Goal: Task Accomplishment & Management: Complete application form

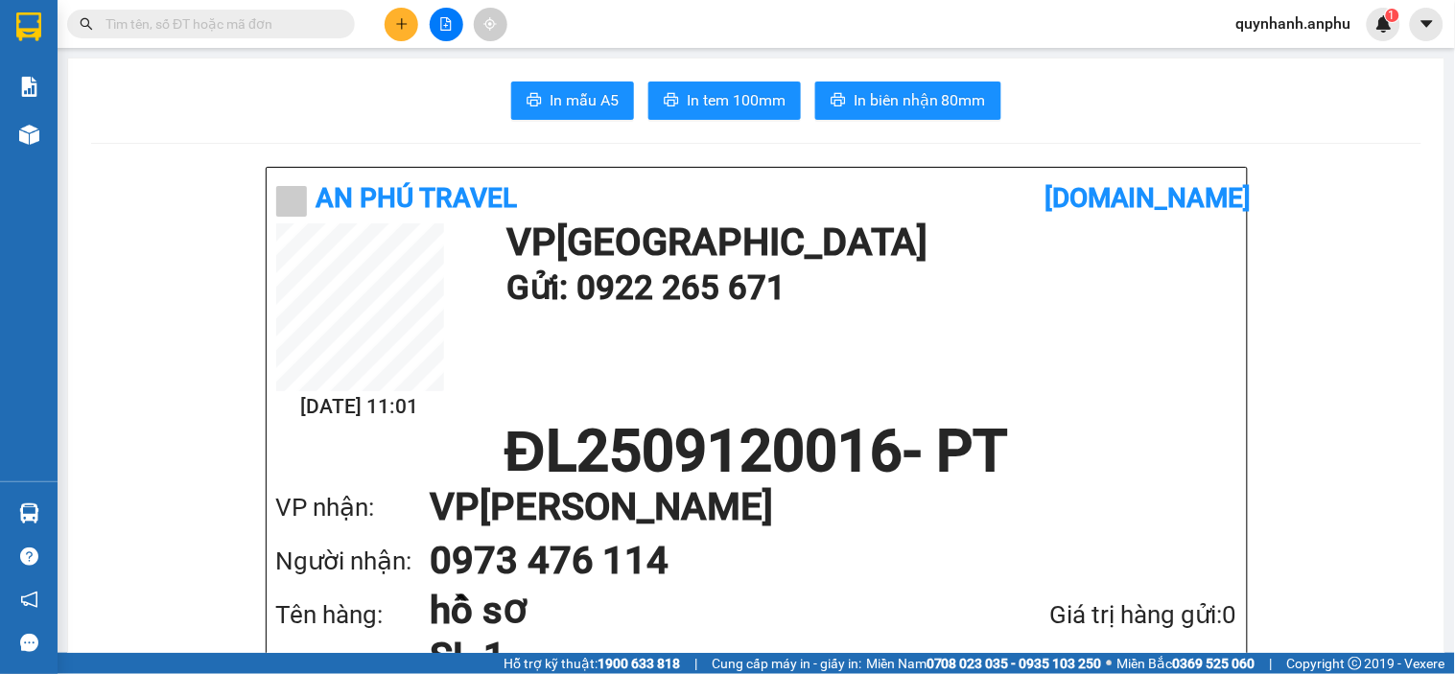
click at [393, 27] on button at bounding box center [402, 25] width 34 height 34
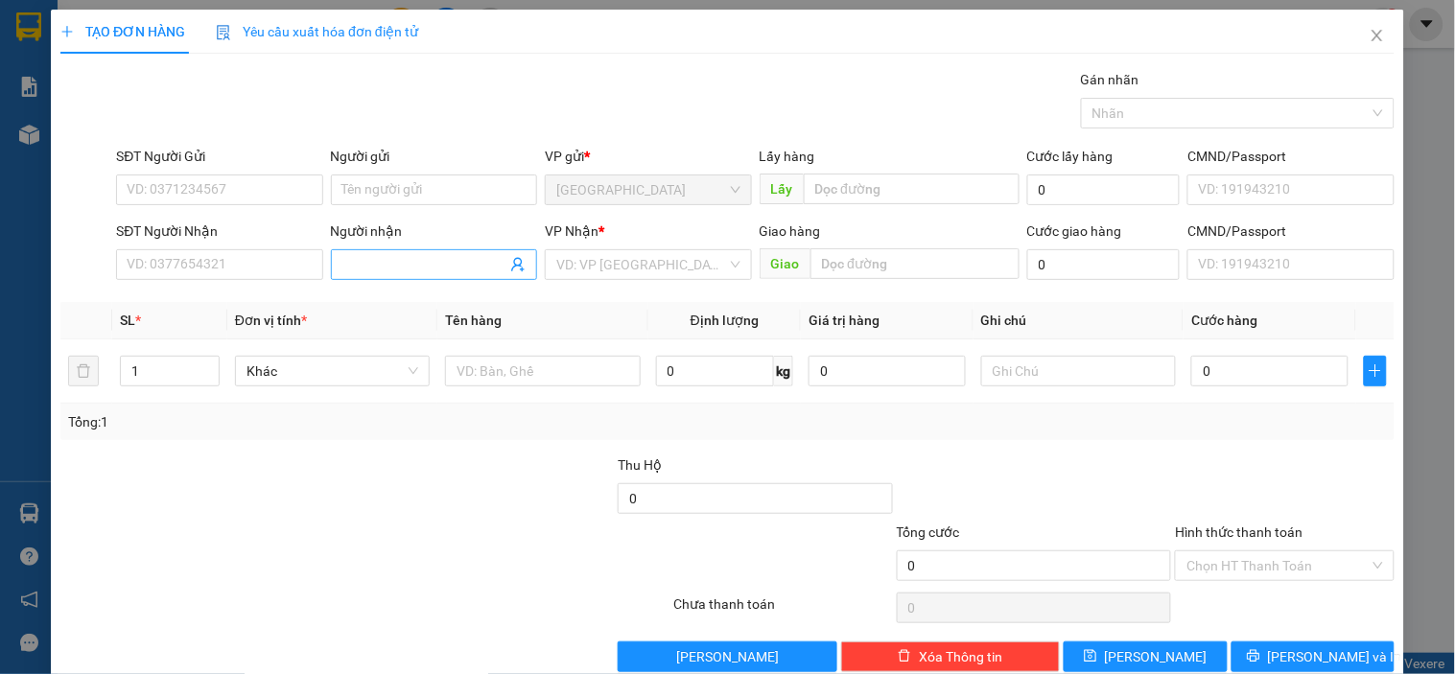
click at [420, 257] on input "Người nhận" at bounding box center [424, 264] width 164 height 21
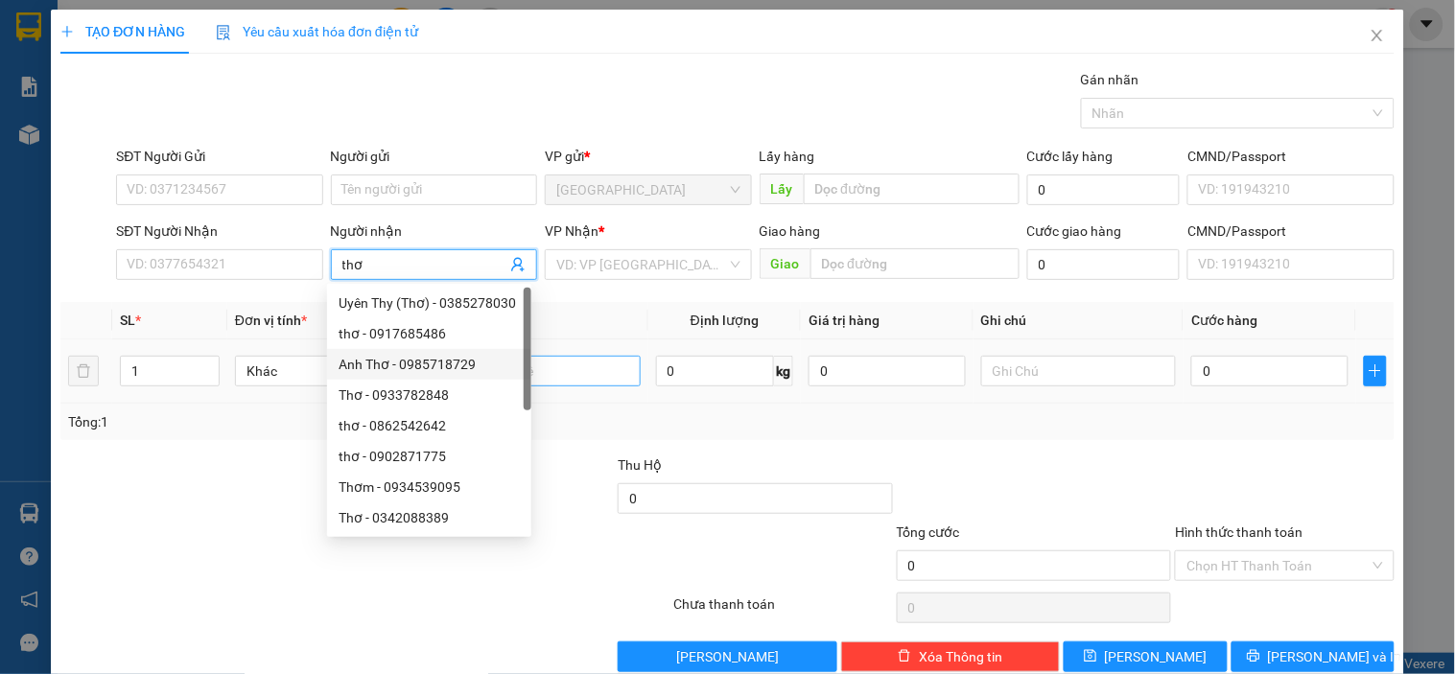
type input "thơ"
click at [579, 371] on input "text" at bounding box center [542, 371] width 195 height 31
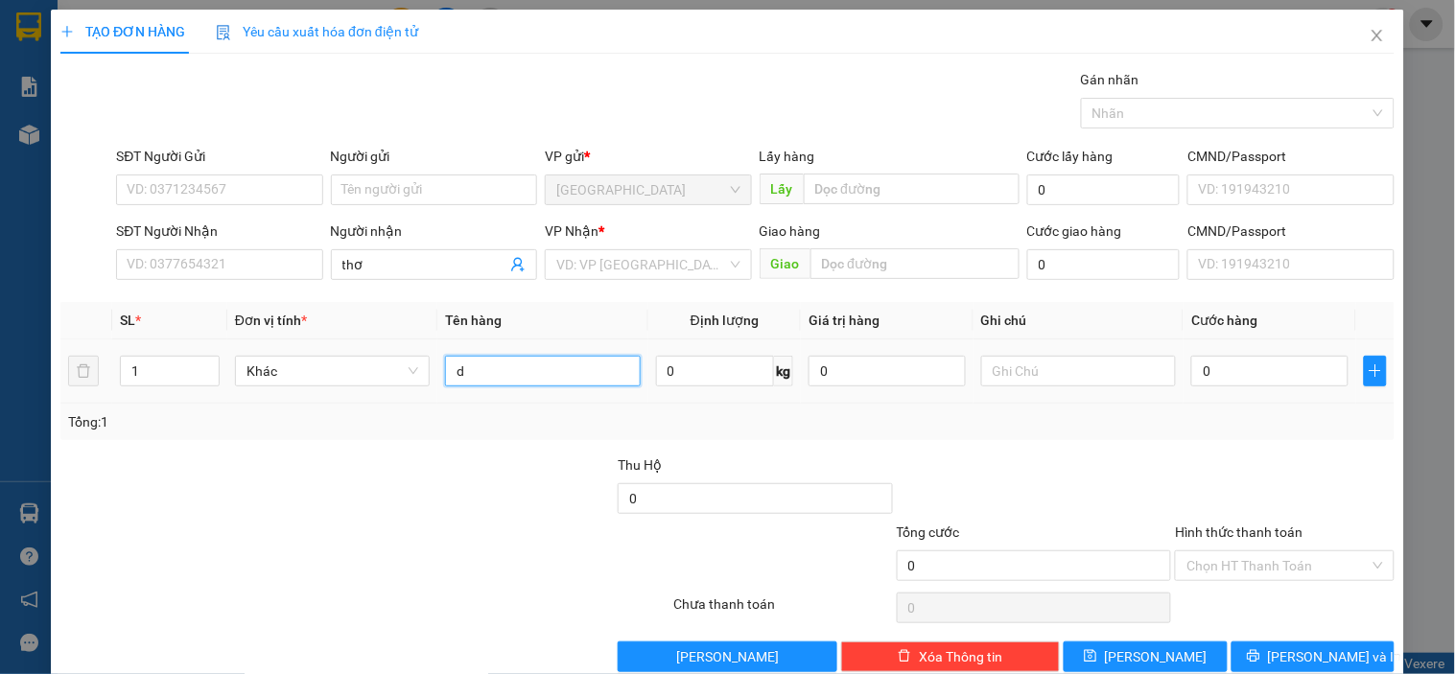
type input "đ"
type input "dâu"
click at [719, 369] on input "0" at bounding box center [715, 371] width 119 height 31
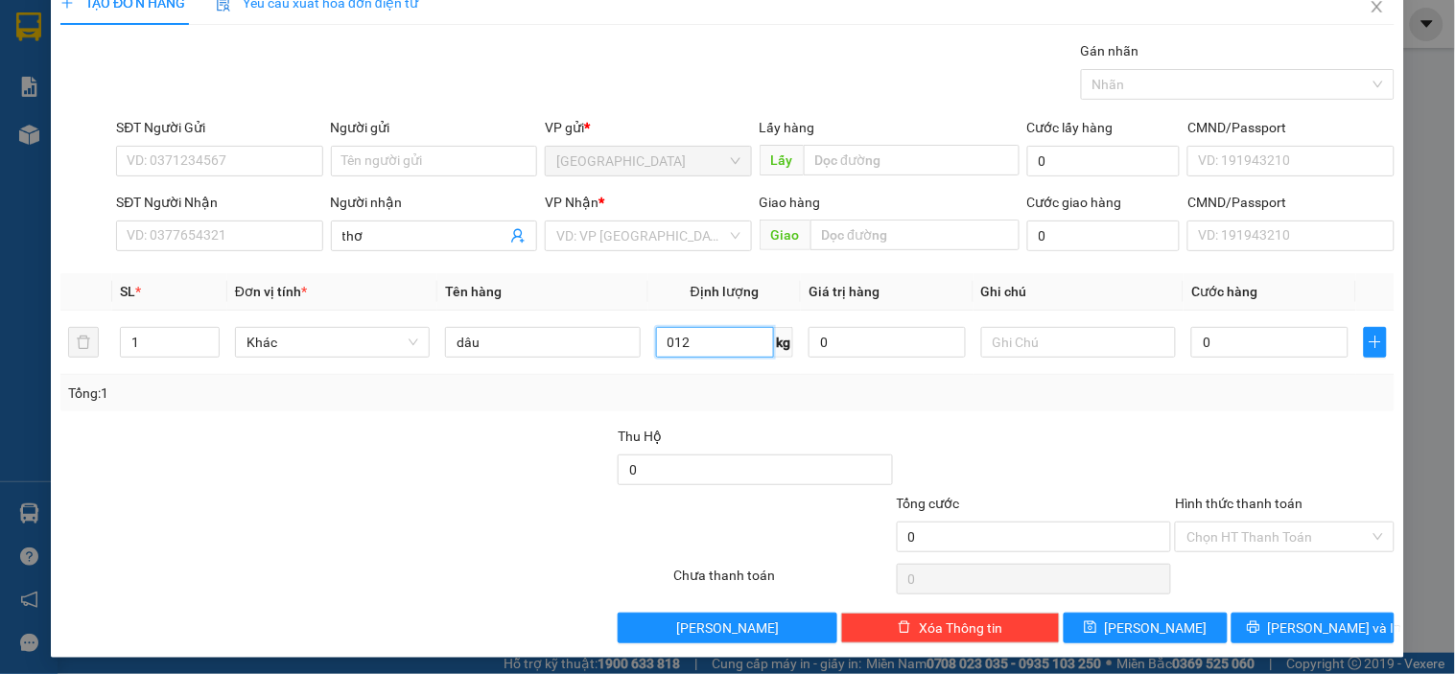
scroll to position [35, 0]
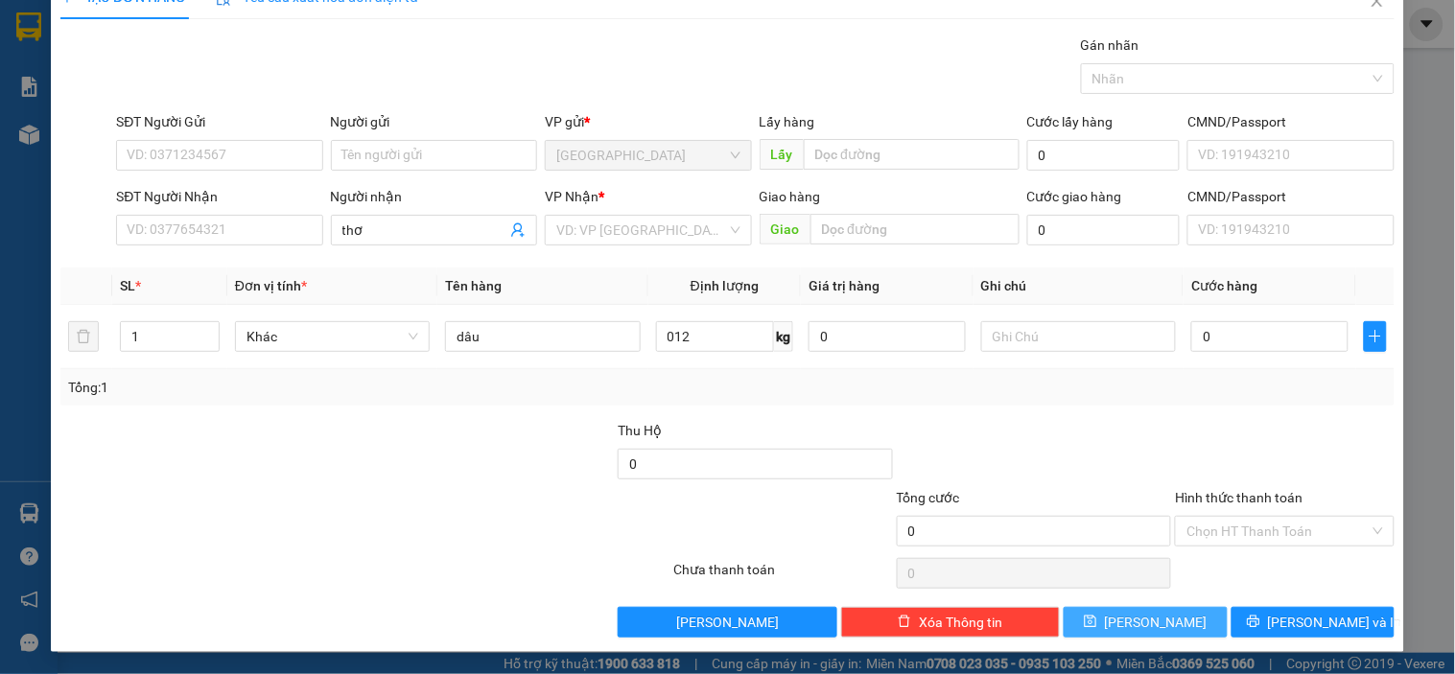
type input "12"
click at [1163, 618] on button "[PERSON_NAME]" at bounding box center [1144, 622] width 163 height 31
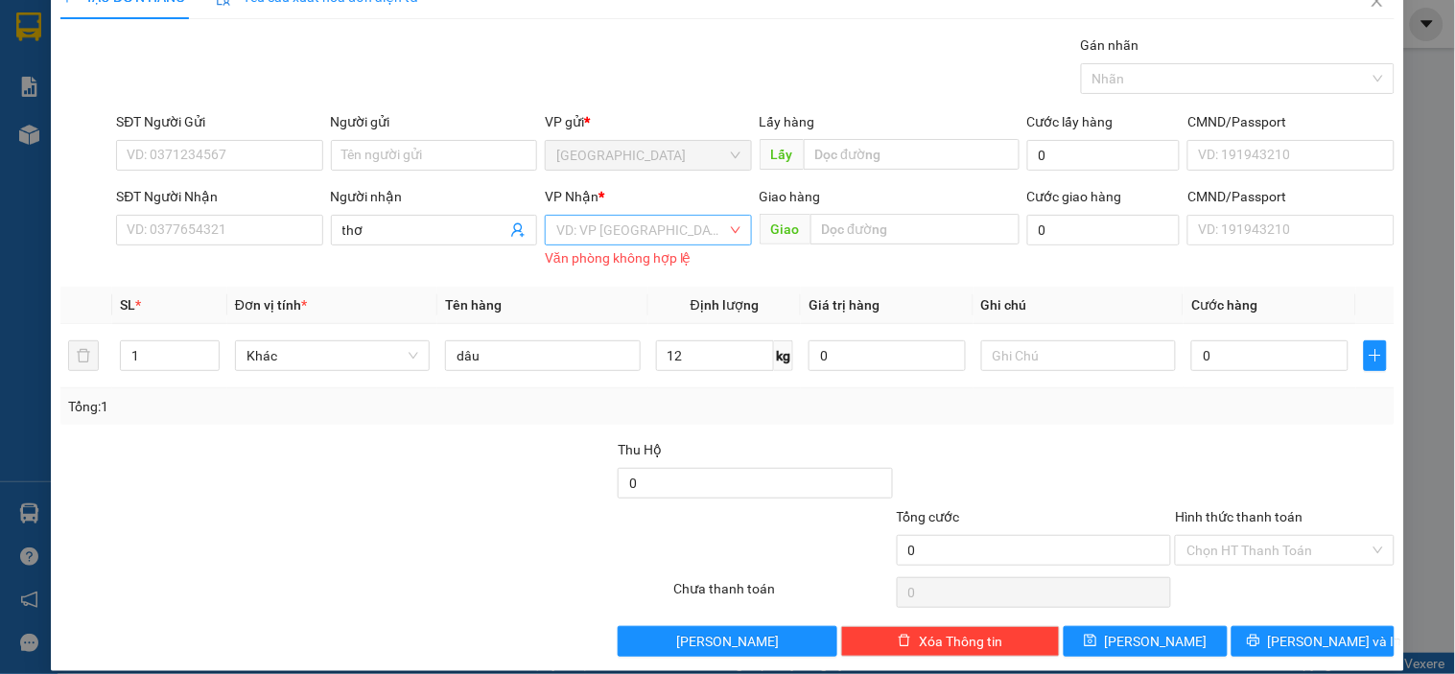
click at [582, 225] on input "search" at bounding box center [641, 230] width 170 height 29
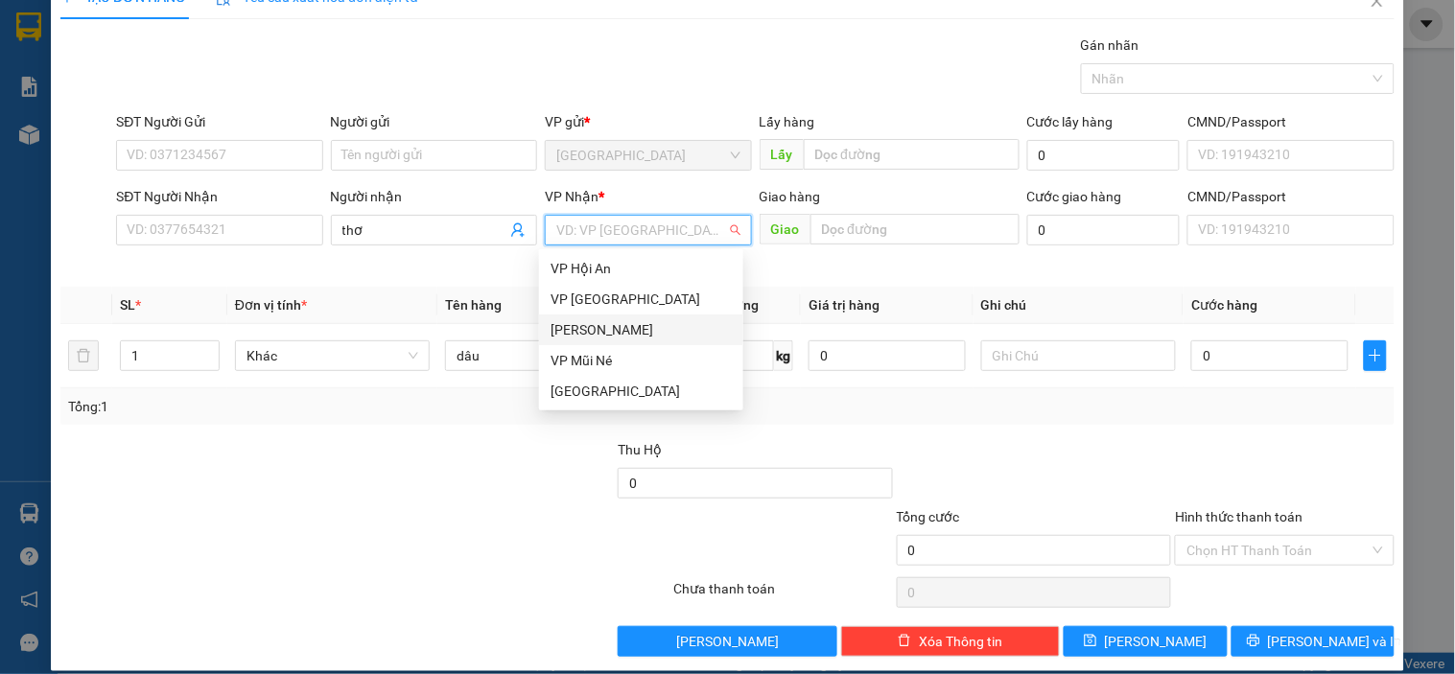
click at [597, 329] on div "[PERSON_NAME]" at bounding box center [640, 329] width 181 height 21
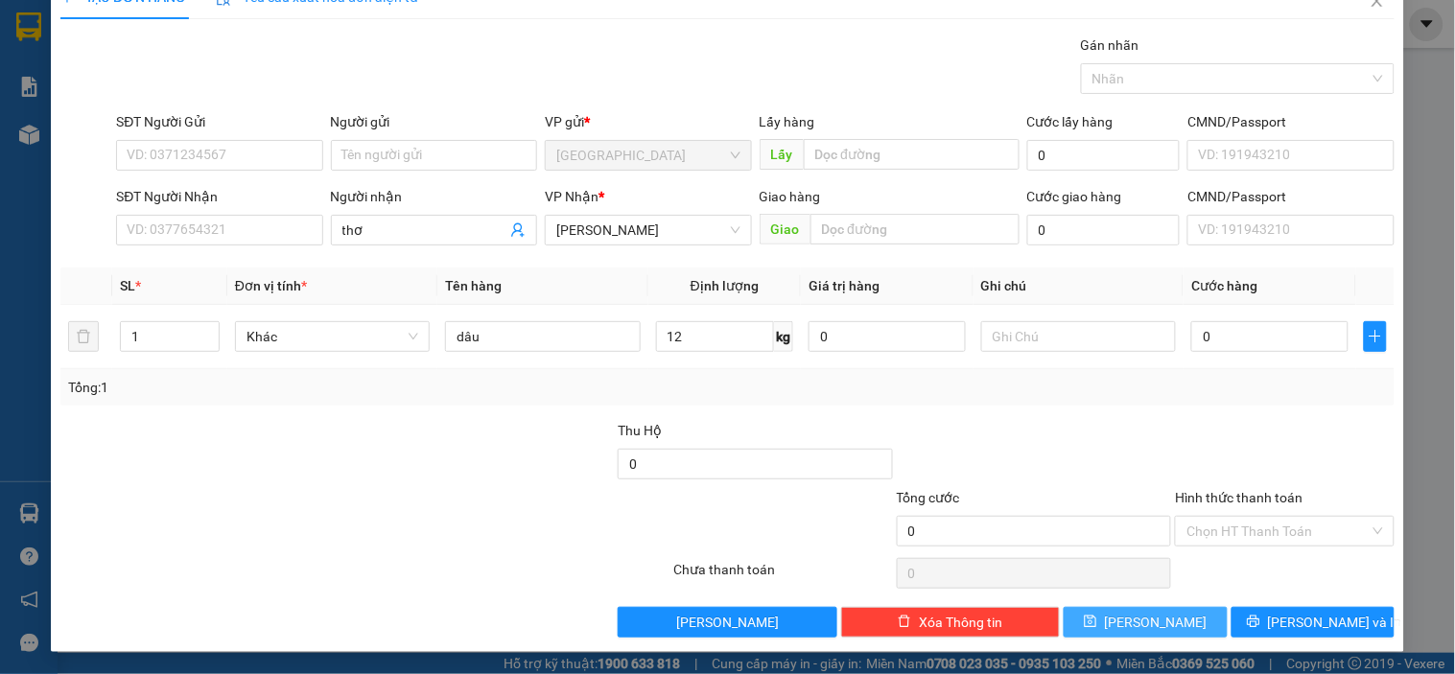
click at [1144, 621] on span "[PERSON_NAME]" at bounding box center [1156, 622] width 103 height 21
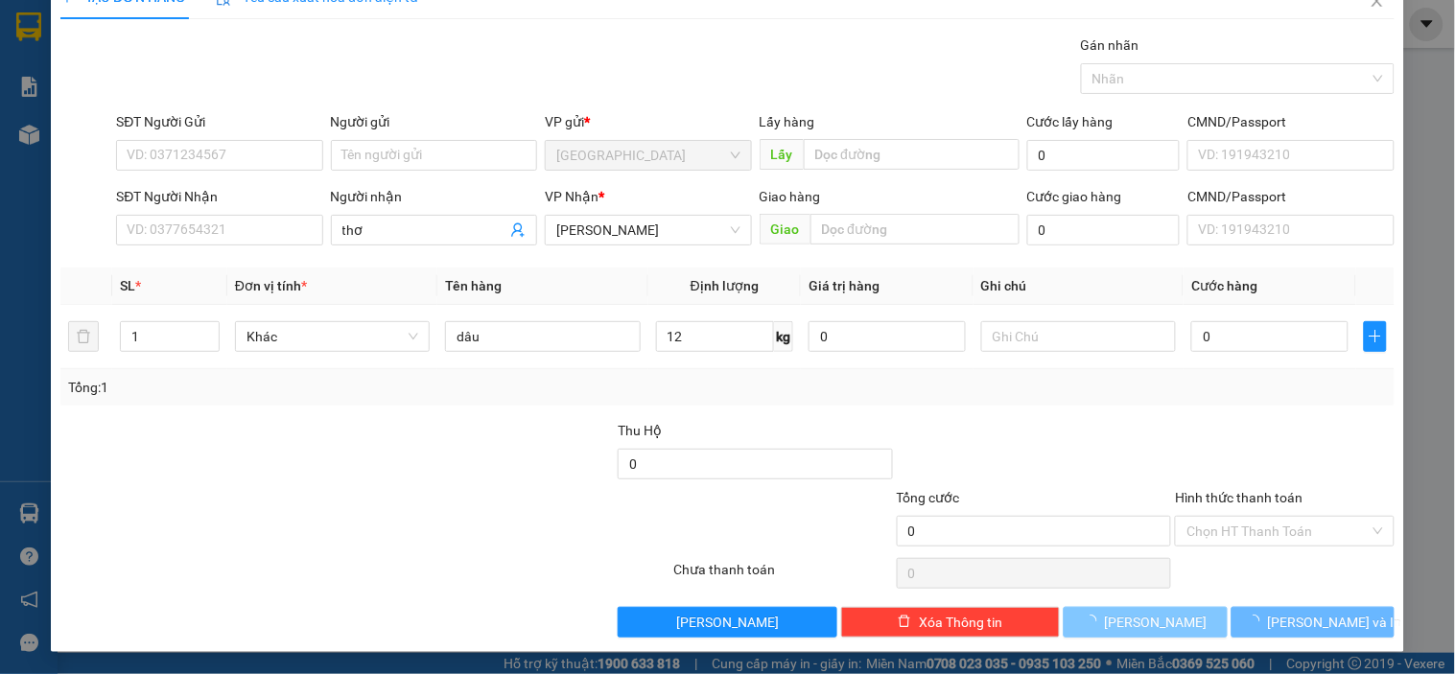
type input "0"
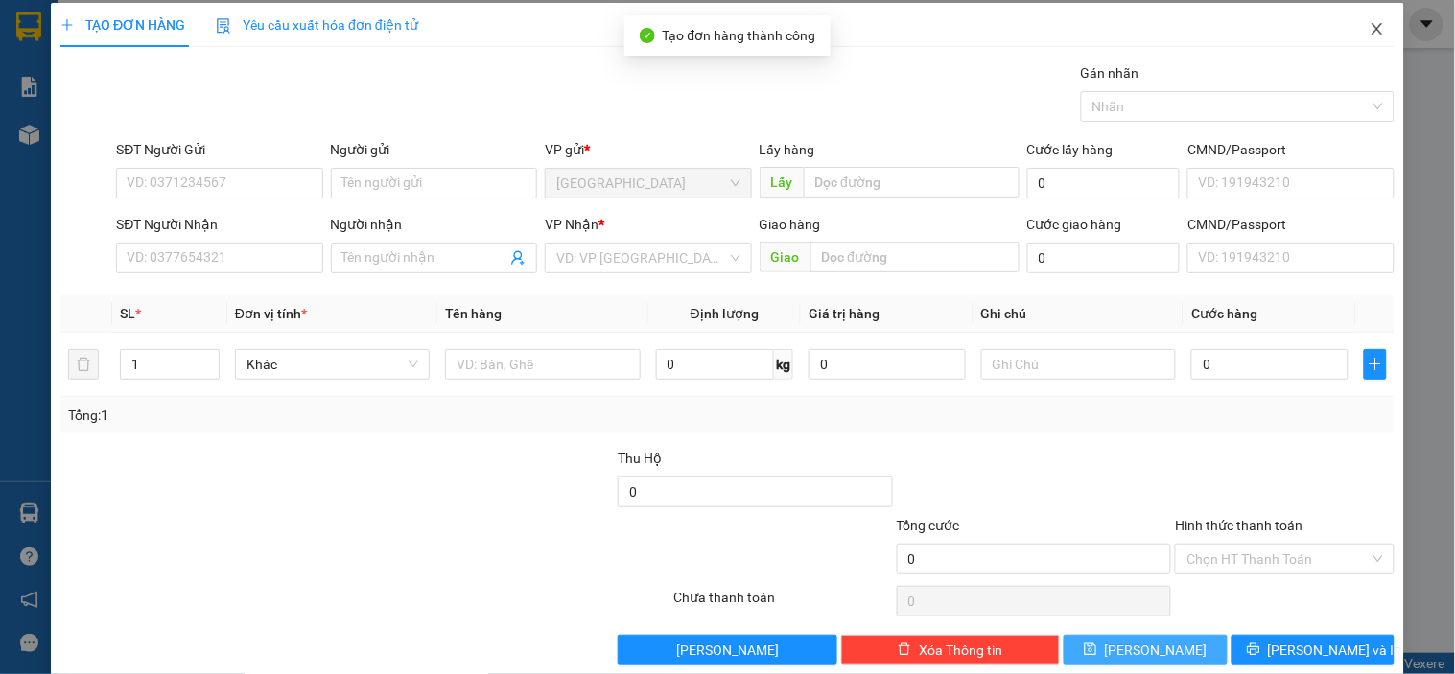
scroll to position [0, 0]
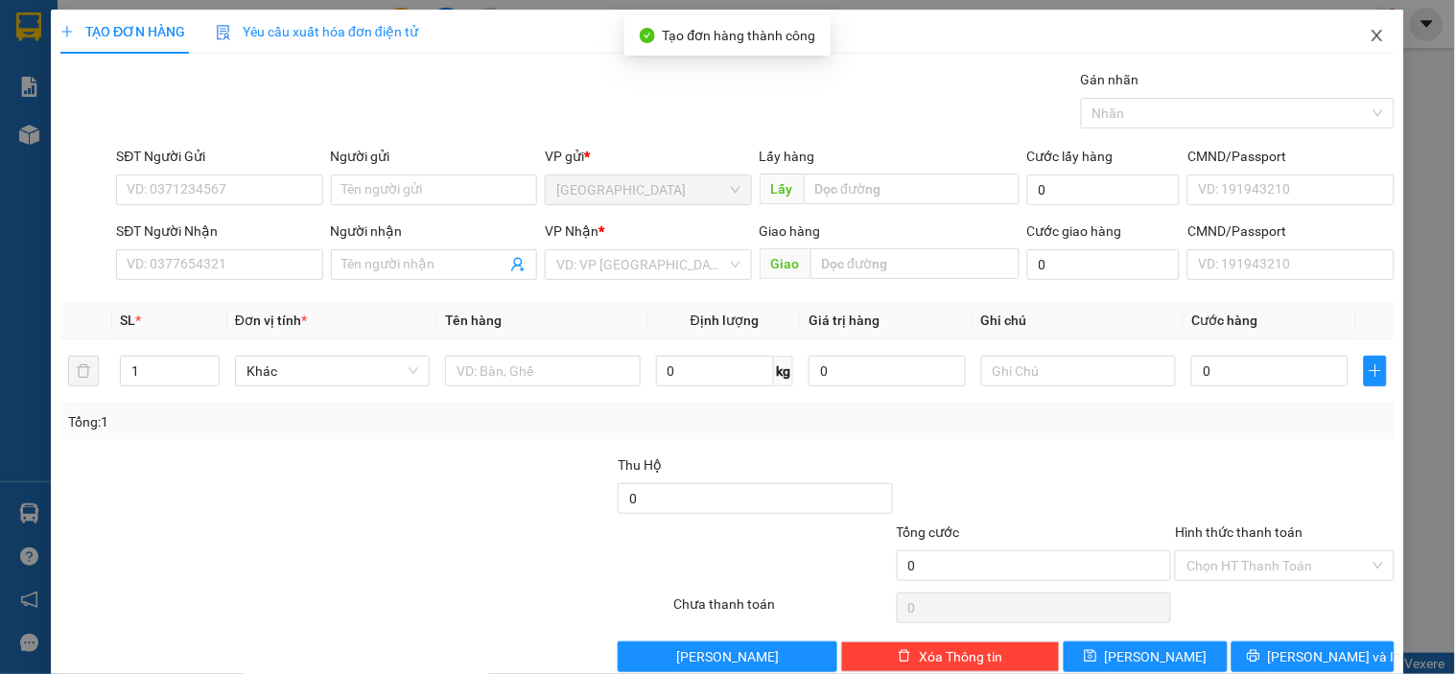
click at [1371, 38] on icon "close" at bounding box center [1376, 36] width 11 height 12
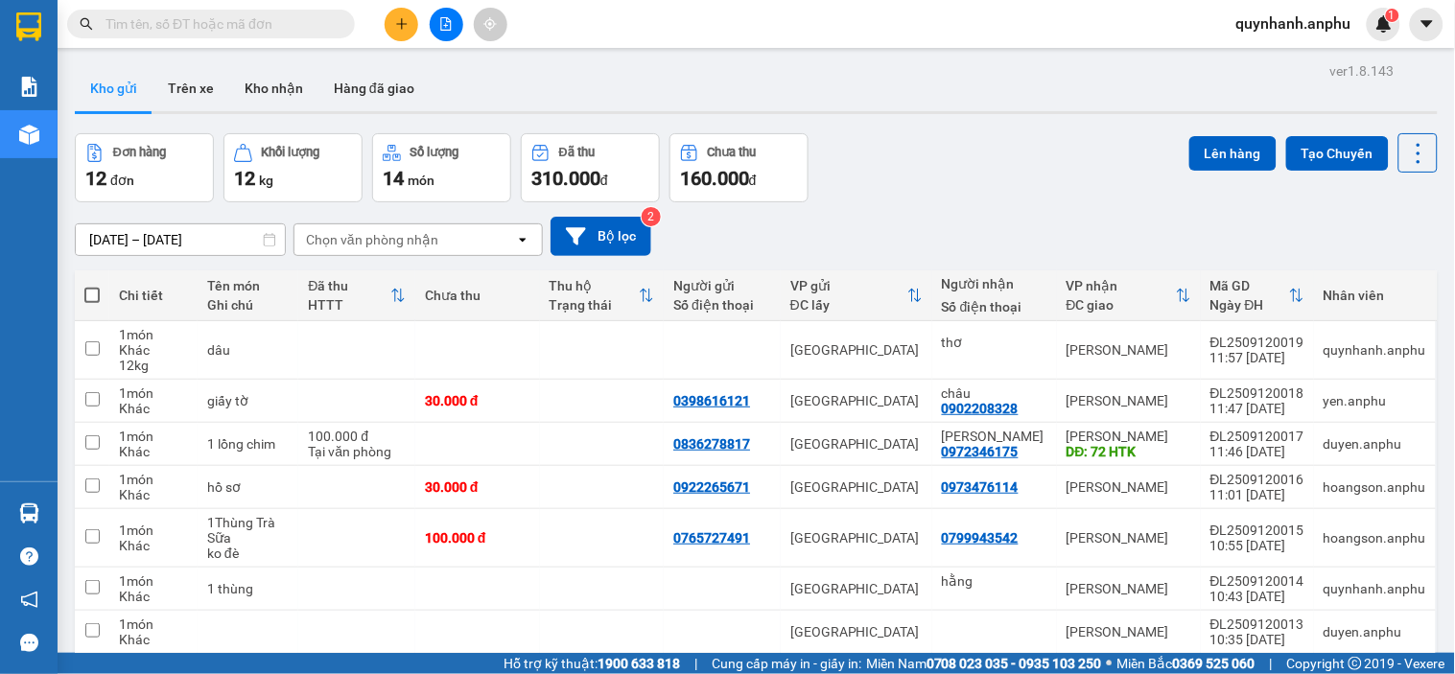
click at [394, 36] on button at bounding box center [402, 25] width 34 height 34
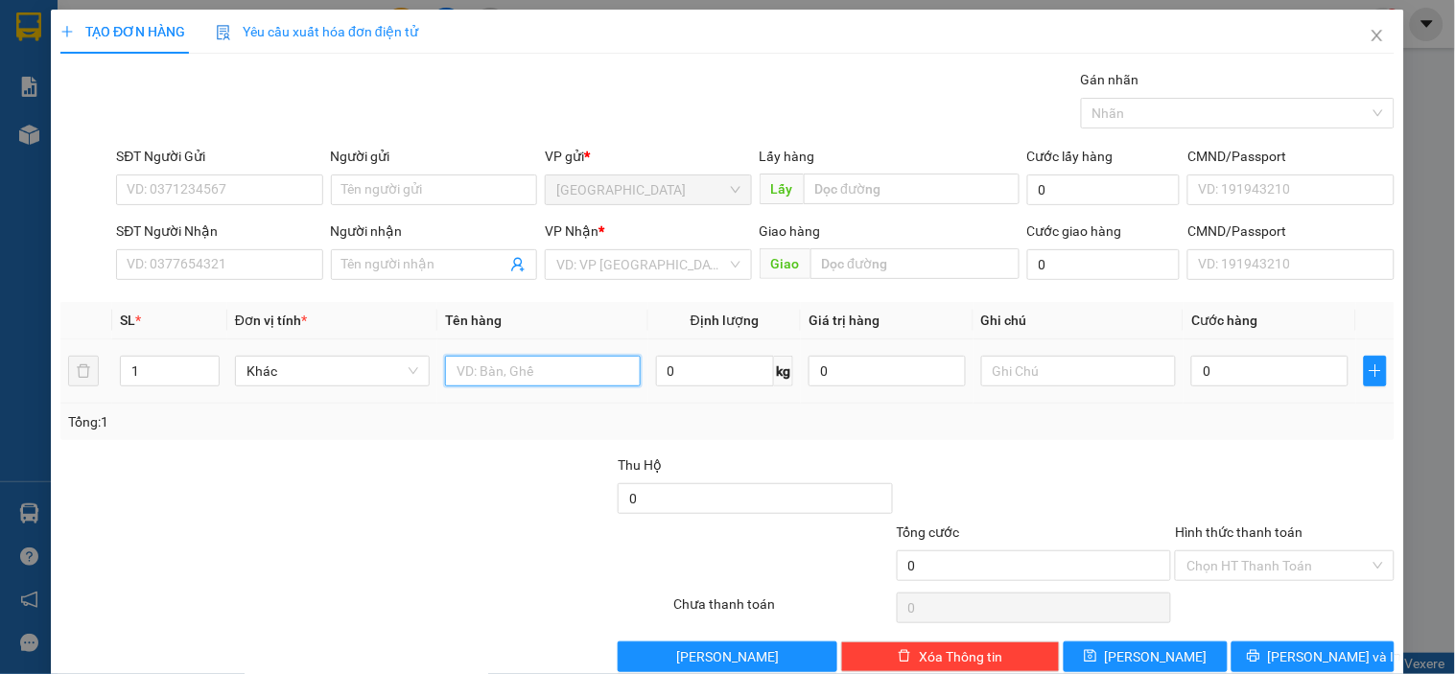
click at [482, 376] on input "text" at bounding box center [542, 371] width 195 height 31
click at [588, 263] on input "search" at bounding box center [641, 264] width 170 height 29
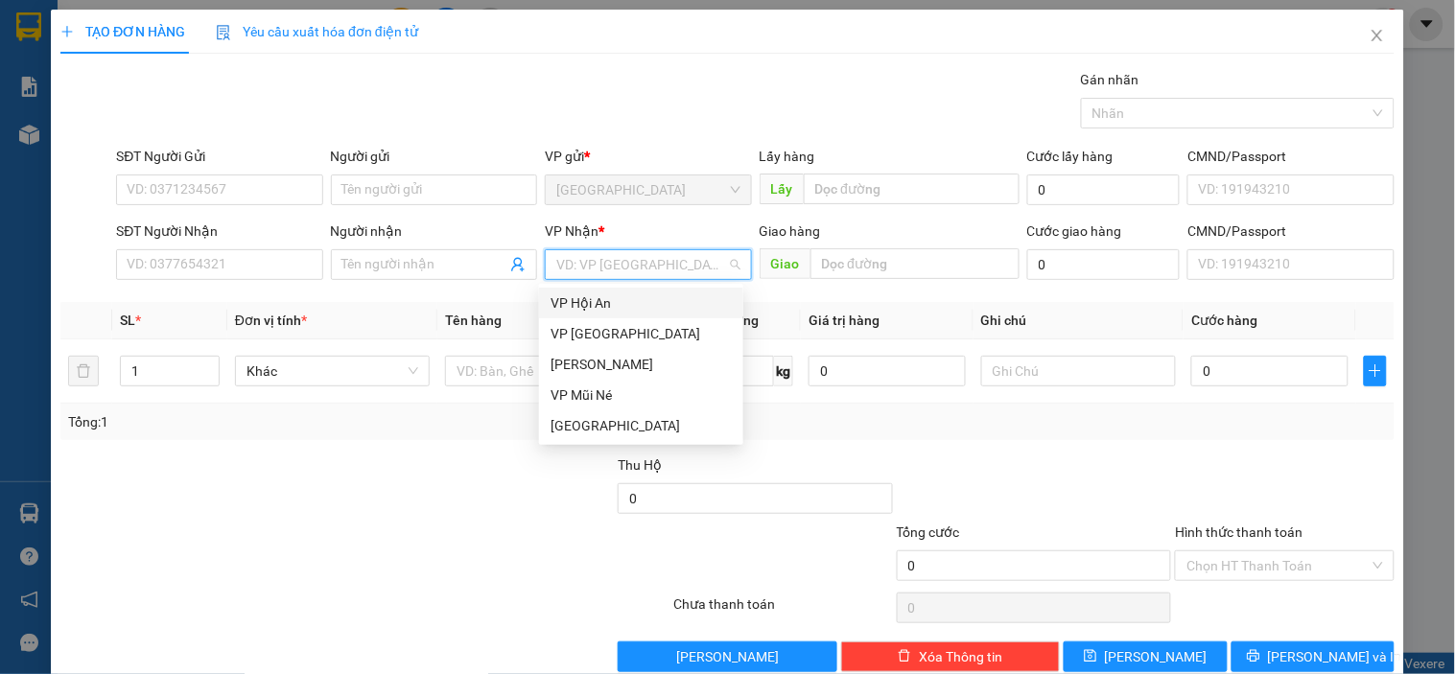
type input "1"
click at [611, 369] on div "[PERSON_NAME]" at bounding box center [640, 364] width 181 height 21
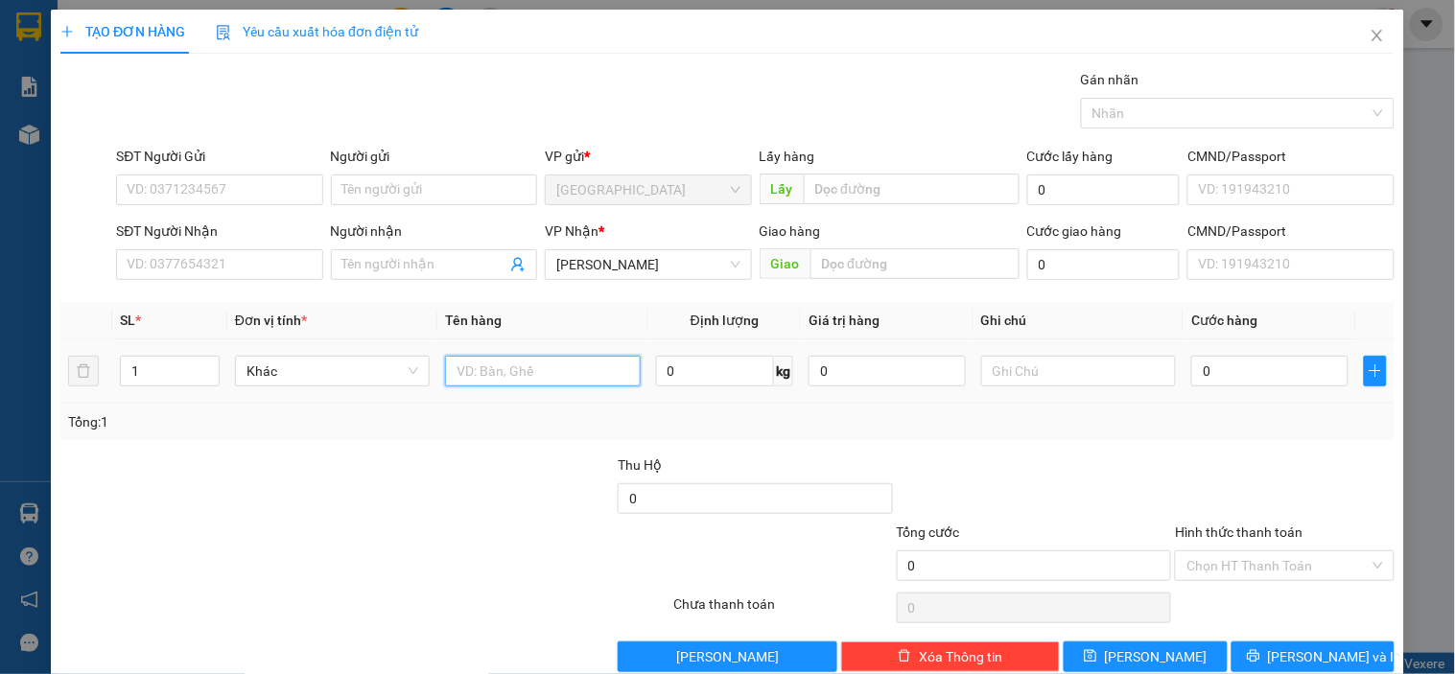
click at [468, 377] on input "text" at bounding box center [542, 371] width 195 height 31
type input "1 thùng"
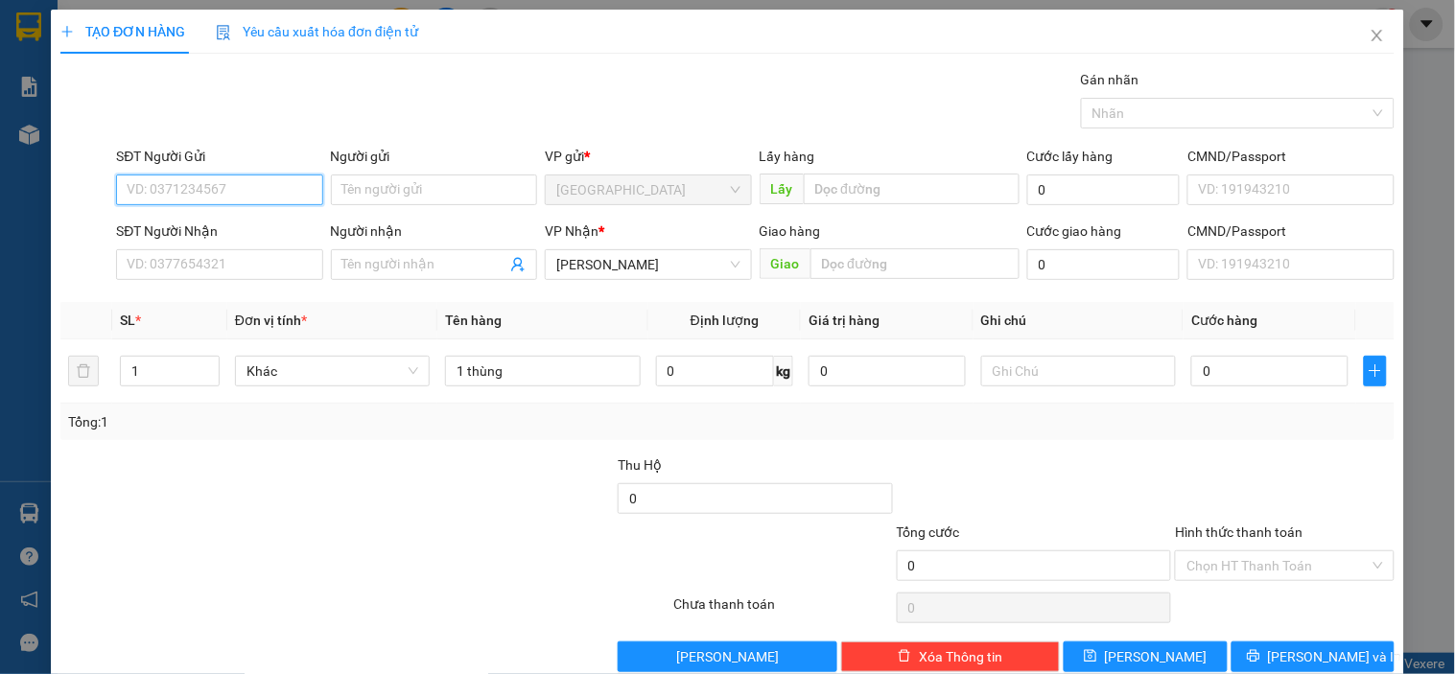
click at [185, 187] on input "SĐT Người Gửi" at bounding box center [219, 190] width 206 height 31
type input "0909091858"
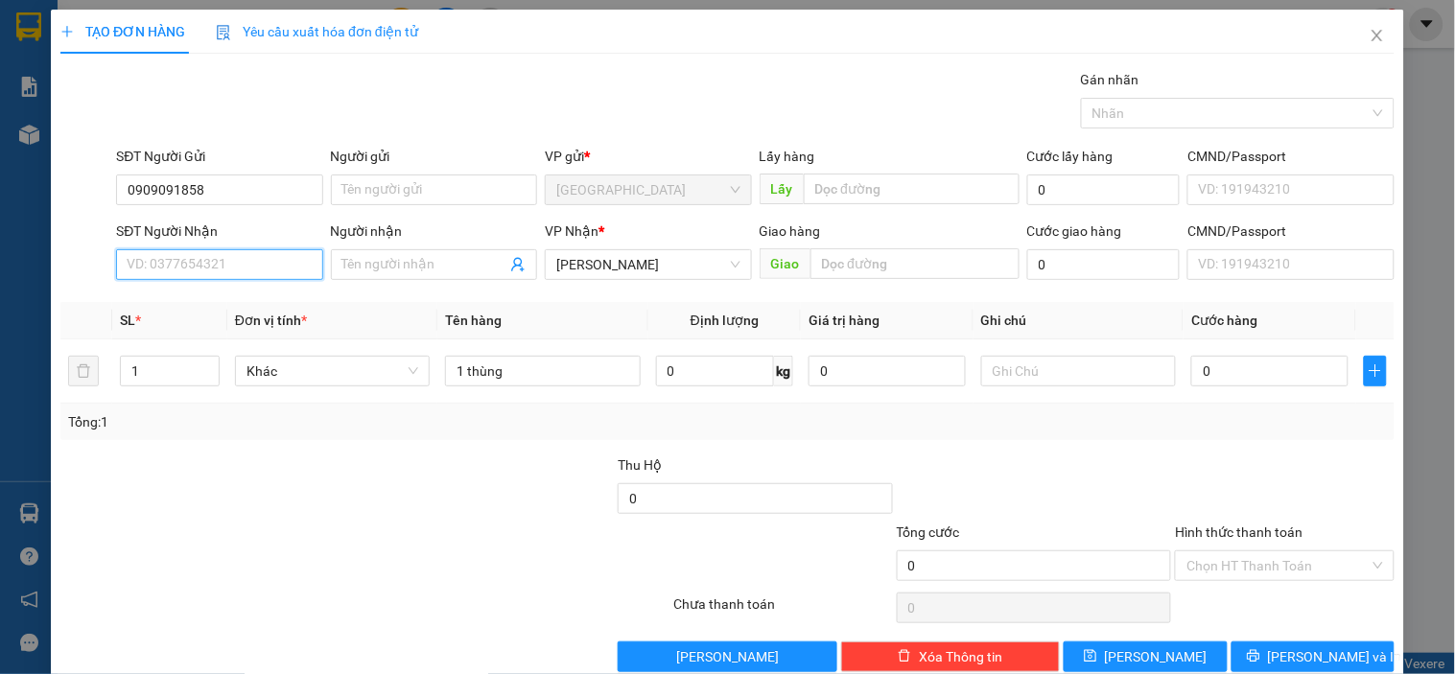
click at [211, 267] on input "SĐT Người Nhận" at bounding box center [219, 264] width 206 height 31
type input "093347775"
click at [435, 254] on input "Người nhận" at bounding box center [424, 264] width 164 height 21
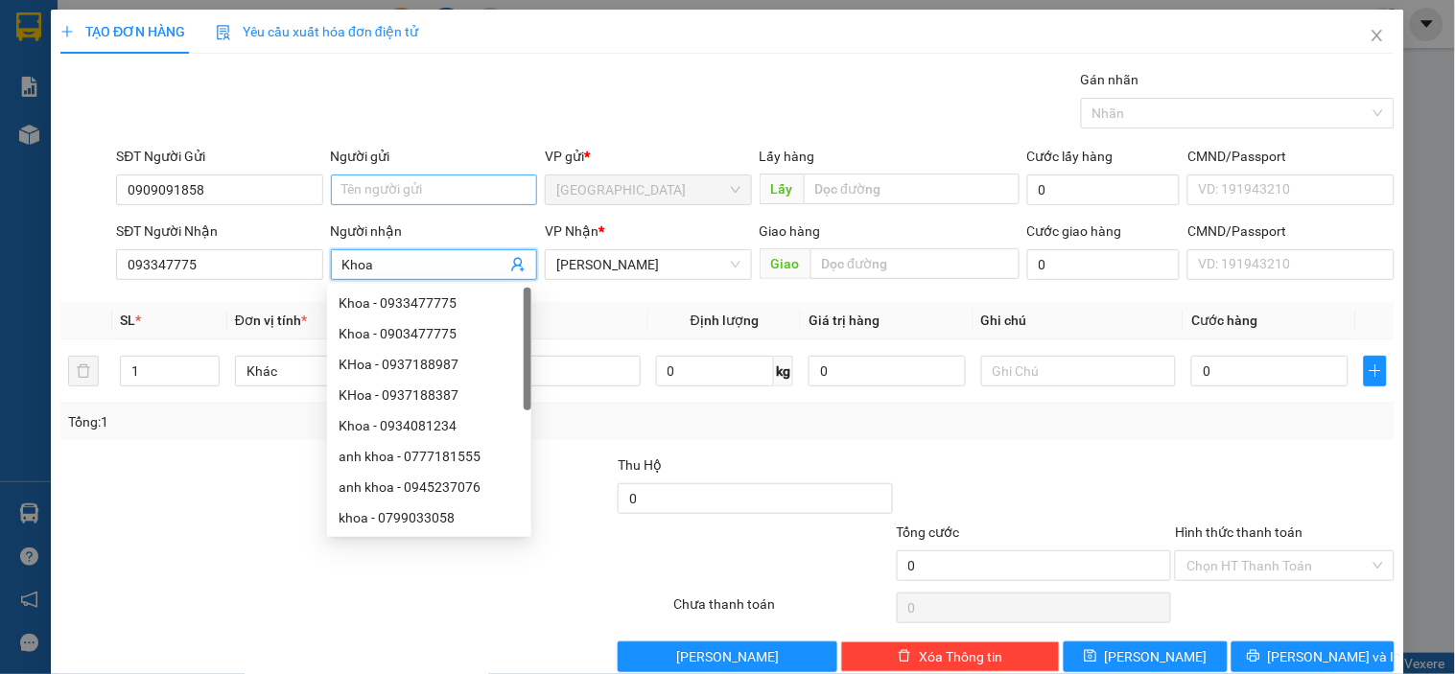
type input "Khoa"
click at [357, 188] on input "Người gửi" at bounding box center [434, 190] width 206 height 31
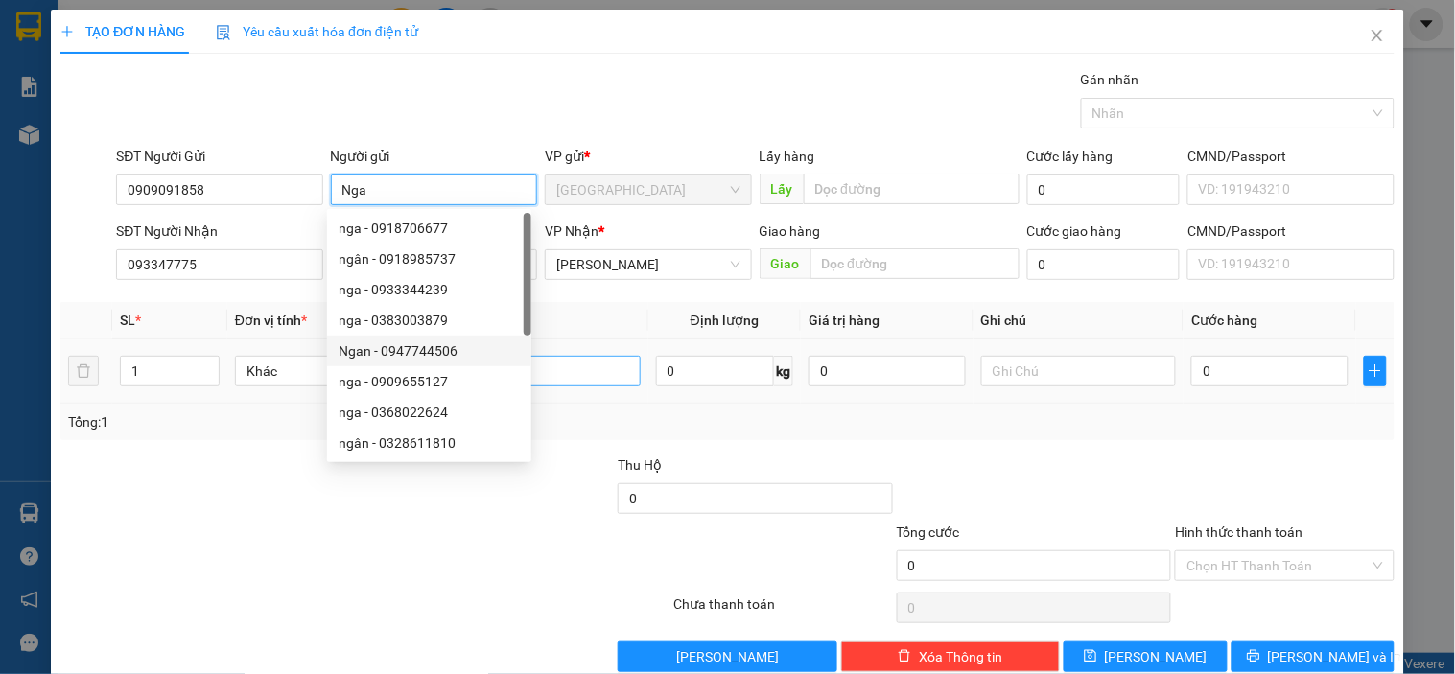
type input "Nga"
click at [564, 367] on input "1 thùng" at bounding box center [542, 371] width 195 height 31
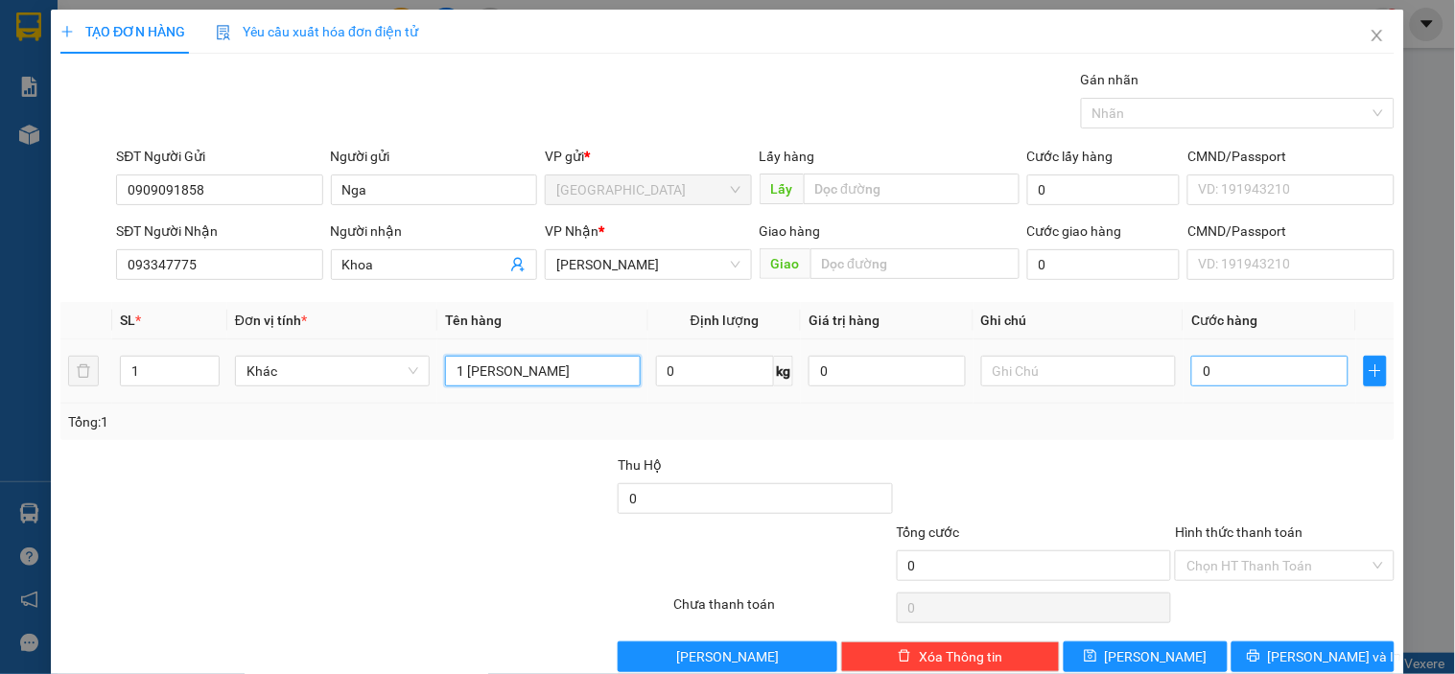
type input "1 [PERSON_NAME]"
click at [1202, 367] on input "0" at bounding box center [1269, 371] width 157 height 31
type input "005"
type input "5"
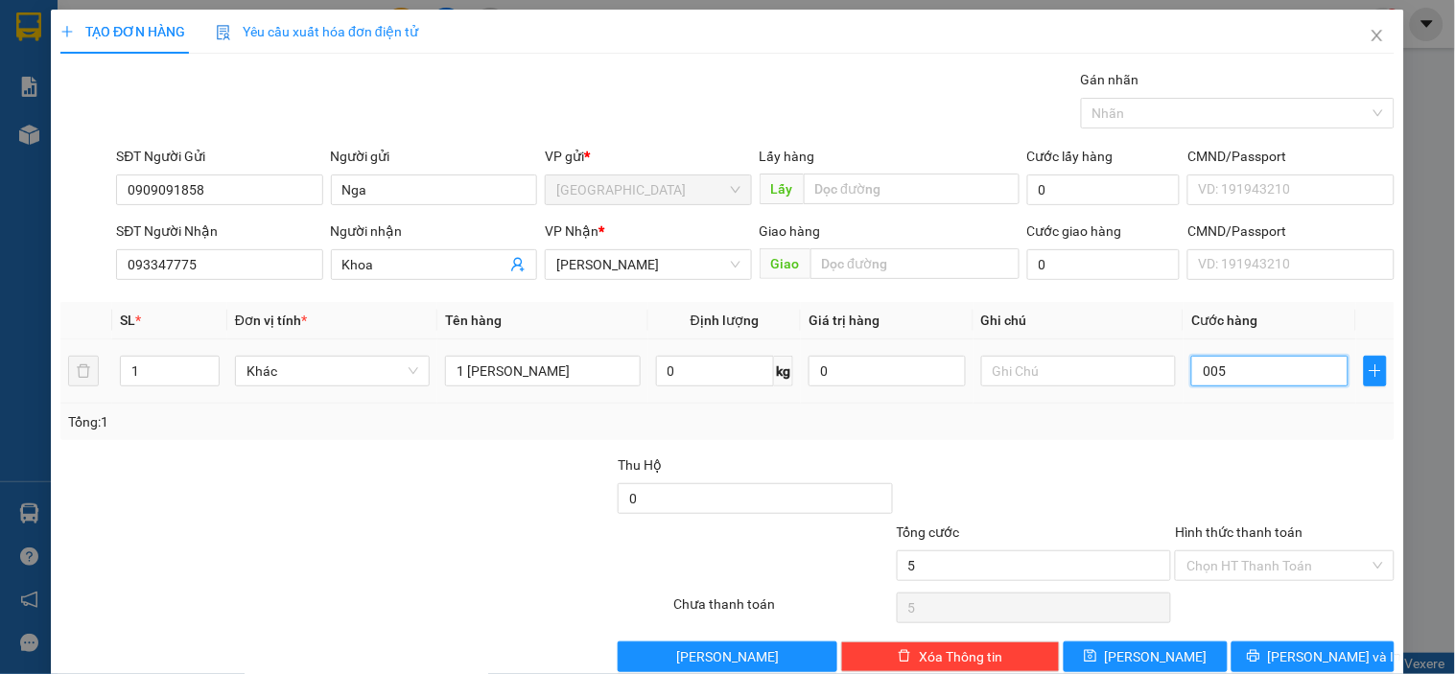
type input "0.050"
type input "50"
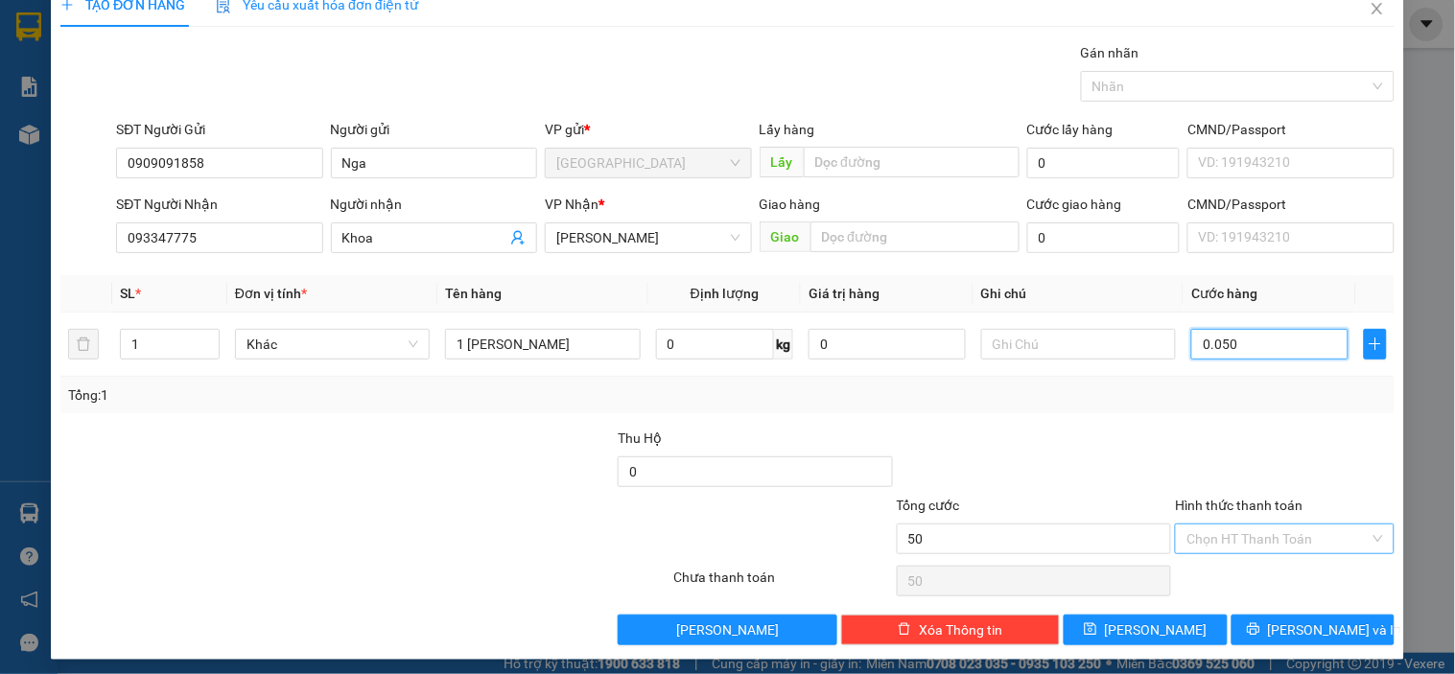
scroll to position [35, 0]
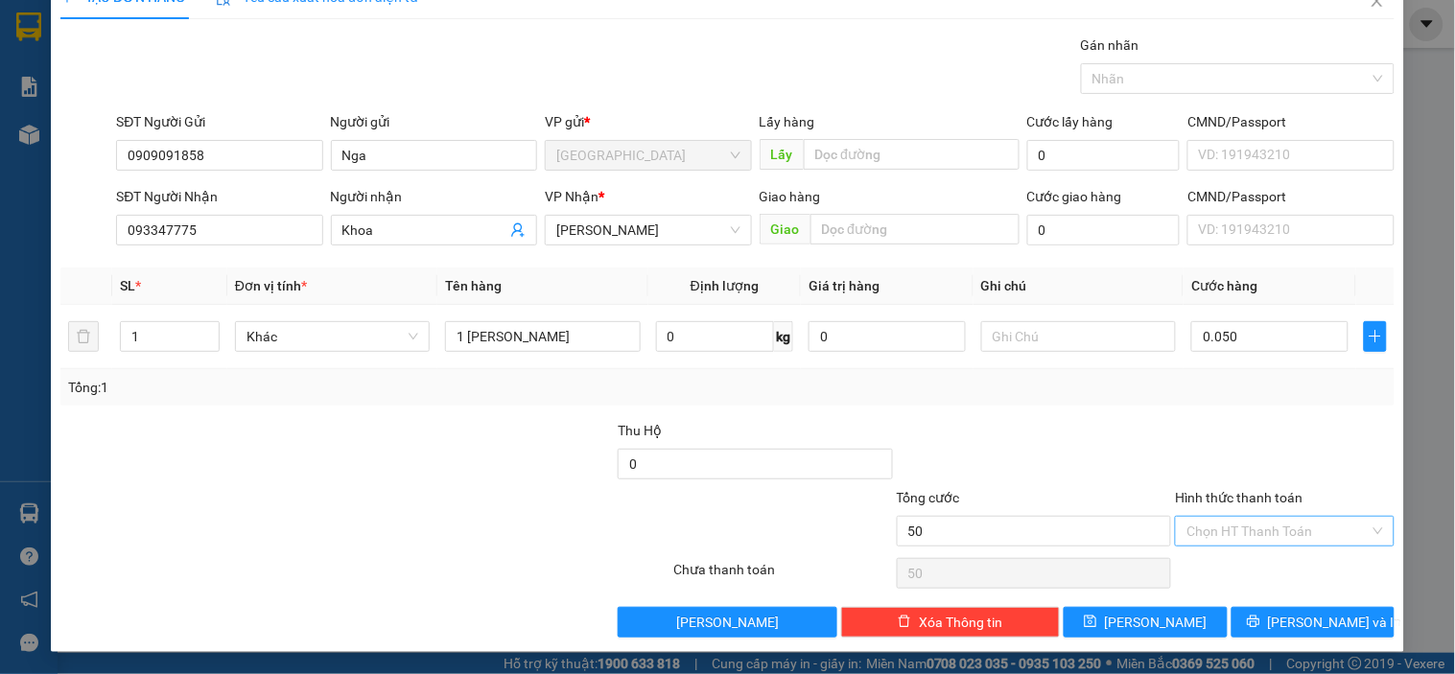
type input "50.000"
click at [1293, 533] on input "Hình thức thanh toán" at bounding box center [1277, 531] width 182 height 29
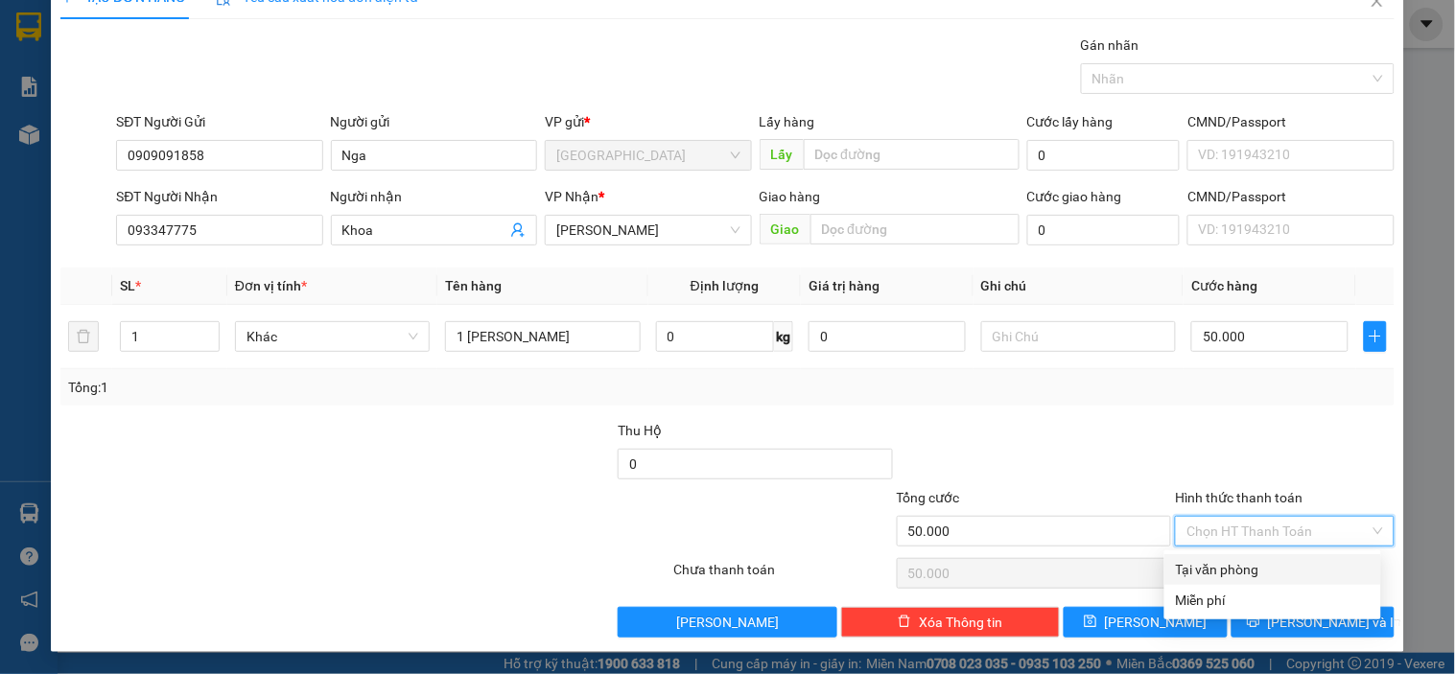
click at [1216, 567] on div "Tại văn phòng" at bounding box center [1273, 569] width 194 height 21
type input "0"
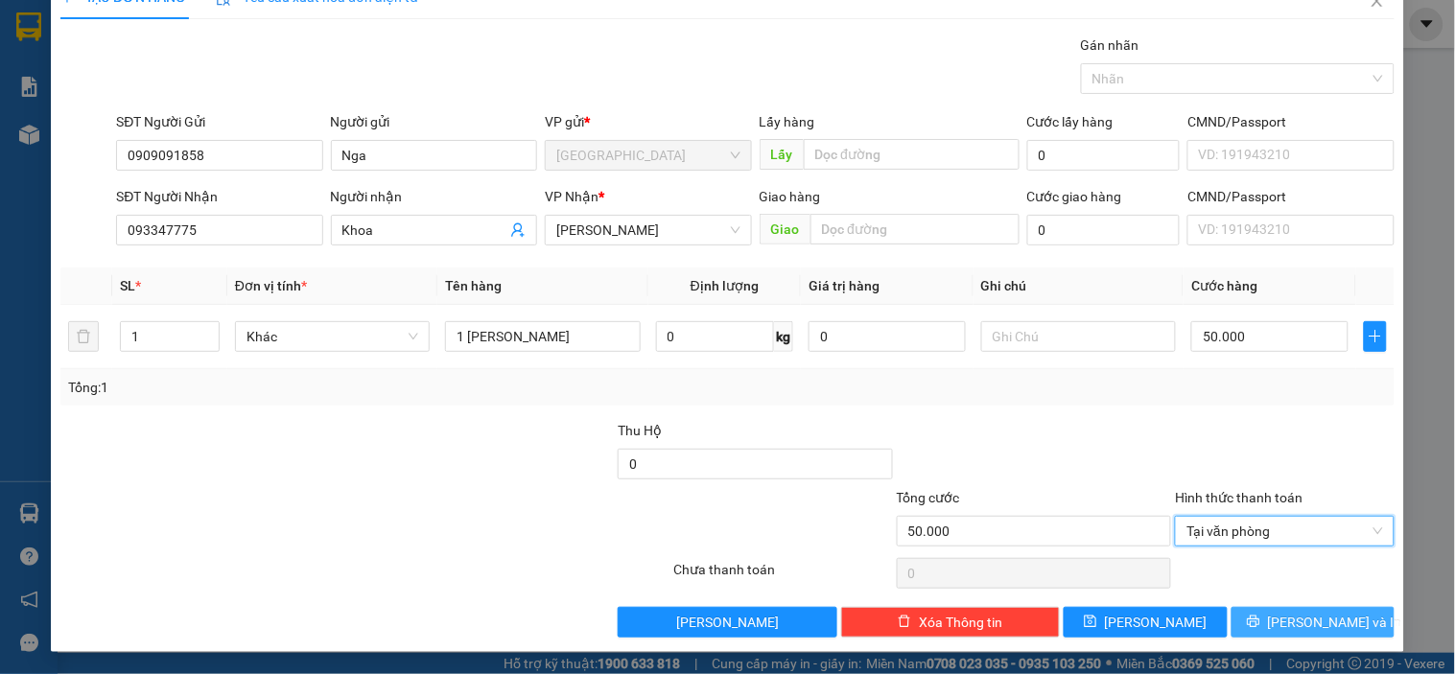
click at [1307, 619] on span "[PERSON_NAME] và In" at bounding box center [1335, 622] width 134 height 21
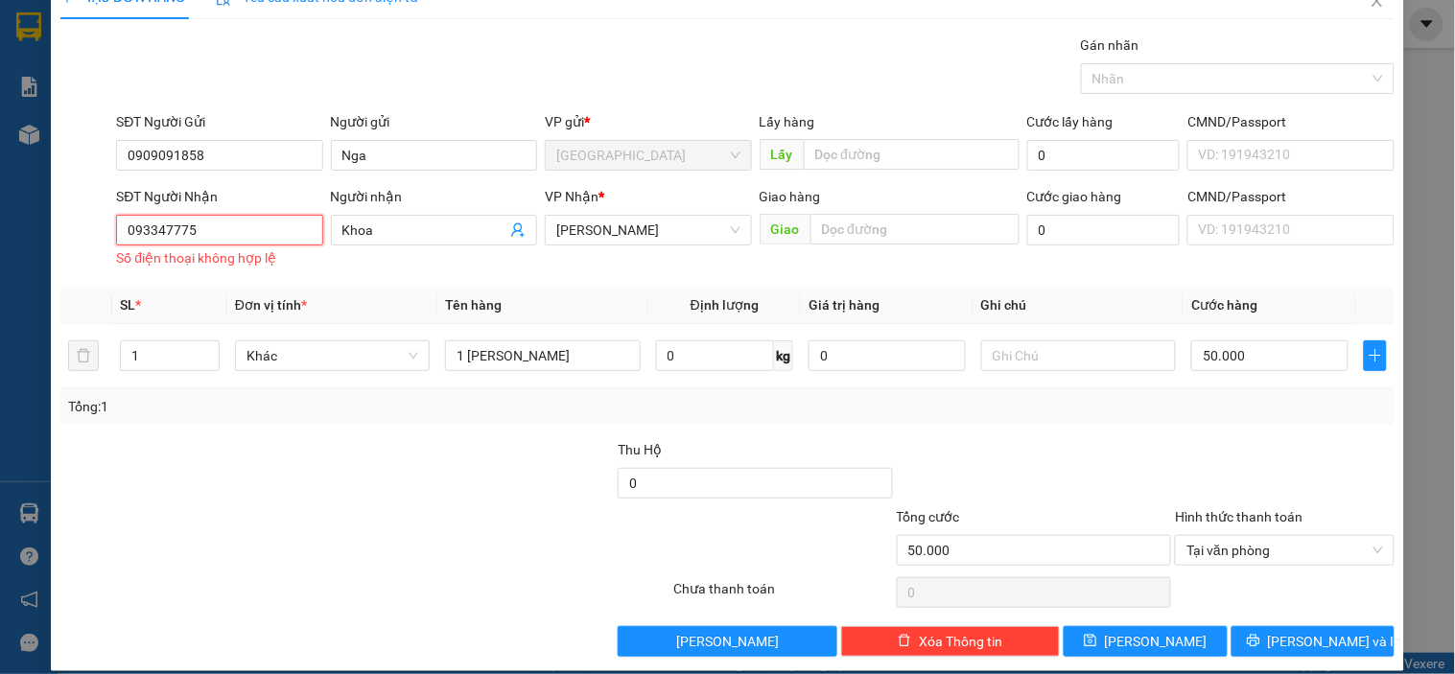
click at [208, 236] on input "093347775" at bounding box center [219, 230] width 206 height 31
click at [144, 226] on input "093347775" at bounding box center [219, 230] width 206 height 31
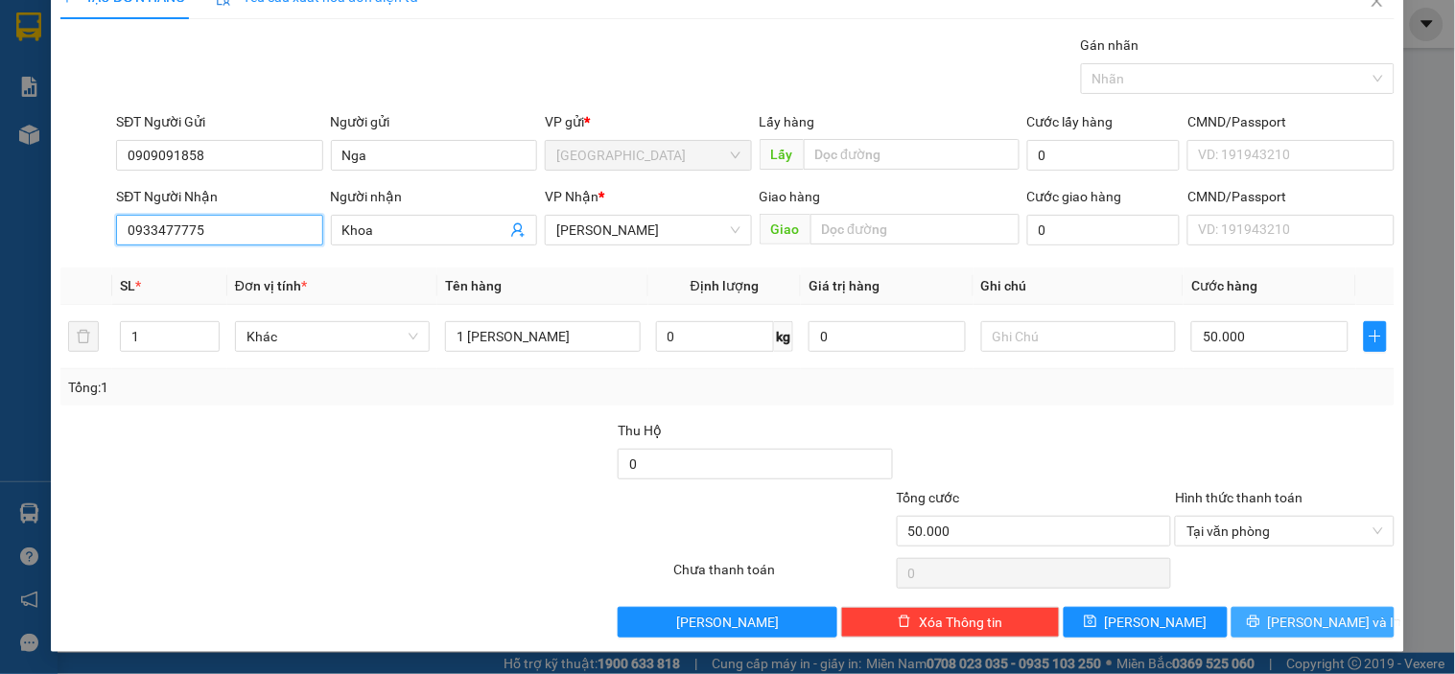
type input "0933477775"
click at [1288, 617] on span "[PERSON_NAME] và In" at bounding box center [1335, 622] width 134 height 21
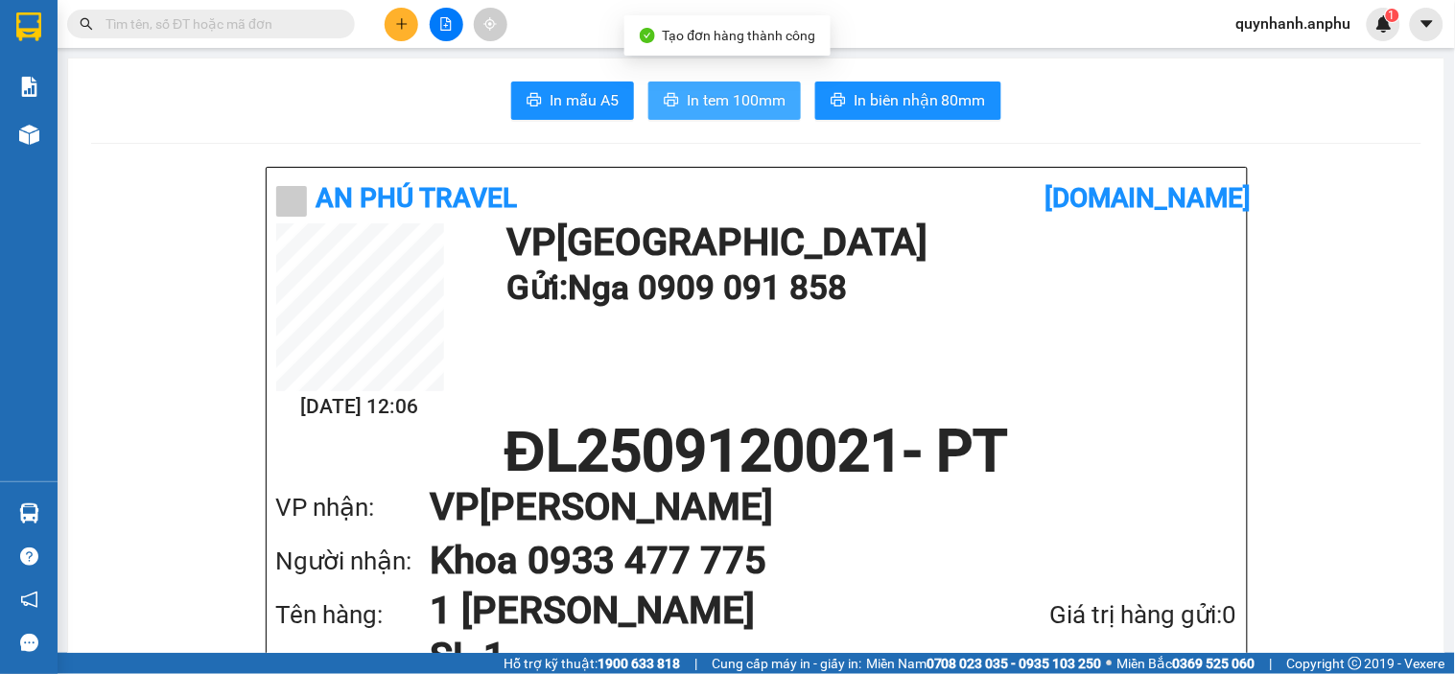
click at [708, 94] on span "In tem 100mm" at bounding box center [736, 100] width 99 height 24
click at [762, 101] on span "In tem 100mm" at bounding box center [736, 100] width 99 height 24
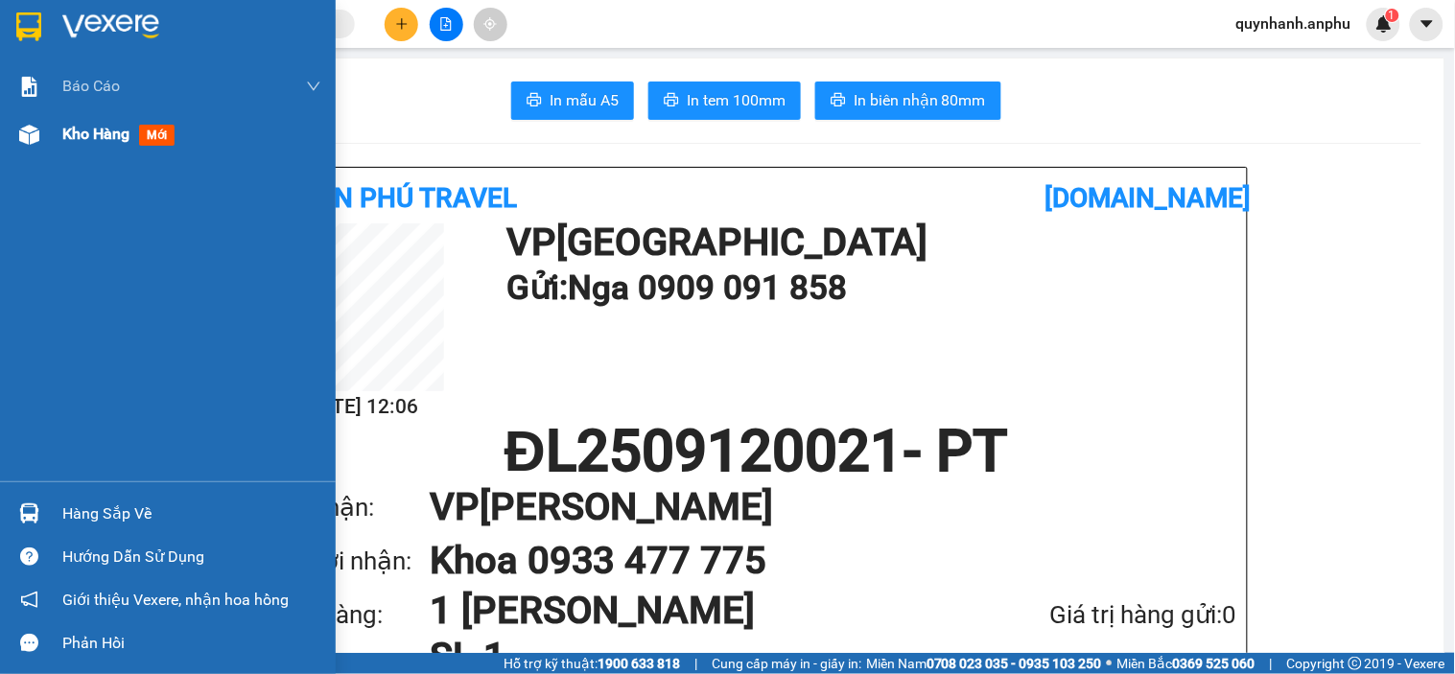
click at [62, 137] on span "Kho hàng" at bounding box center [95, 134] width 67 height 18
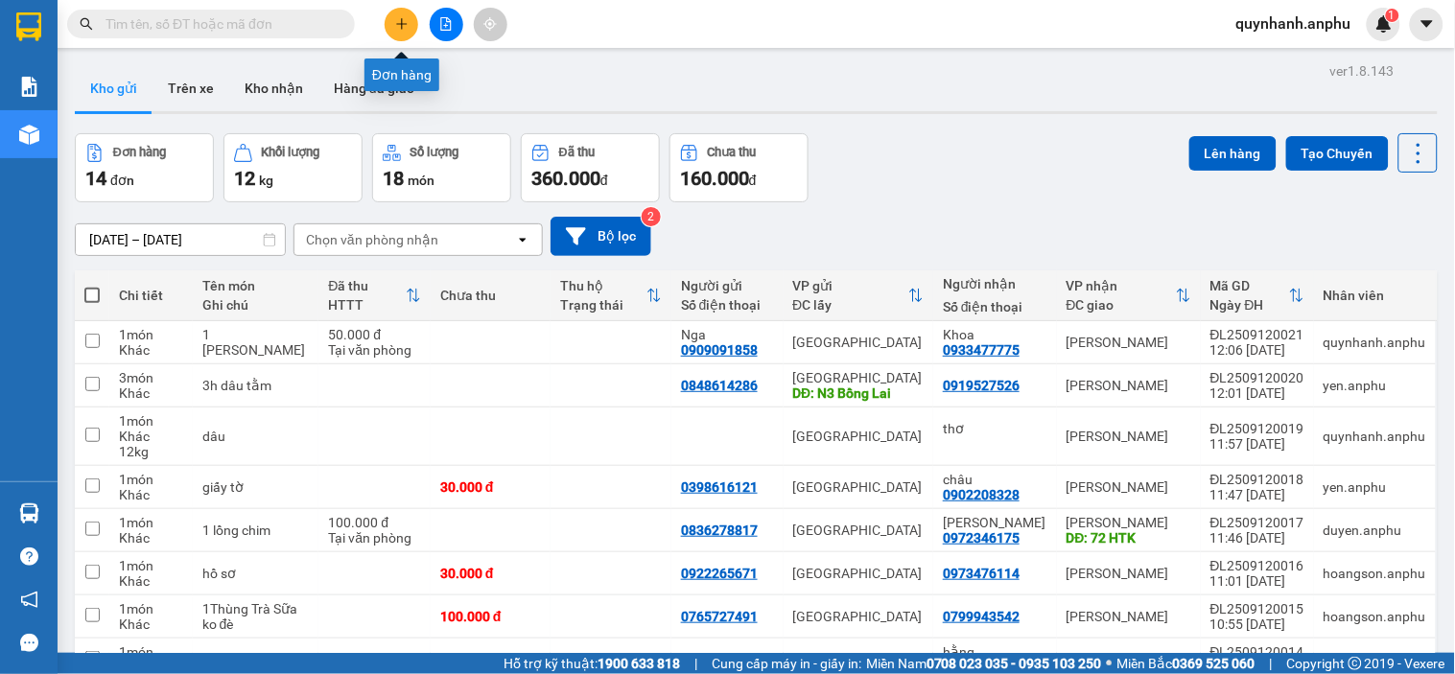
click at [403, 21] on icon "plus" at bounding box center [401, 23] width 13 height 13
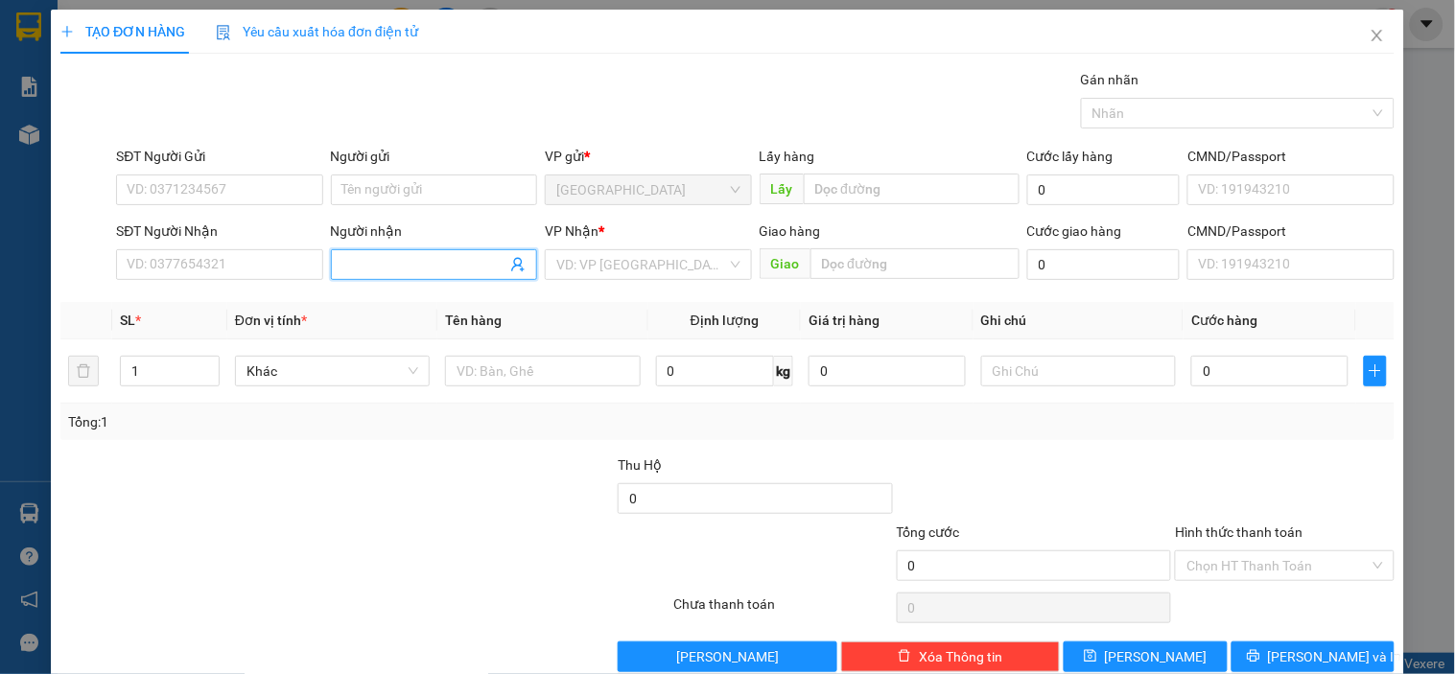
click at [391, 265] on input "Người nhận" at bounding box center [424, 264] width 164 height 21
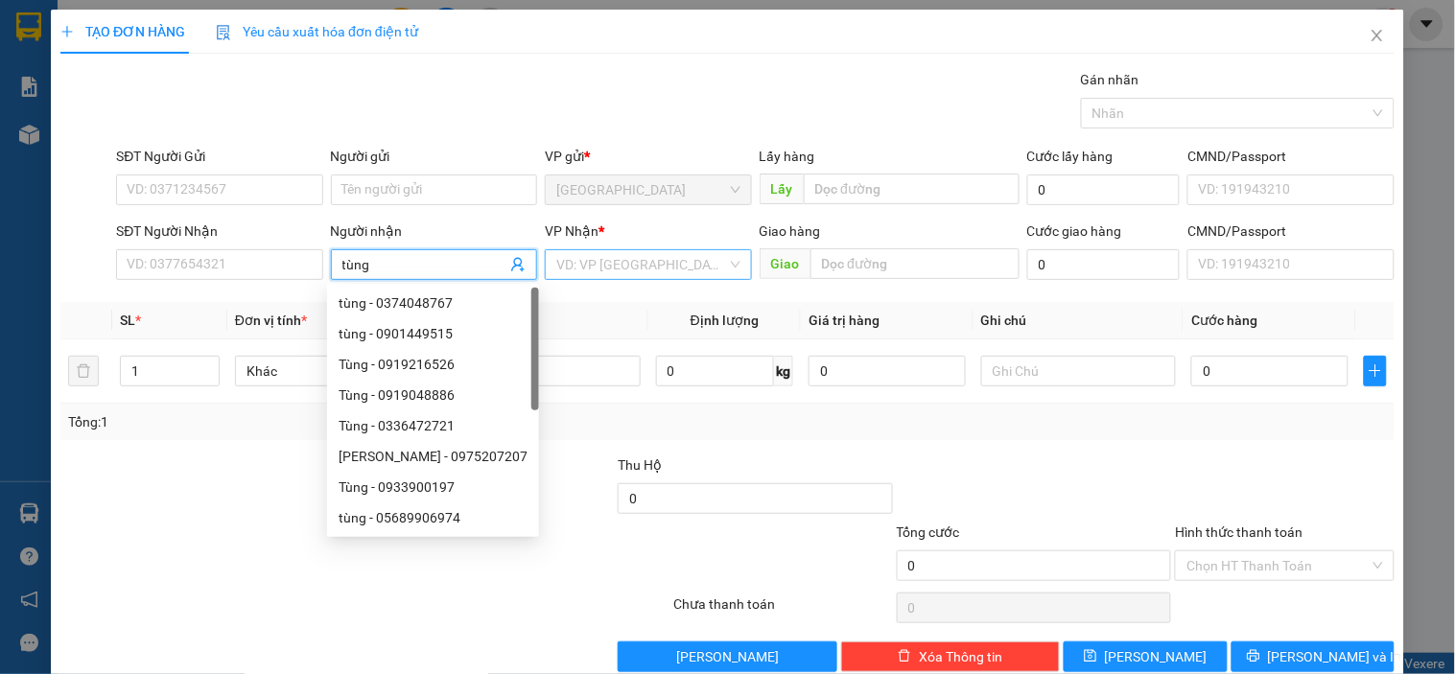
type input "tùng"
click at [637, 264] on input "search" at bounding box center [641, 264] width 170 height 29
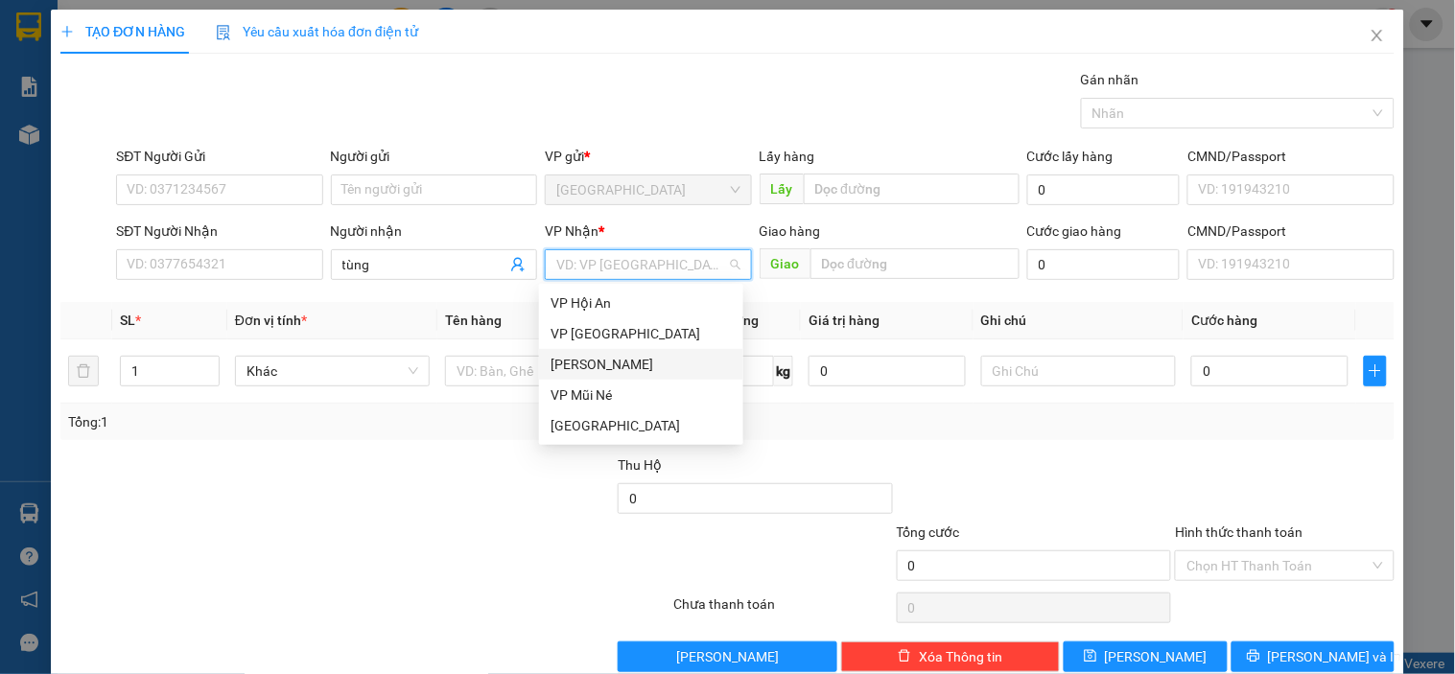
click at [616, 368] on div "[PERSON_NAME]" at bounding box center [640, 364] width 181 height 21
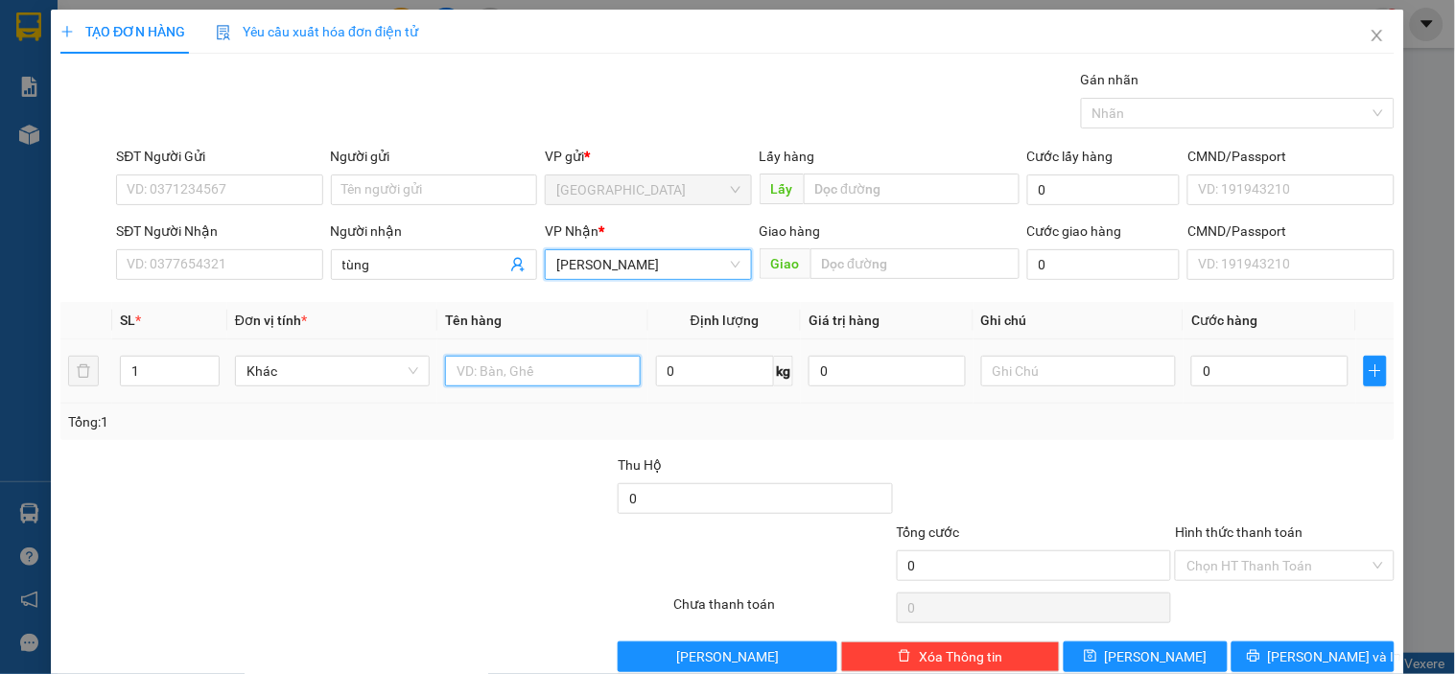
click at [534, 374] on input "text" at bounding box center [542, 371] width 195 height 31
type input "dâu"
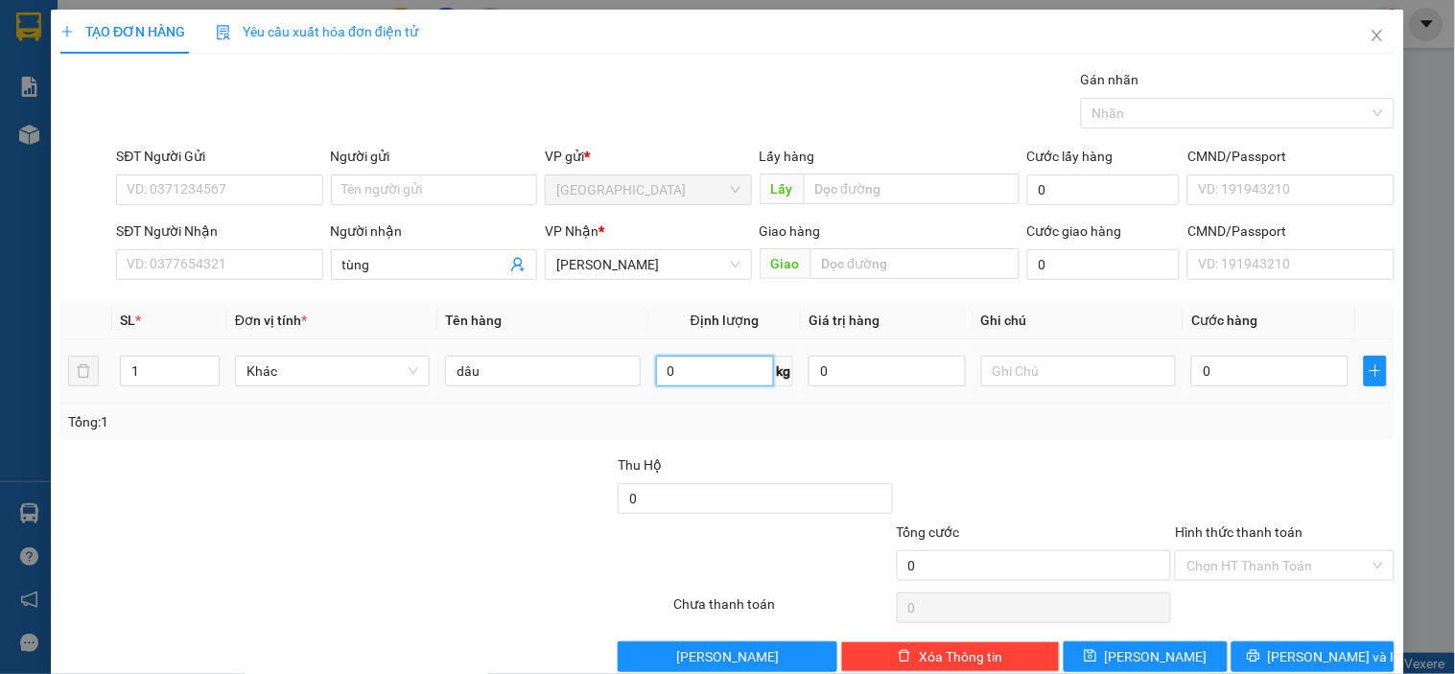
click at [679, 370] on input "0" at bounding box center [715, 371] width 119 height 31
type input "19"
click at [1257, 482] on div at bounding box center [1284, 488] width 222 height 67
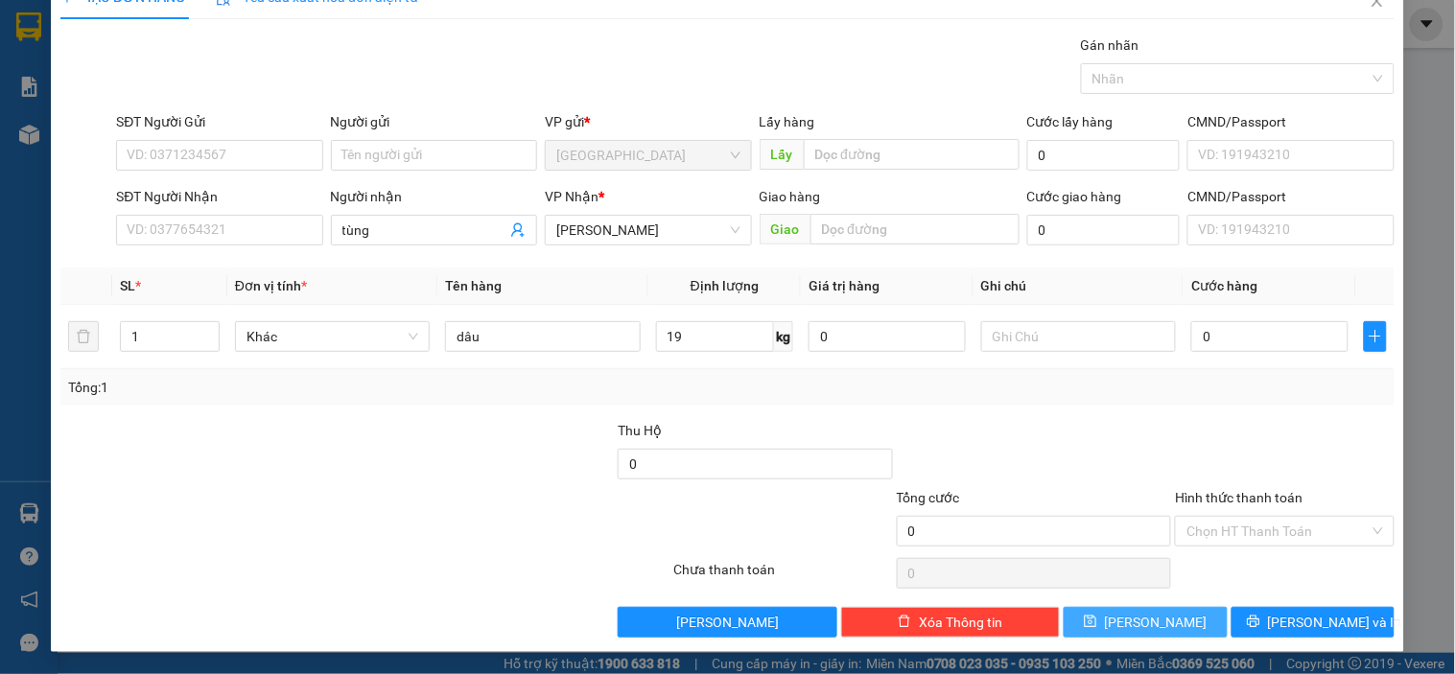
click at [1155, 628] on button "[PERSON_NAME]" at bounding box center [1144, 622] width 163 height 31
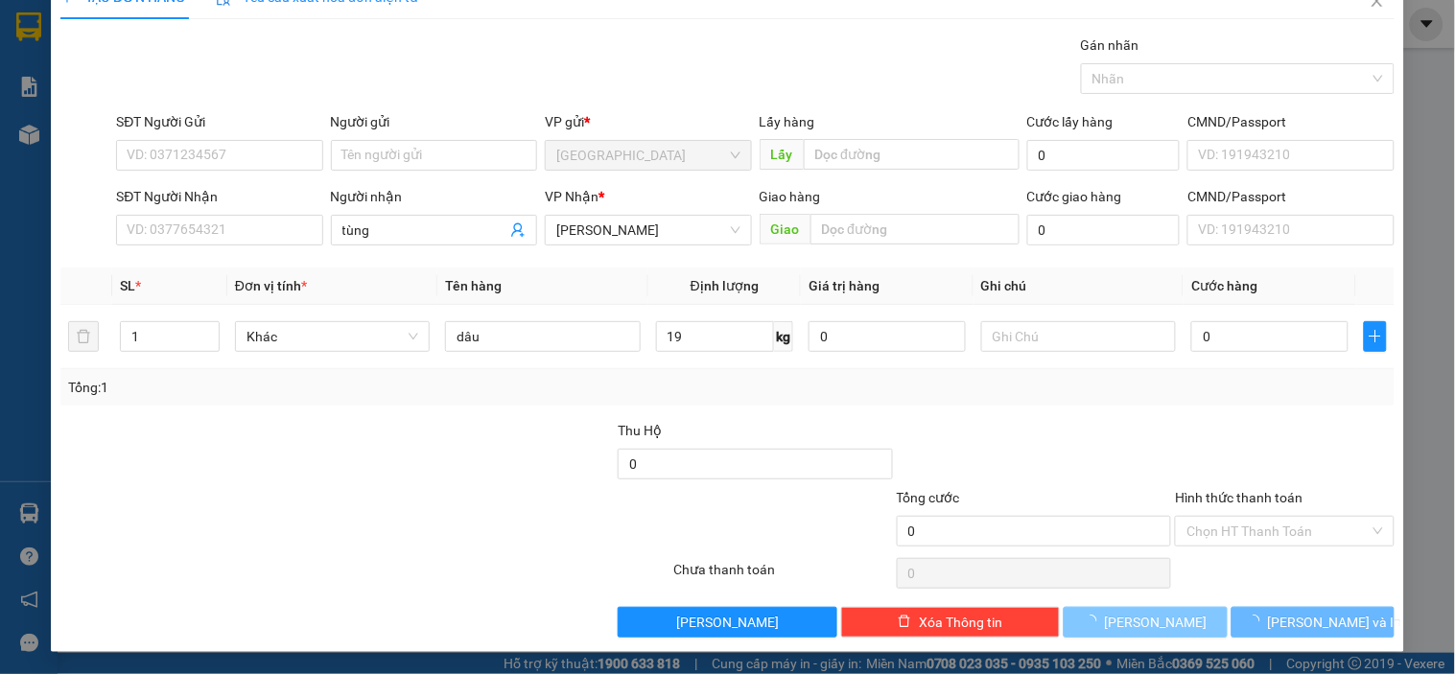
type input "0"
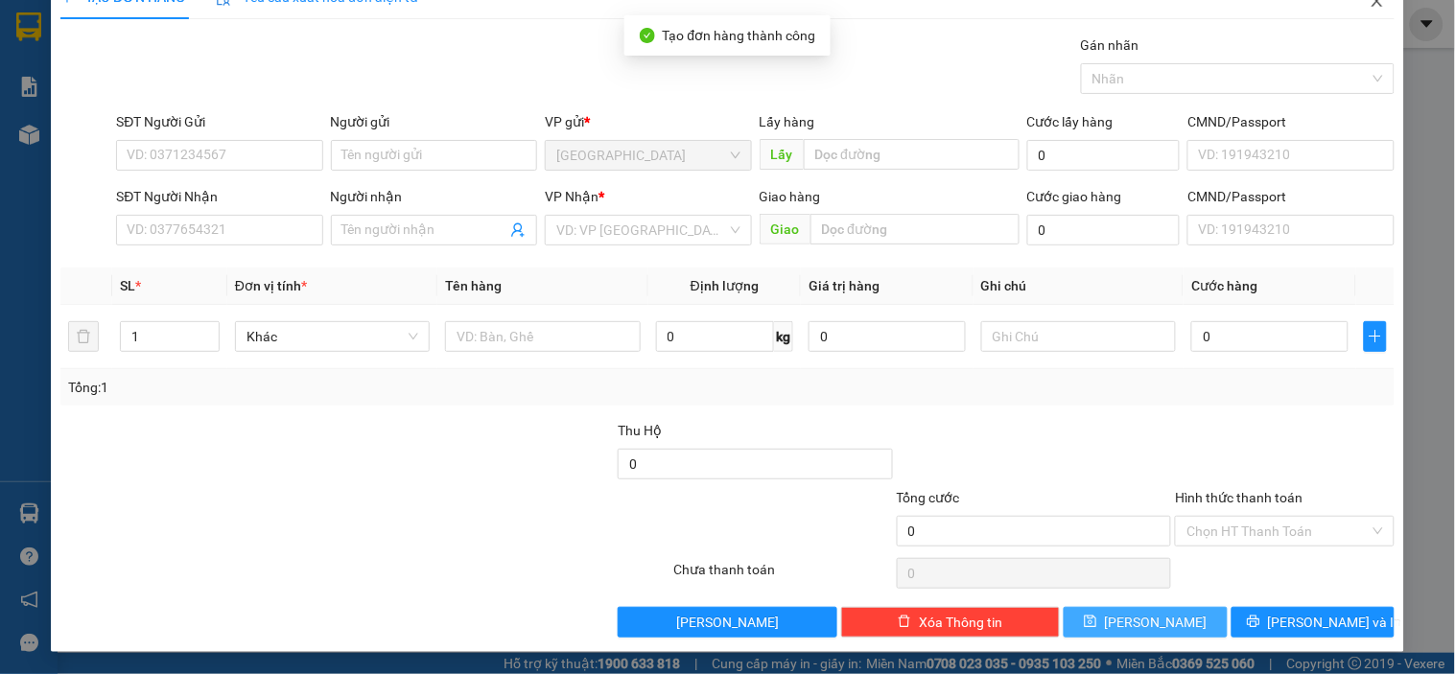
scroll to position [0, 0]
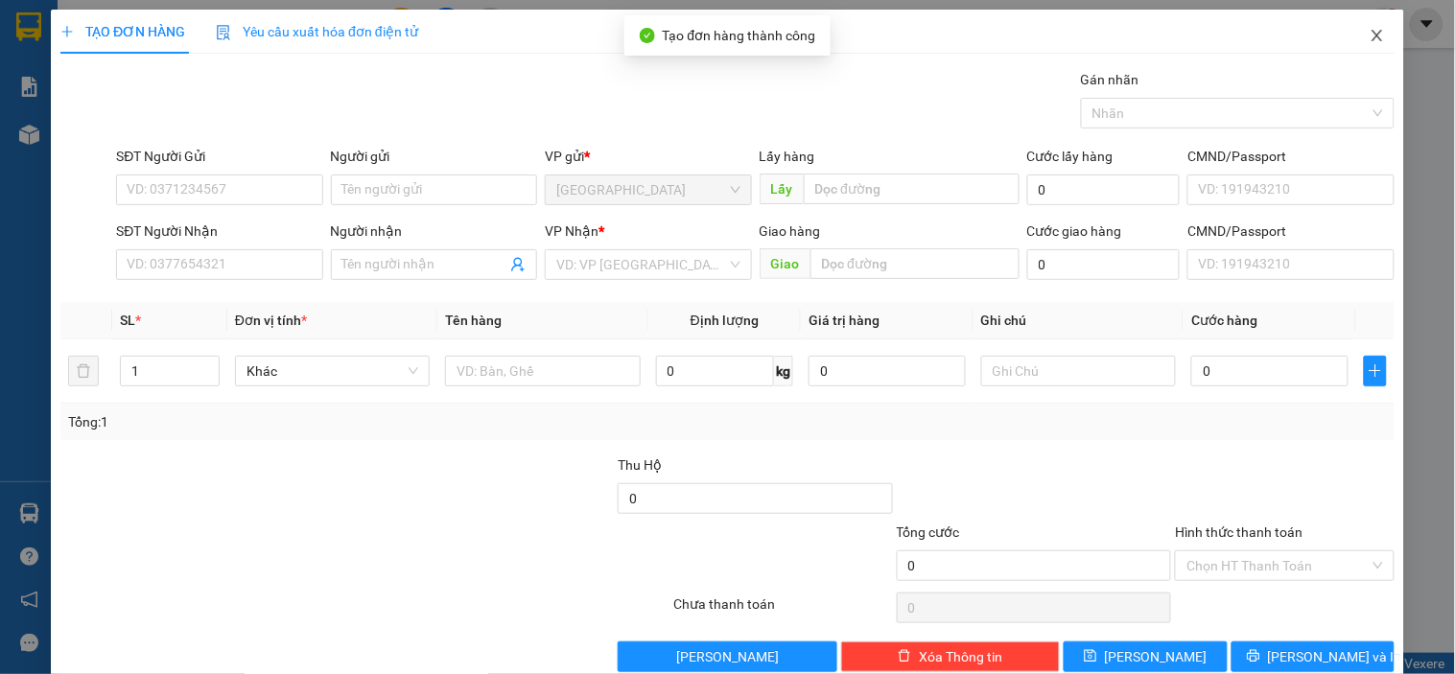
click at [1371, 35] on icon "close" at bounding box center [1376, 36] width 11 height 12
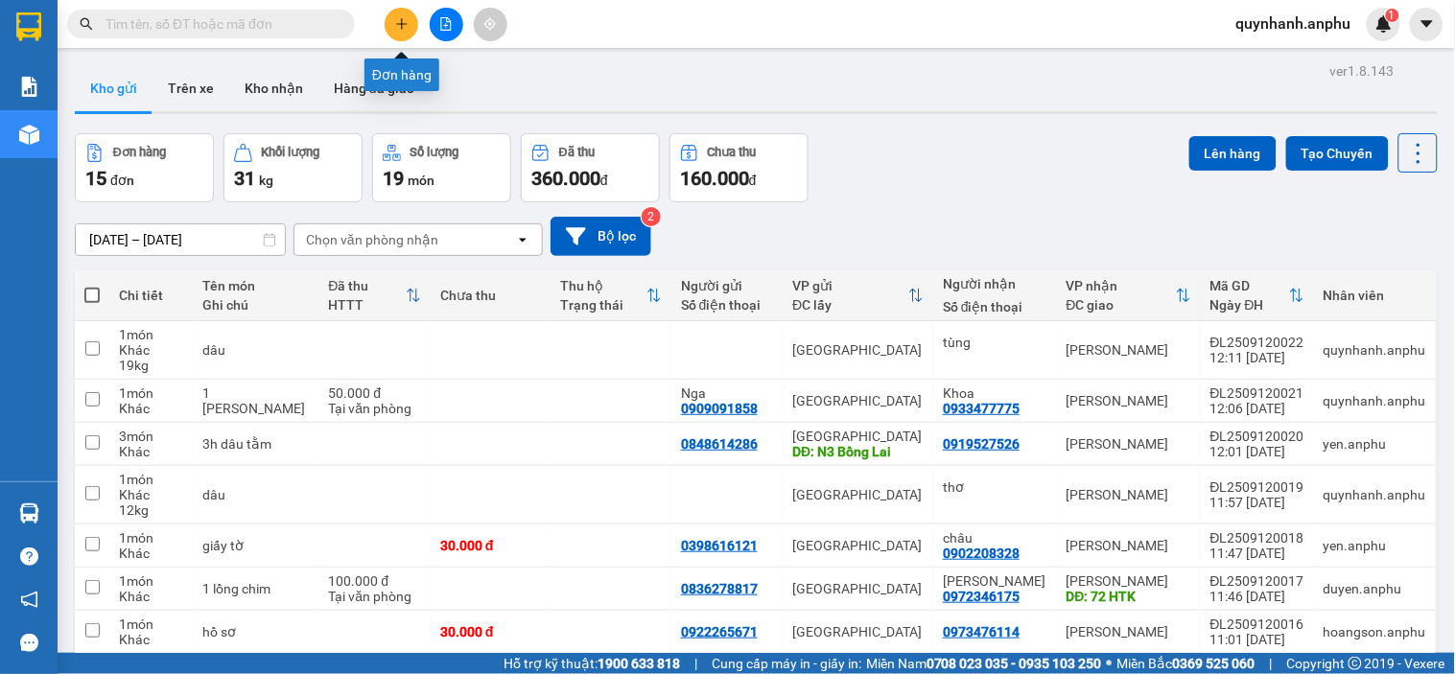
click at [399, 21] on icon "plus" at bounding box center [401, 23] width 13 height 13
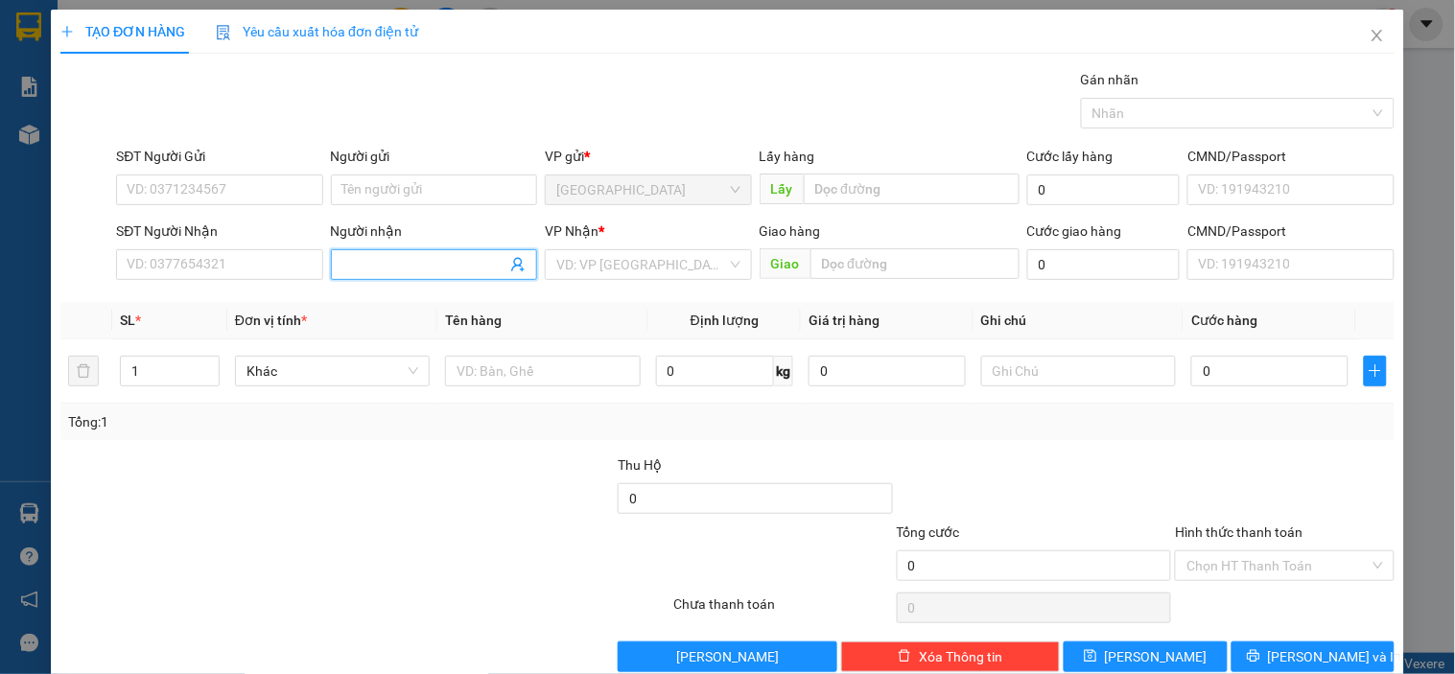
click at [405, 259] on input "Người nhận" at bounding box center [424, 264] width 164 height 21
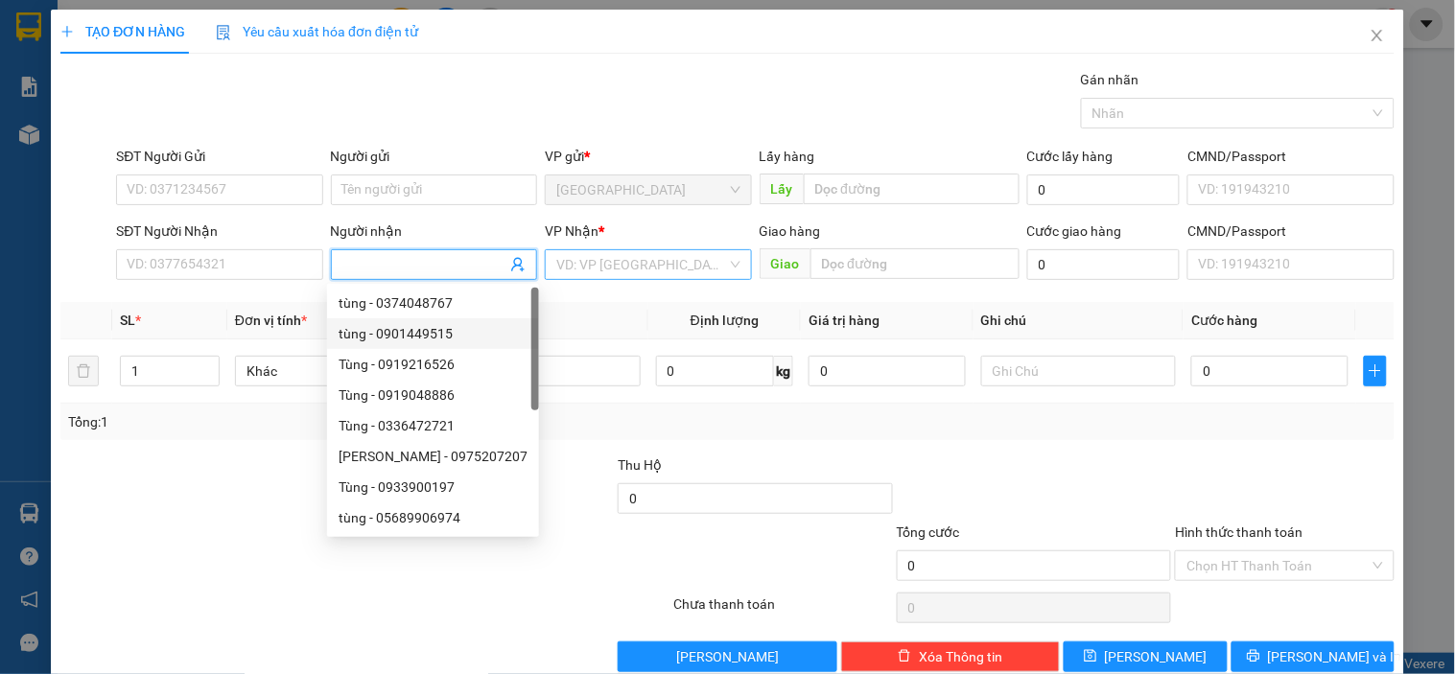
click at [595, 260] on input "search" at bounding box center [641, 264] width 170 height 29
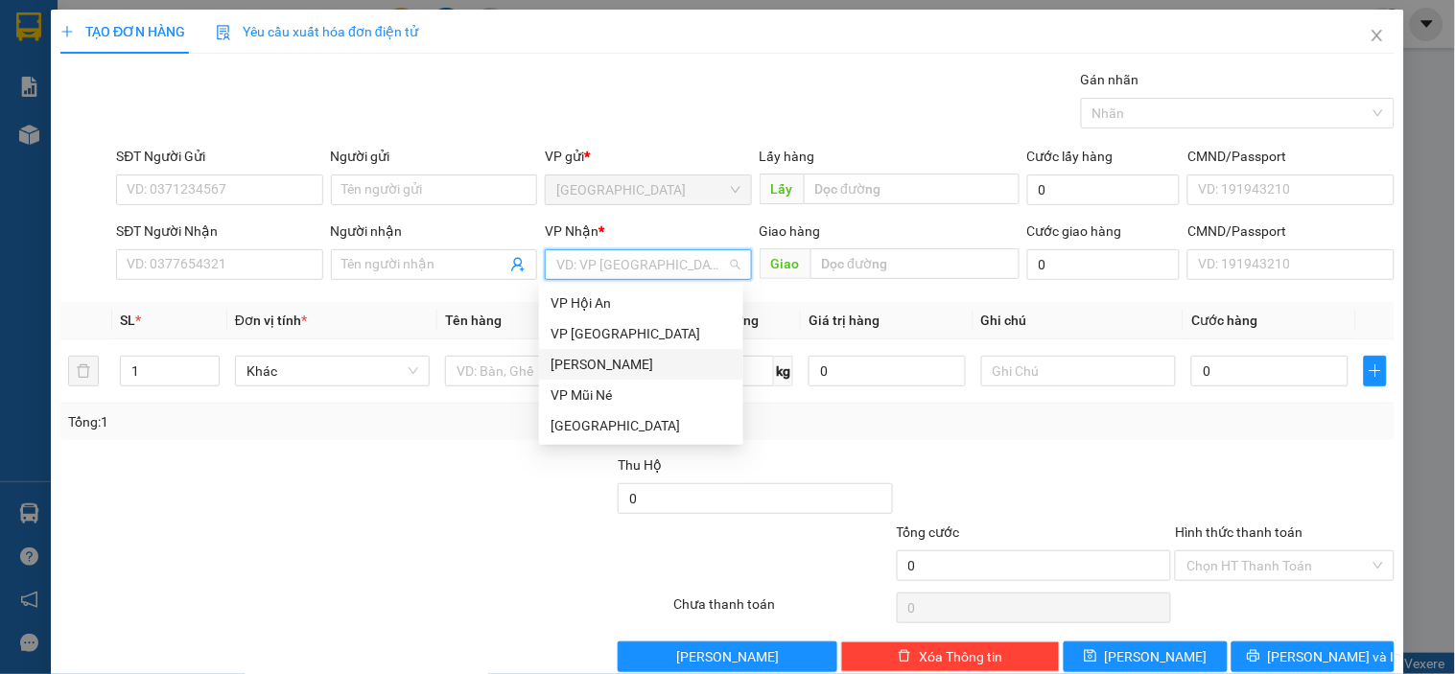
click at [597, 365] on div "[PERSON_NAME]" at bounding box center [640, 364] width 181 height 21
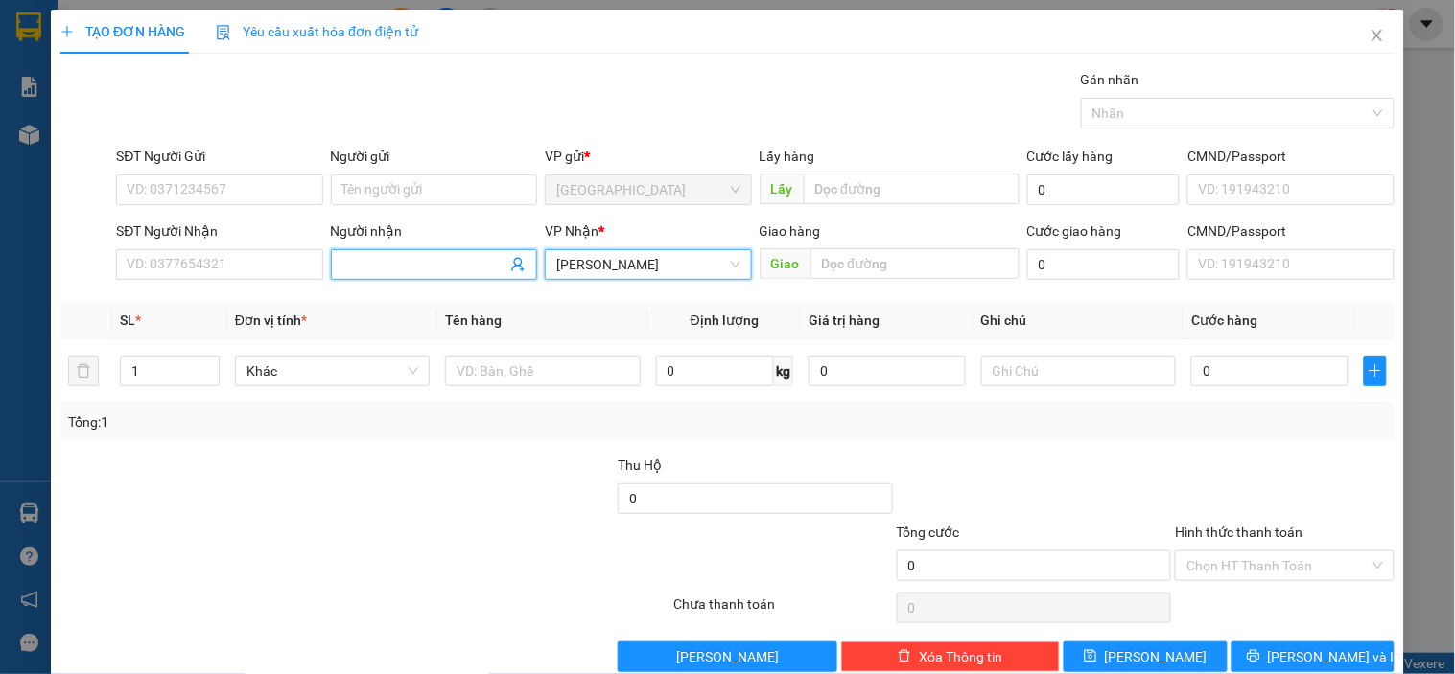
click at [454, 265] on input "Người nhận" at bounding box center [424, 264] width 164 height 21
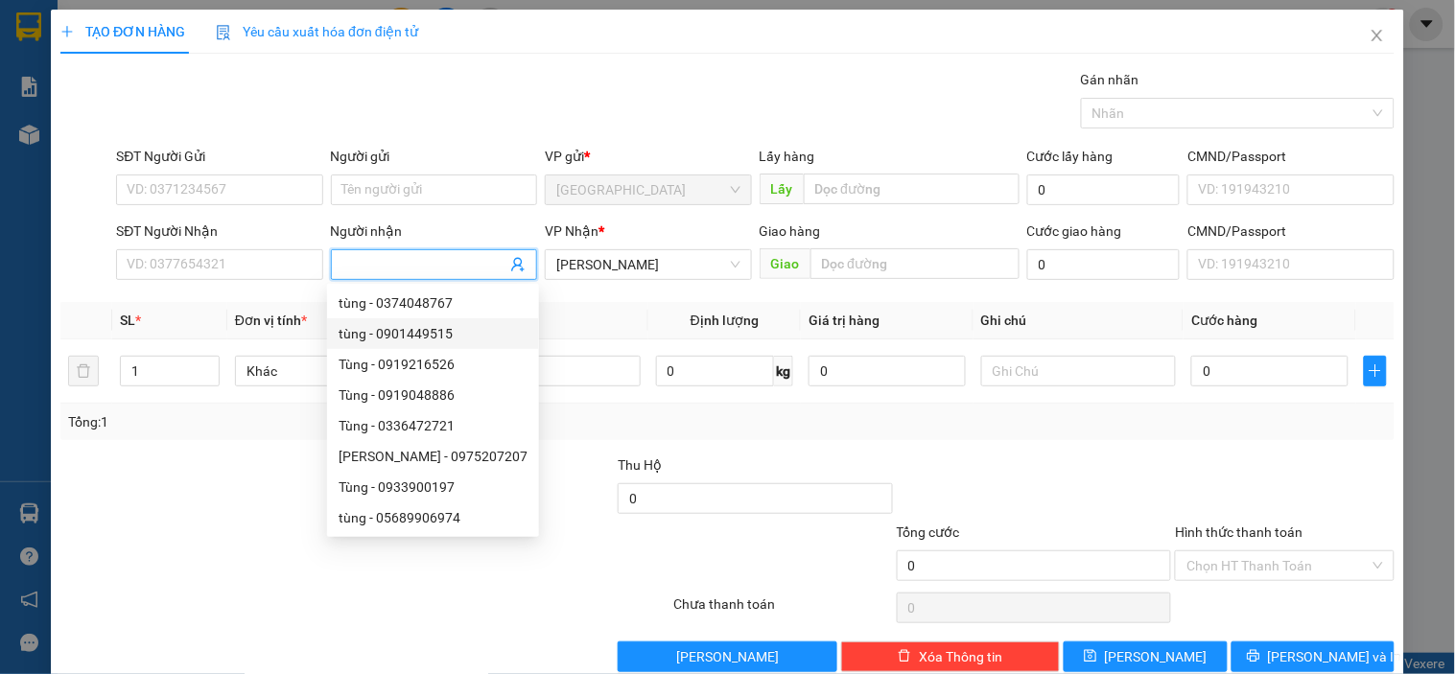
click at [180, 171] on div "SĐT Người Gửi" at bounding box center [219, 160] width 206 height 29
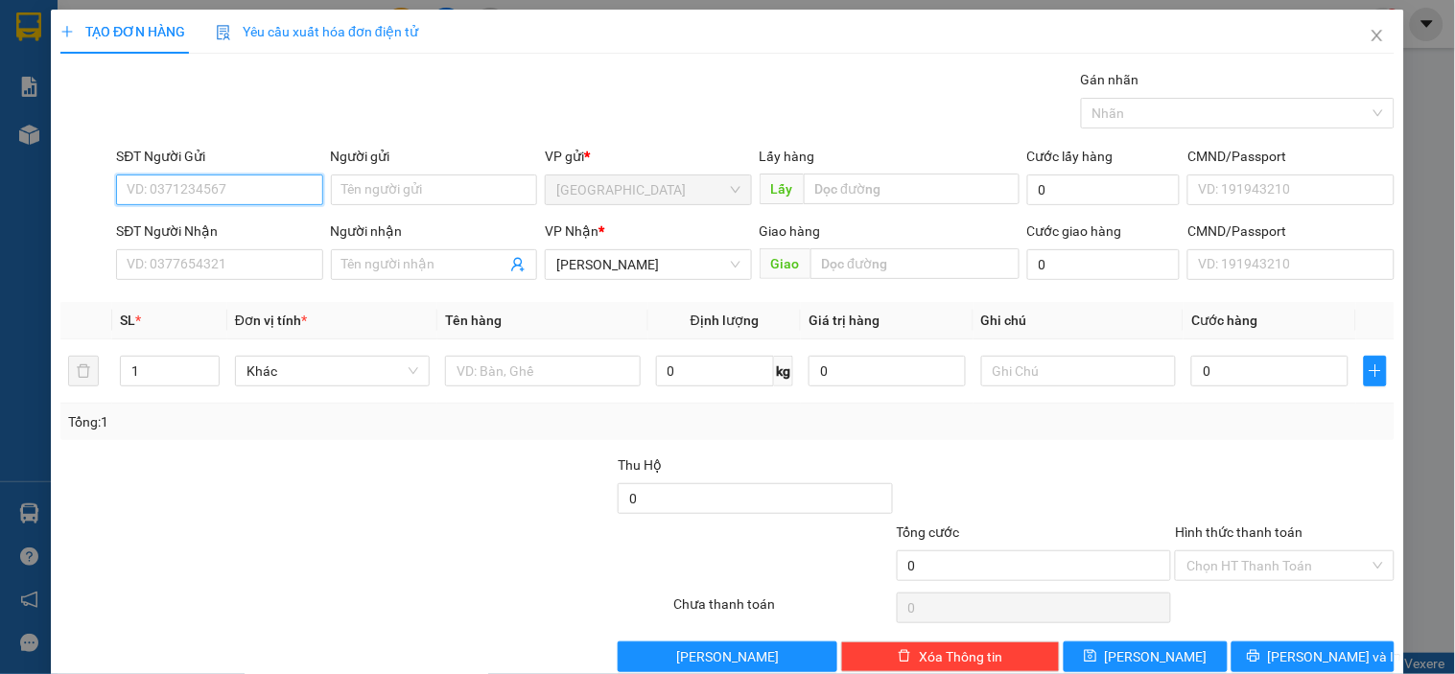
click at [186, 187] on input "SĐT Người Gửi" at bounding box center [219, 190] width 206 height 31
type input "0837361042"
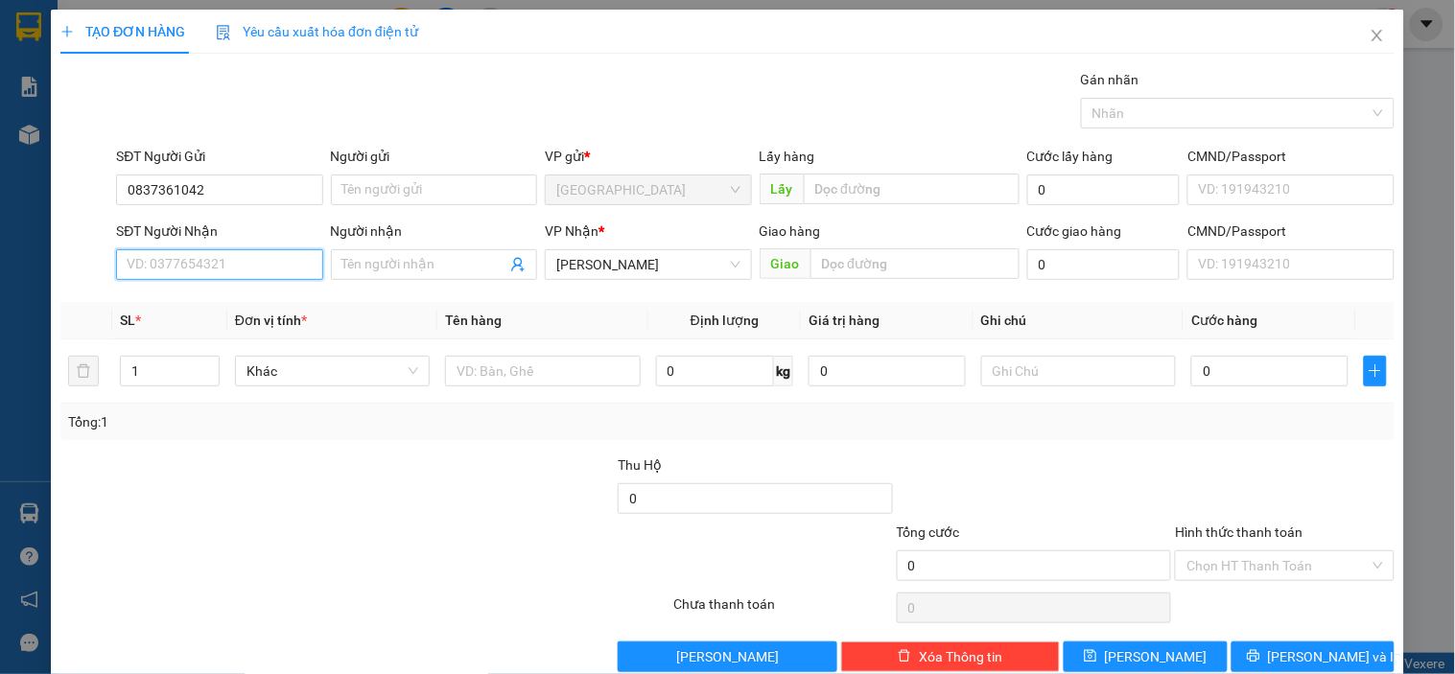
click at [227, 263] on input "SĐT Người Nhận" at bounding box center [219, 264] width 206 height 31
paste input "0837361042"
type input "0837361042"
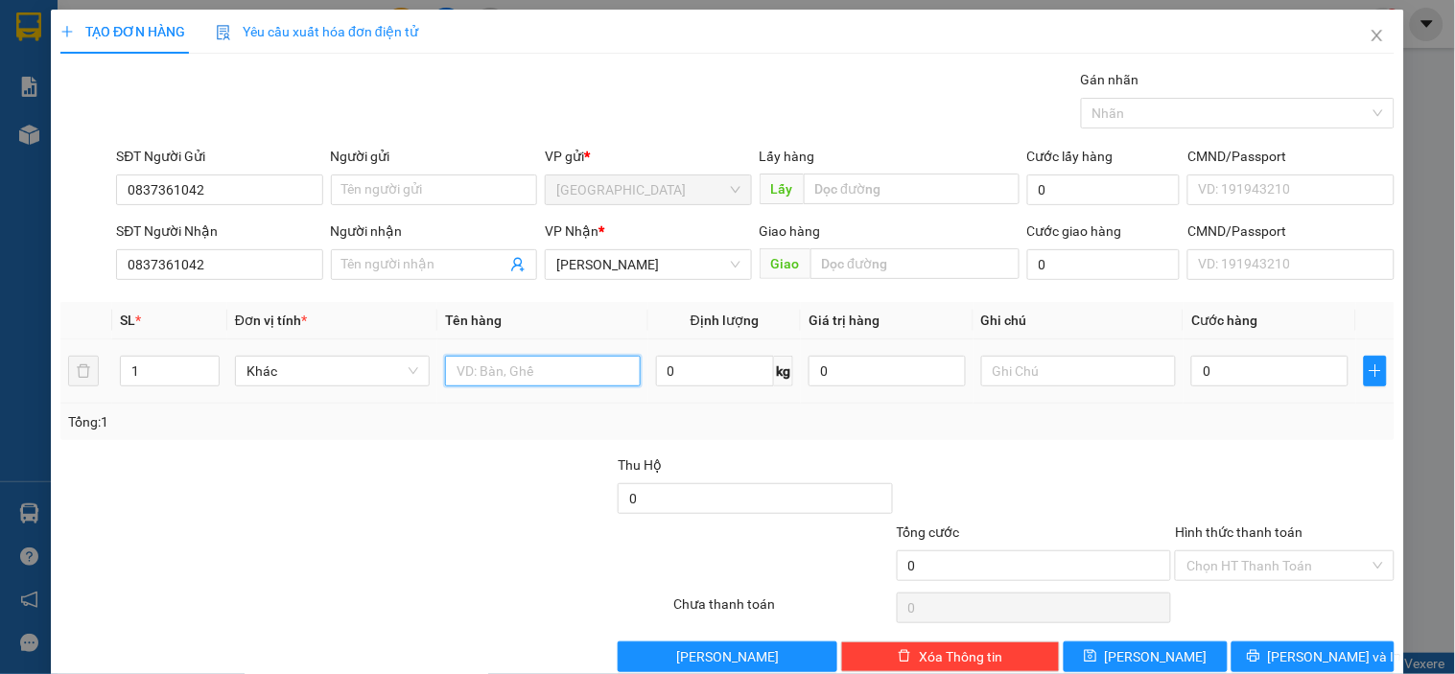
click at [582, 374] on input "text" at bounding box center [542, 371] width 195 height 31
type input "1 vali"
click at [1197, 358] on input "0" at bounding box center [1269, 371] width 157 height 31
type input "006"
type input "6"
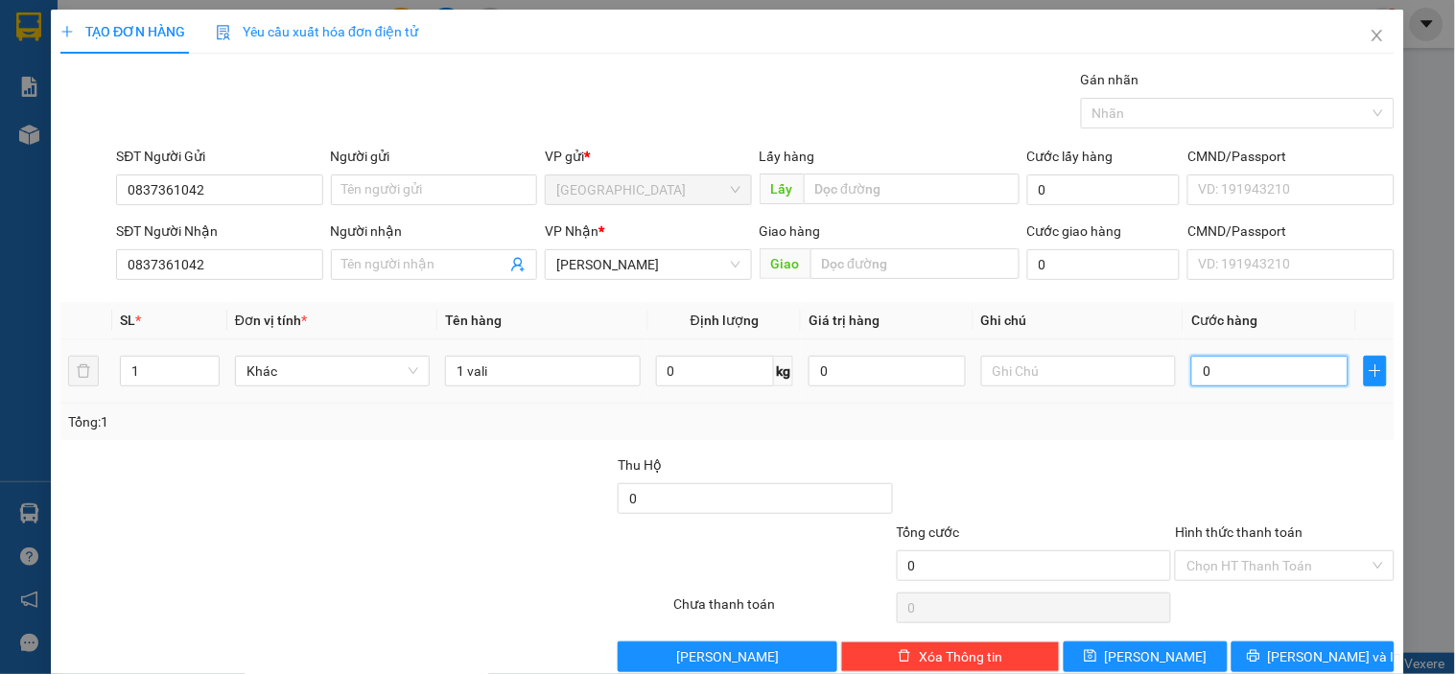
type input "6"
type input "0.060"
type input "60"
type input "60.000"
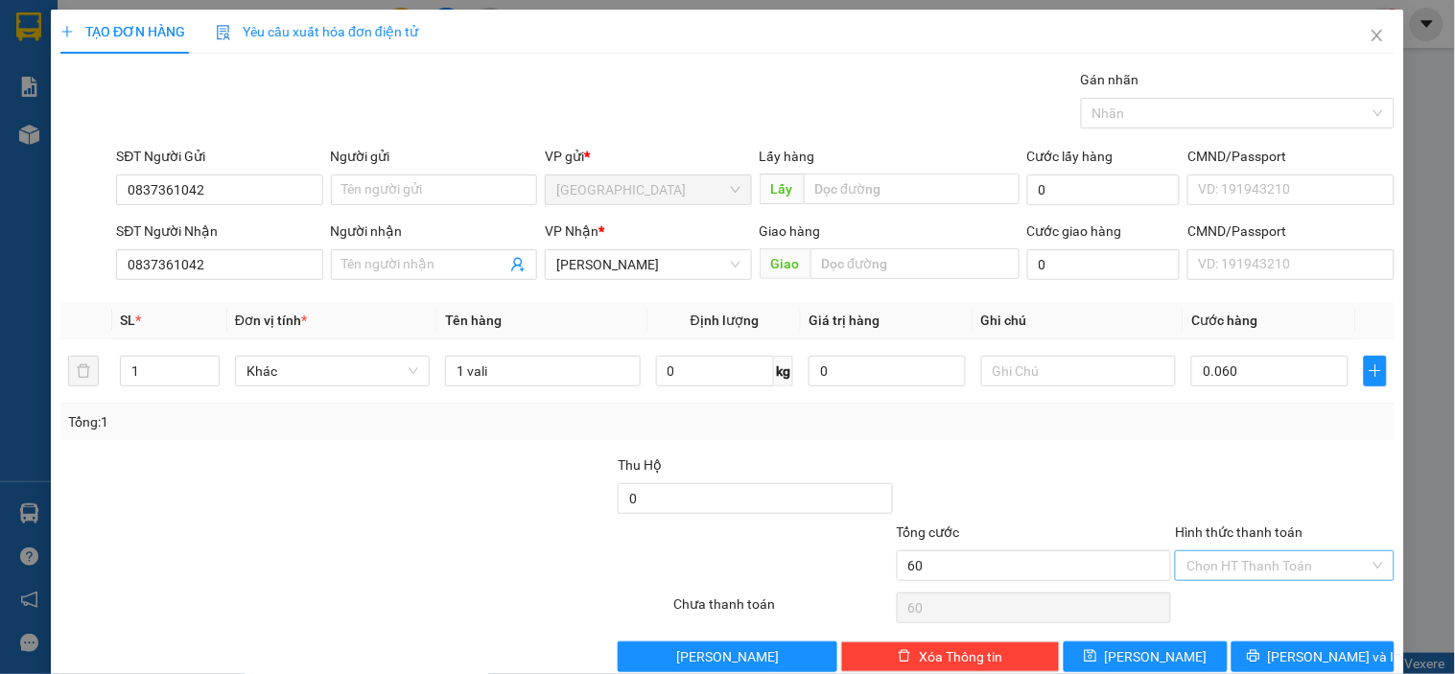
type input "60.000"
click at [1219, 570] on input "Hình thức thanh toán" at bounding box center [1277, 565] width 182 height 29
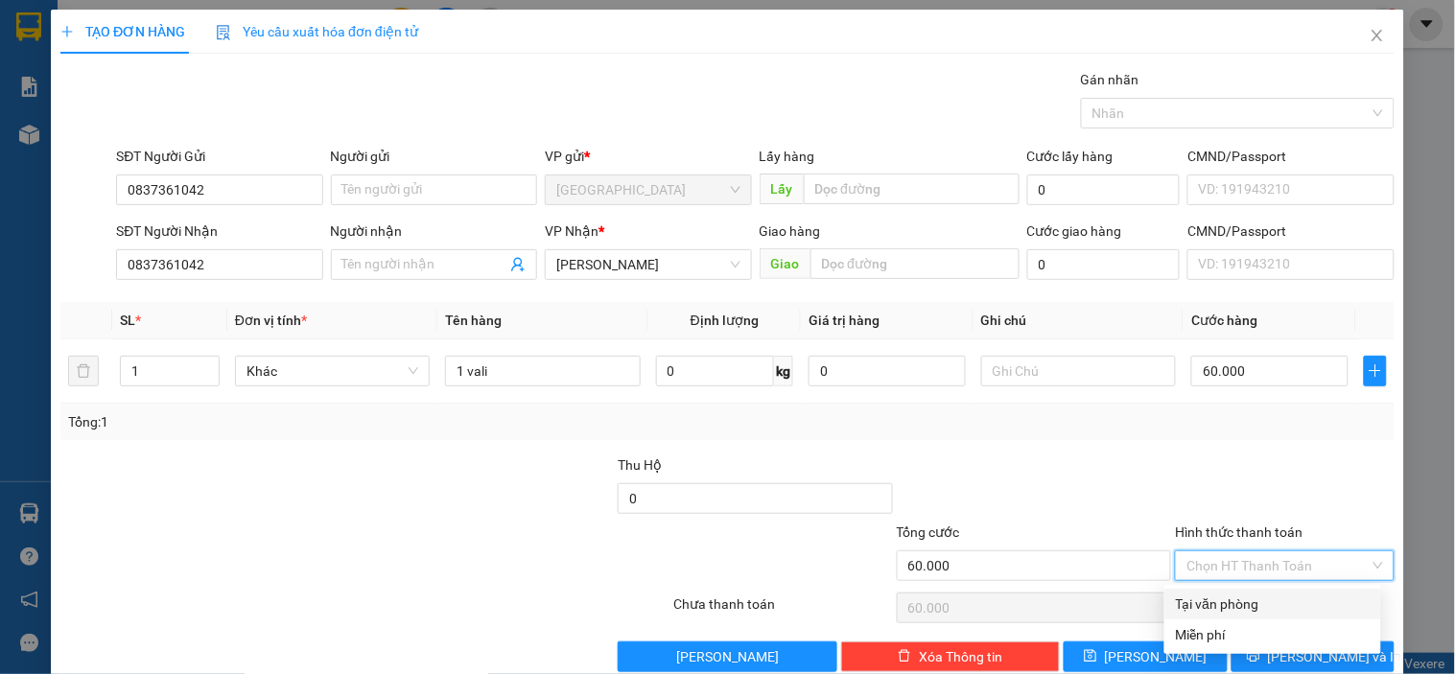
click at [1224, 604] on div "Tại văn phòng" at bounding box center [1273, 604] width 194 height 21
type input "0"
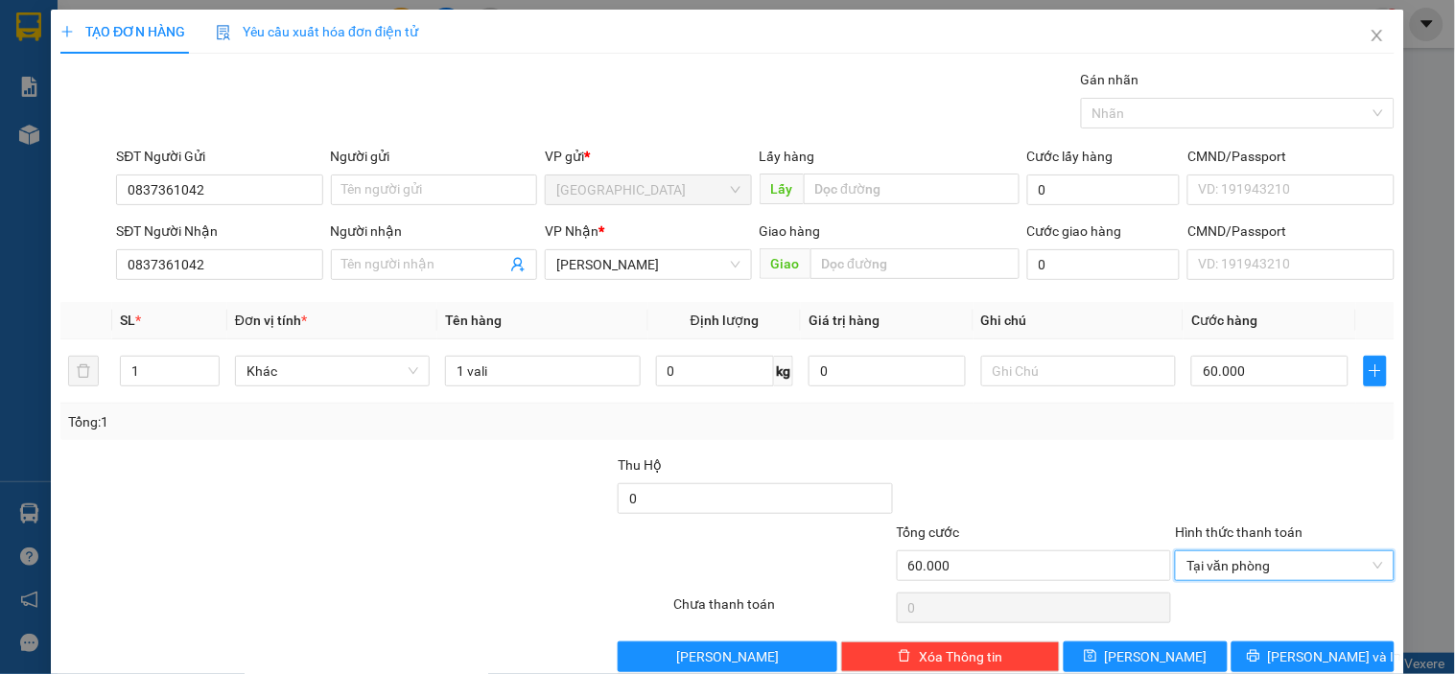
scroll to position [35, 0]
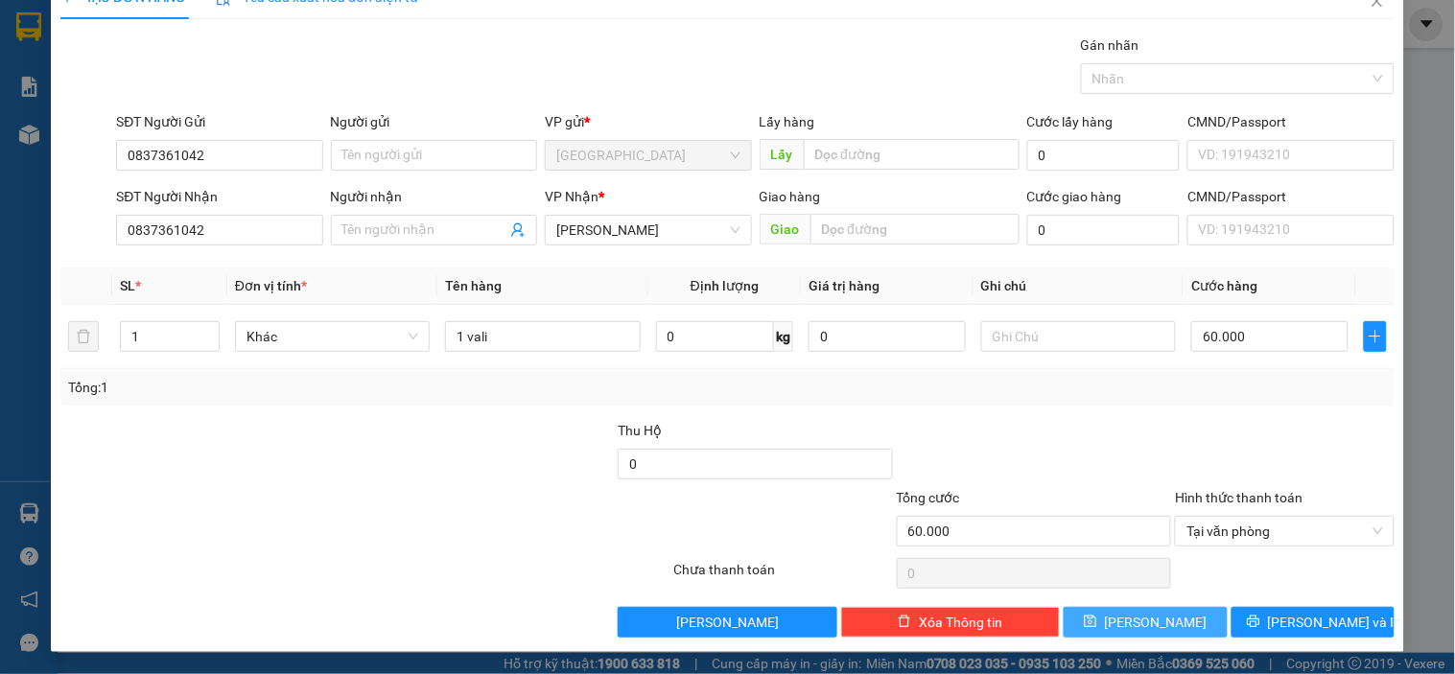
click at [1148, 619] on span "[PERSON_NAME]" at bounding box center [1156, 622] width 103 height 21
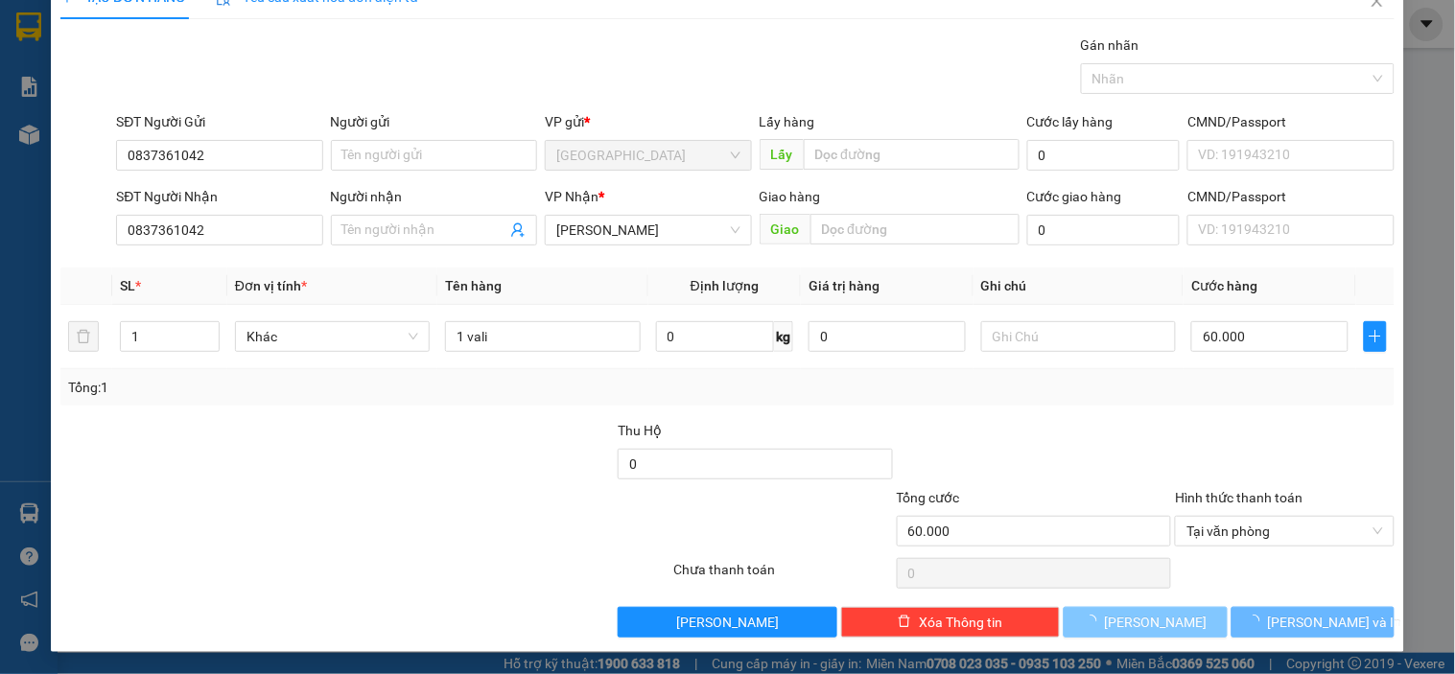
type input "0"
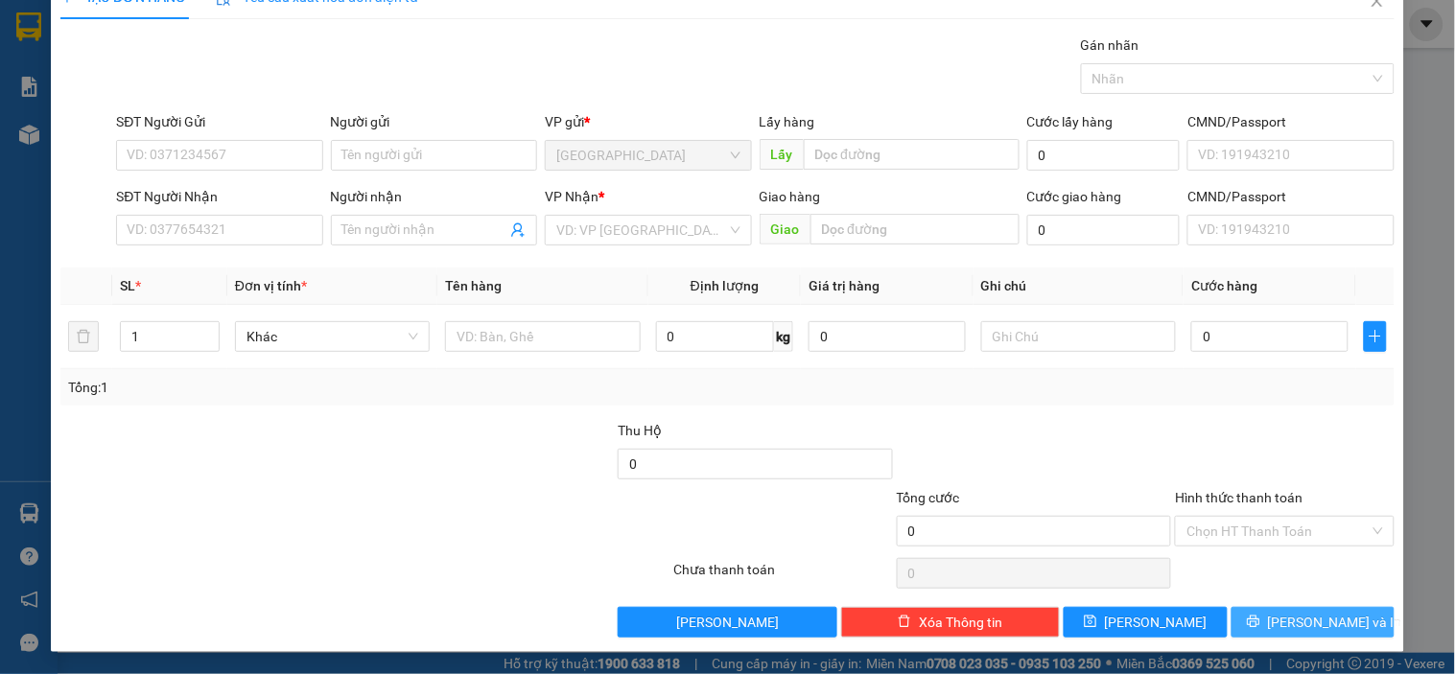
click at [1317, 625] on span "[PERSON_NAME] và In" at bounding box center [1335, 622] width 134 height 21
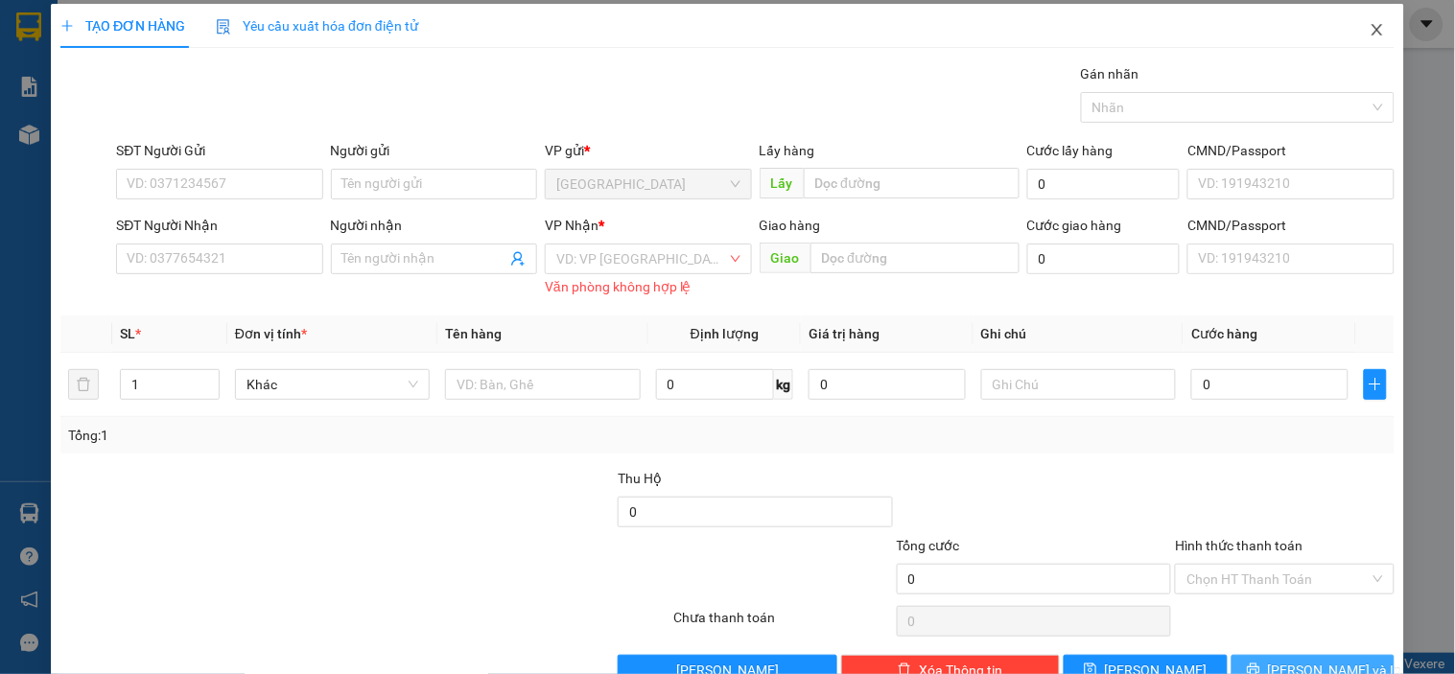
scroll to position [0, 0]
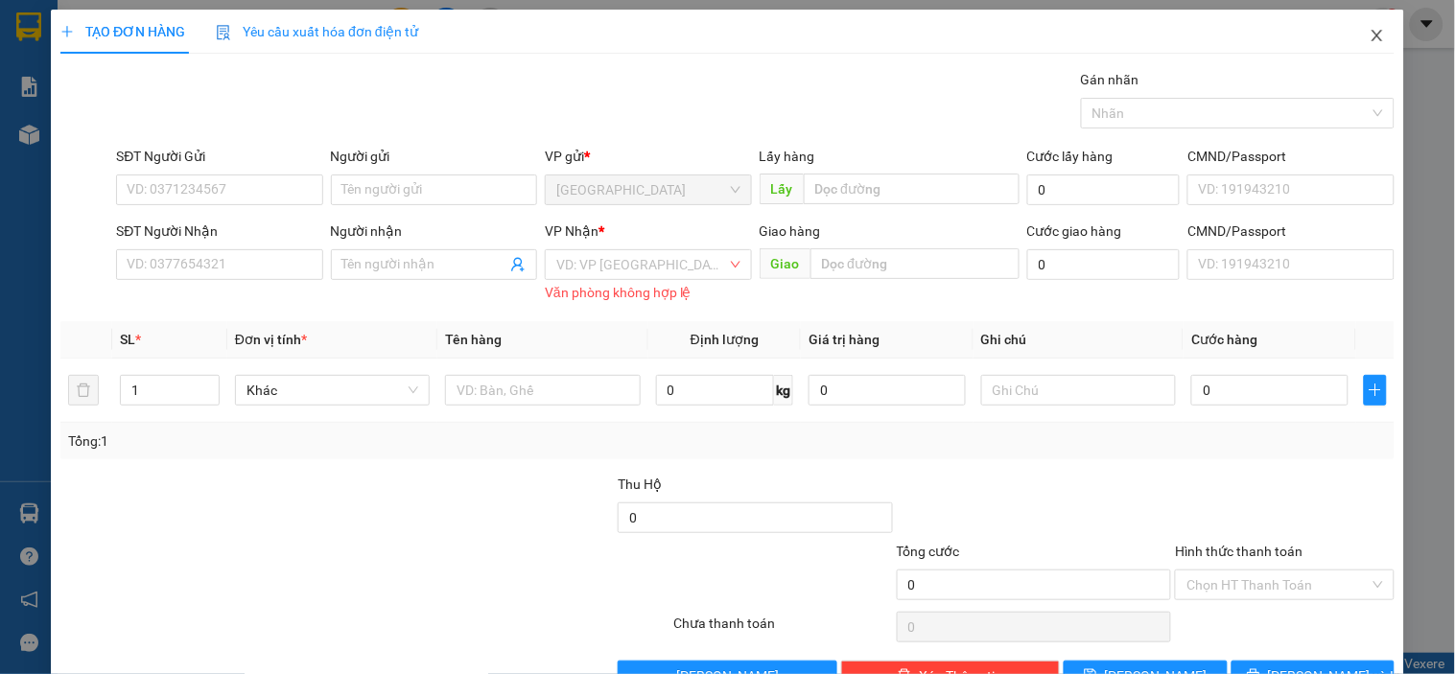
click at [1369, 34] on icon "close" at bounding box center [1376, 35] width 15 height 15
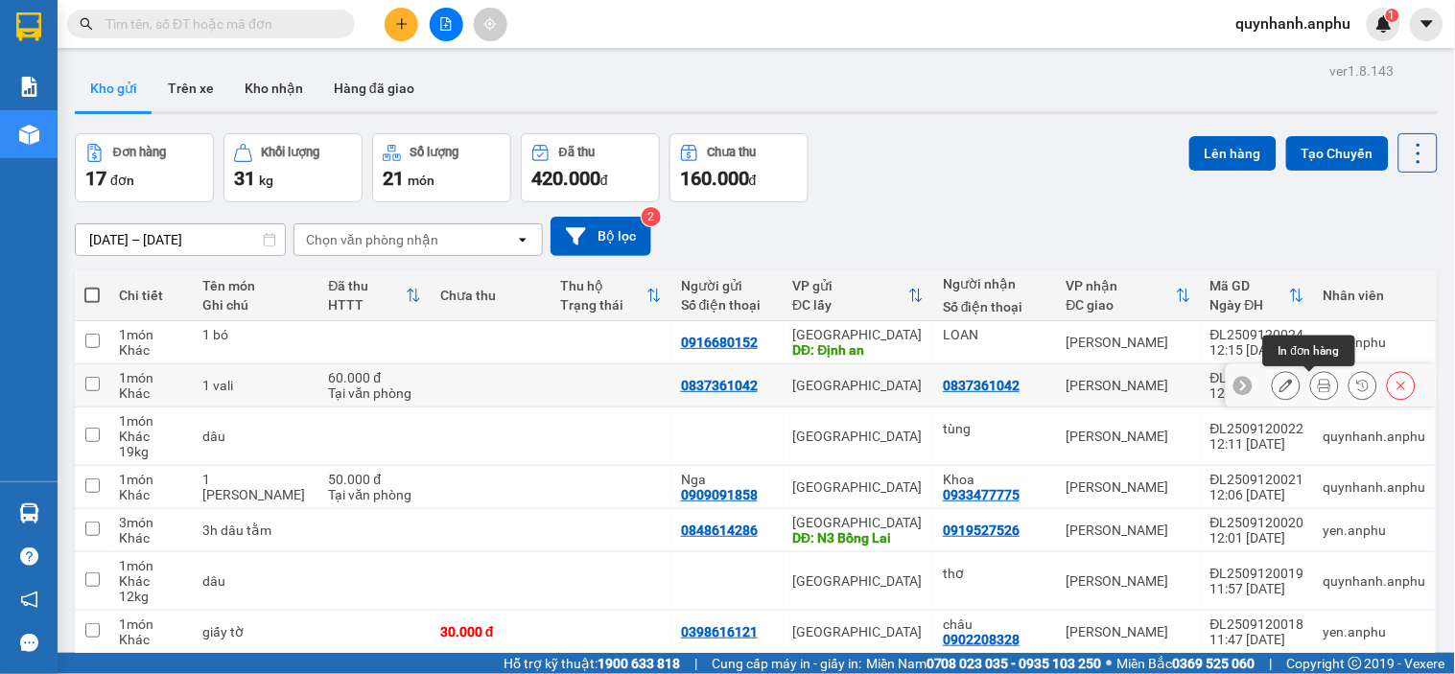
click at [1314, 394] on button at bounding box center [1324, 386] width 27 height 34
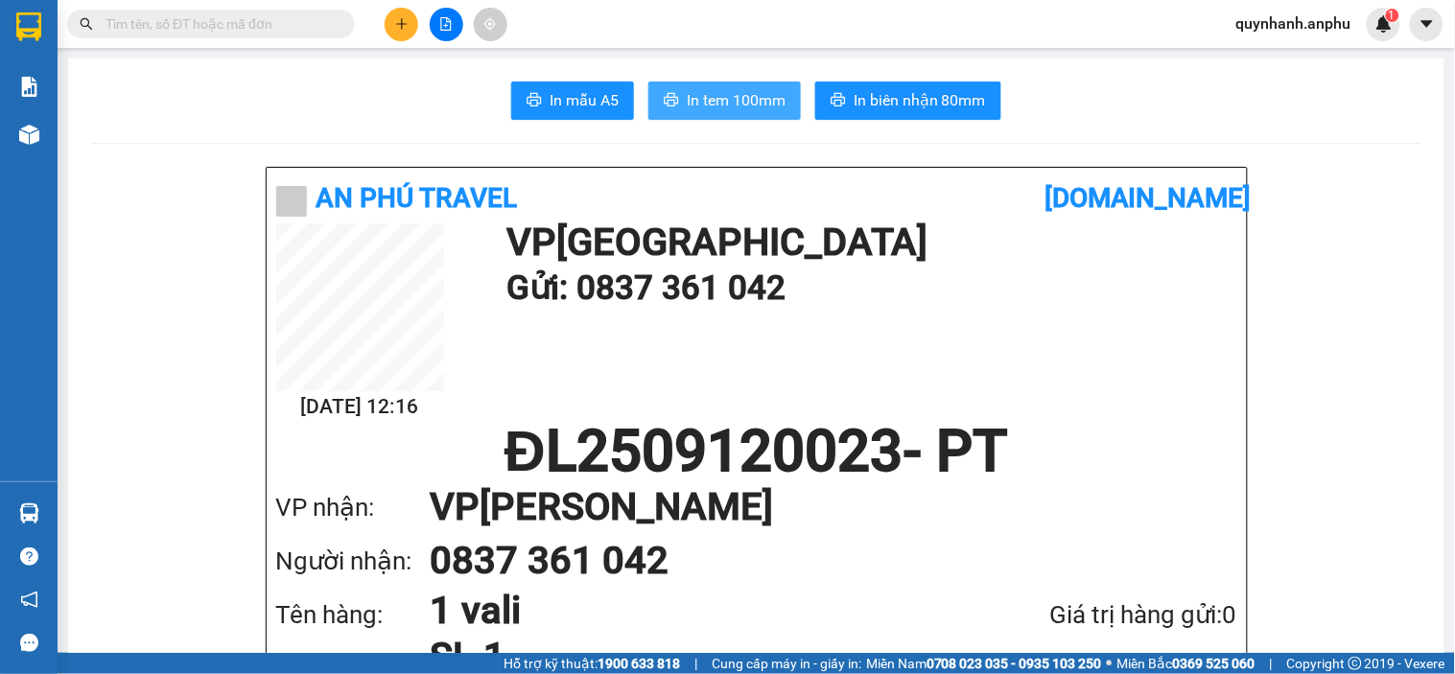
click at [725, 96] on span "In tem 100mm" at bounding box center [736, 100] width 99 height 24
click at [744, 101] on span "In tem 100mm" at bounding box center [736, 100] width 99 height 24
click at [401, 22] on icon "plus" at bounding box center [401, 23] width 1 height 11
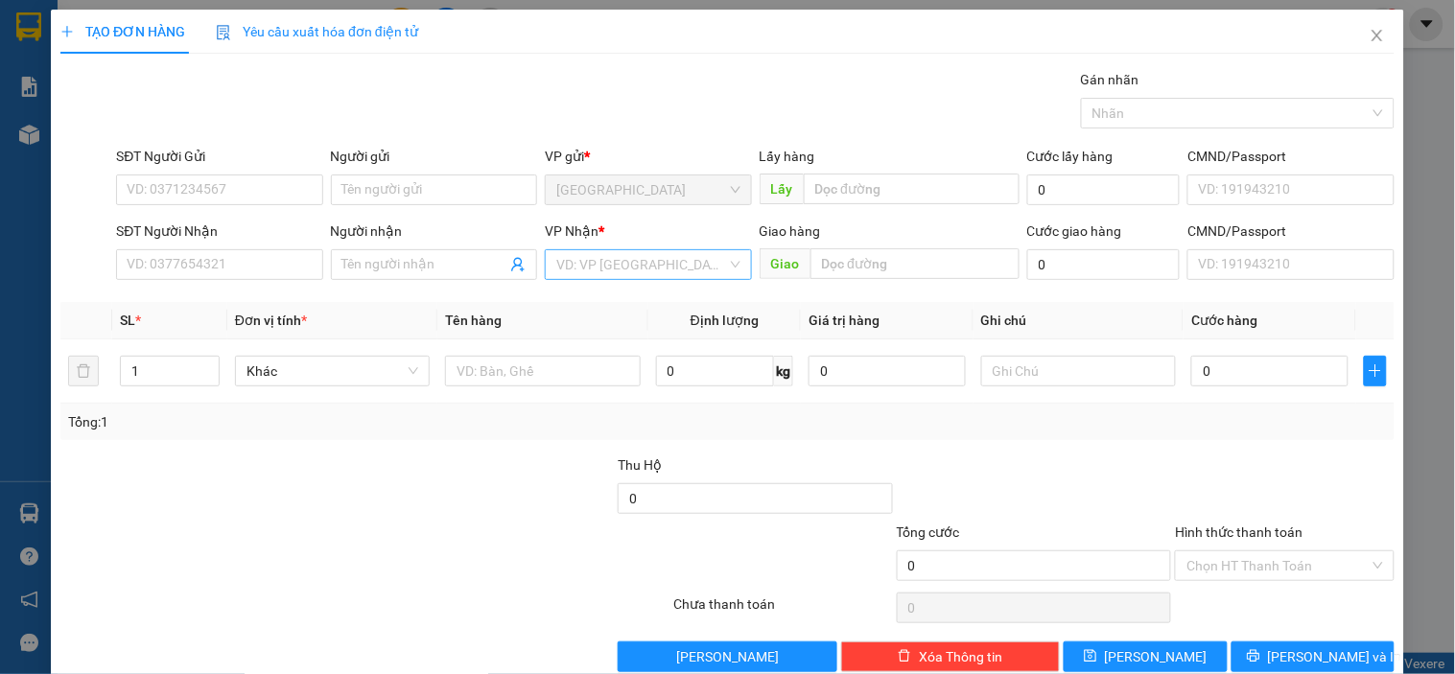
click at [599, 265] on input "search" at bounding box center [641, 264] width 170 height 29
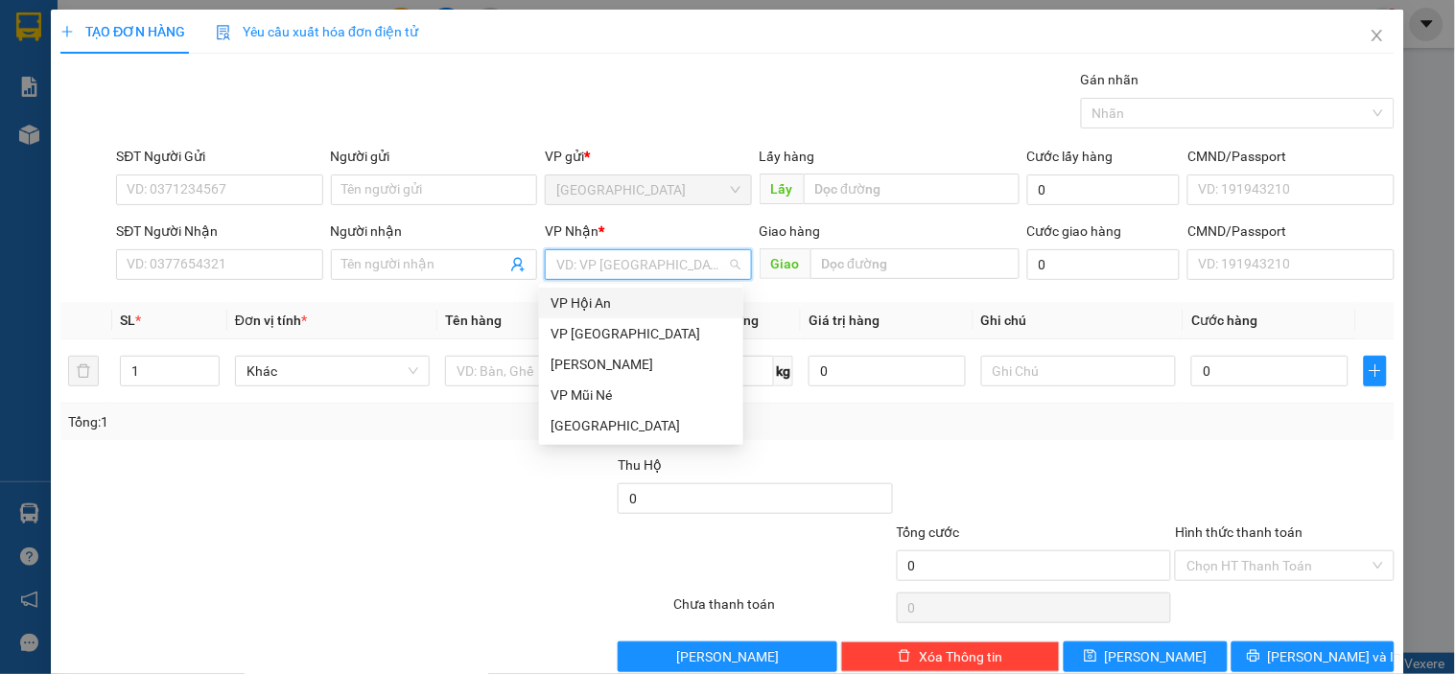
click at [604, 301] on div "VP Hội An" at bounding box center [640, 302] width 181 height 21
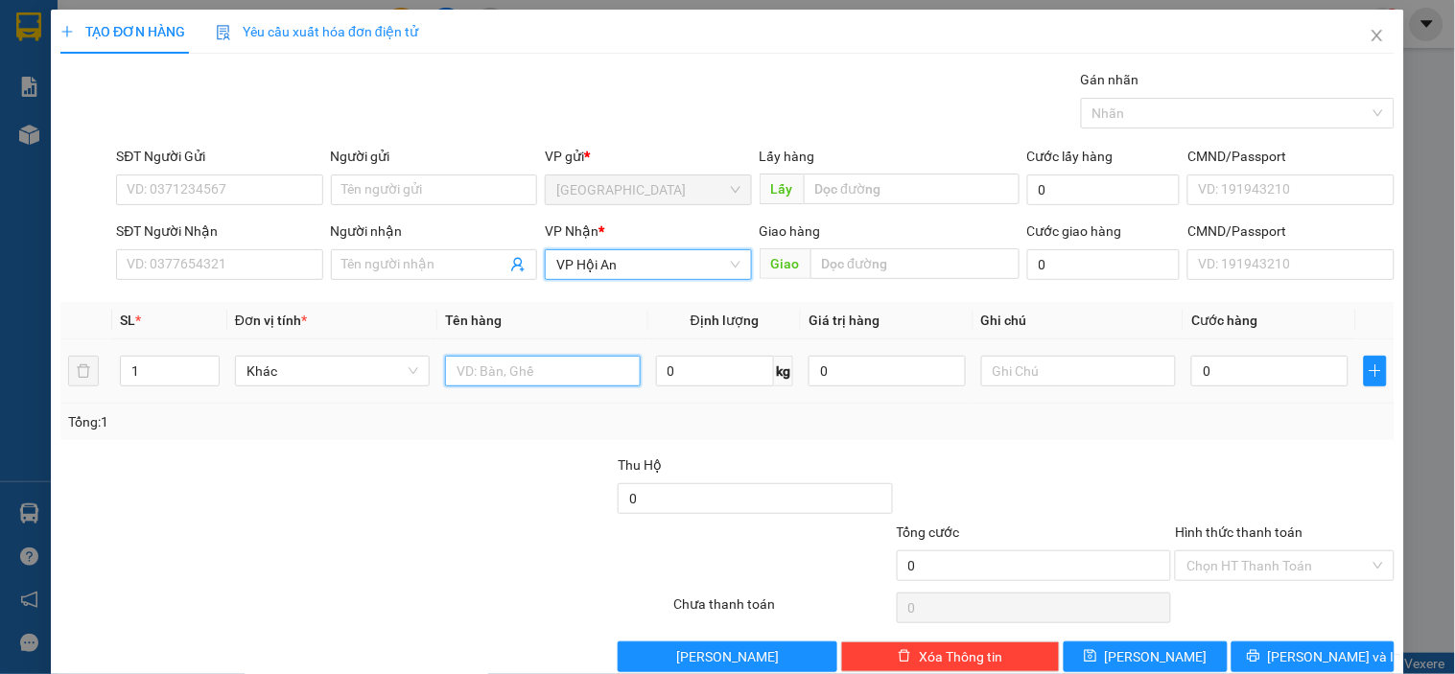
click at [520, 368] on input "text" at bounding box center [542, 371] width 195 height 31
type input "1t"
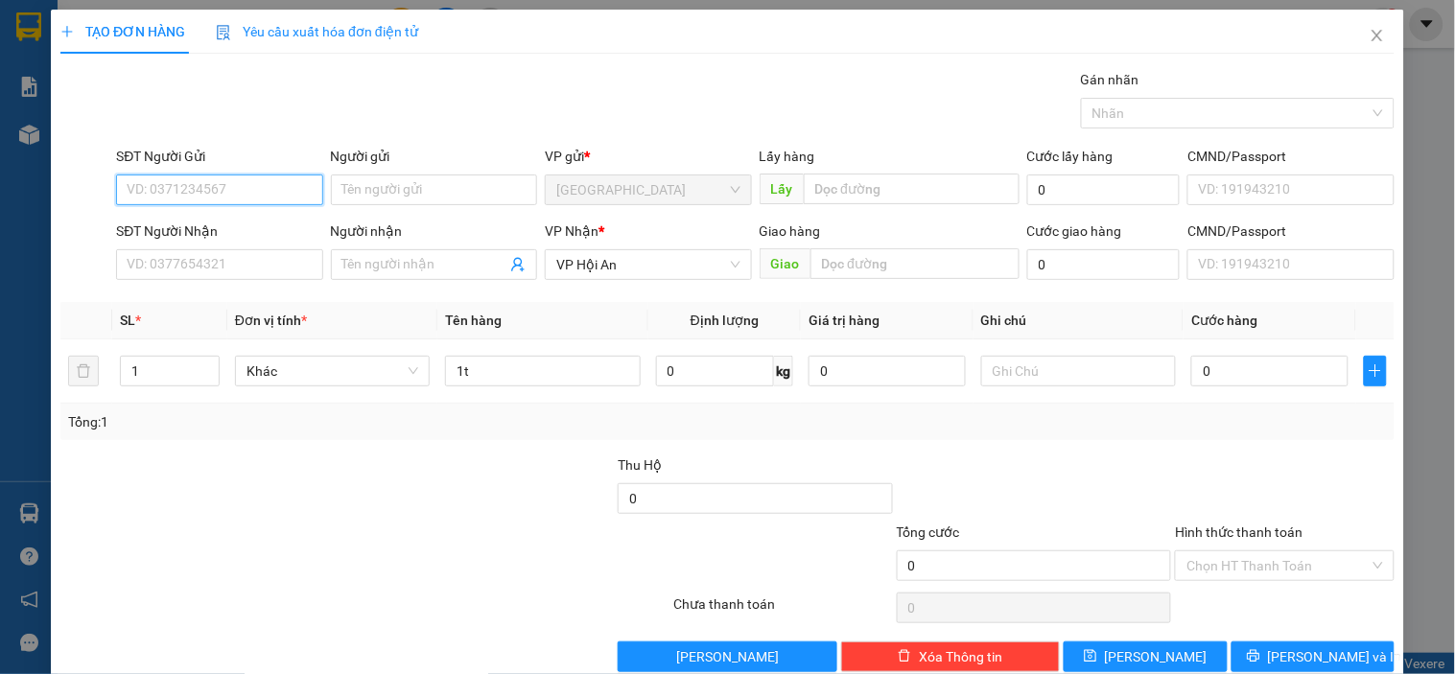
click at [197, 192] on input "SĐT Người Gửi" at bounding box center [219, 190] width 206 height 31
type input "0918315616"
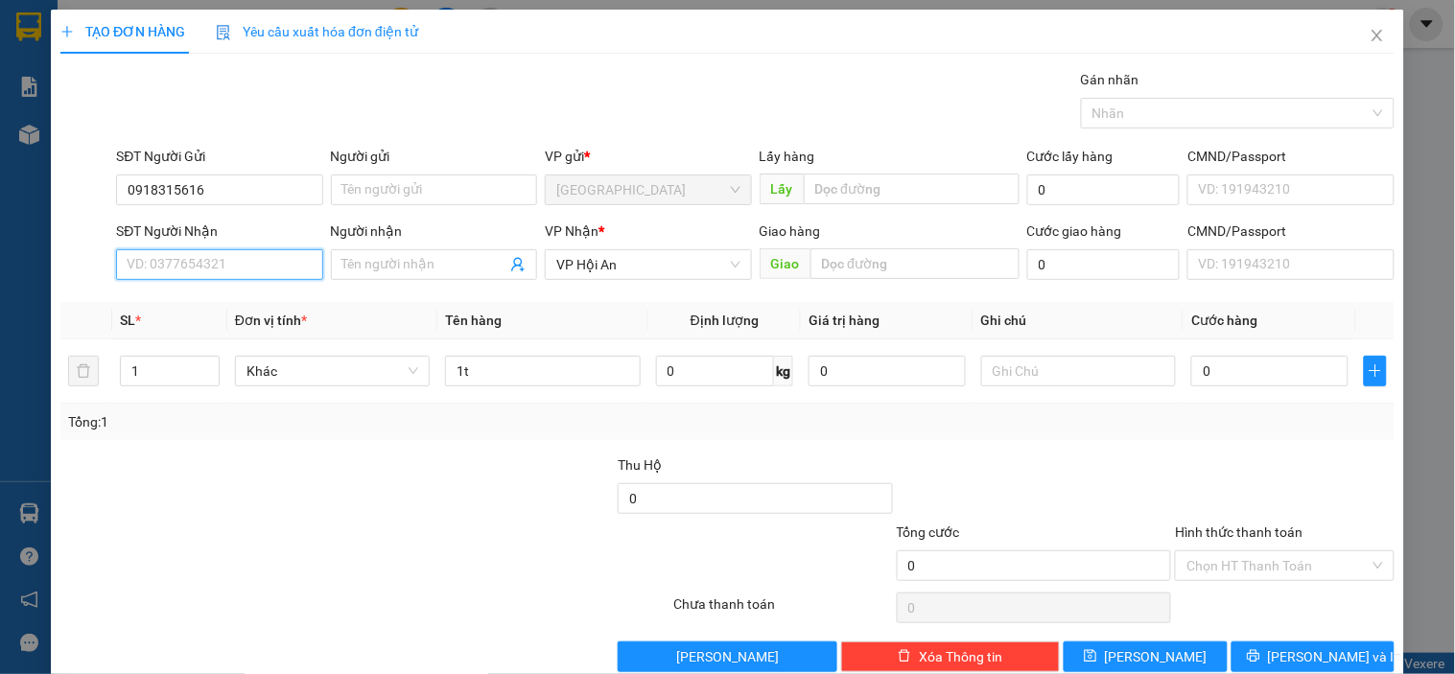
click at [217, 263] on input "SĐT Người Nhận" at bounding box center [219, 264] width 206 height 31
type input "0935006670"
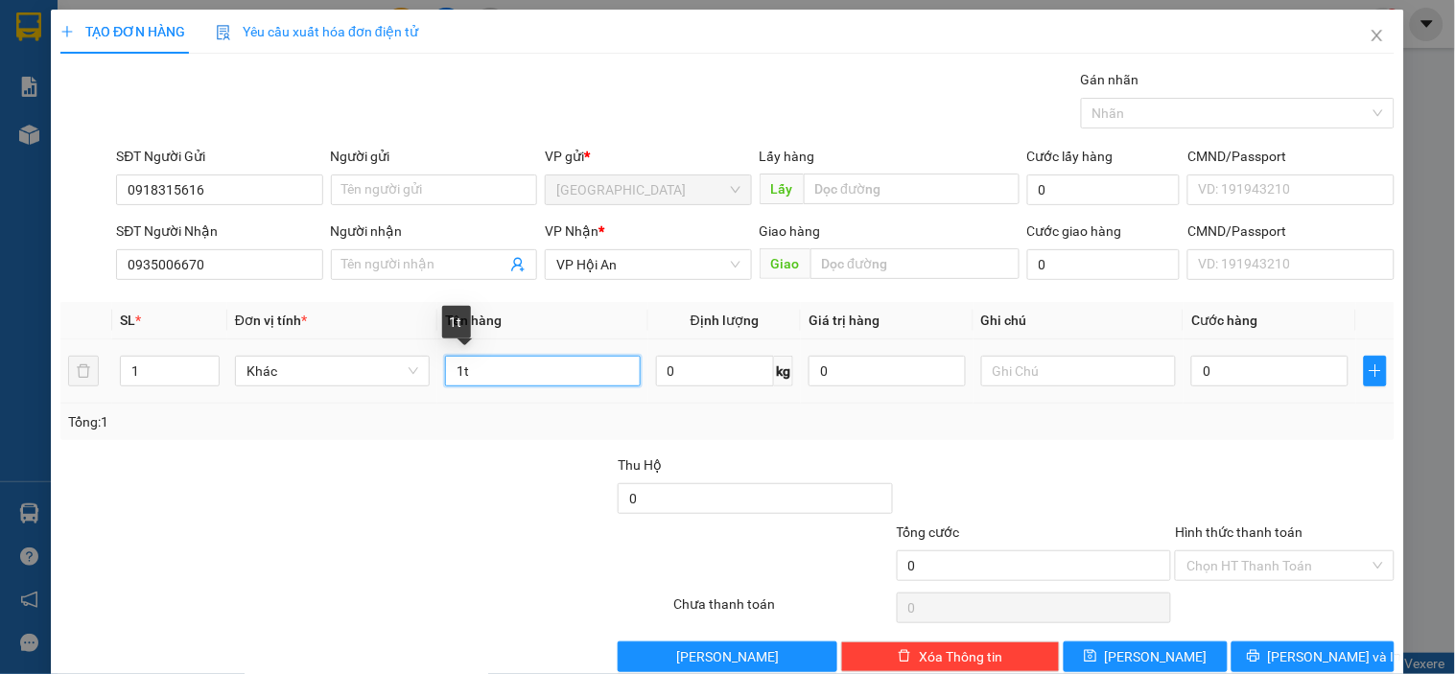
click at [525, 376] on input "1t" at bounding box center [542, 371] width 195 height 31
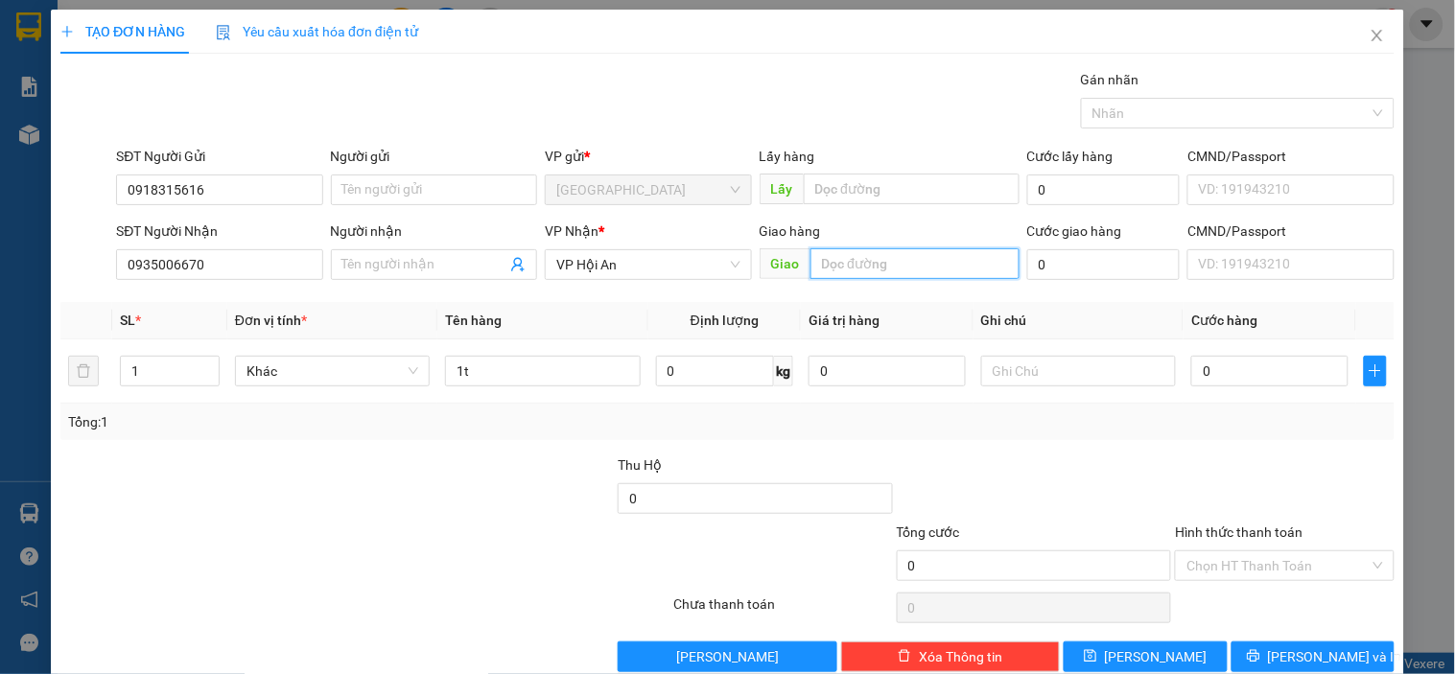
click at [810, 253] on input "text" at bounding box center [914, 263] width 209 height 31
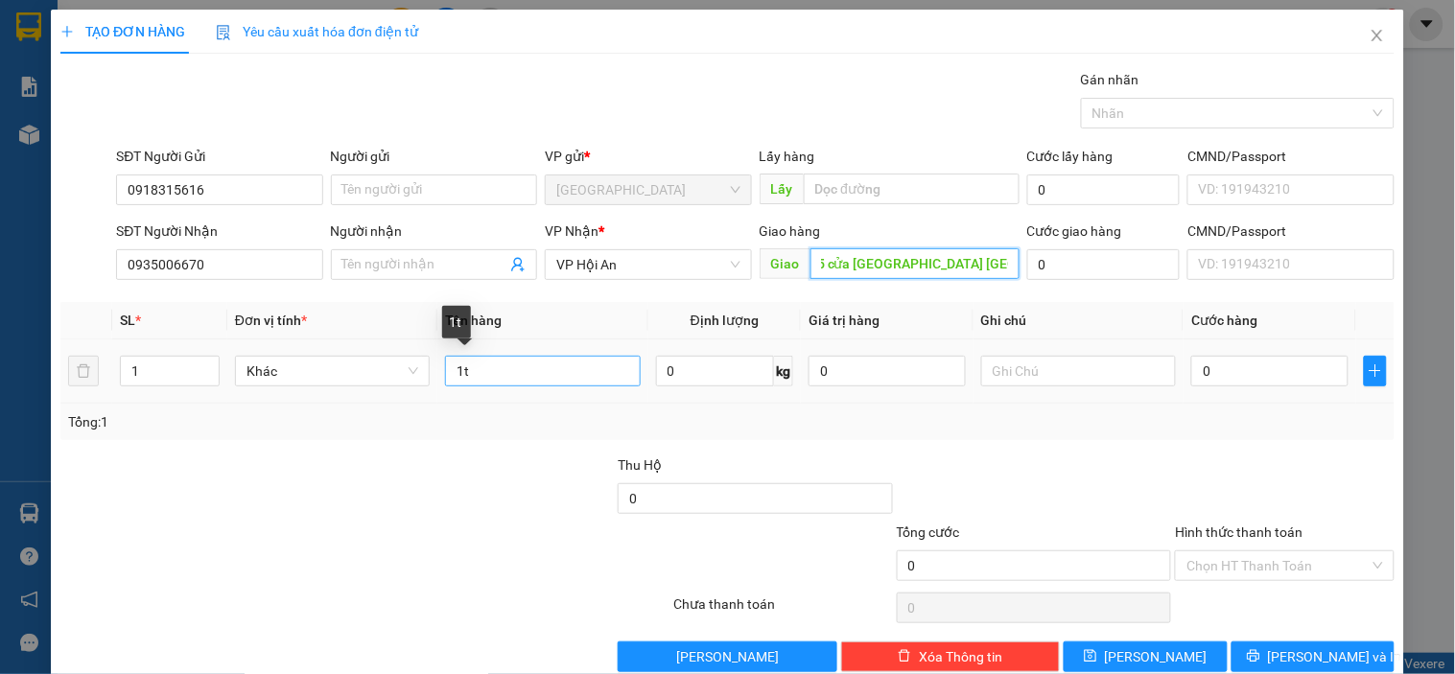
type input "245 cửa [GEOGRAPHIC_DATA] [GEOGRAPHIC_DATA]"
click at [510, 362] on input "1t" at bounding box center [542, 371] width 195 height 31
type input "1t hồng giòn"
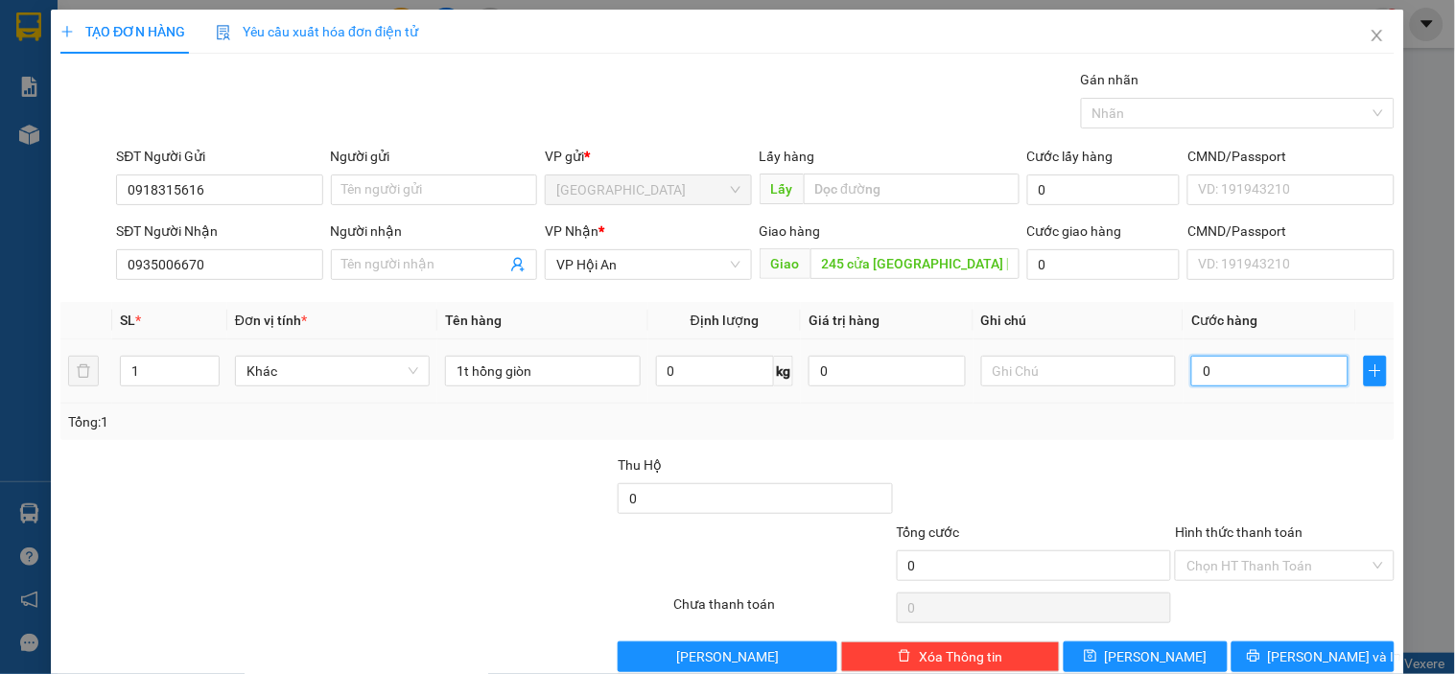
click at [1219, 368] on input "0" at bounding box center [1269, 371] width 157 height 31
type input "001"
type input "1"
type input "0.010"
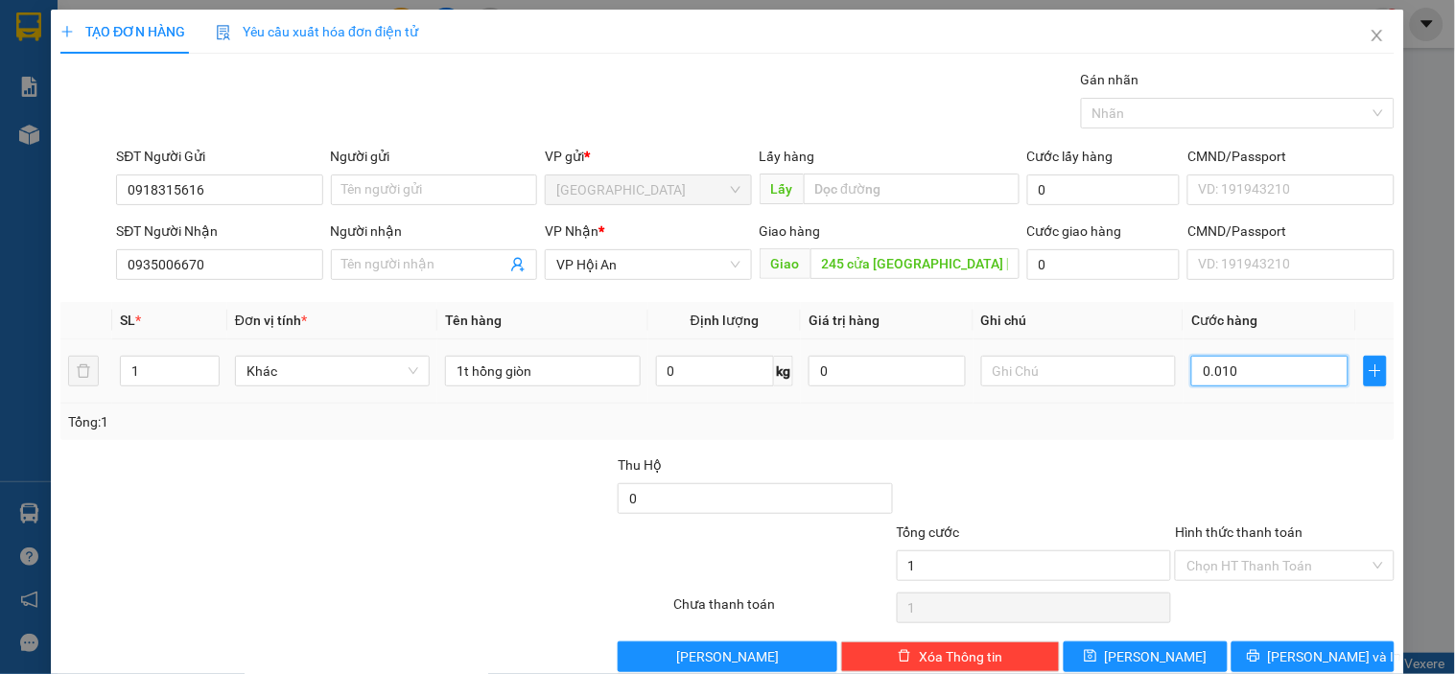
type input "10"
type input "00.100"
type input "100"
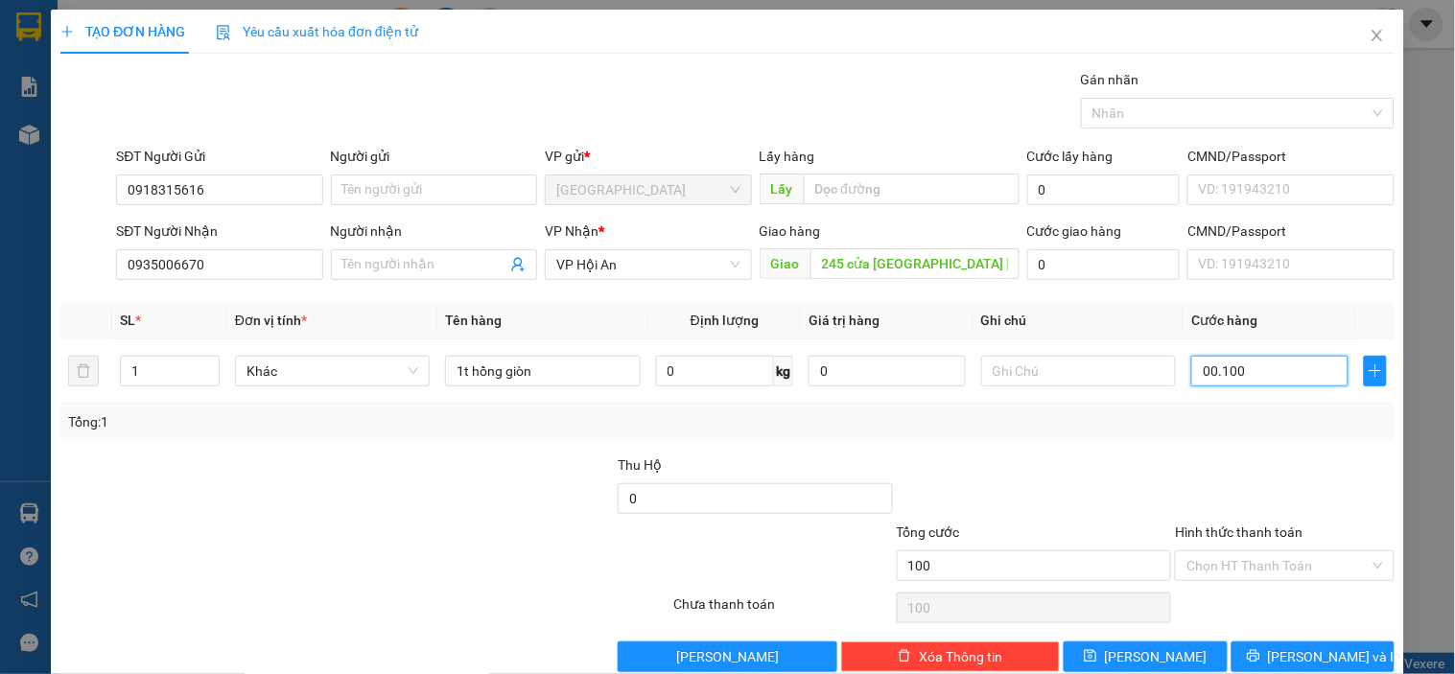
scroll to position [35, 0]
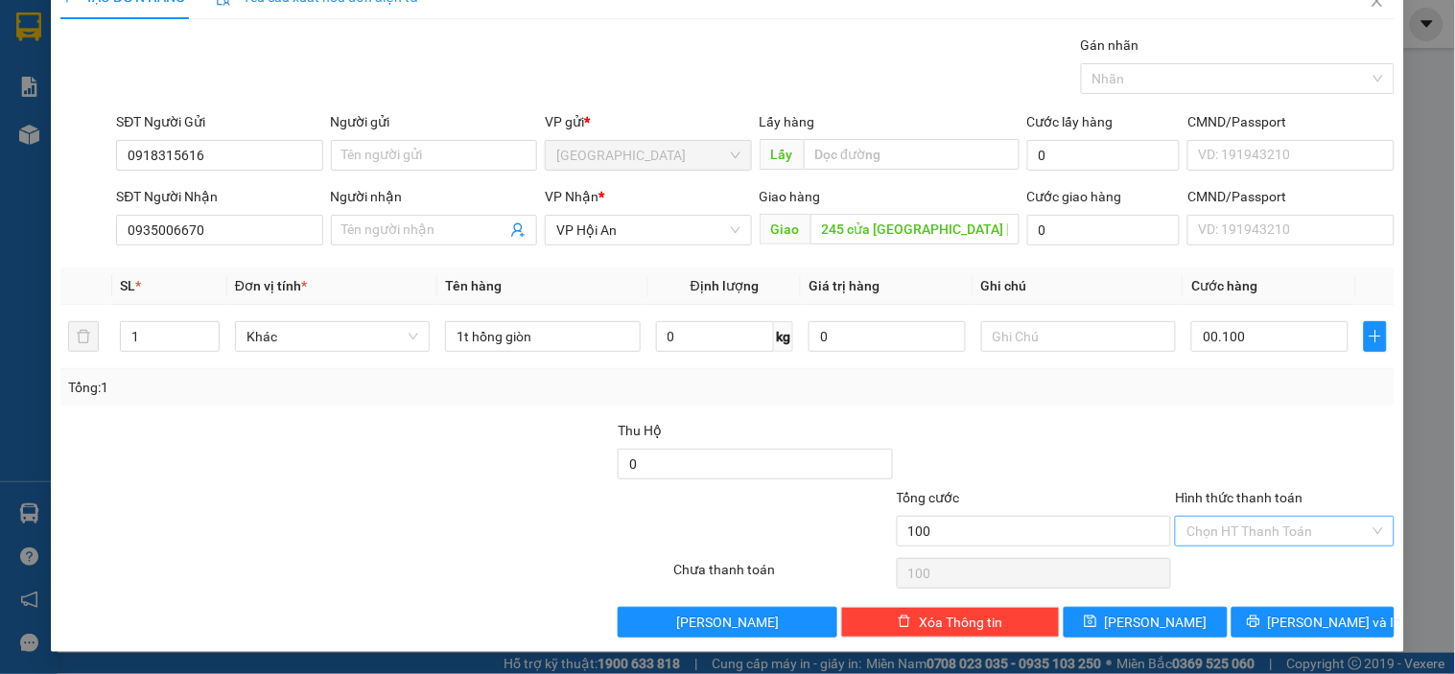
type input "100.000"
click at [1227, 531] on input "Hình thức thanh toán" at bounding box center [1277, 531] width 182 height 29
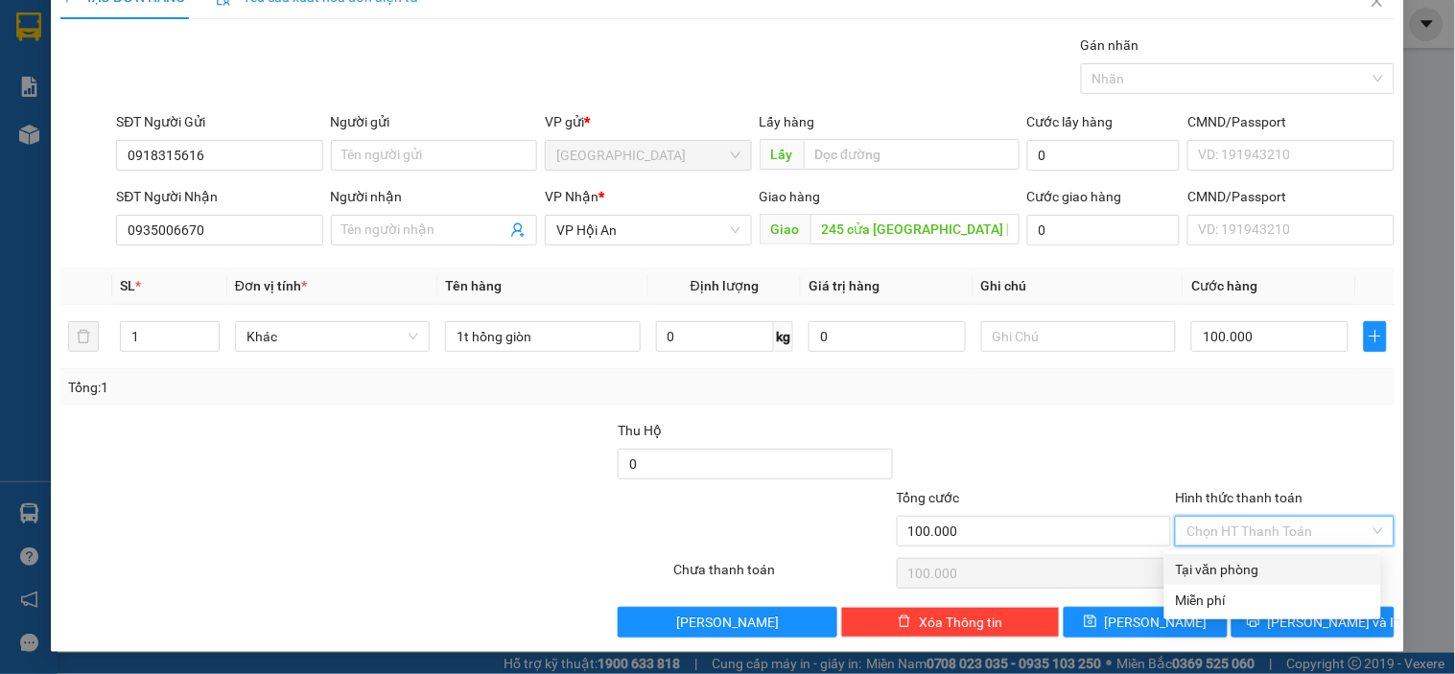
click at [1218, 572] on div "Tại văn phòng" at bounding box center [1273, 569] width 194 height 21
type input "0"
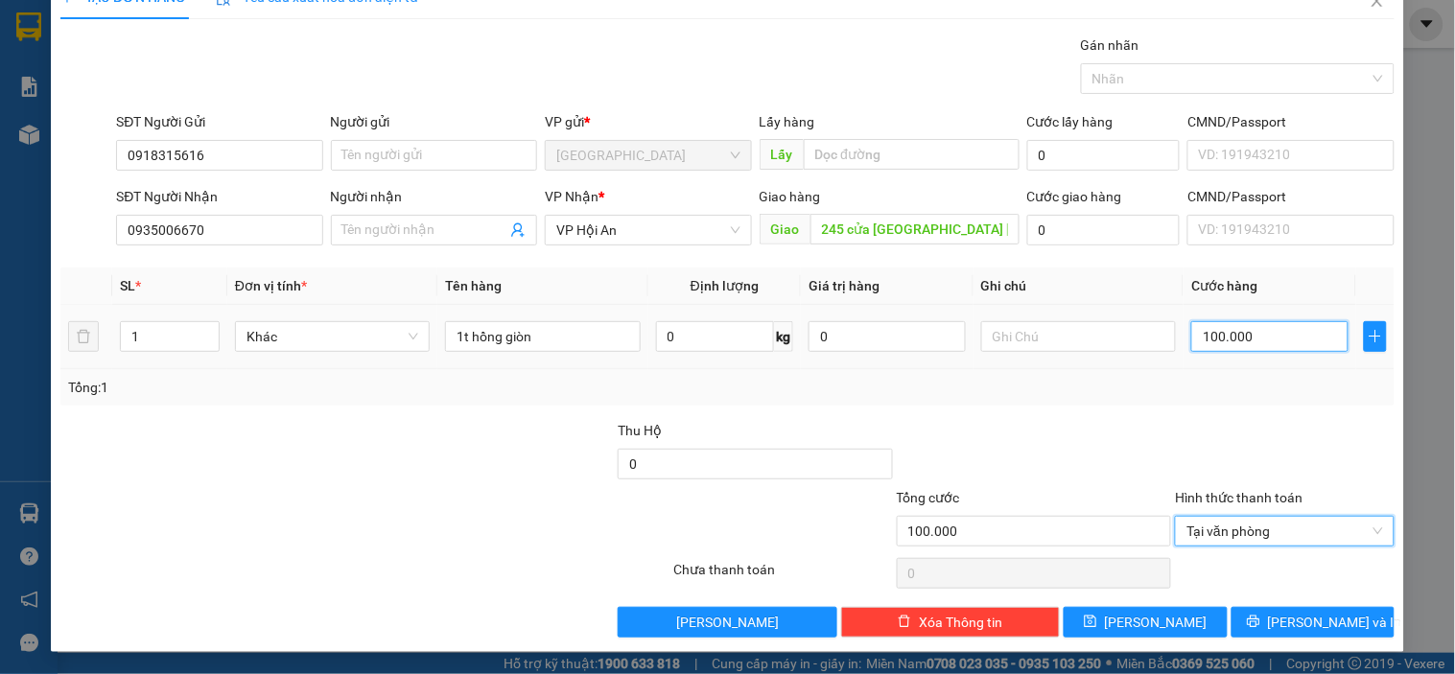
click at [1210, 338] on input "100.000" at bounding box center [1269, 336] width 157 height 31
type input "00.006"
type input "6"
type input "0.000.060"
type input "60"
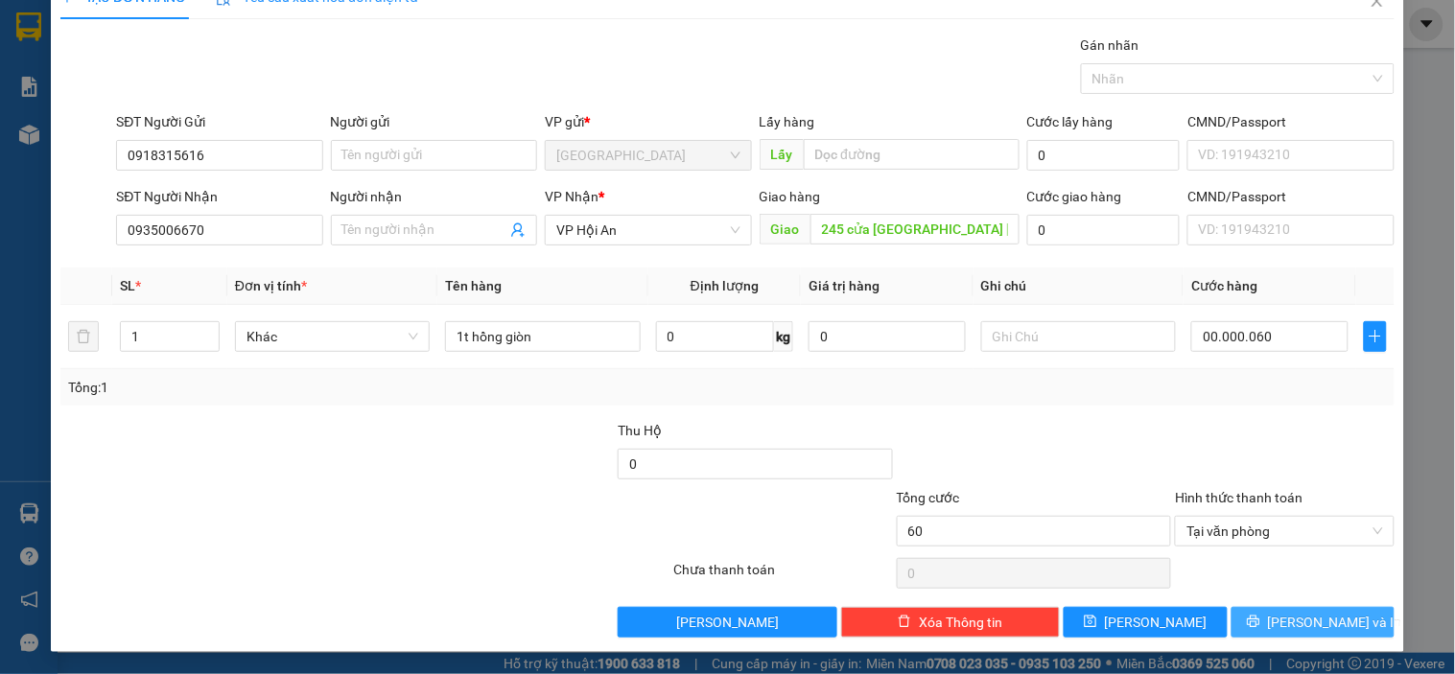
type input "60.000"
click at [1277, 624] on button "[PERSON_NAME] và In" at bounding box center [1312, 622] width 163 height 31
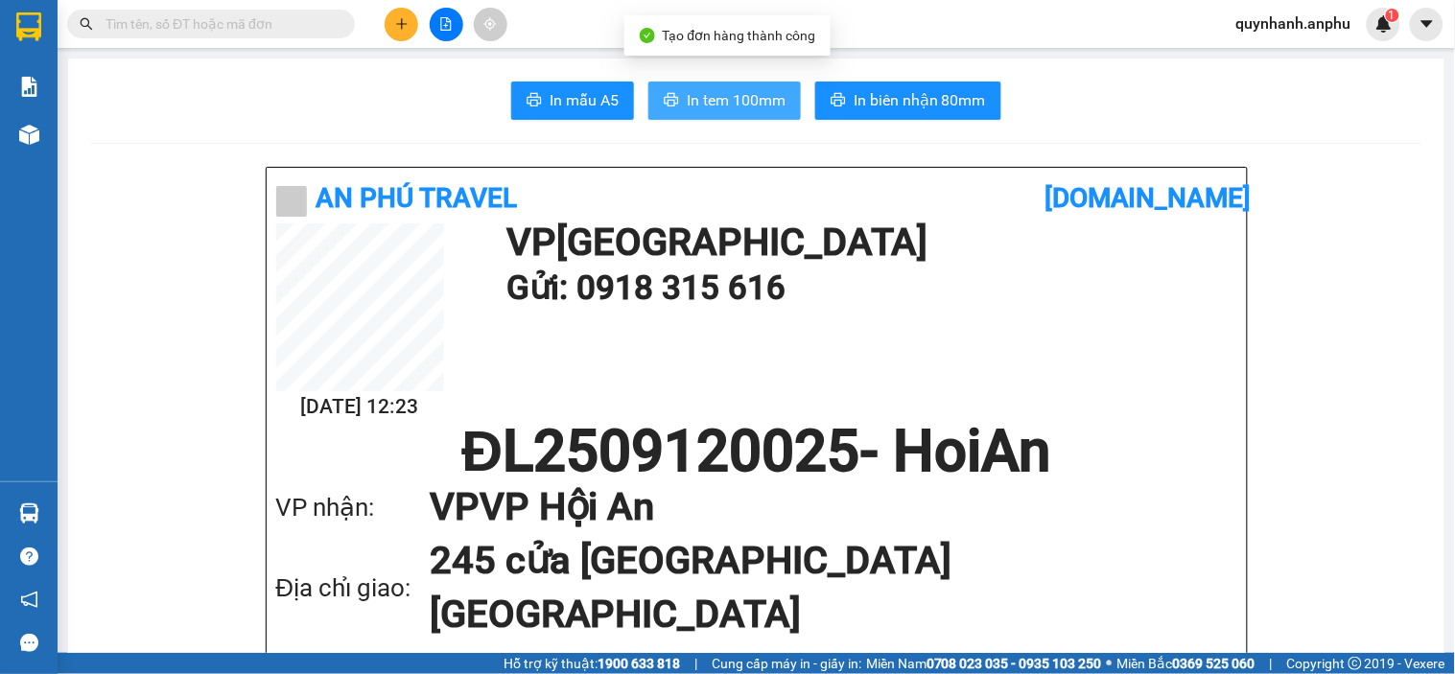
click at [722, 104] on span "In tem 100mm" at bounding box center [736, 100] width 99 height 24
click at [721, 108] on span "In tem 100mm" at bounding box center [736, 100] width 99 height 24
click at [396, 8] on button at bounding box center [402, 25] width 34 height 34
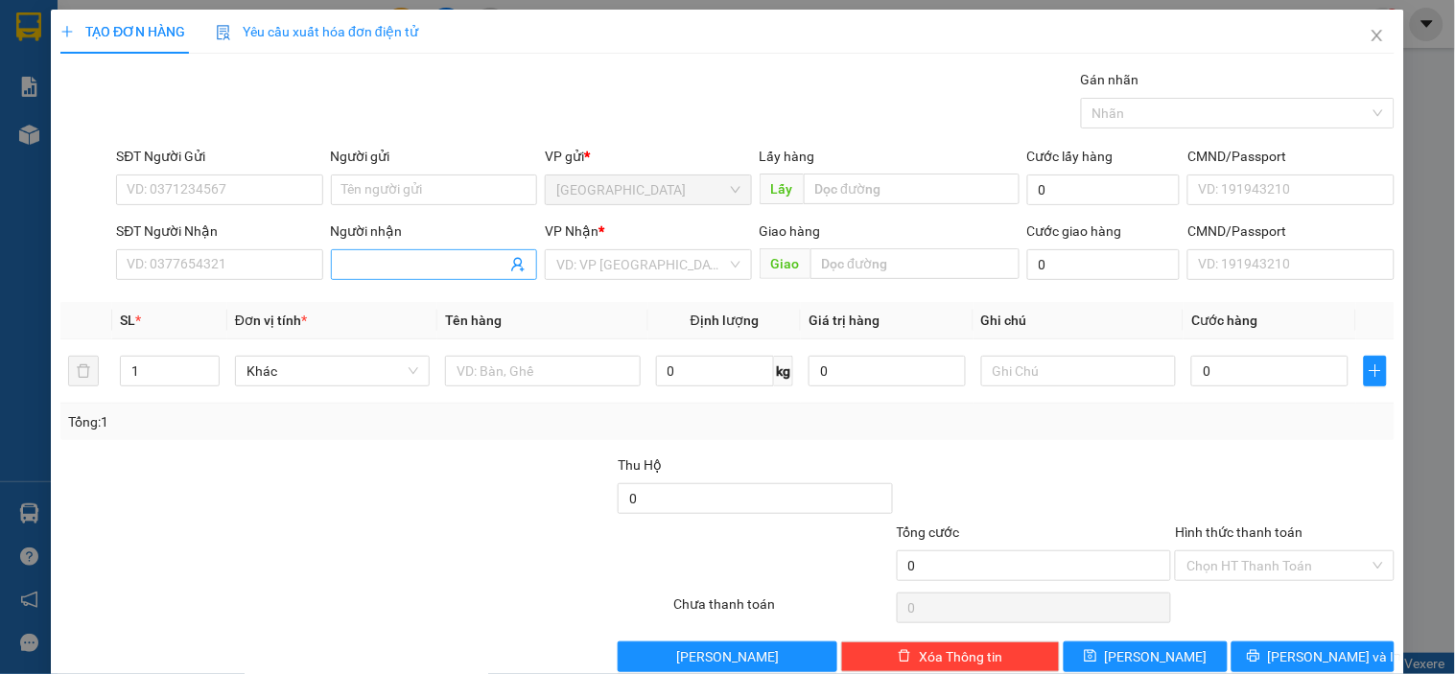
click at [406, 267] on input "Người nhận" at bounding box center [424, 264] width 164 height 21
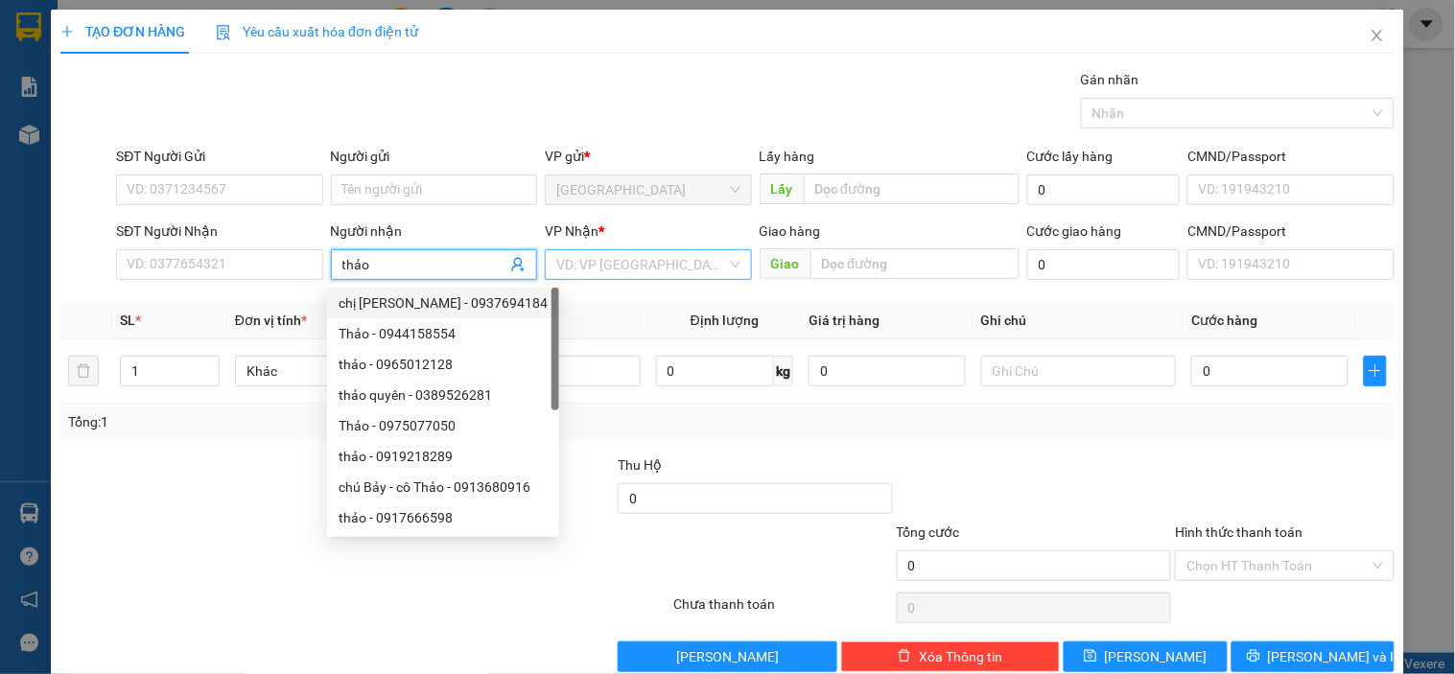
type input "thảo"
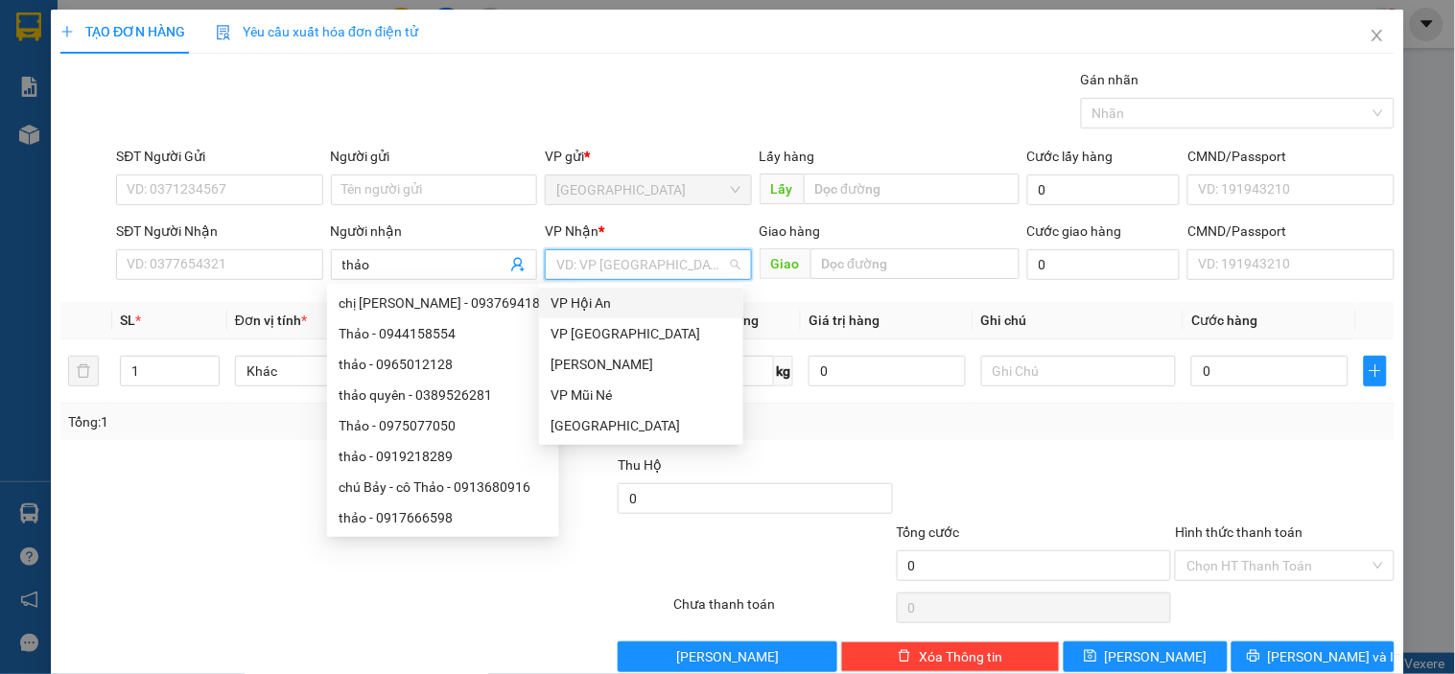
click at [602, 269] on input "search" at bounding box center [641, 264] width 170 height 29
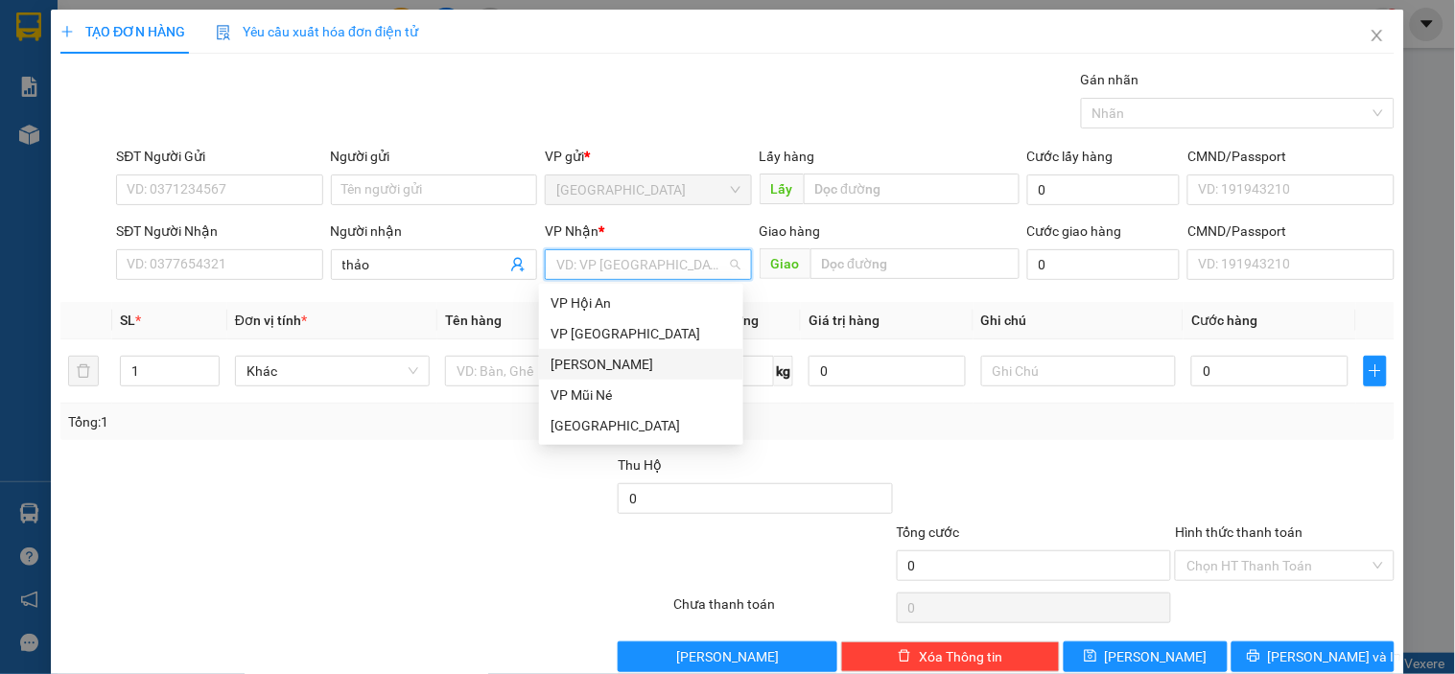
click at [607, 359] on div "[PERSON_NAME]" at bounding box center [640, 364] width 181 height 21
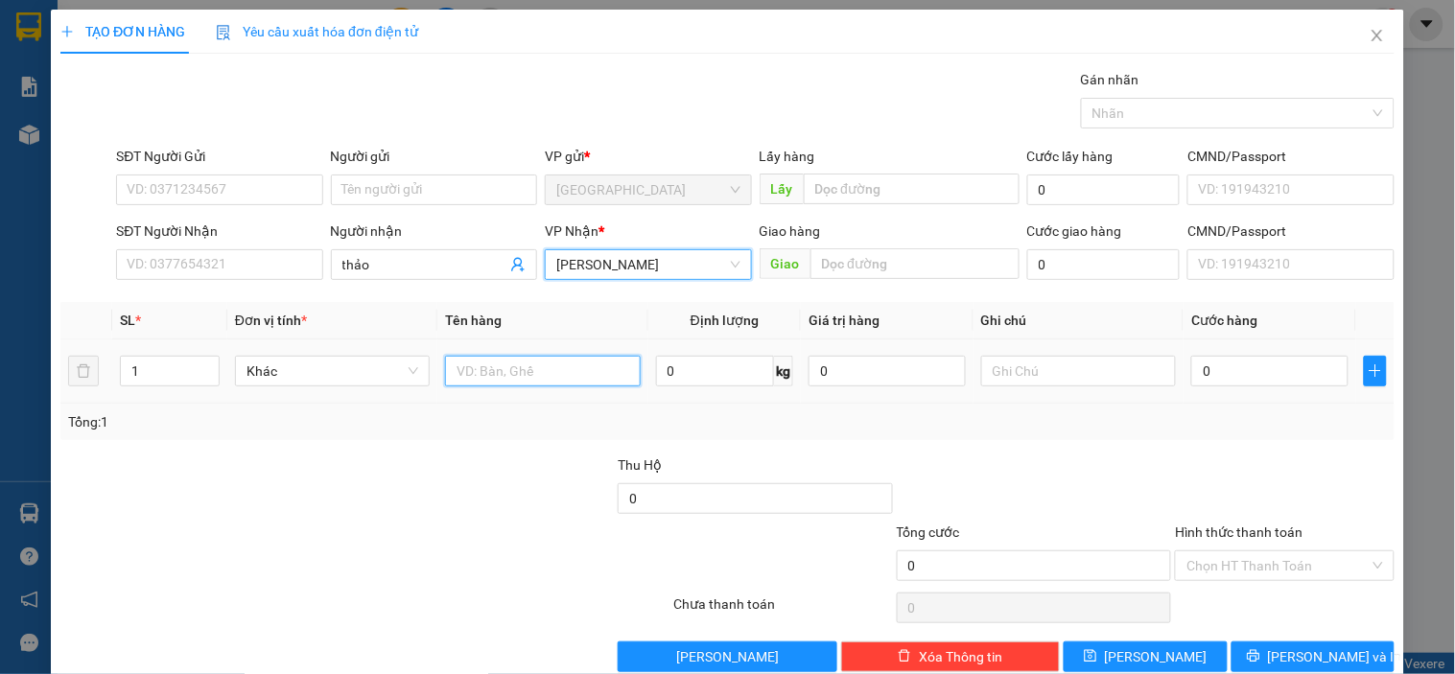
click at [535, 380] on input "text" at bounding box center [542, 371] width 195 height 31
type input "dâu"
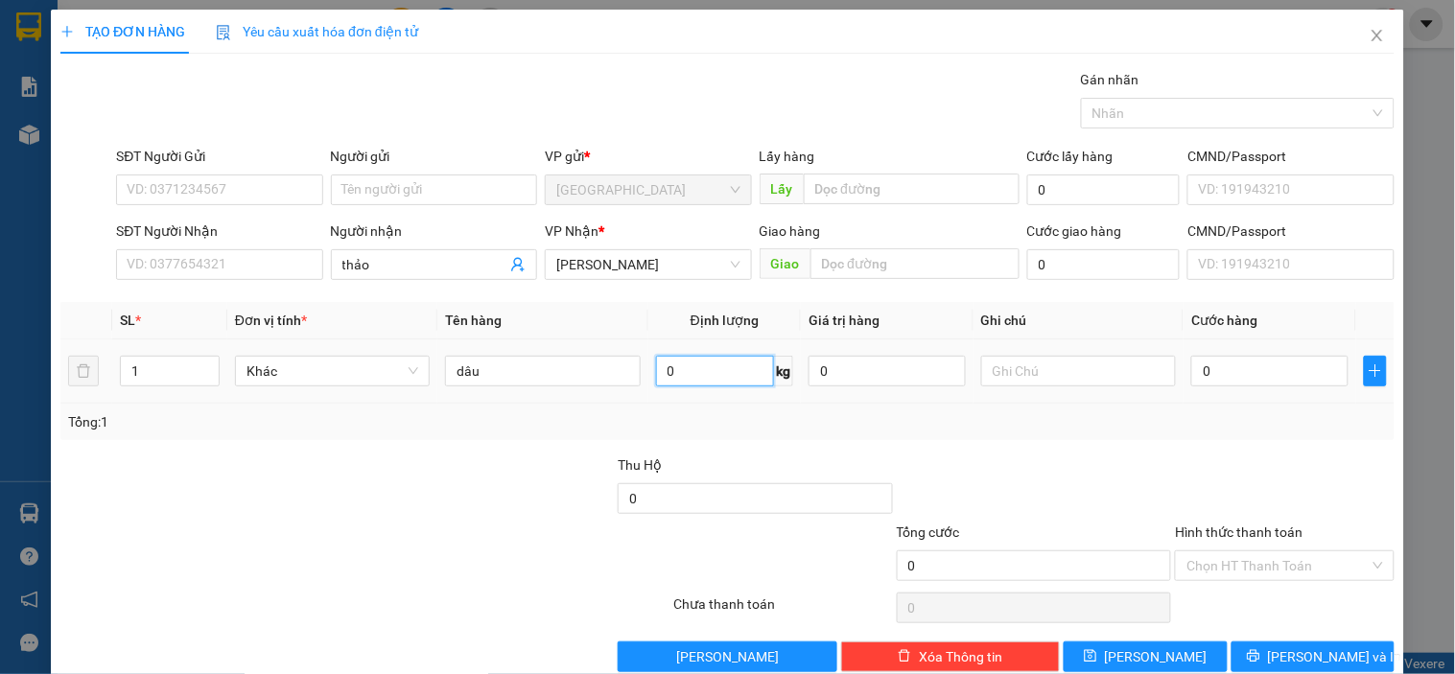
click at [684, 377] on input "0" at bounding box center [715, 371] width 119 height 31
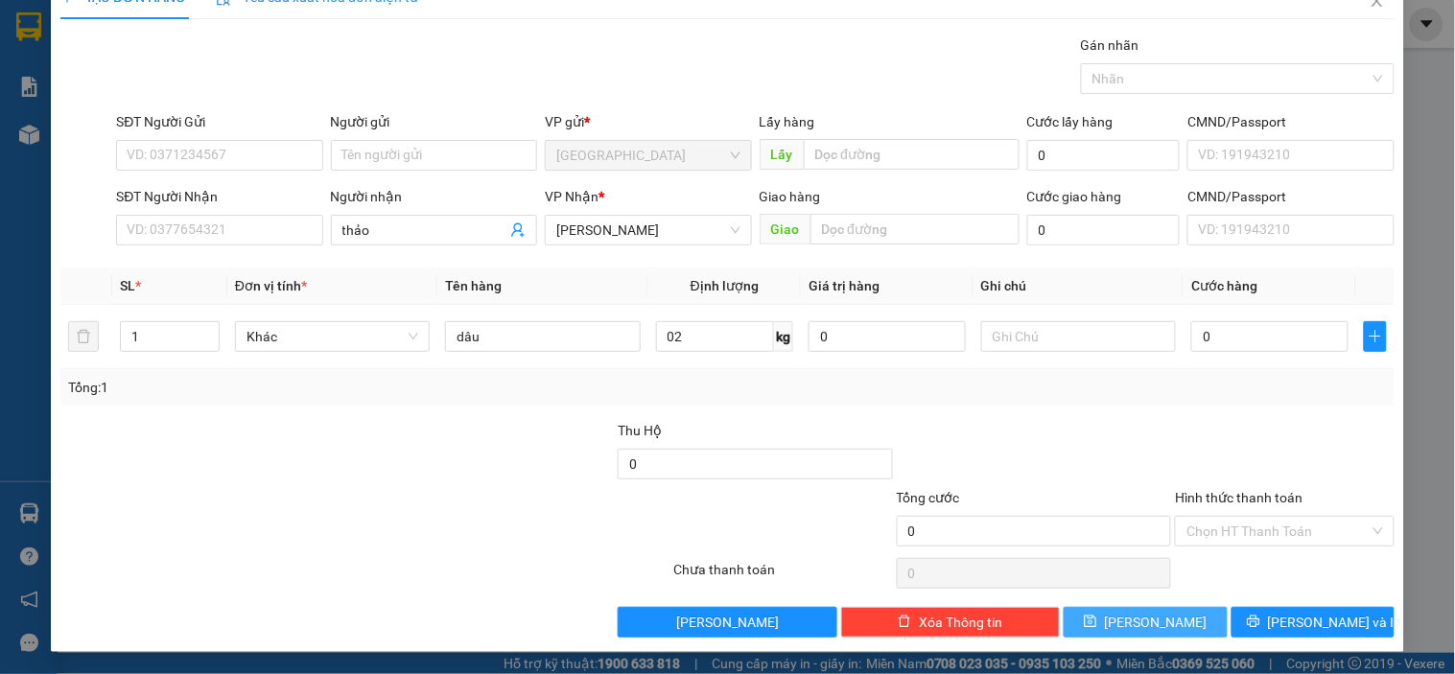
type input "2"
click at [1160, 617] on button "[PERSON_NAME]" at bounding box center [1144, 622] width 163 height 31
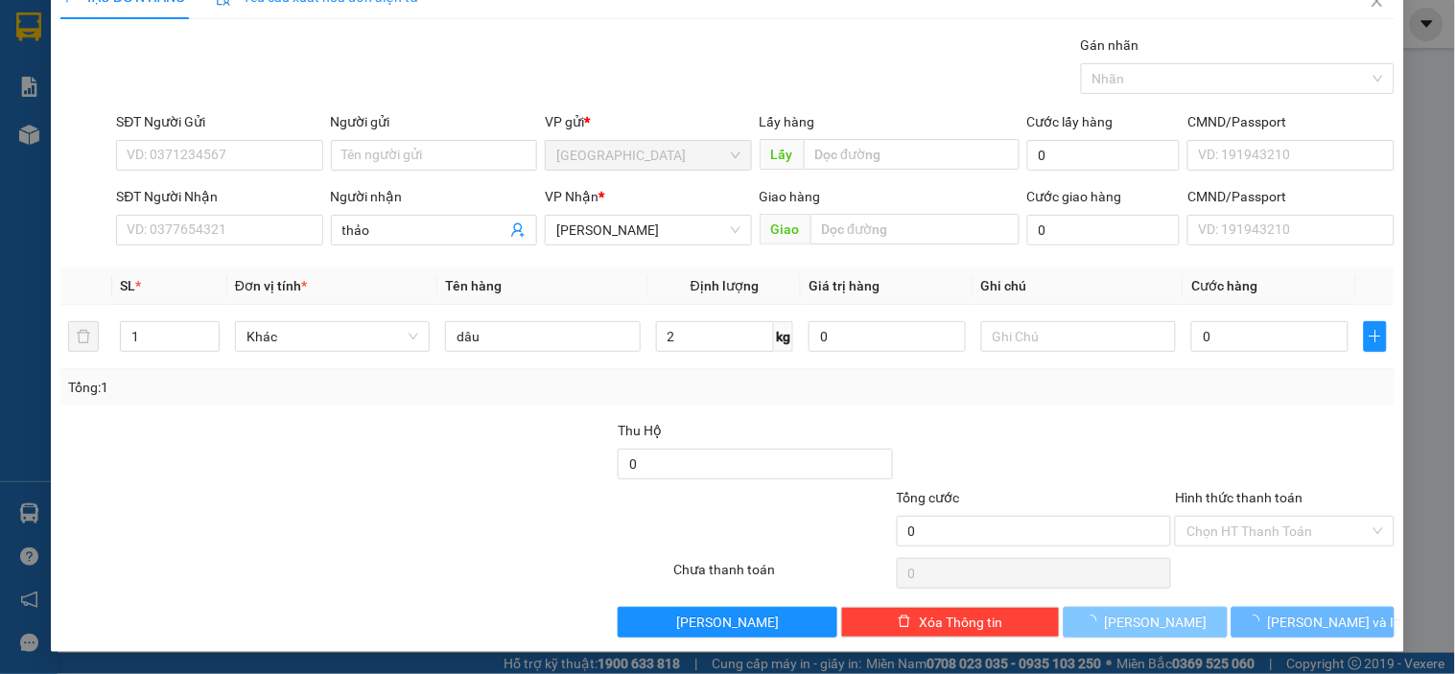
type input "0"
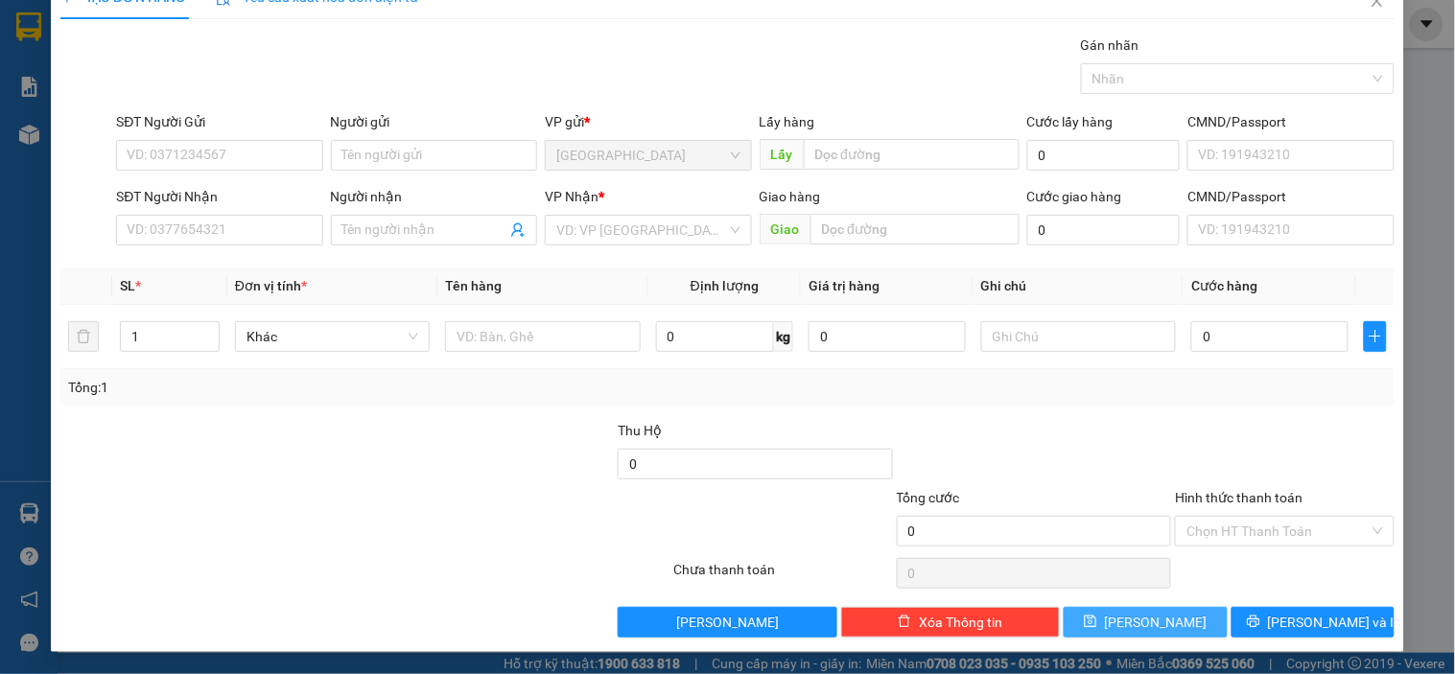
scroll to position [0, 0]
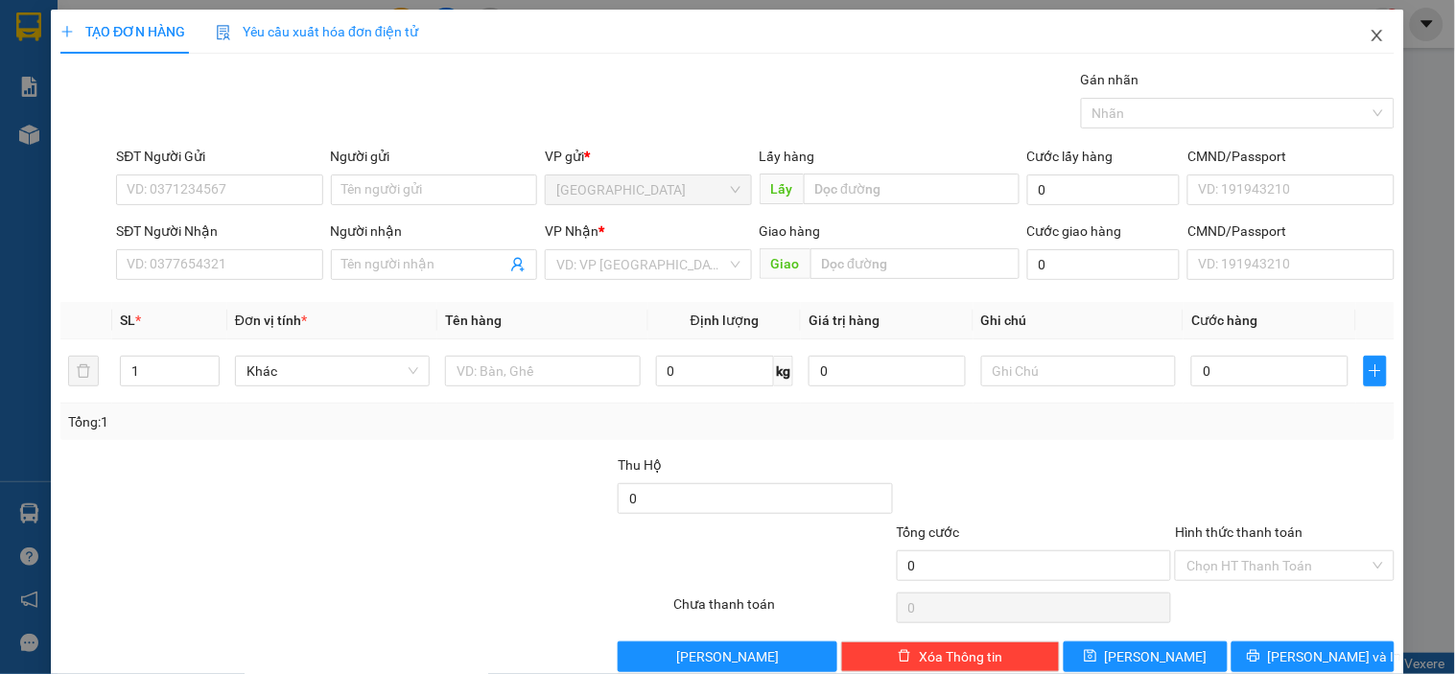
click at [1369, 35] on icon "close" at bounding box center [1376, 35] width 15 height 15
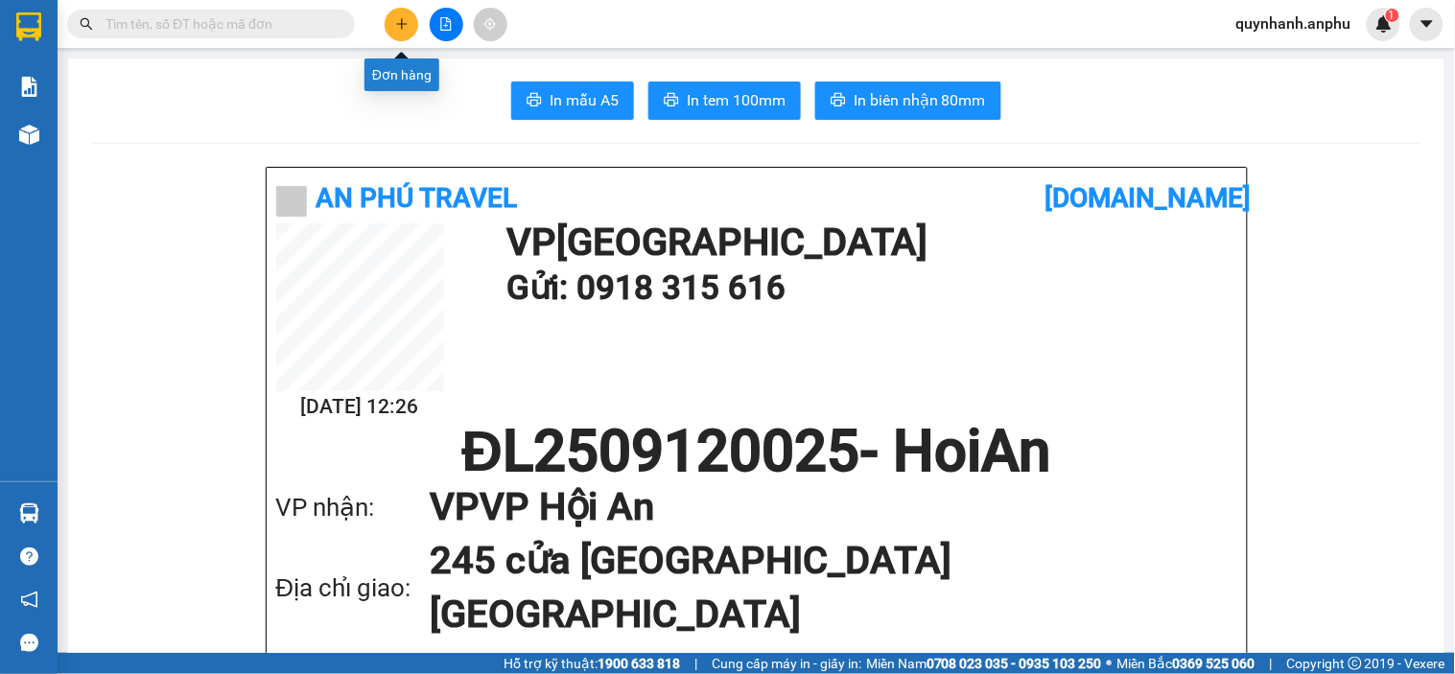
click at [396, 27] on icon "plus" at bounding box center [401, 23] width 13 height 13
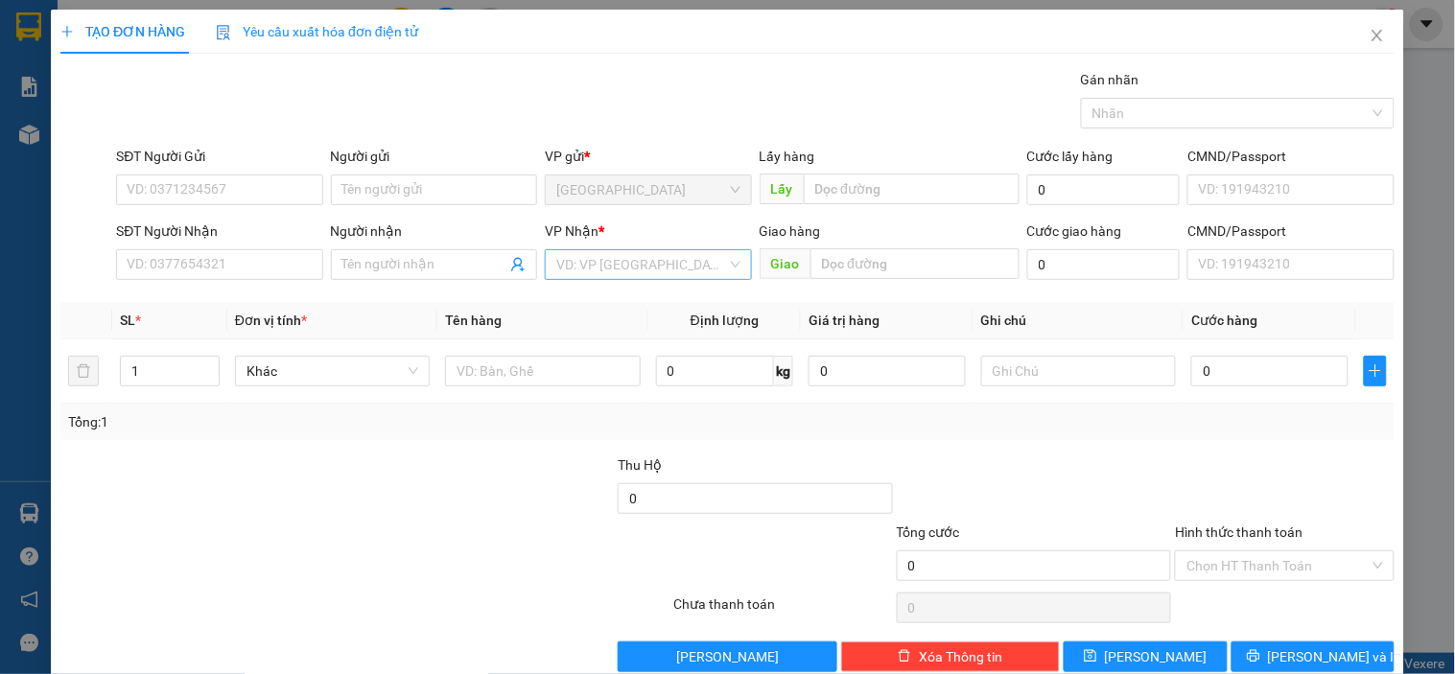
click at [657, 266] on input "search" at bounding box center [641, 264] width 170 height 29
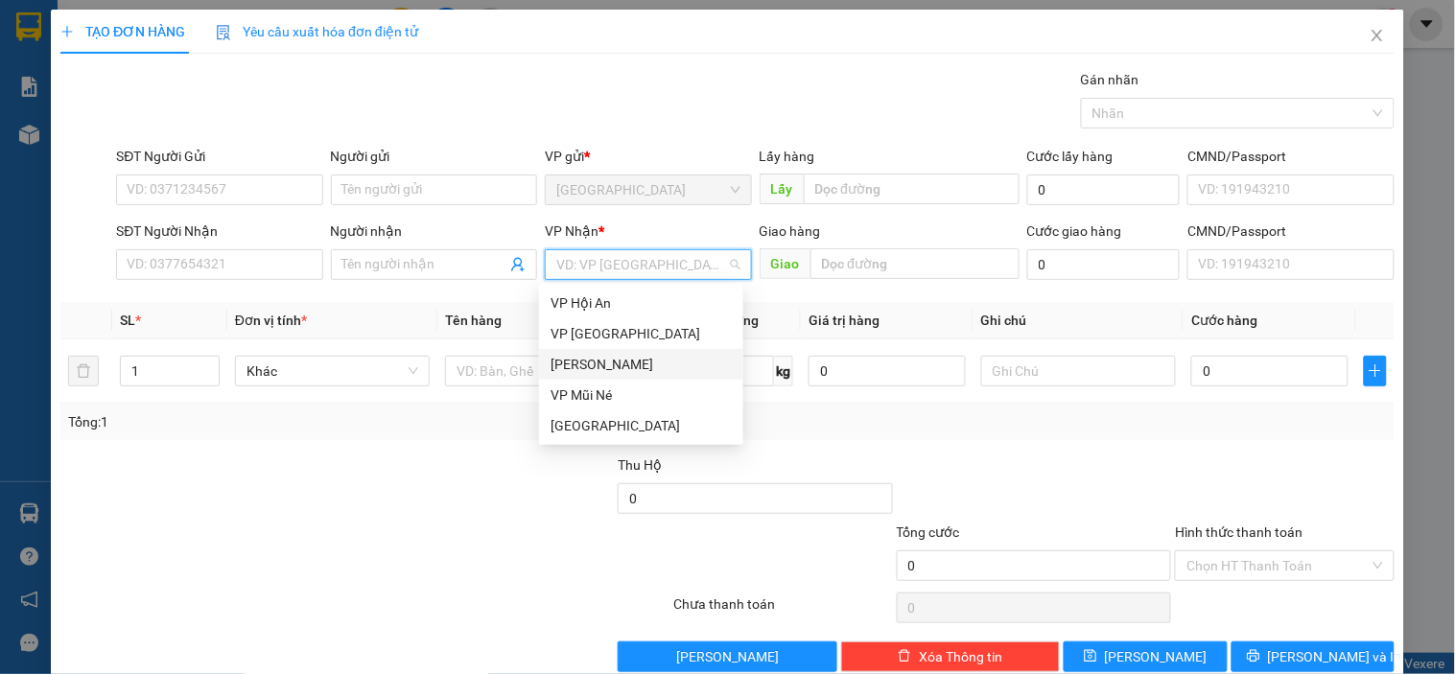
click at [587, 366] on div "[PERSON_NAME]" at bounding box center [640, 364] width 181 height 21
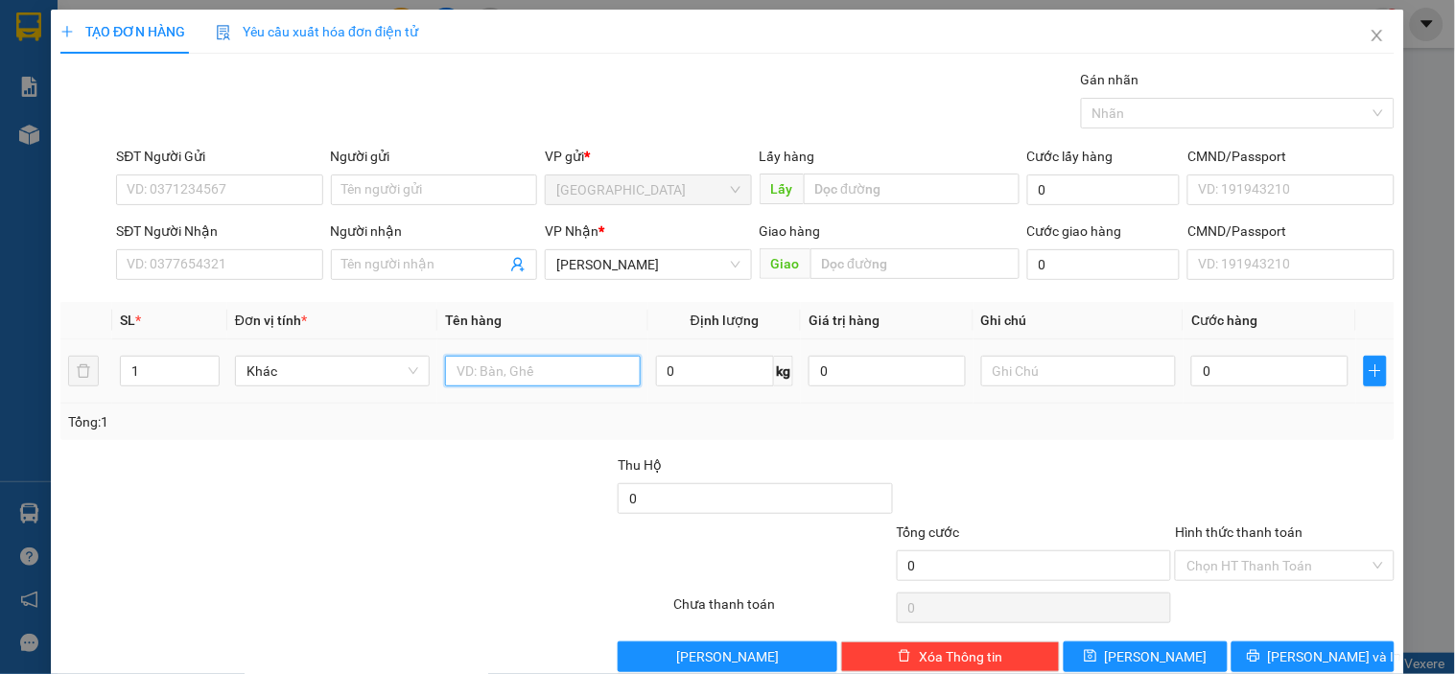
click at [516, 385] on input "text" at bounding box center [542, 371] width 195 height 31
type input "dâu"
click at [435, 257] on input "Người nhận" at bounding box center [424, 264] width 164 height 21
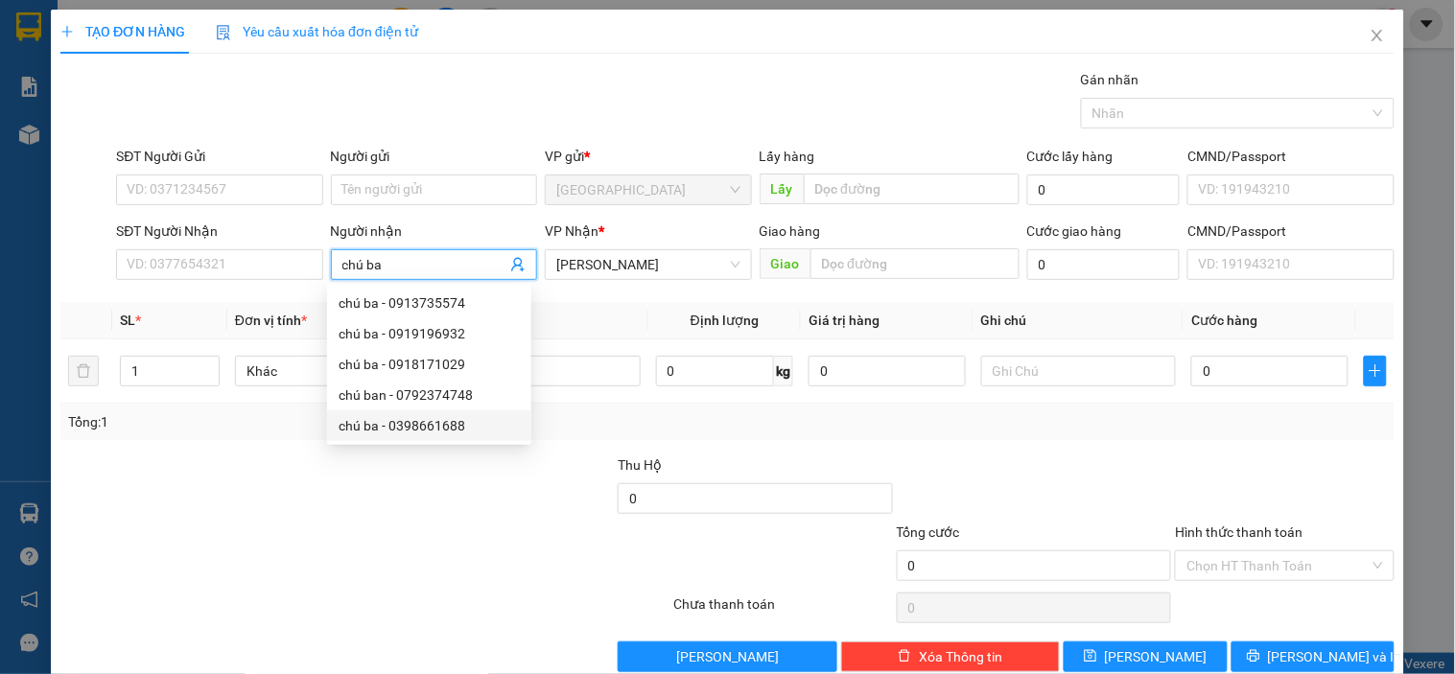
type input "chú ba"
click at [576, 442] on div "Transit Pickup Surcharge Ids Transit Deliver Surcharge Ids Transit Deliver Surc…" at bounding box center [727, 370] width 1334 height 603
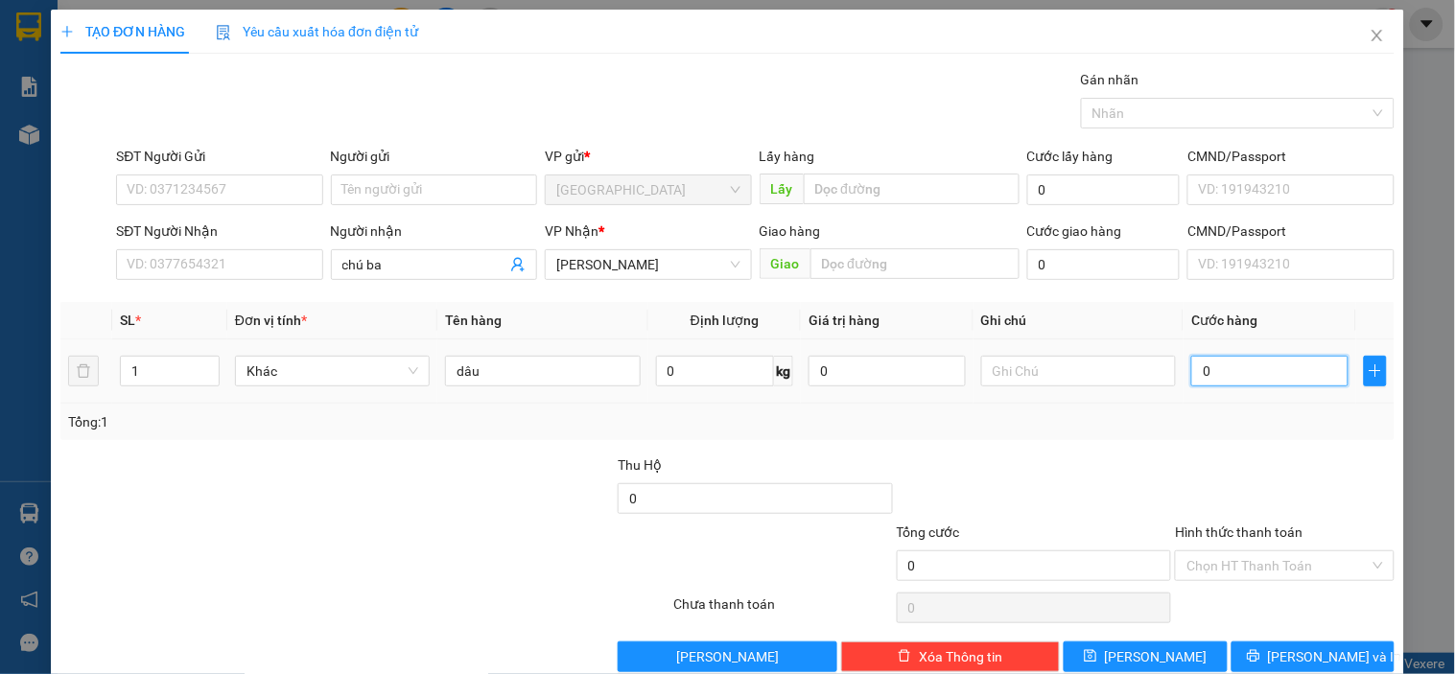
click at [1196, 376] on input "0" at bounding box center [1269, 371] width 157 height 31
type input "003"
type input "3"
type input "0.030"
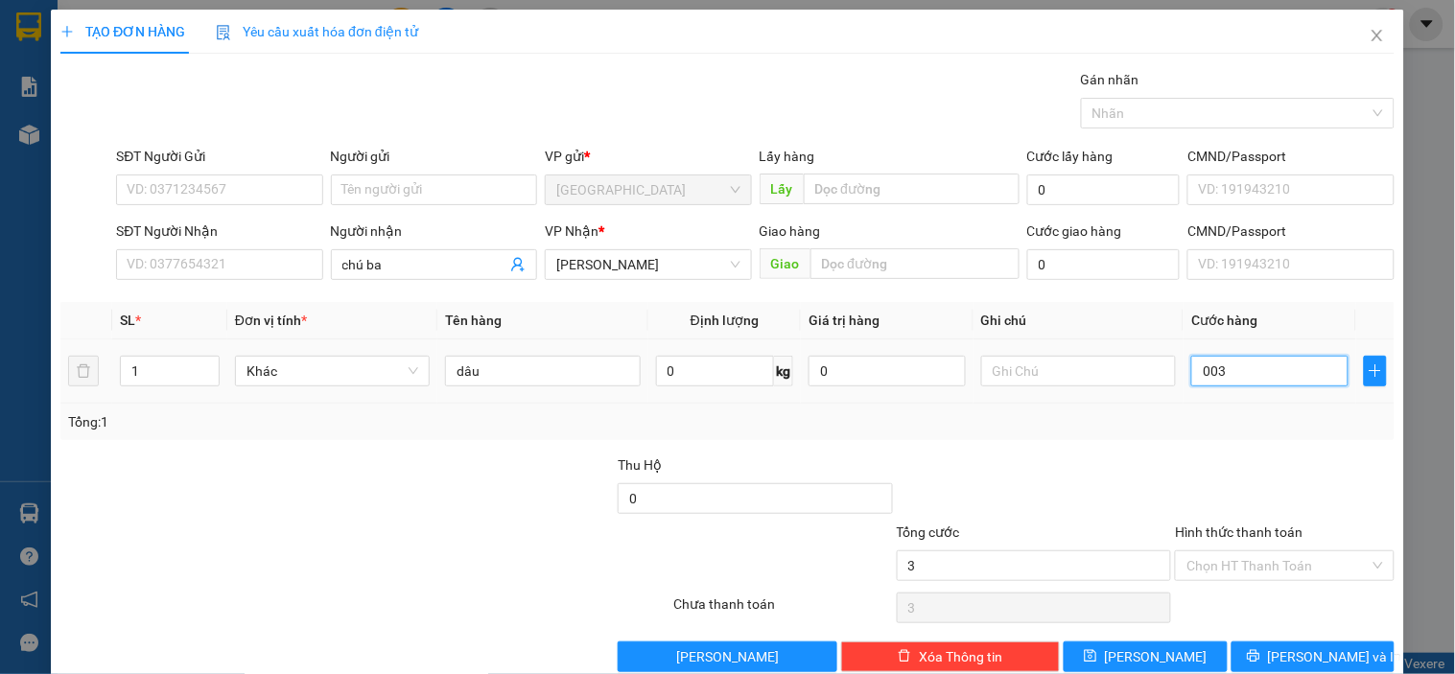
type input "30"
type input "30.000"
click at [1288, 561] on input "Hình thức thanh toán" at bounding box center [1277, 565] width 182 height 29
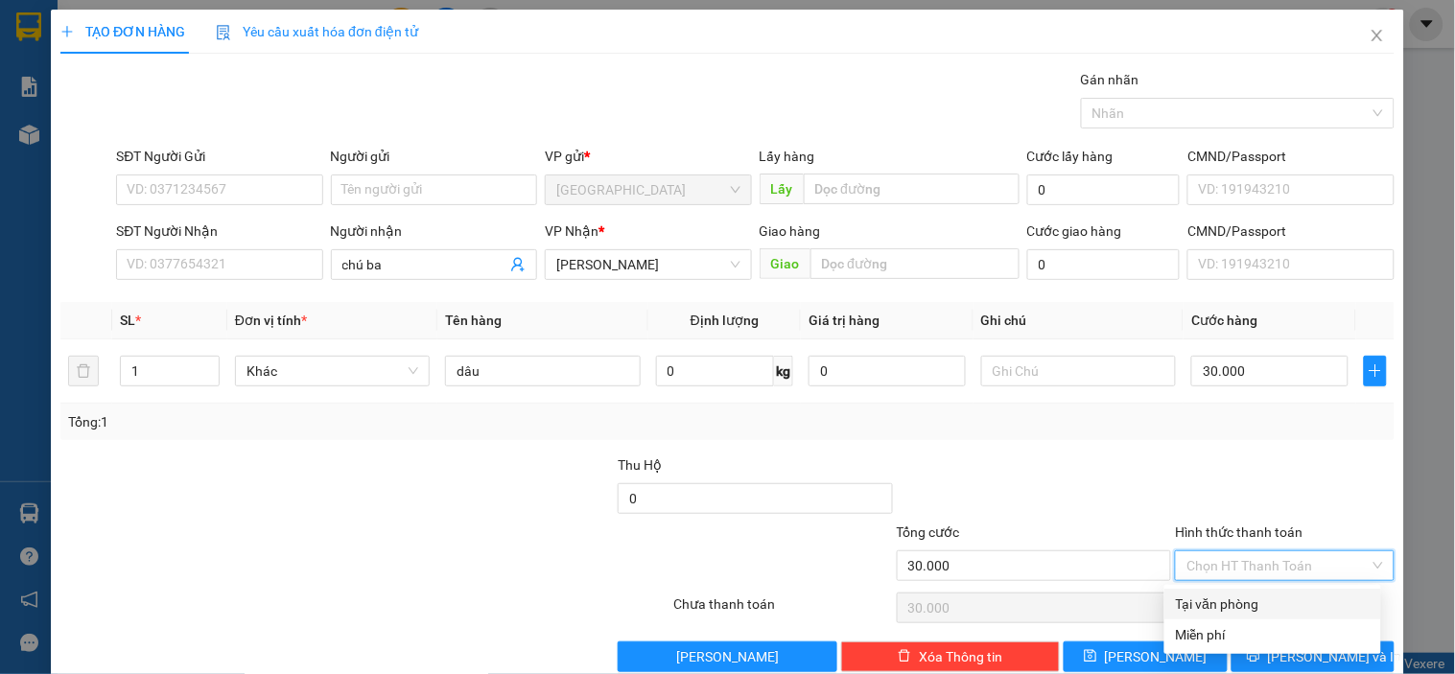
click at [1235, 600] on div "Tại văn phòng" at bounding box center [1273, 604] width 194 height 21
type input "0"
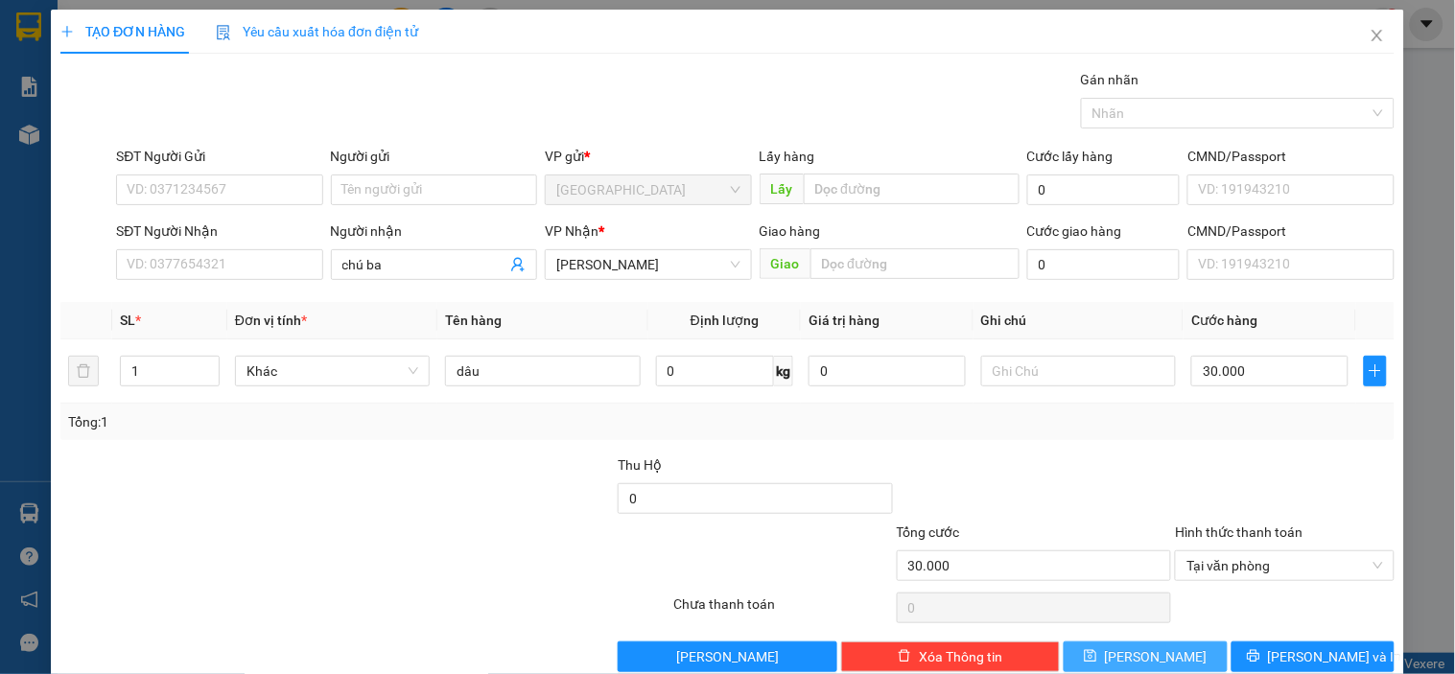
click at [1152, 655] on span "[PERSON_NAME]" at bounding box center [1156, 656] width 103 height 21
type input "0"
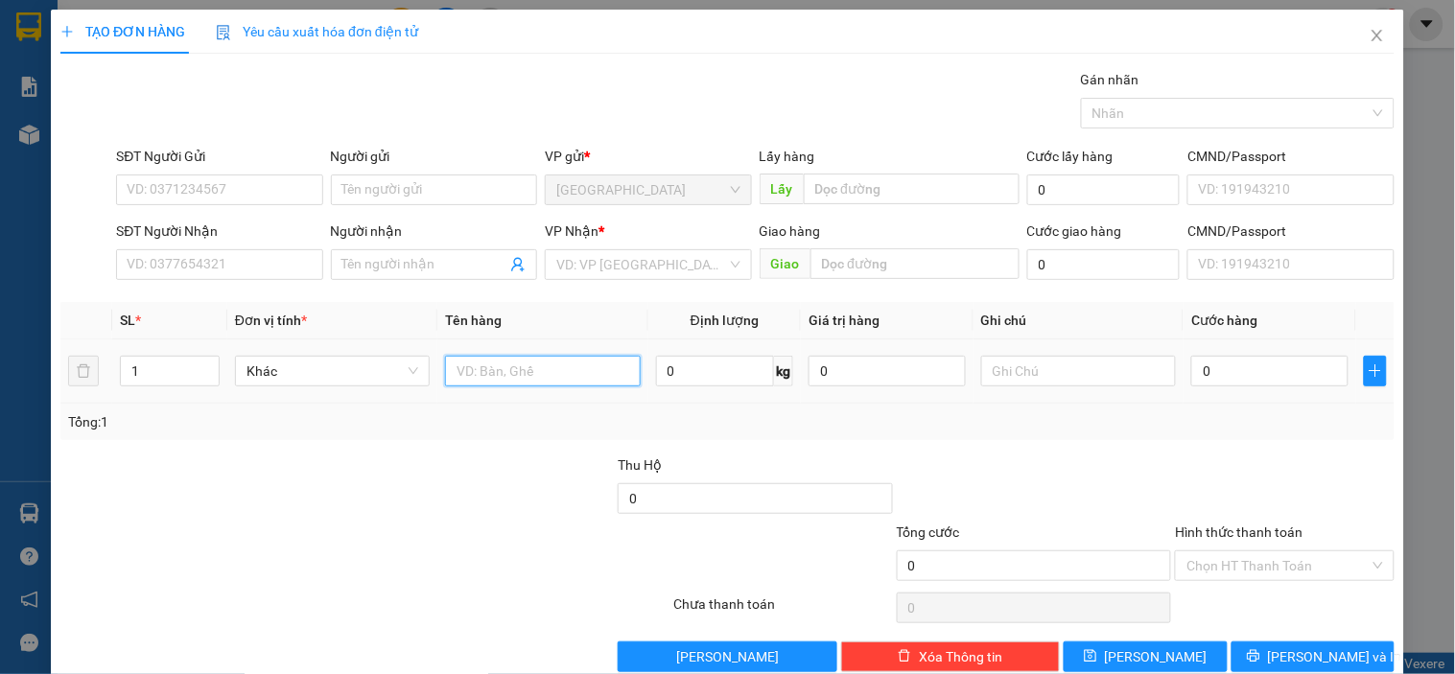
click at [481, 380] on input "text" at bounding box center [542, 371] width 195 height 31
type input "d"
type input "dâu"
click at [432, 267] on input "Người nhận" at bounding box center [424, 264] width 164 height 21
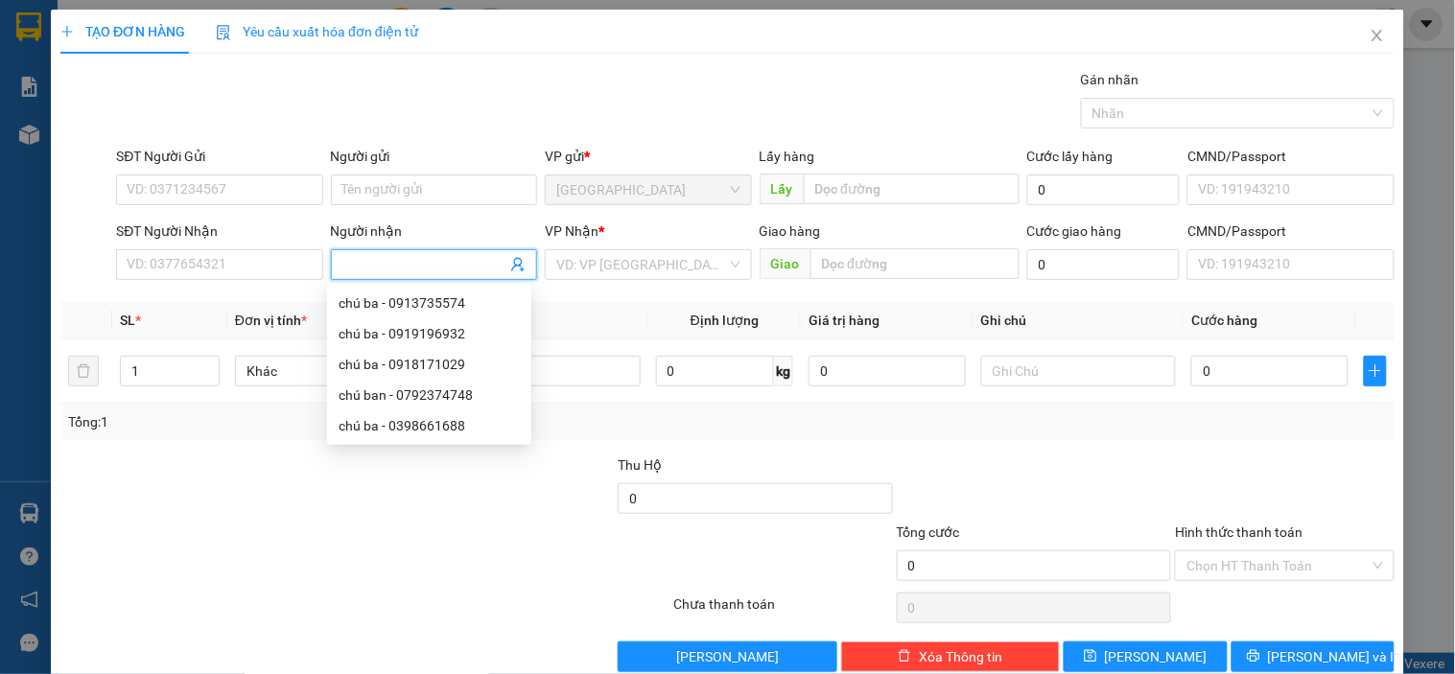
type input "y"
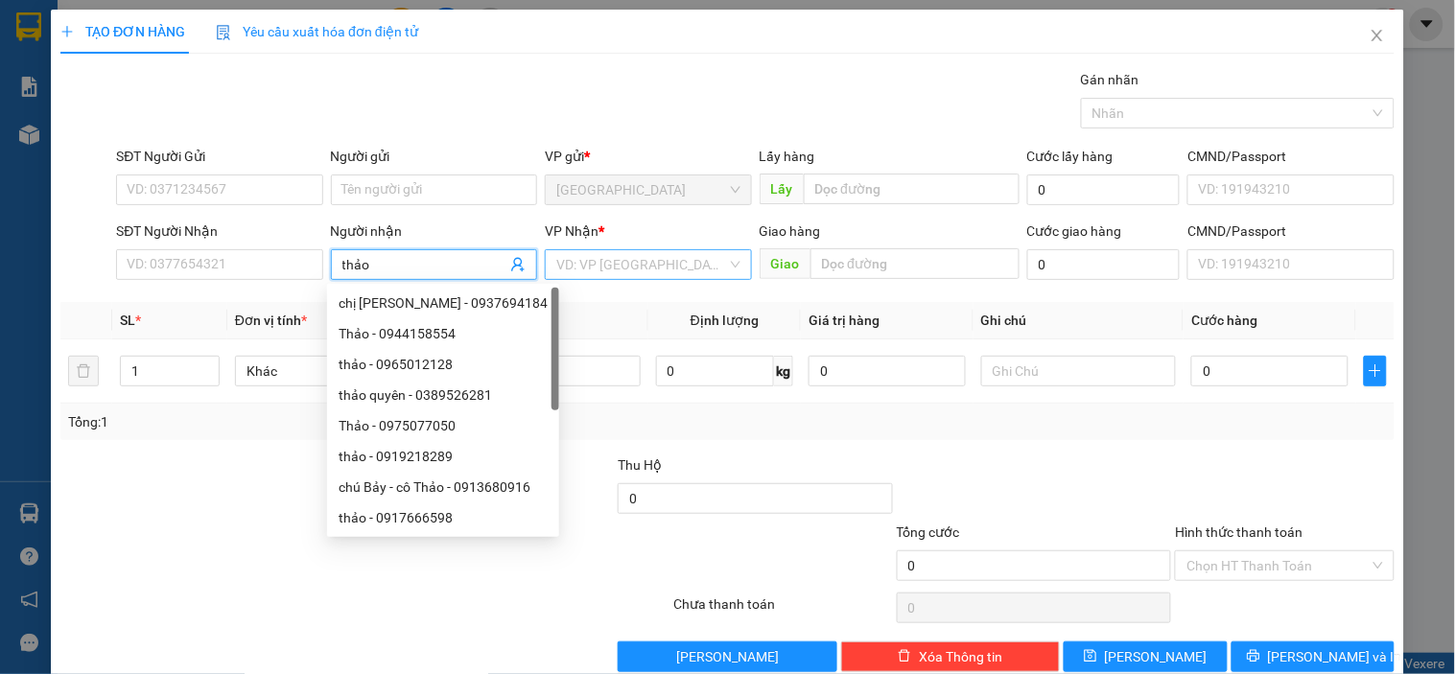
type input "thảo"
click at [640, 263] on input "search" at bounding box center [641, 264] width 170 height 29
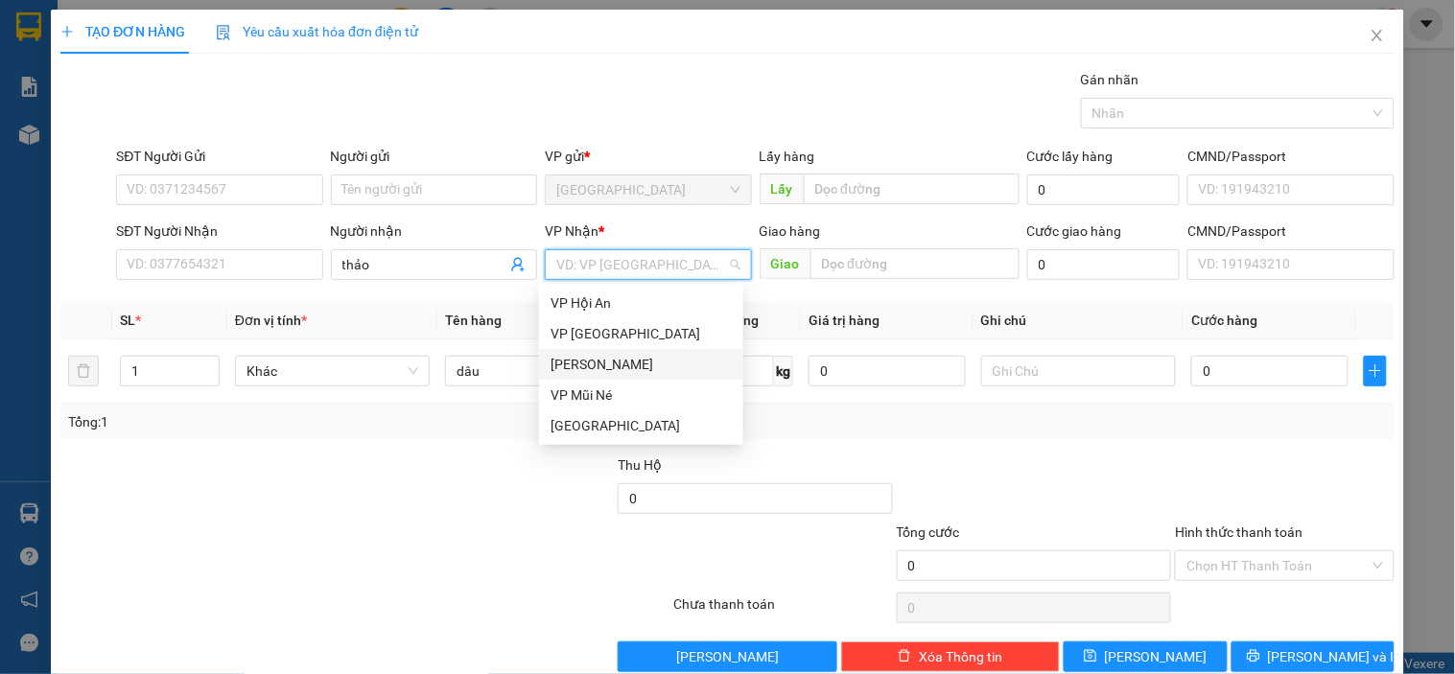
click at [618, 367] on div "[PERSON_NAME]" at bounding box center [640, 364] width 181 height 21
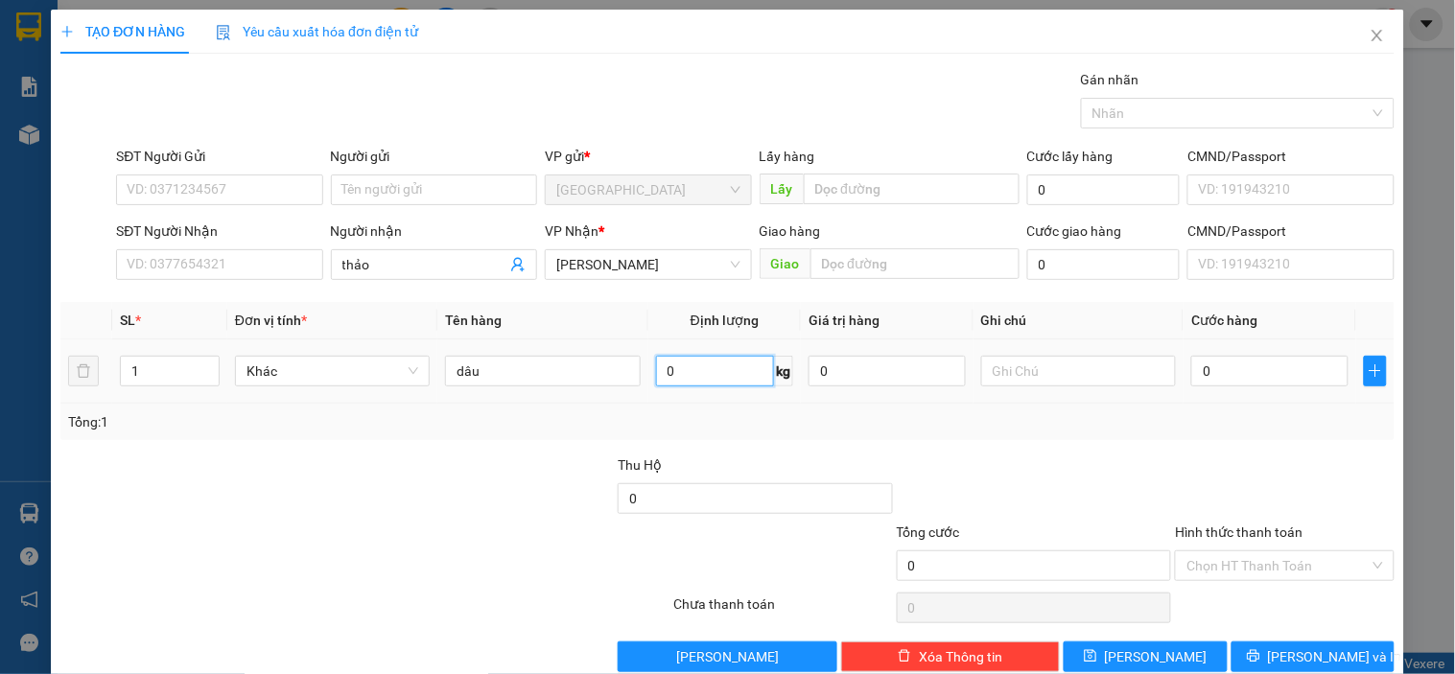
click at [690, 378] on input "0" at bounding box center [715, 371] width 119 height 31
type input "0"
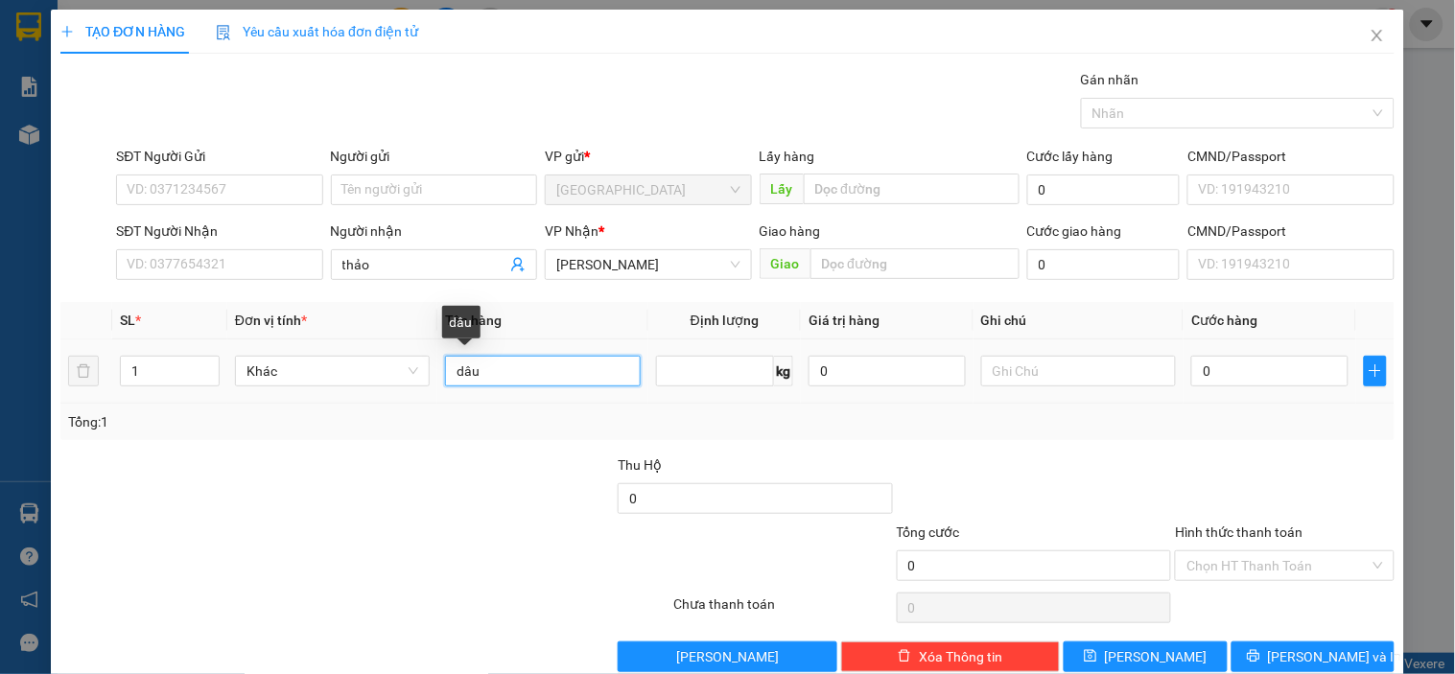
type input "0"
click at [455, 374] on input "dâu" at bounding box center [542, 371] width 195 height 31
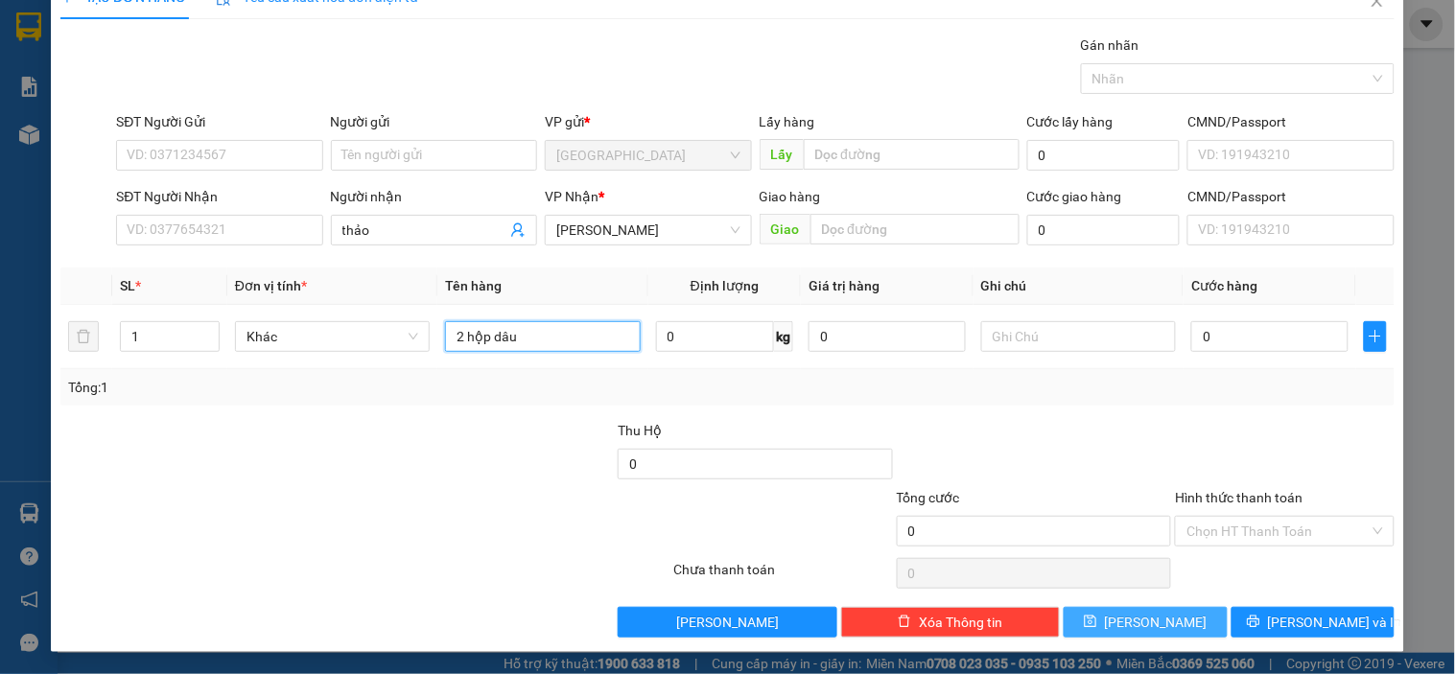
type input "2 hộp dâu"
click at [1156, 614] on button "[PERSON_NAME]" at bounding box center [1144, 622] width 163 height 31
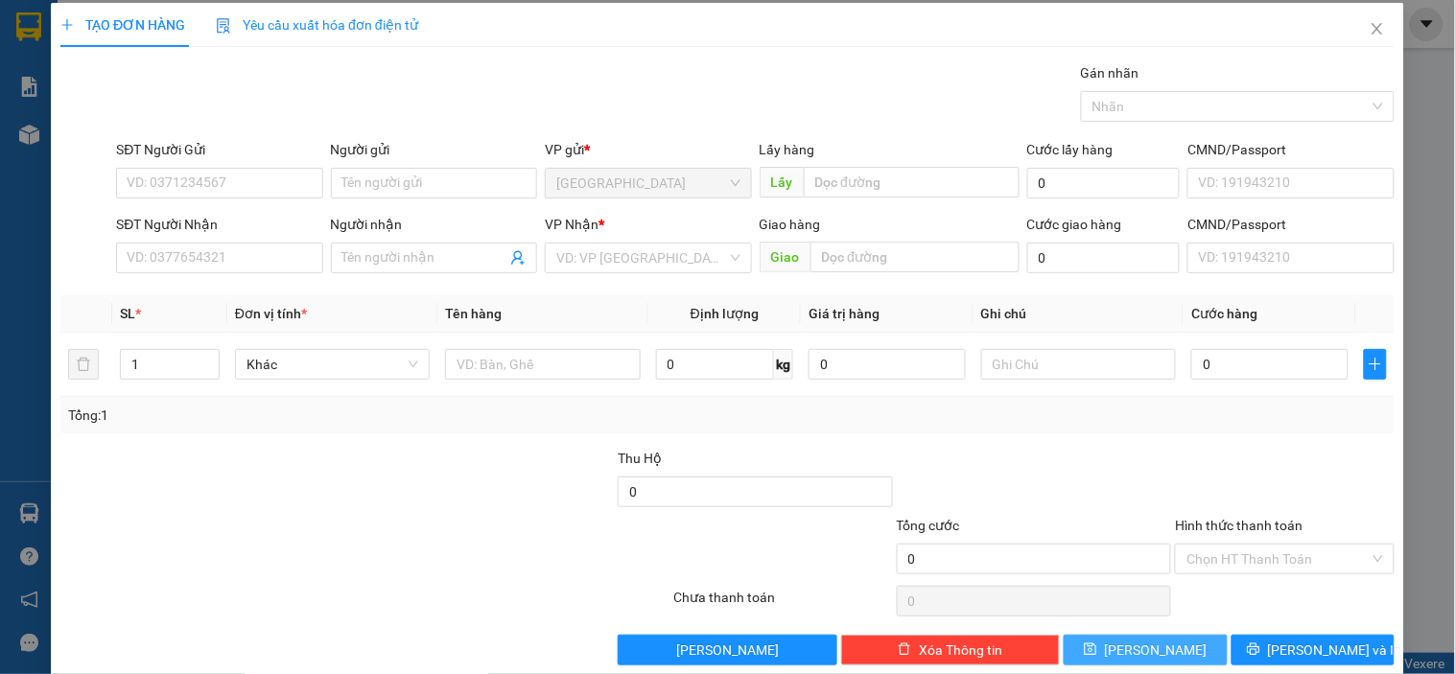
scroll to position [0, 0]
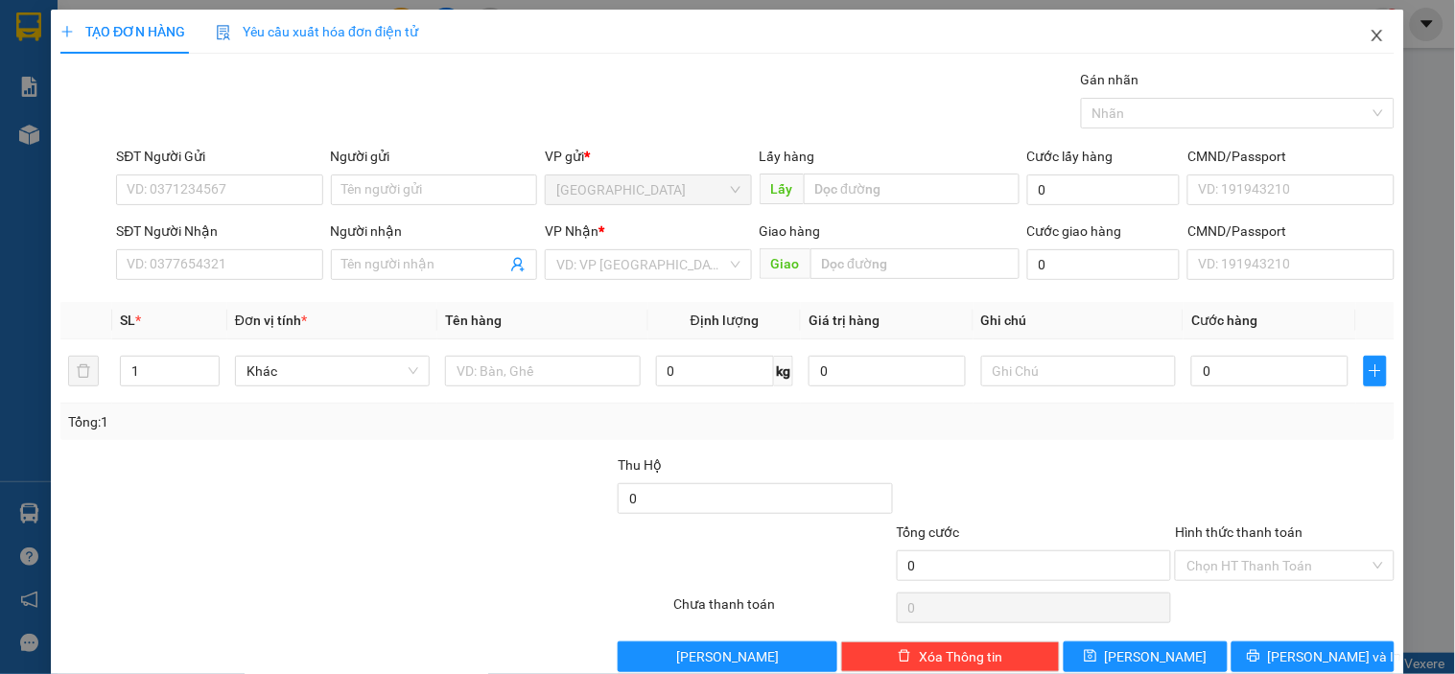
click at [1369, 32] on icon "close" at bounding box center [1376, 35] width 15 height 15
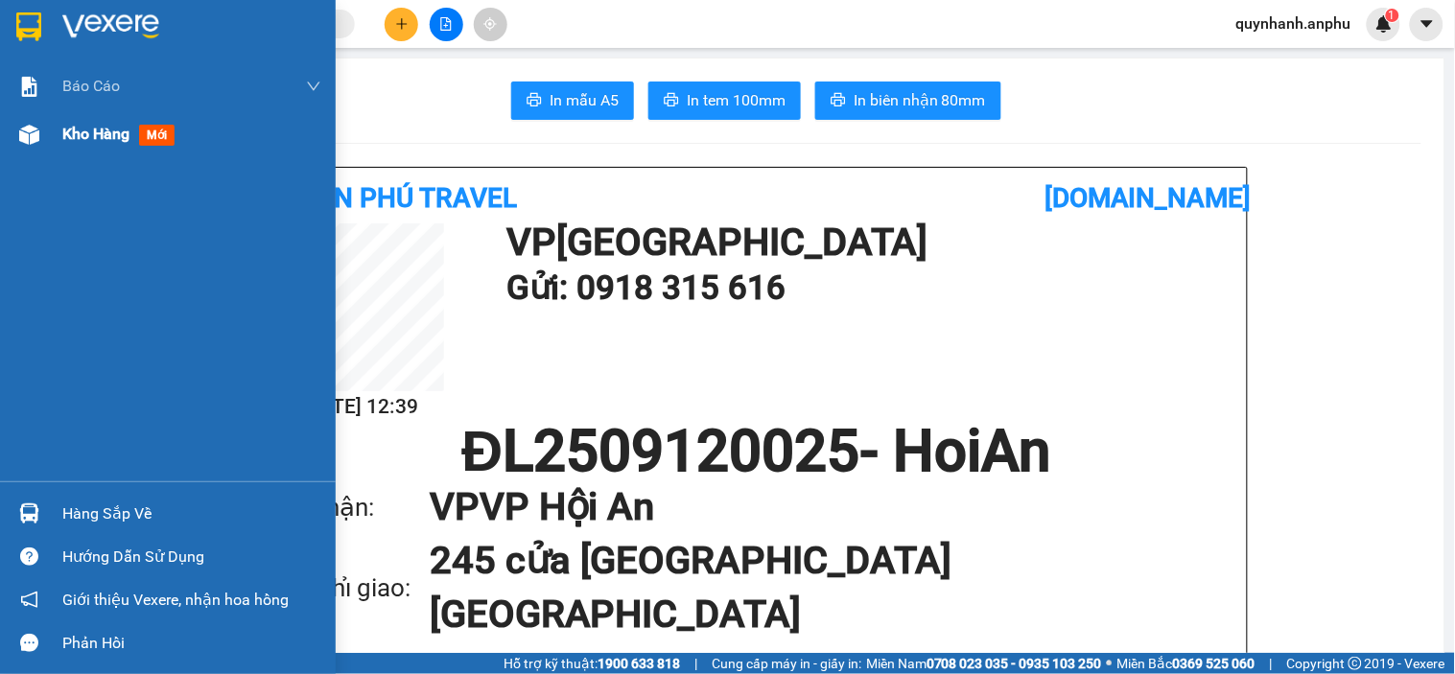
click at [87, 129] on span "Kho hàng" at bounding box center [95, 134] width 67 height 18
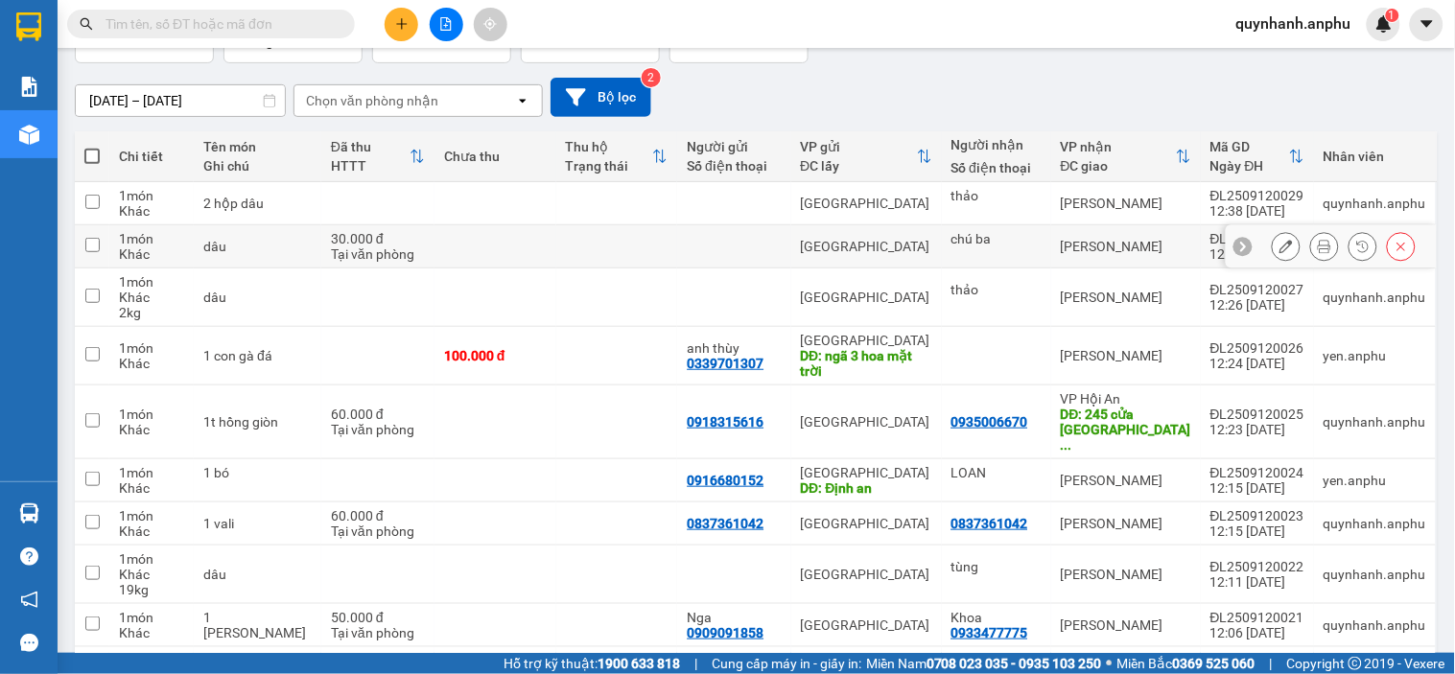
scroll to position [213, 0]
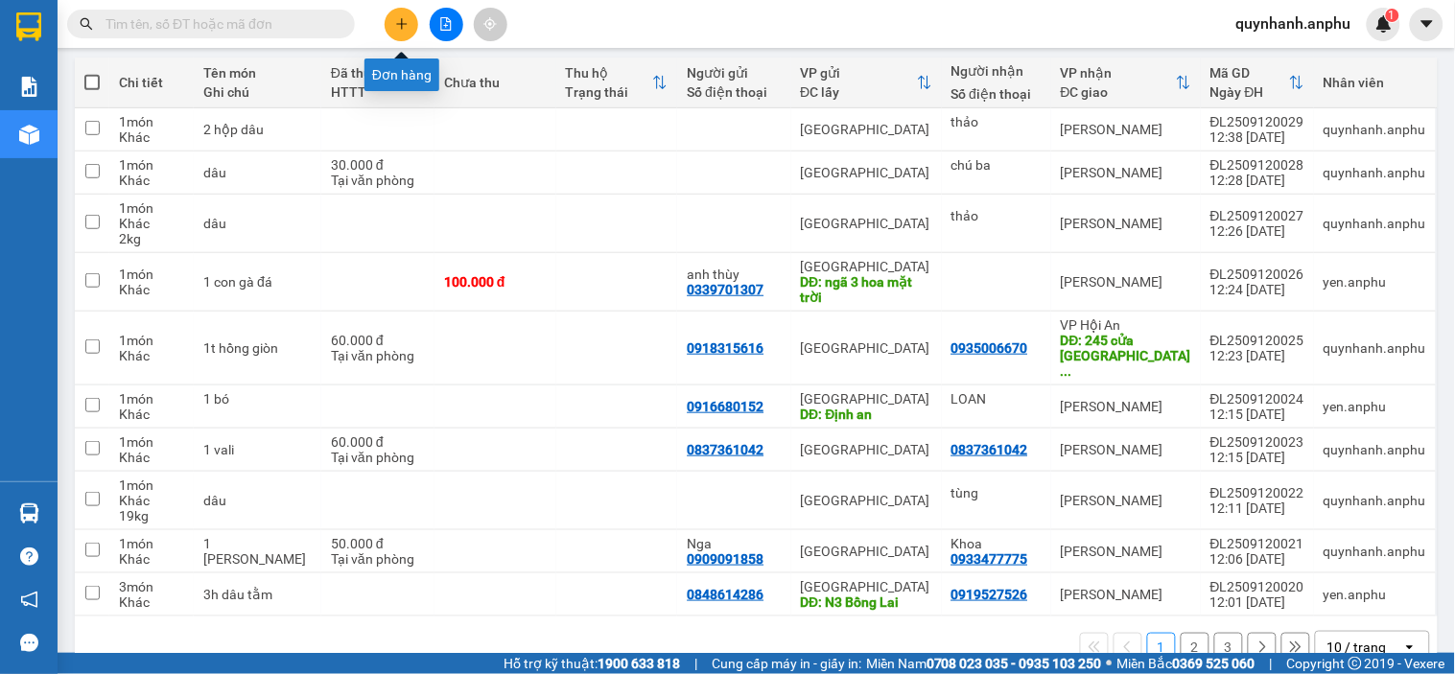
click at [407, 23] on icon "plus" at bounding box center [401, 23] width 13 height 13
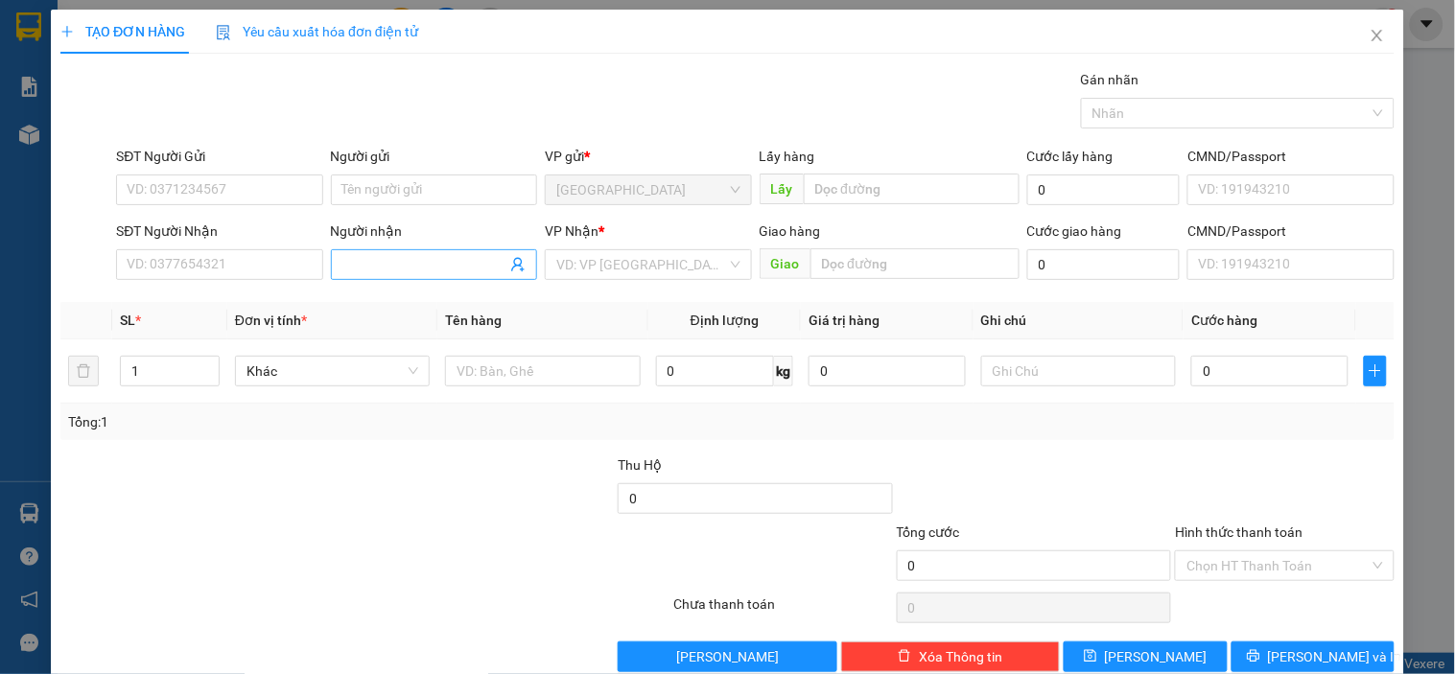
click at [342, 264] on input "Người nhận" at bounding box center [424, 264] width 164 height 21
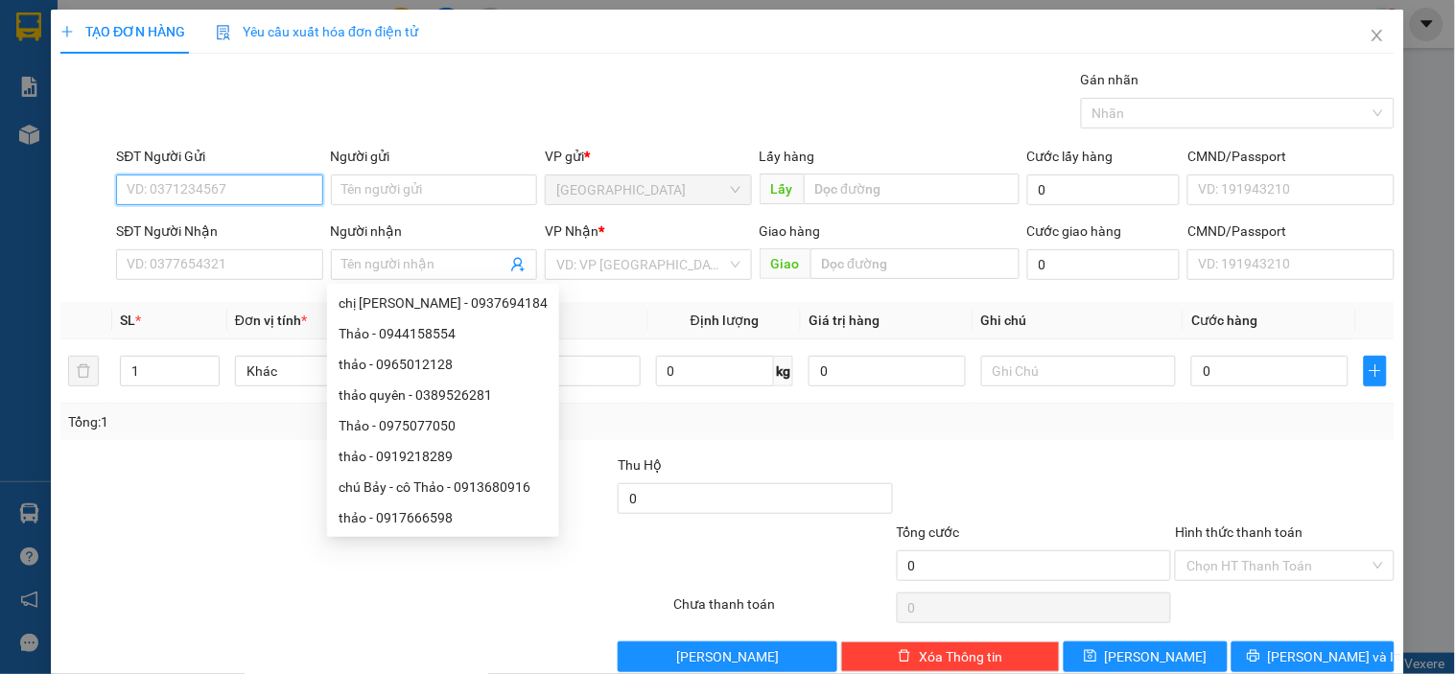
click at [177, 183] on input "SĐT Người Gửi" at bounding box center [219, 190] width 206 height 31
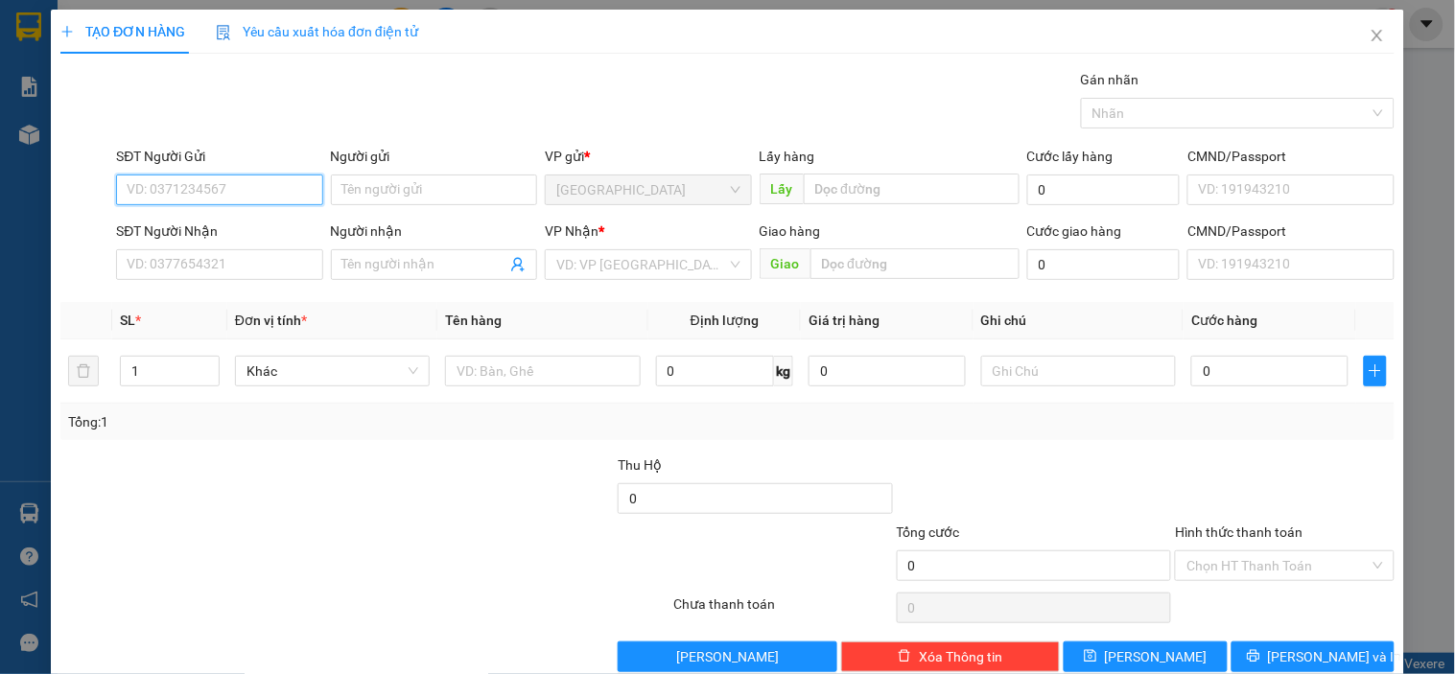
click at [184, 189] on input "SĐT Người Gửi" at bounding box center [219, 190] width 206 height 31
type input "0916456954"
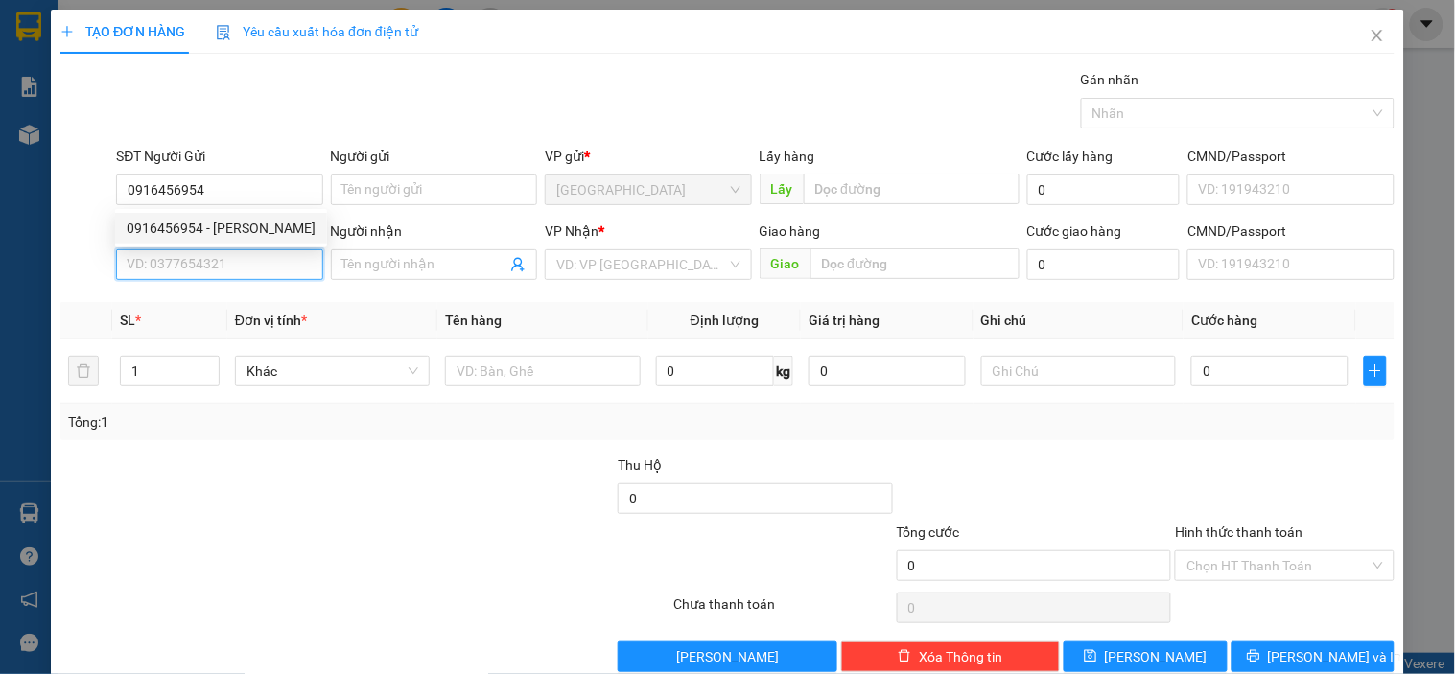
click at [205, 263] on input "SĐT Người Nhận" at bounding box center [219, 264] width 206 height 31
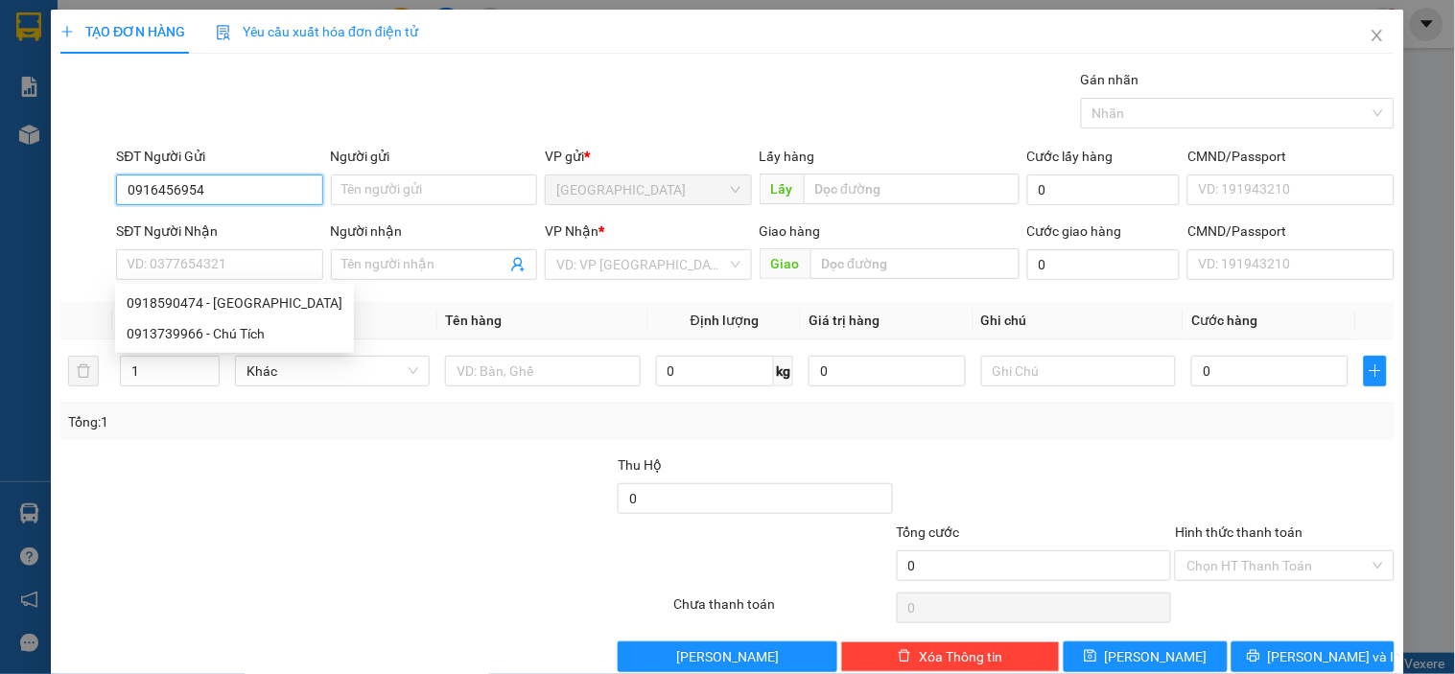
click at [207, 190] on input "0916456954" at bounding box center [219, 190] width 206 height 31
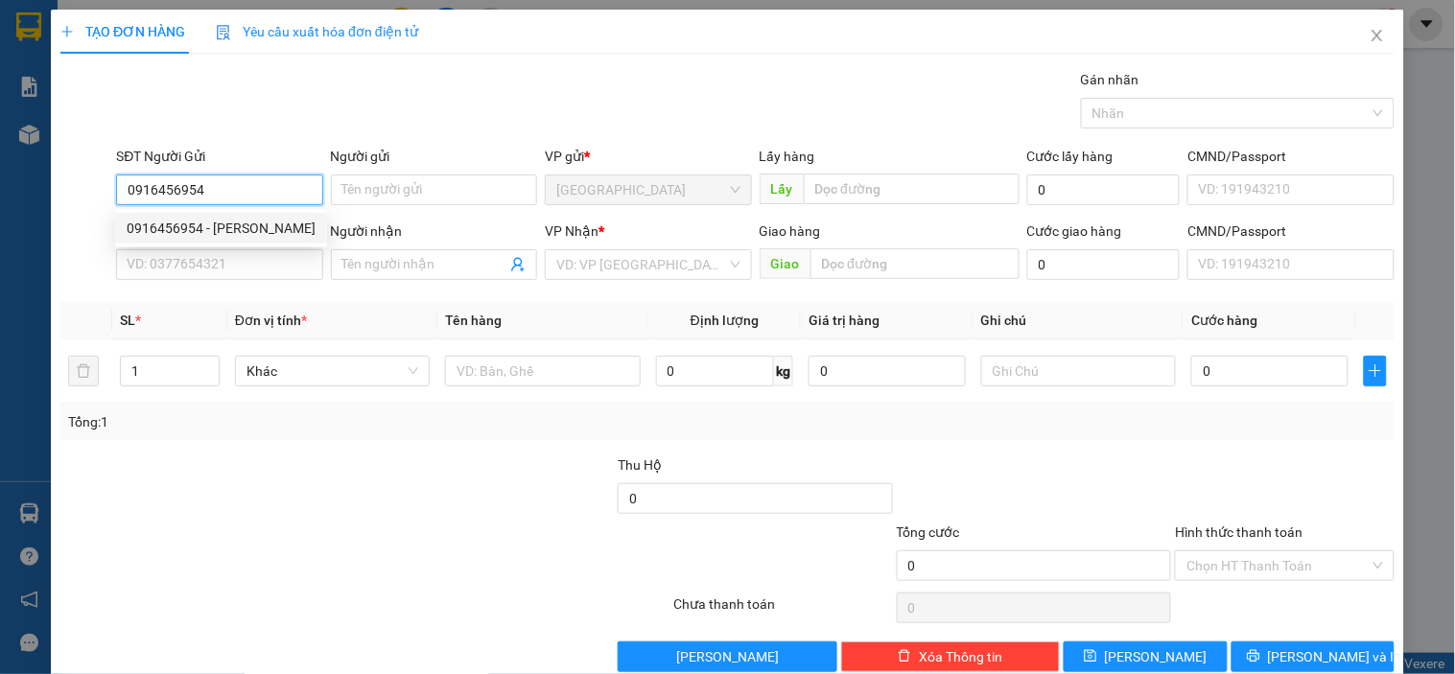
click at [252, 232] on div "0916456954 - [PERSON_NAME]" at bounding box center [221, 228] width 189 height 21
type input "Chú Thông"
type input "0918590474"
type input "[PERSON_NAME]"
type input "50.000"
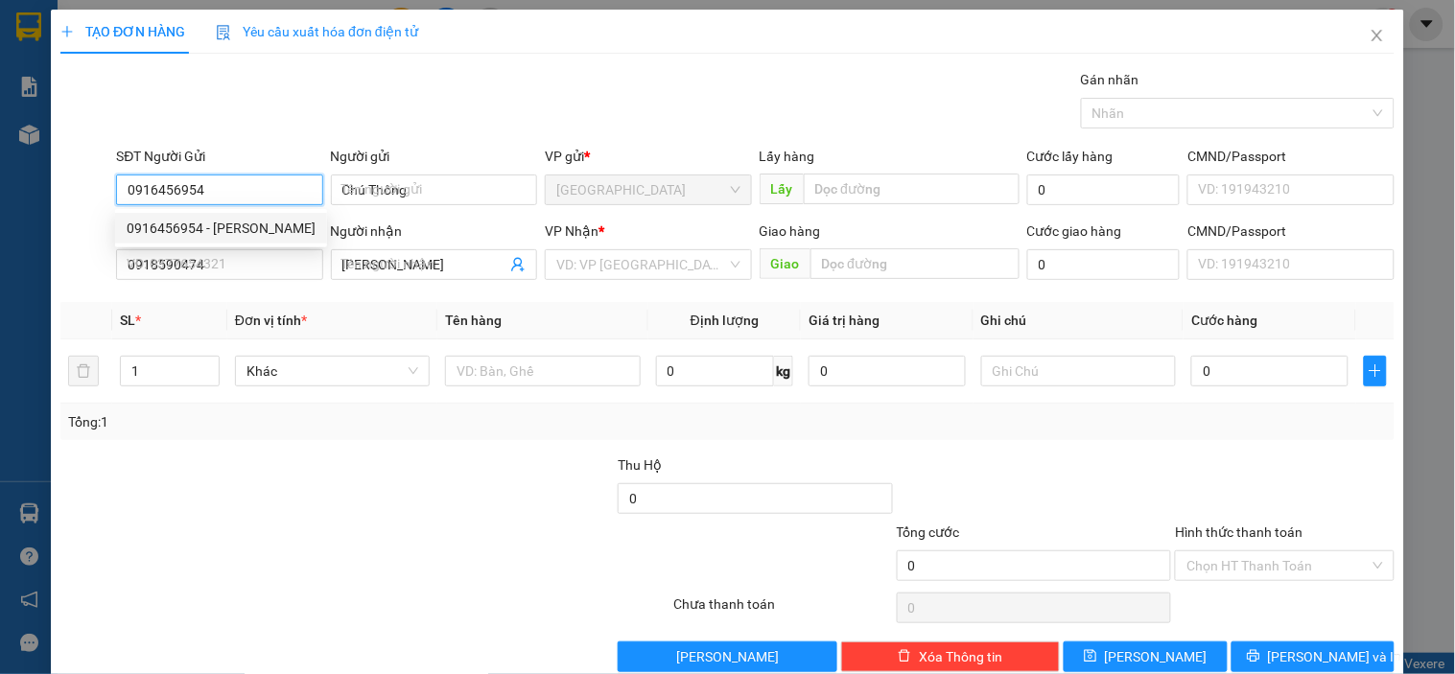
type input "50.000"
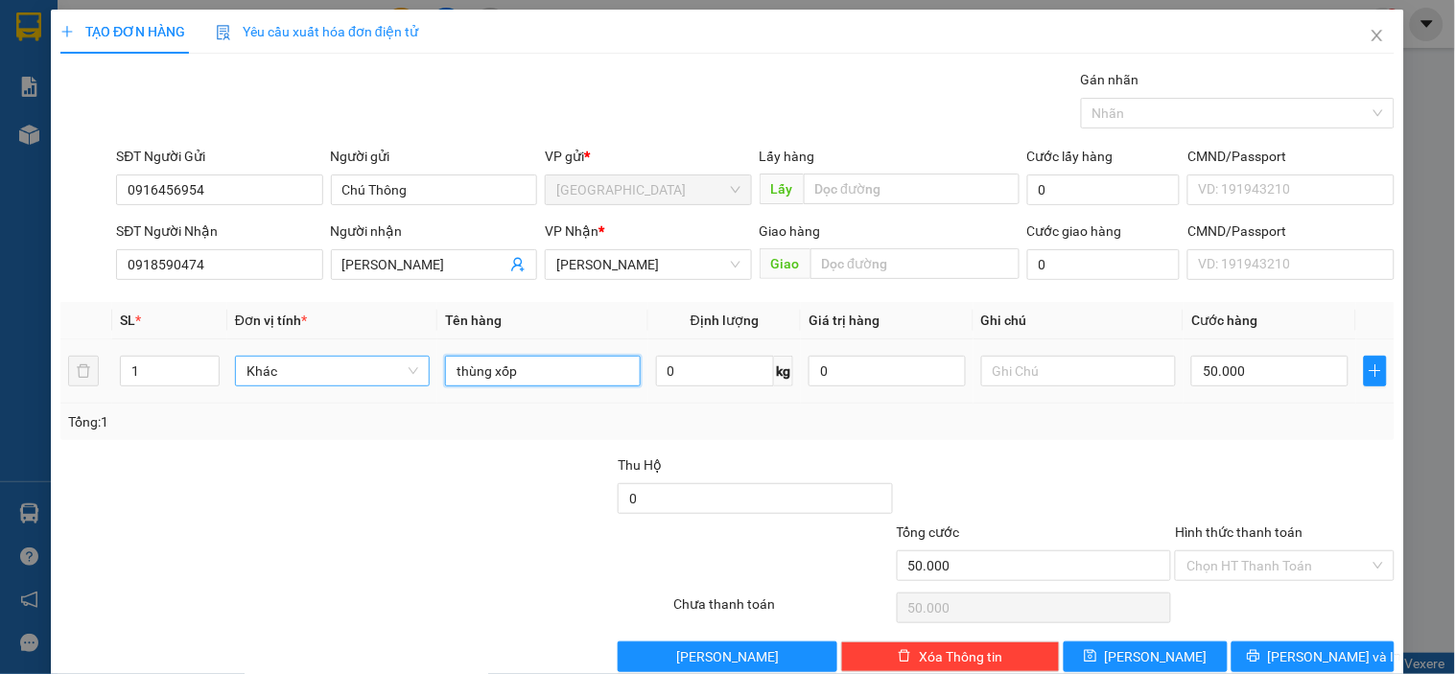
drag, startPoint x: 539, startPoint y: 372, endPoint x: 422, endPoint y: 370, distance: 117.0
click at [422, 370] on tr "1 Khác thùng xốp 0 kg 0 50.000" at bounding box center [727, 371] width 1334 height 64
type input "hs"
type input "0"
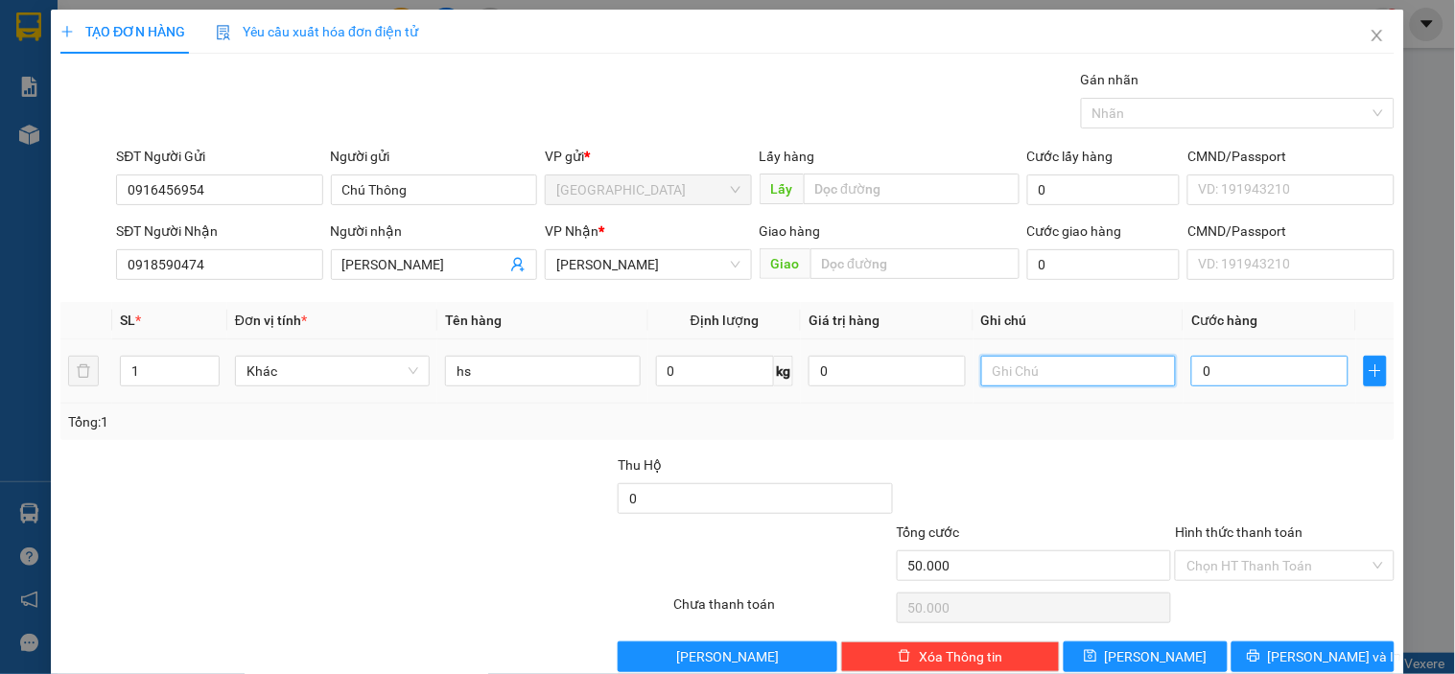
type input "0"
click at [1219, 362] on input "0" at bounding box center [1269, 371] width 157 height 31
type input "3"
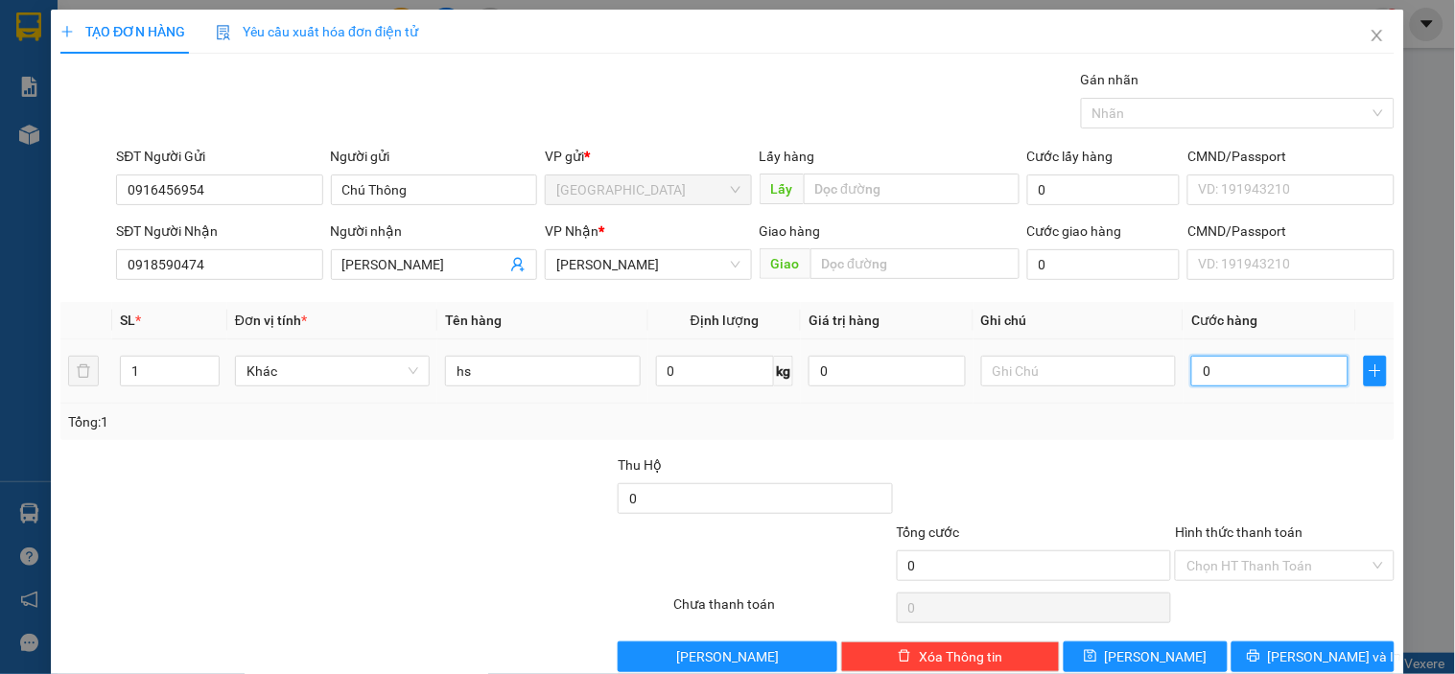
type input "3"
type input "003"
type input "30"
type input "0.030"
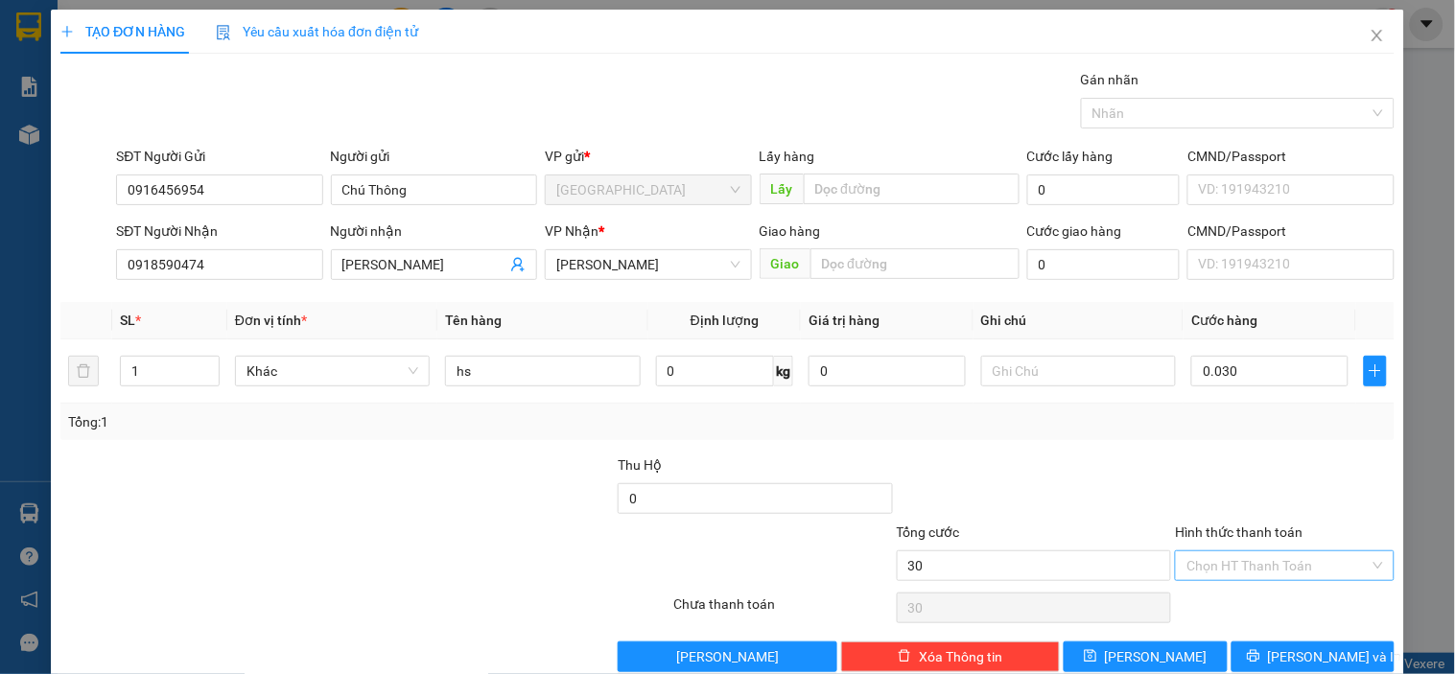
type input "30.000"
click at [1238, 563] on input "Hình thức thanh toán" at bounding box center [1277, 565] width 182 height 29
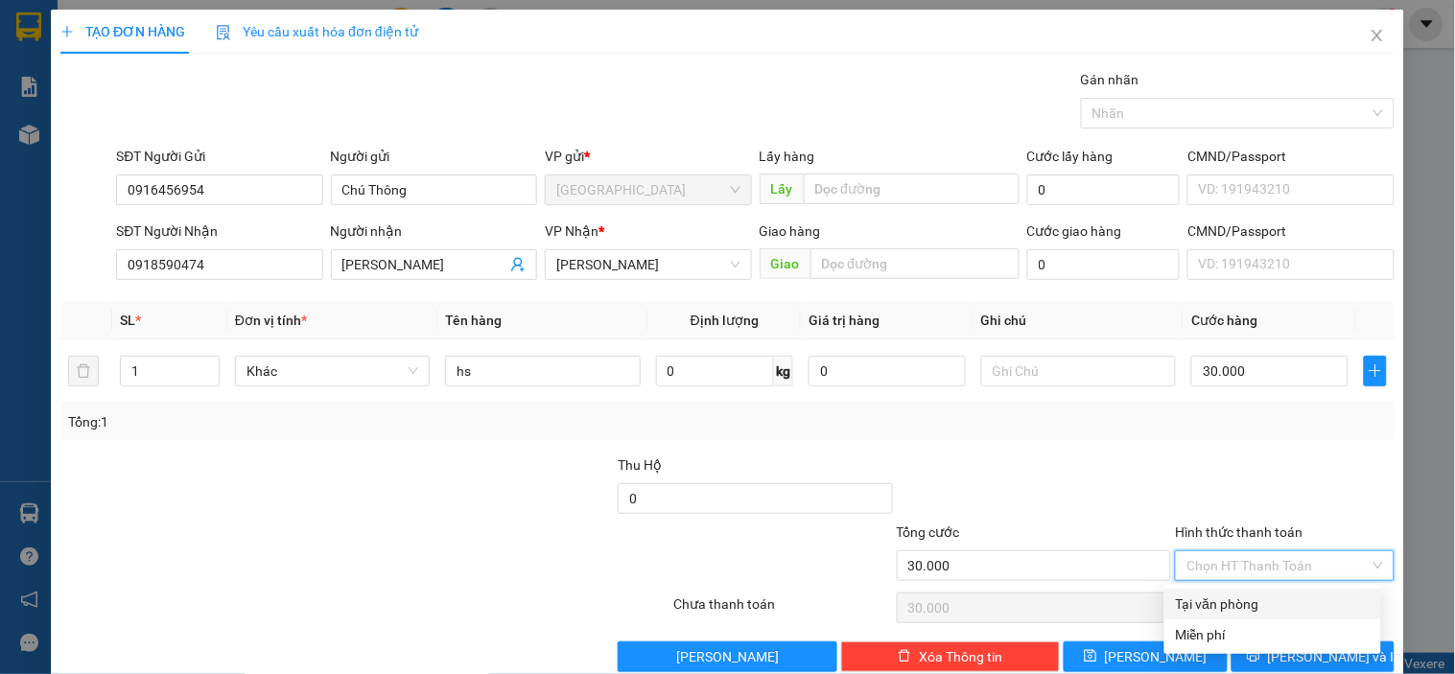
click at [1202, 595] on div "Tại văn phòng" at bounding box center [1273, 604] width 194 height 21
type input "0"
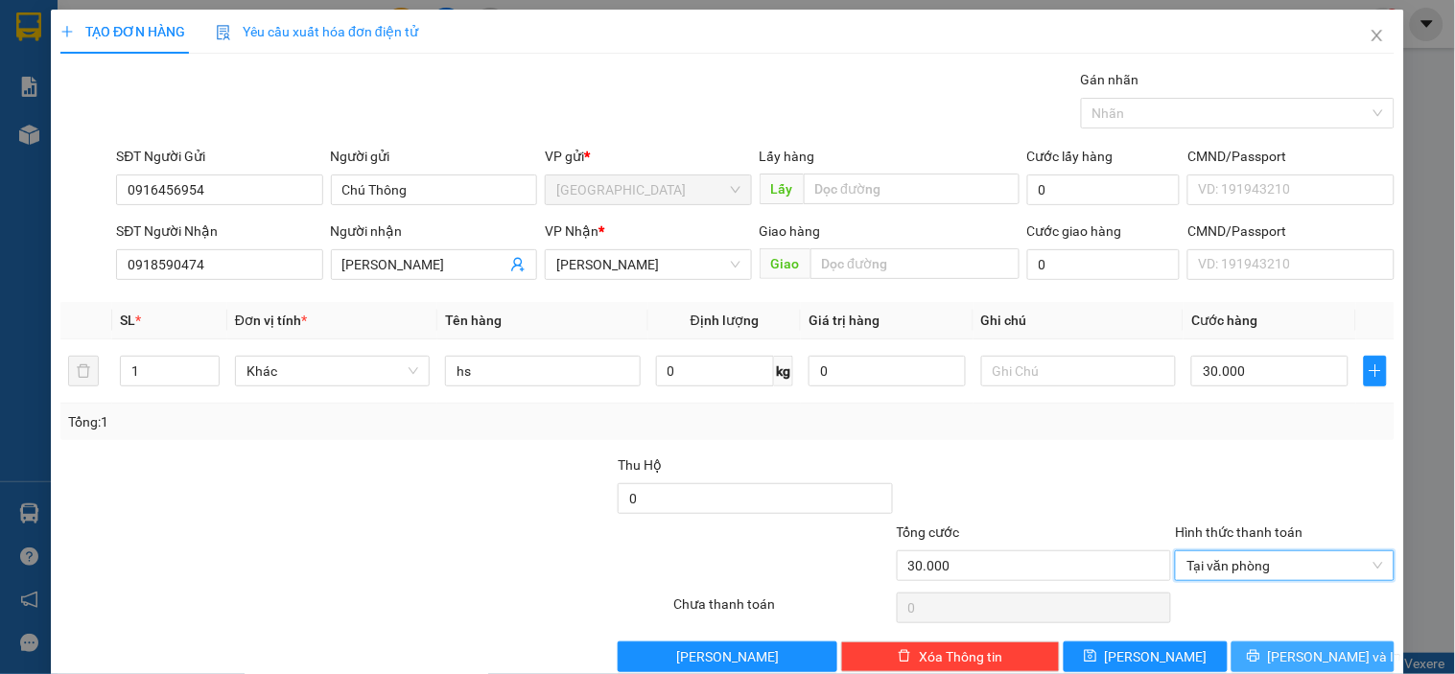
click at [1318, 662] on span "[PERSON_NAME] và In" at bounding box center [1335, 656] width 134 height 21
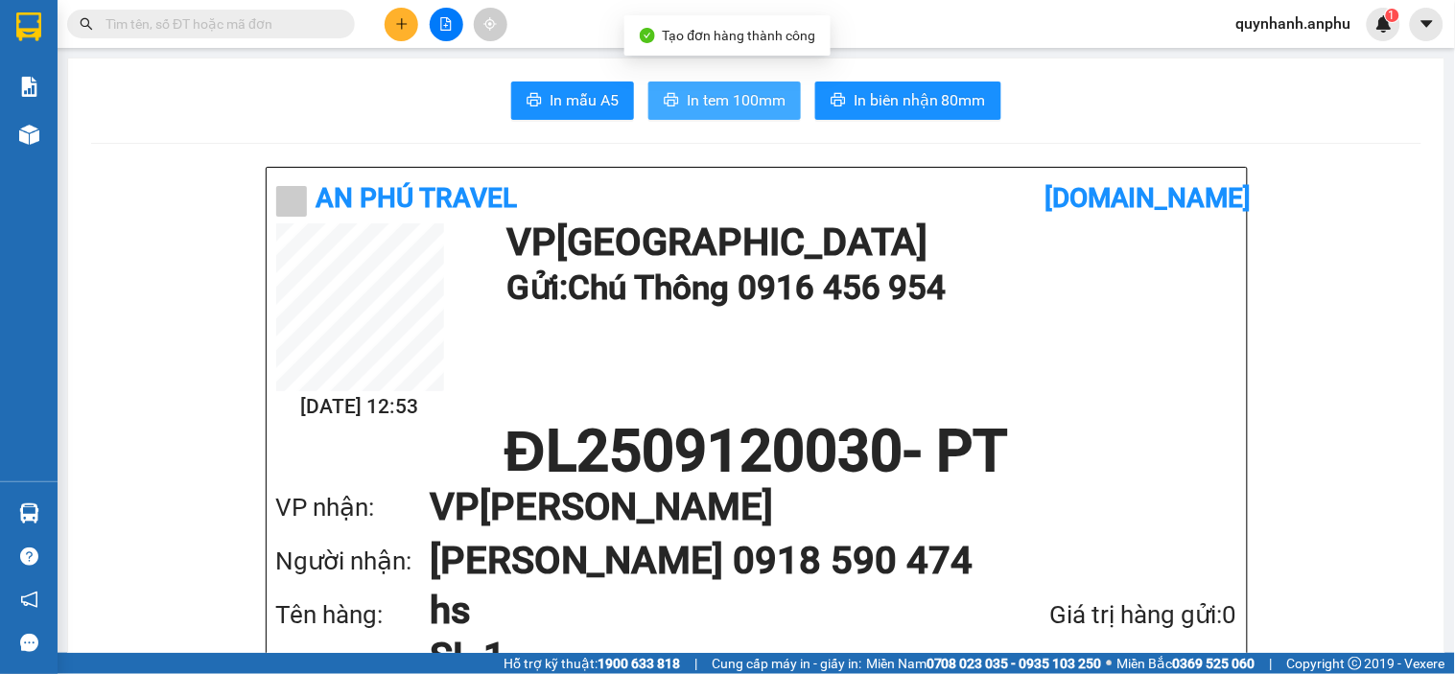
click at [687, 101] on span "In tem 100mm" at bounding box center [736, 100] width 99 height 24
click at [690, 89] on span "In tem 100mm" at bounding box center [736, 100] width 99 height 24
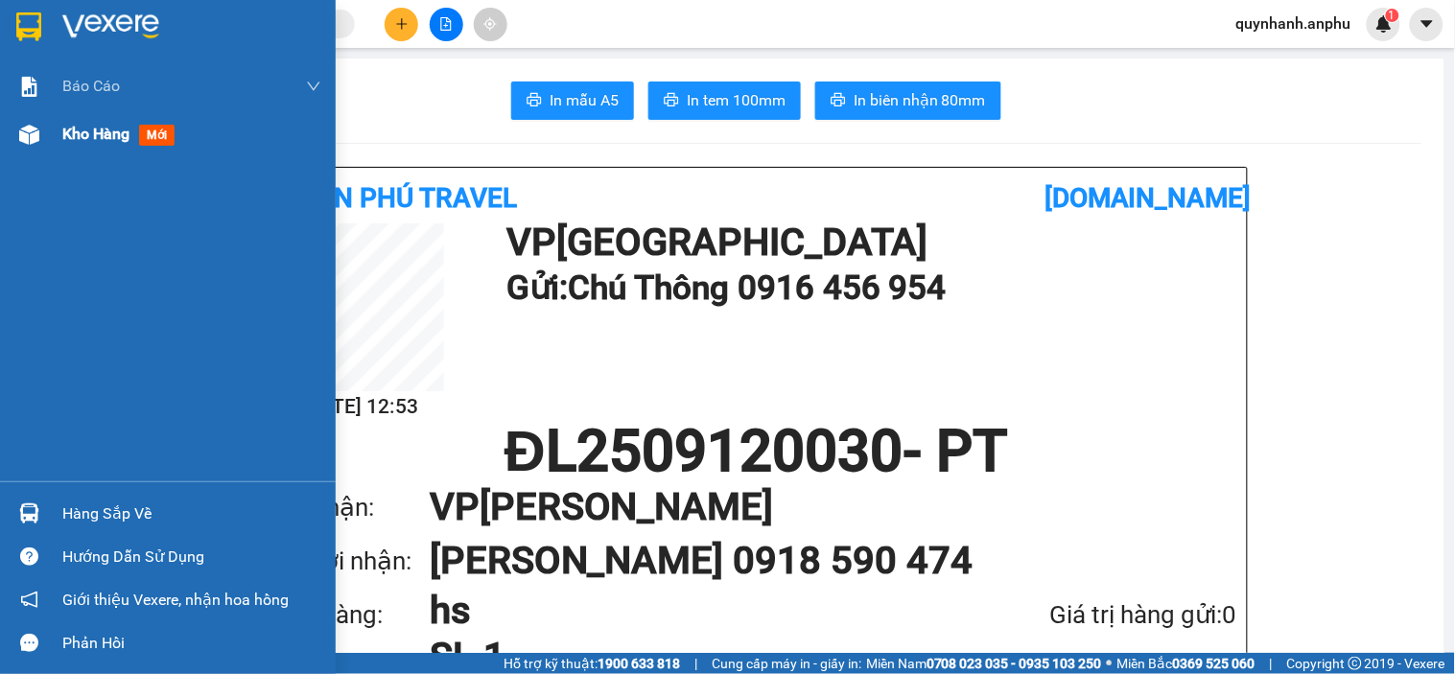
click at [86, 130] on span "Kho hàng" at bounding box center [95, 134] width 67 height 18
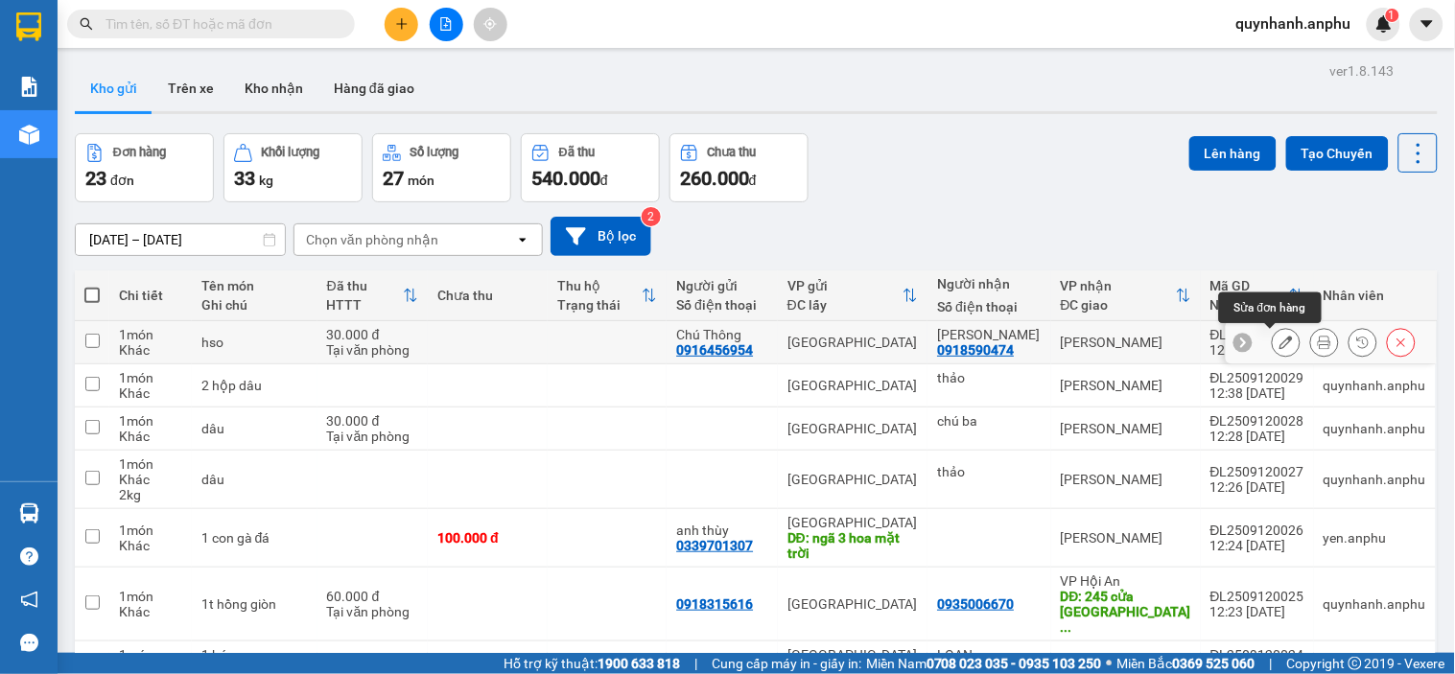
click at [1279, 349] on icon at bounding box center [1285, 342] width 13 height 13
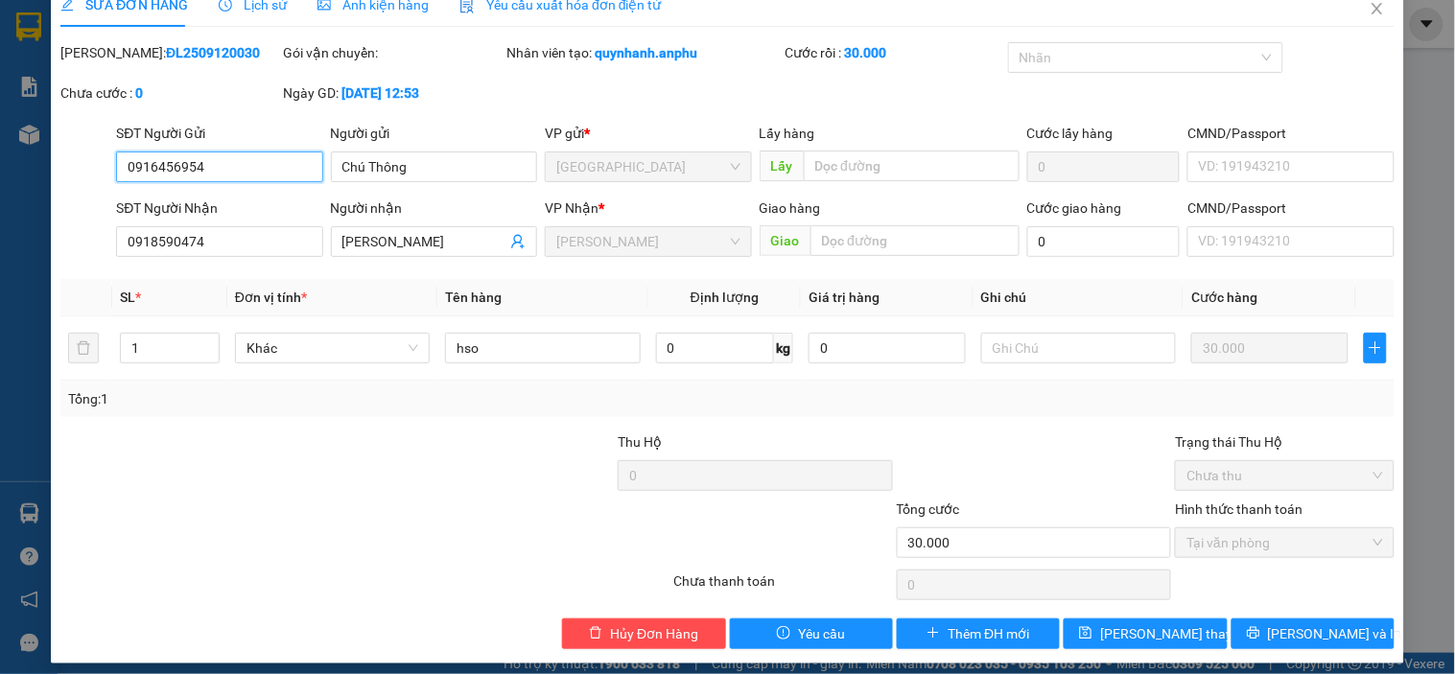
scroll to position [39, 0]
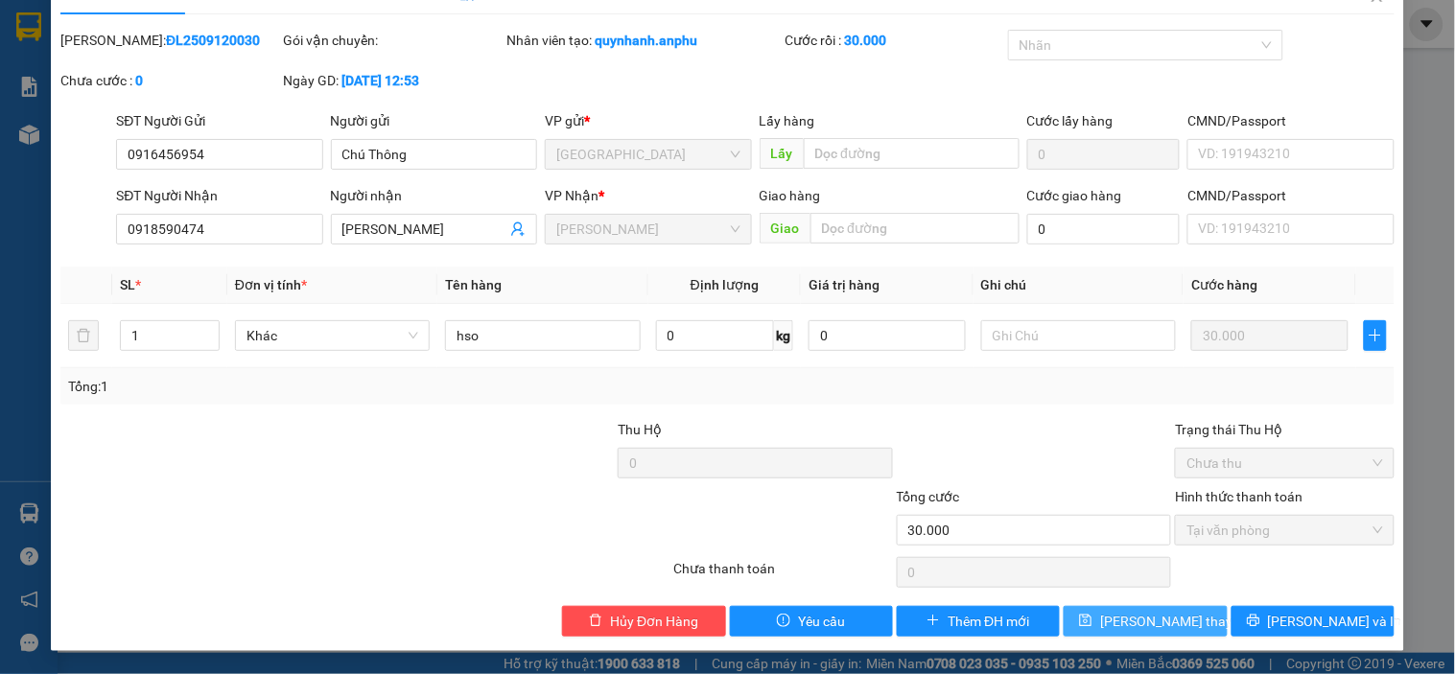
click at [1136, 616] on span "[PERSON_NAME] thay đổi" at bounding box center [1176, 621] width 153 height 21
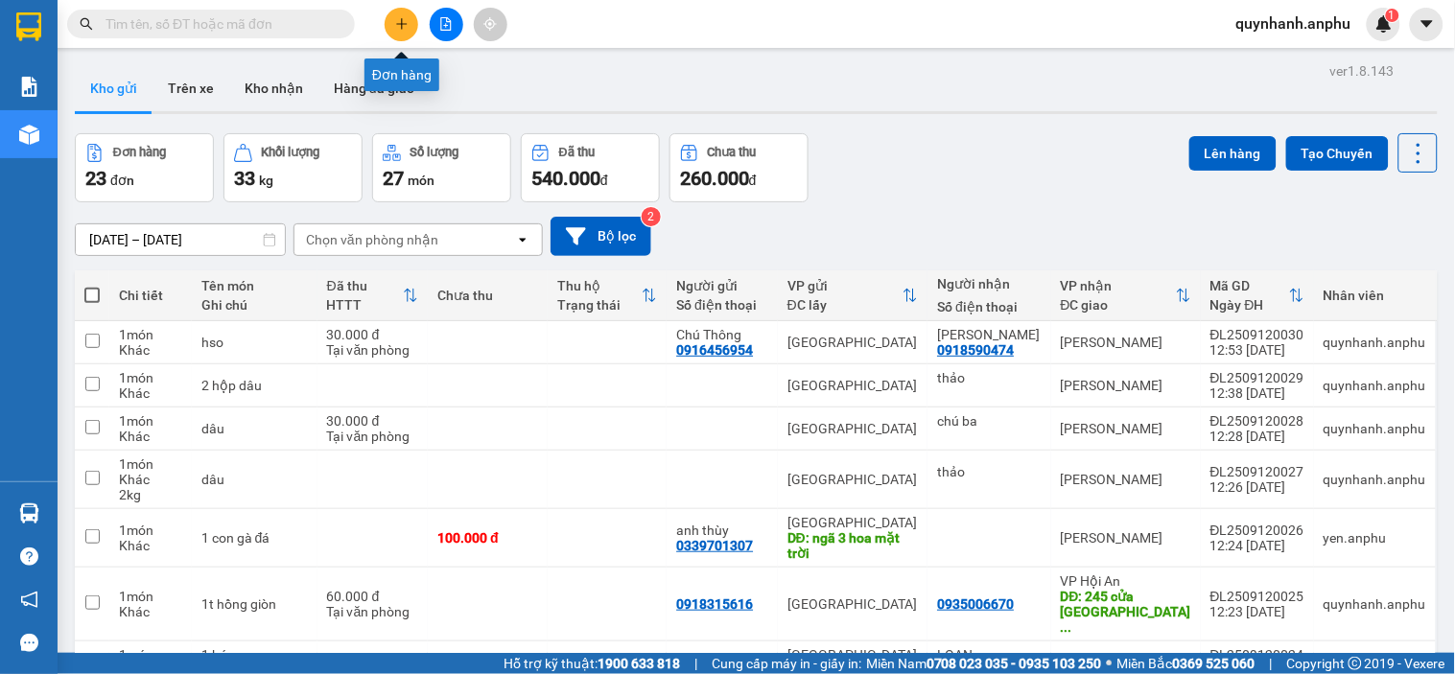
click at [407, 29] on icon "plus" at bounding box center [401, 23] width 13 height 13
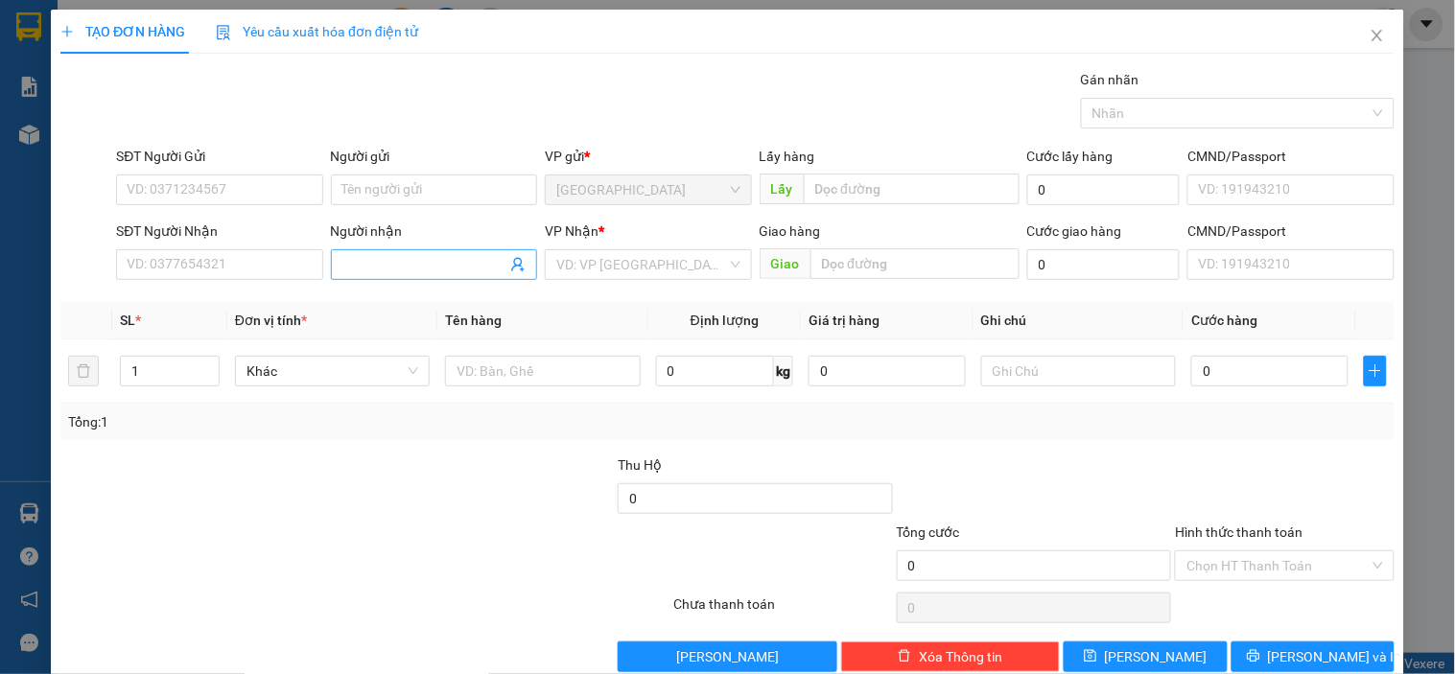
click at [388, 269] on input "Người nhận" at bounding box center [424, 264] width 164 height 21
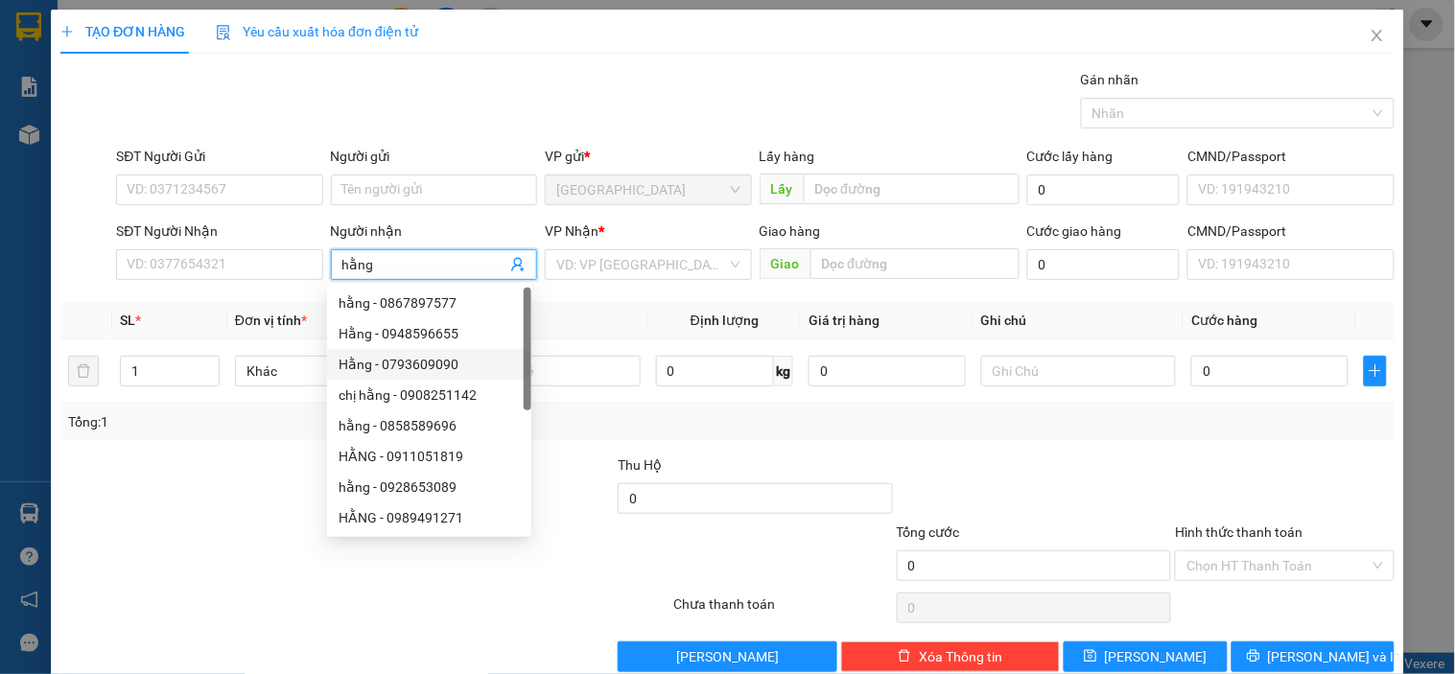
type input "hằng"
click at [553, 460] on div at bounding box center [477, 488] width 279 height 67
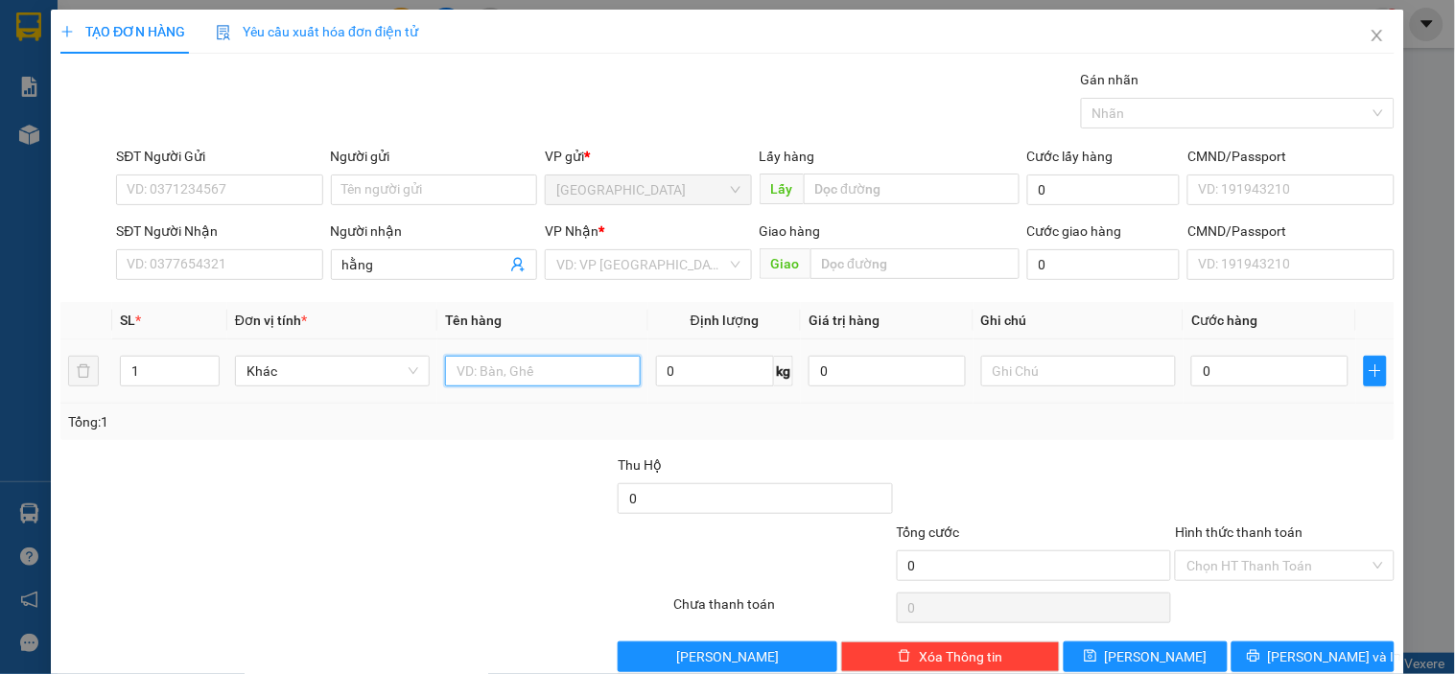
click at [553, 371] on input "text" at bounding box center [542, 371] width 195 height 31
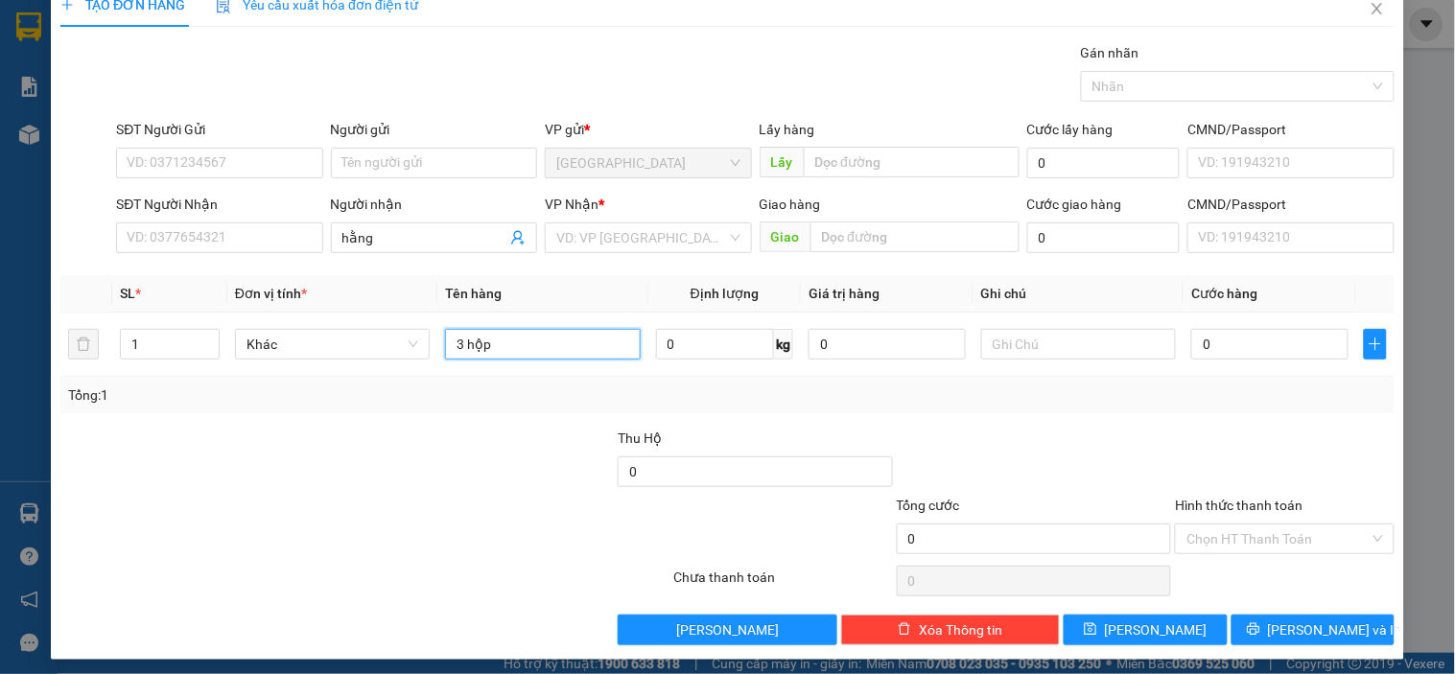
scroll to position [35, 0]
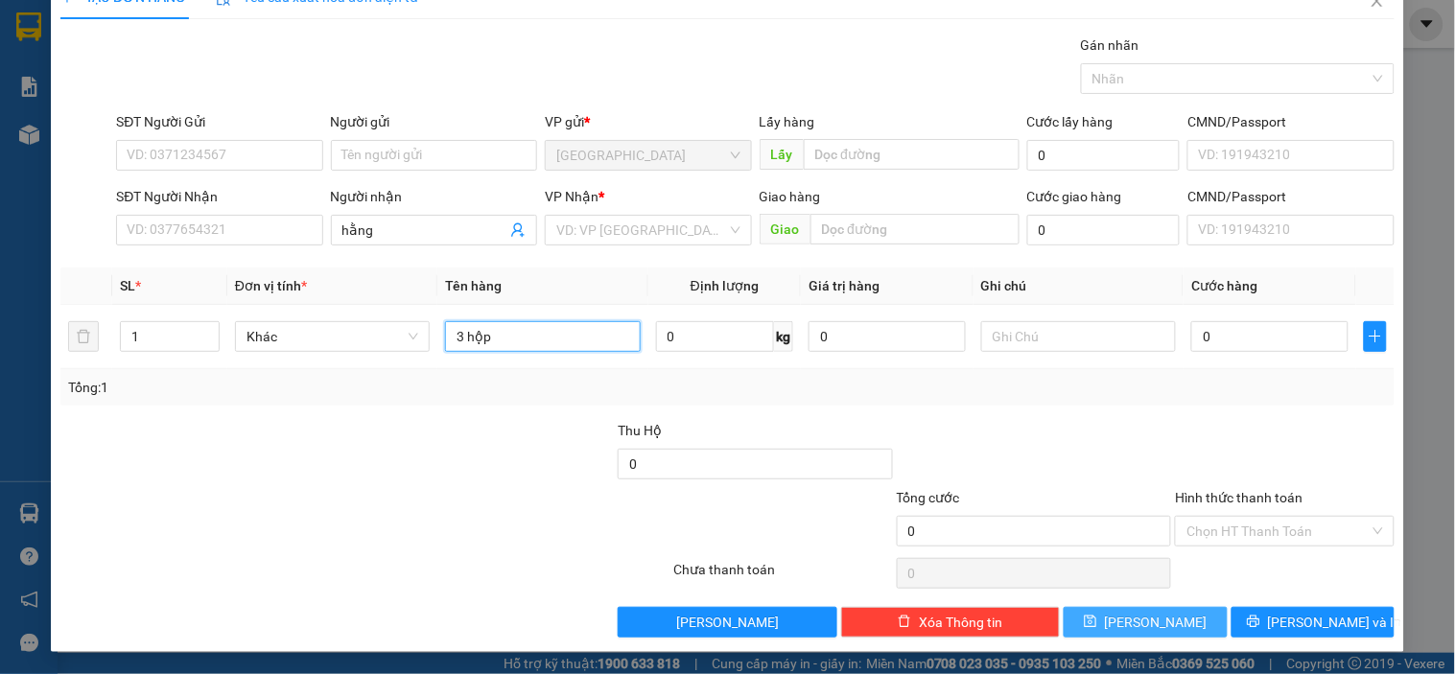
type input "3 hộp"
click at [1097, 624] on icon "save" at bounding box center [1090, 621] width 13 height 13
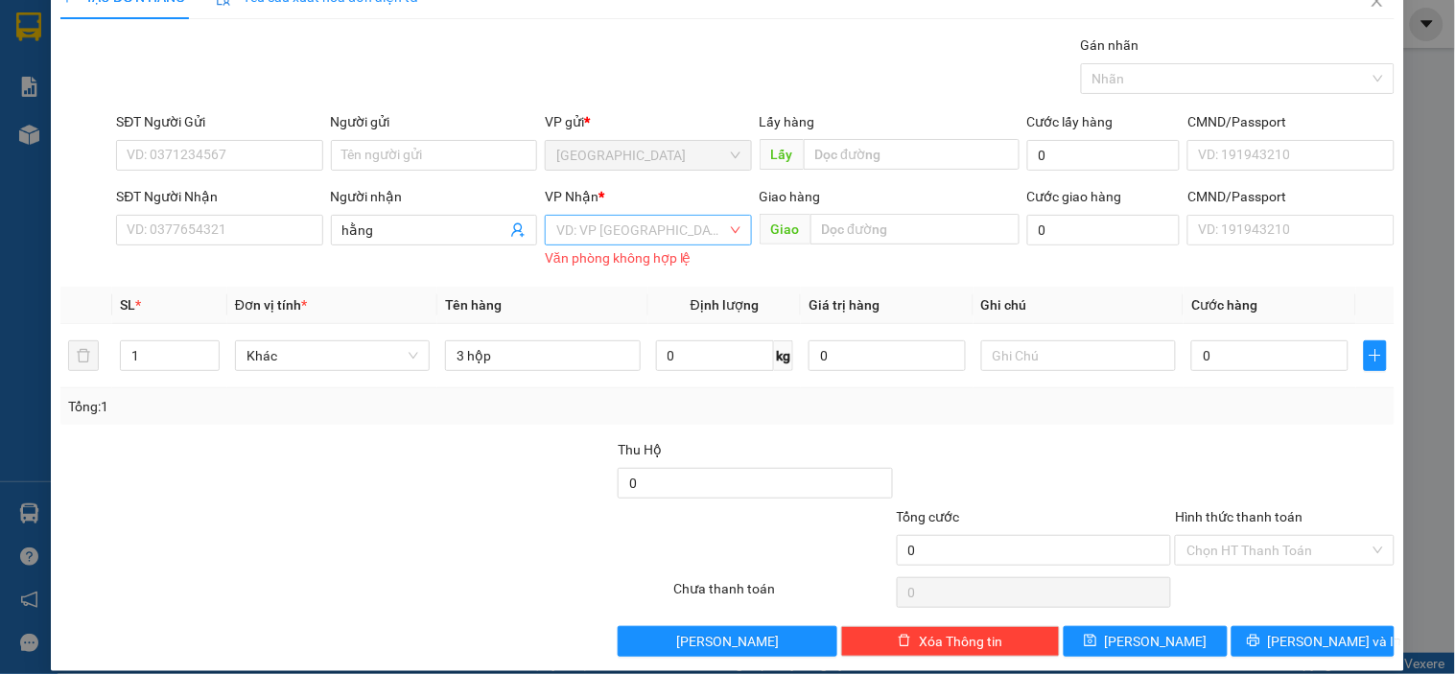
click at [642, 234] on input "search" at bounding box center [641, 230] width 170 height 29
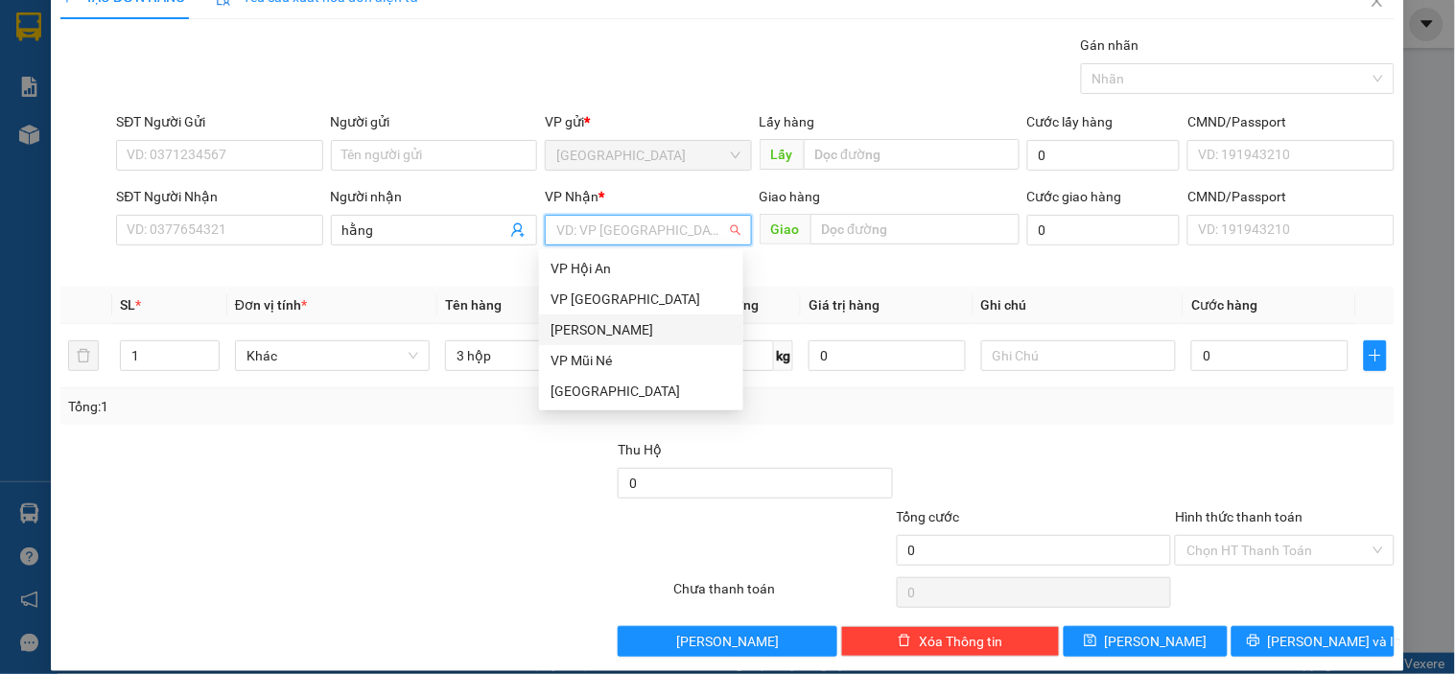
click at [597, 337] on div "[PERSON_NAME]" at bounding box center [640, 329] width 181 height 21
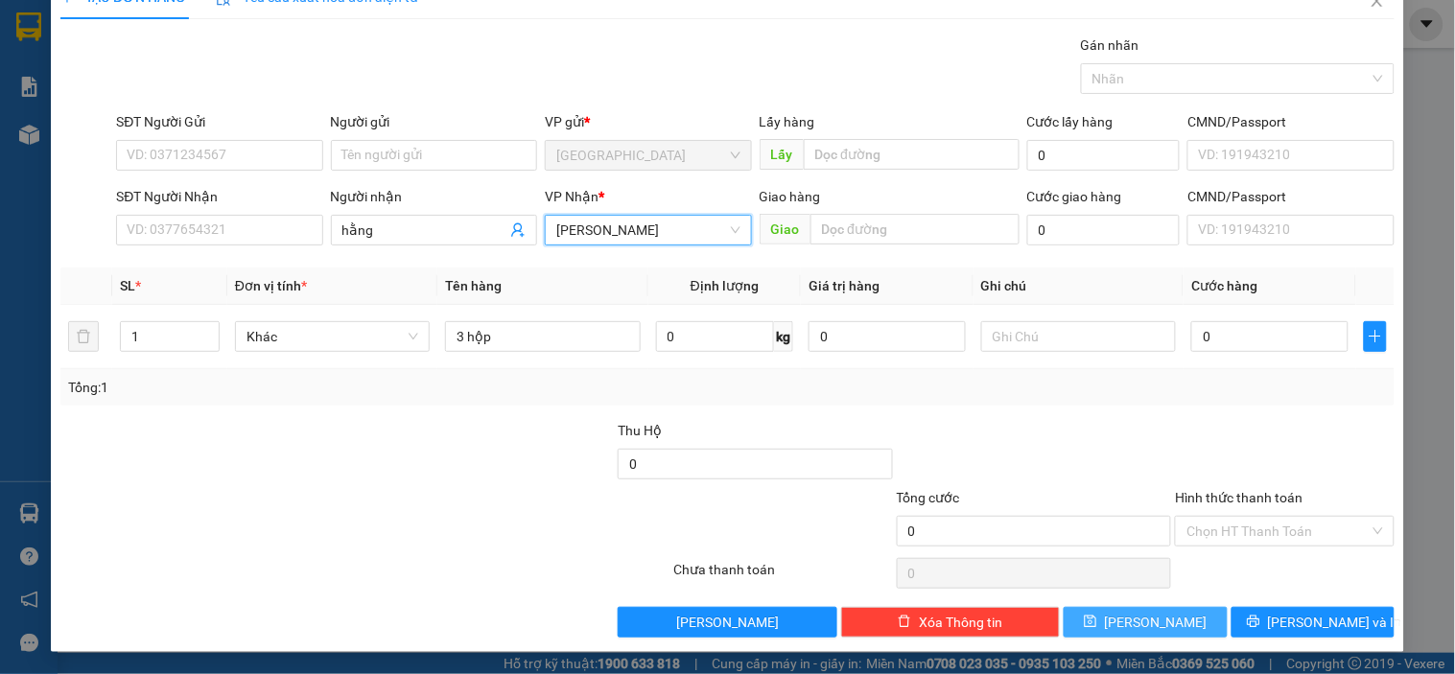
click at [1165, 618] on button "[PERSON_NAME]" at bounding box center [1144, 622] width 163 height 31
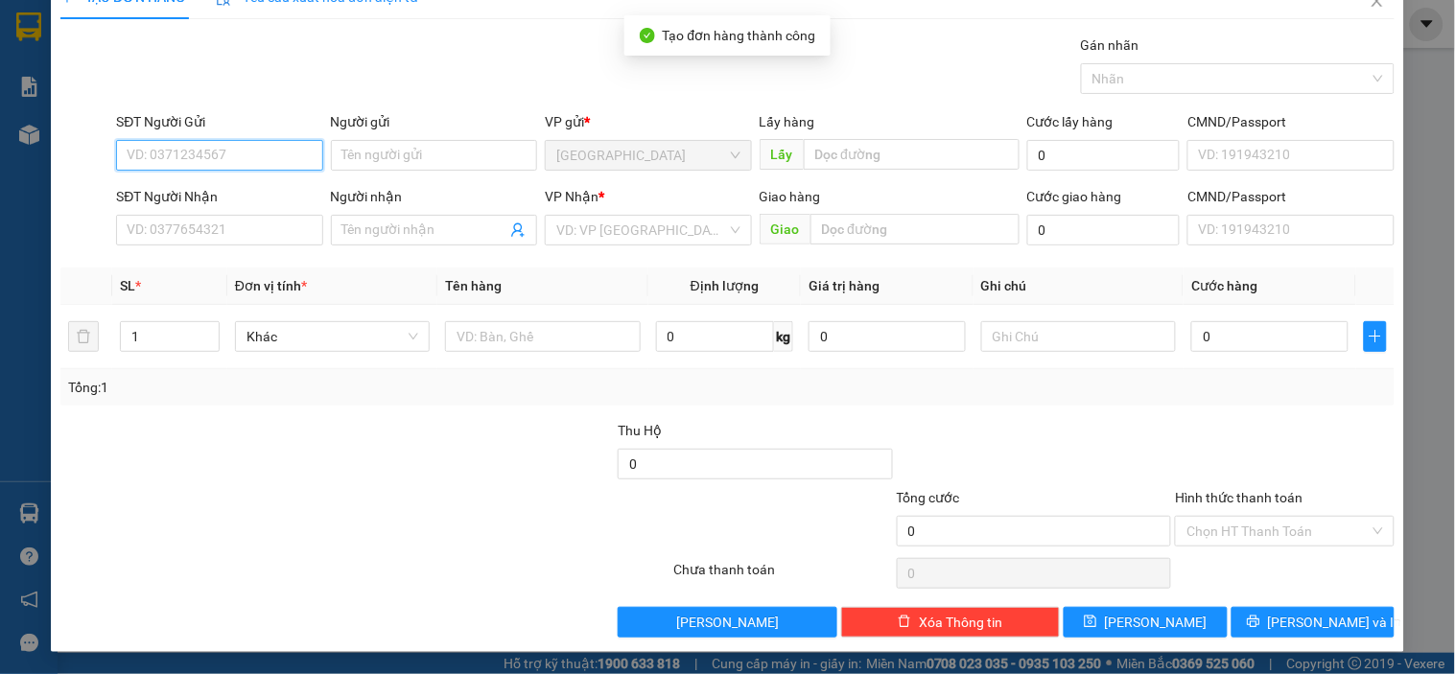
click at [212, 155] on input "SĐT Người Gửi" at bounding box center [219, 155] width 206 height 31
click at [430, 222] on input "Người nhận" at bounding box center [424, 230] width 164 height 21
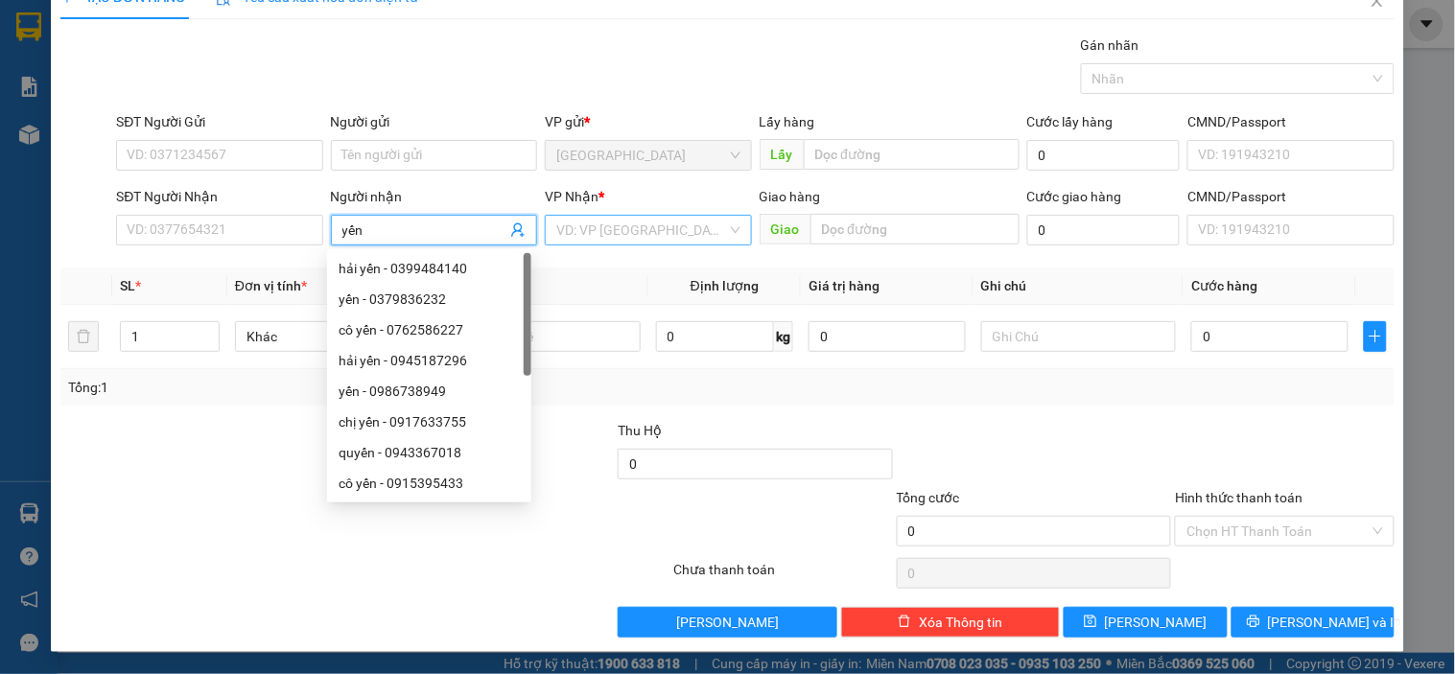
type input "yến"
click at [615, 216] on input "search" at bounding box center [641, 230] width 170 height 29
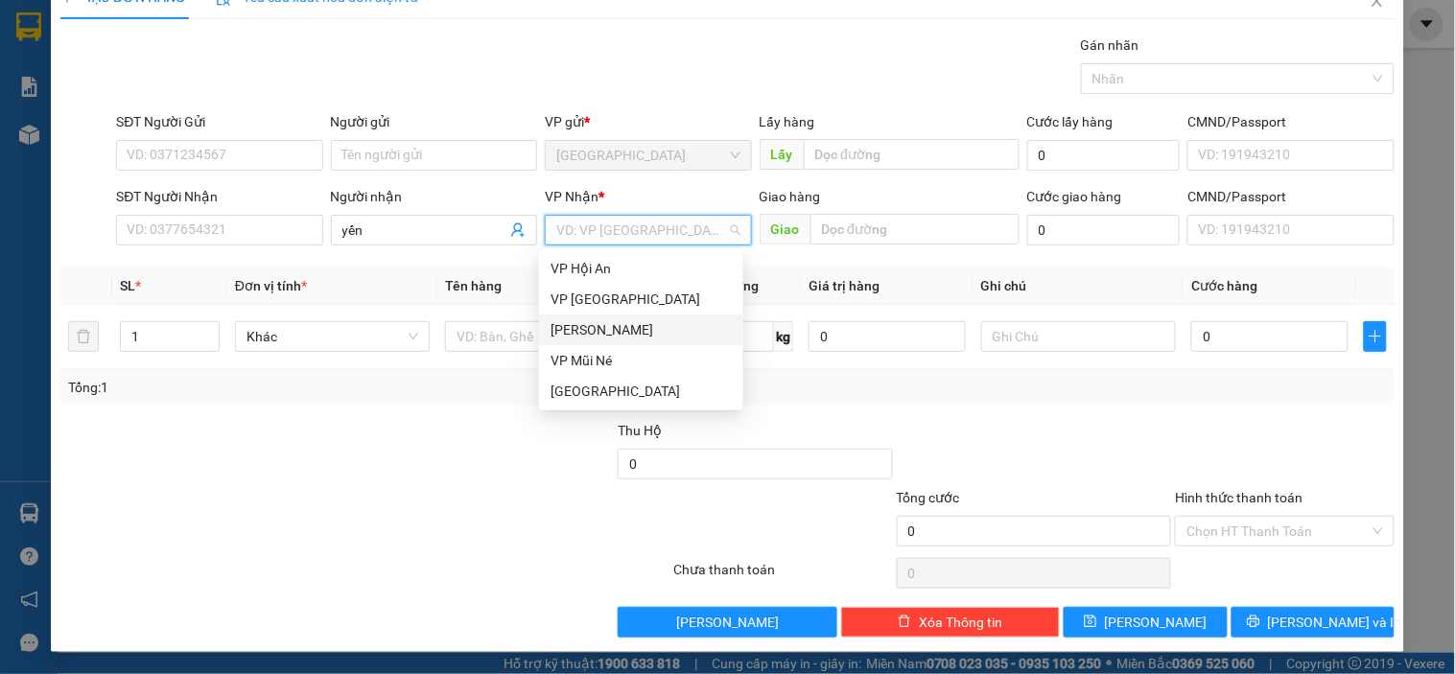
click at [605, 327] on div "[PERSON_NAME]" at bounding box center [640, 329] width 181 height 21
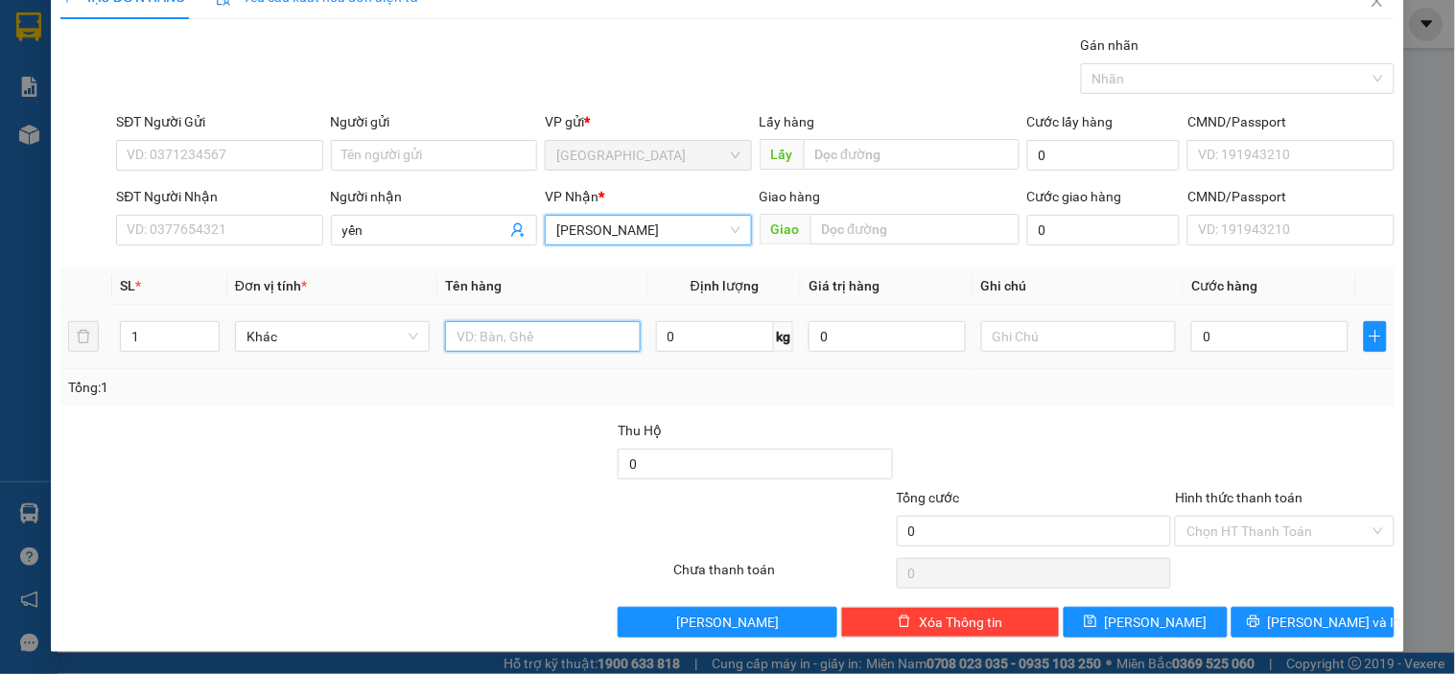
click at [529, 338] on input "text" at bounding box center [542, 336] width 195 height 31
type input "1t bông"
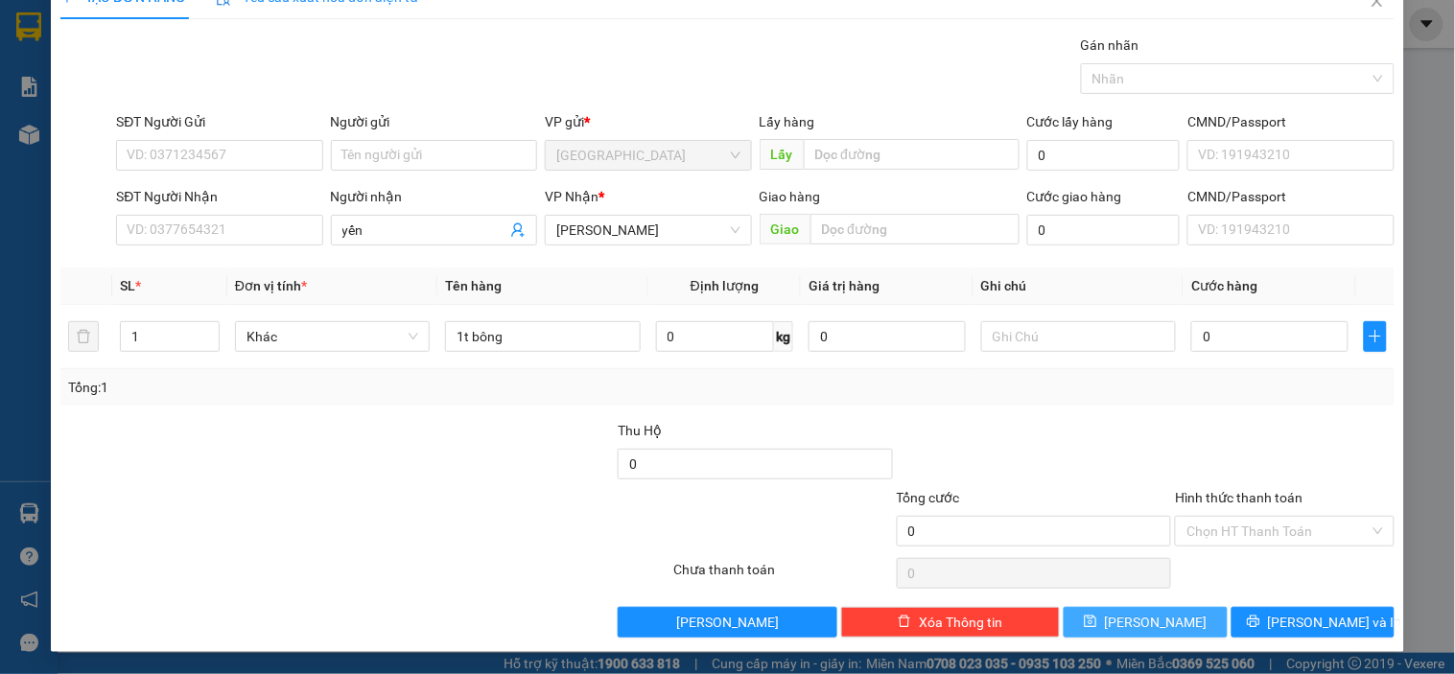
click at [1157, 612] on button "[PERSON_NAME]" at bounding box center [1144, 622] width 163 height 31
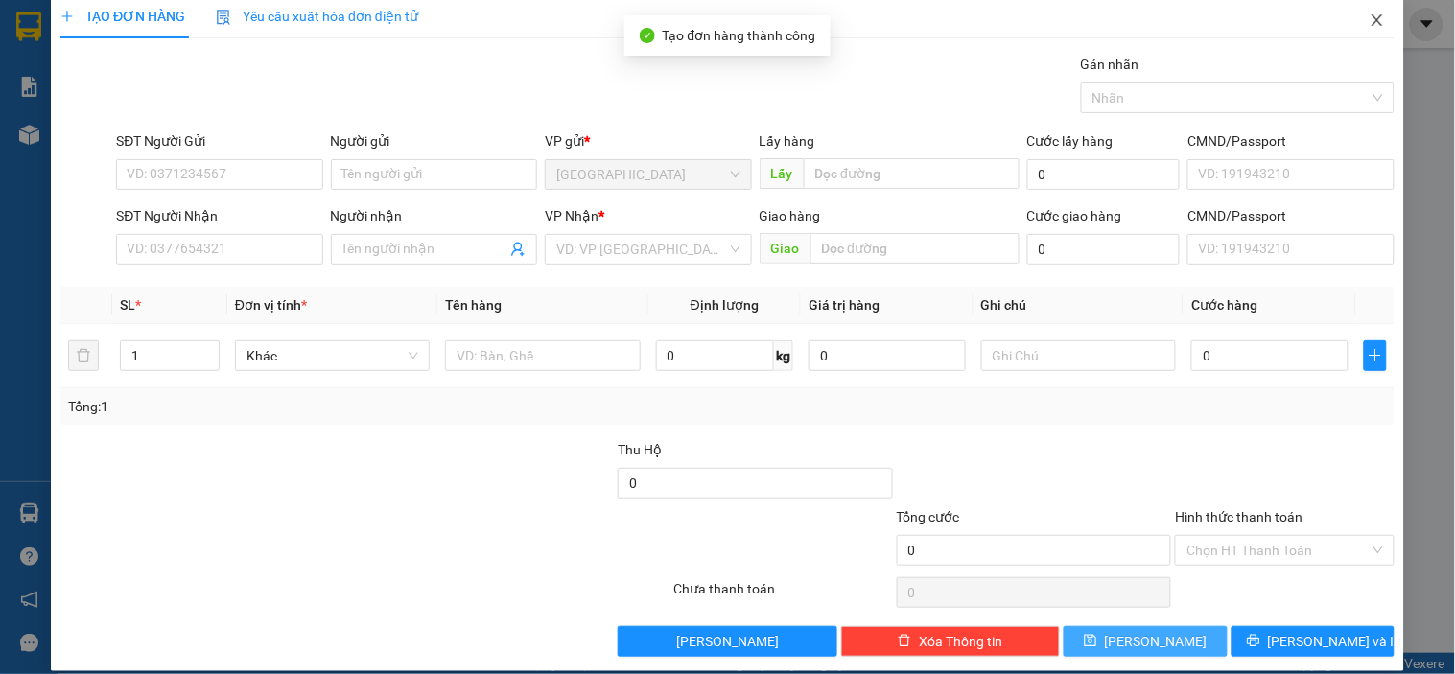
scroll to position [0, 0]
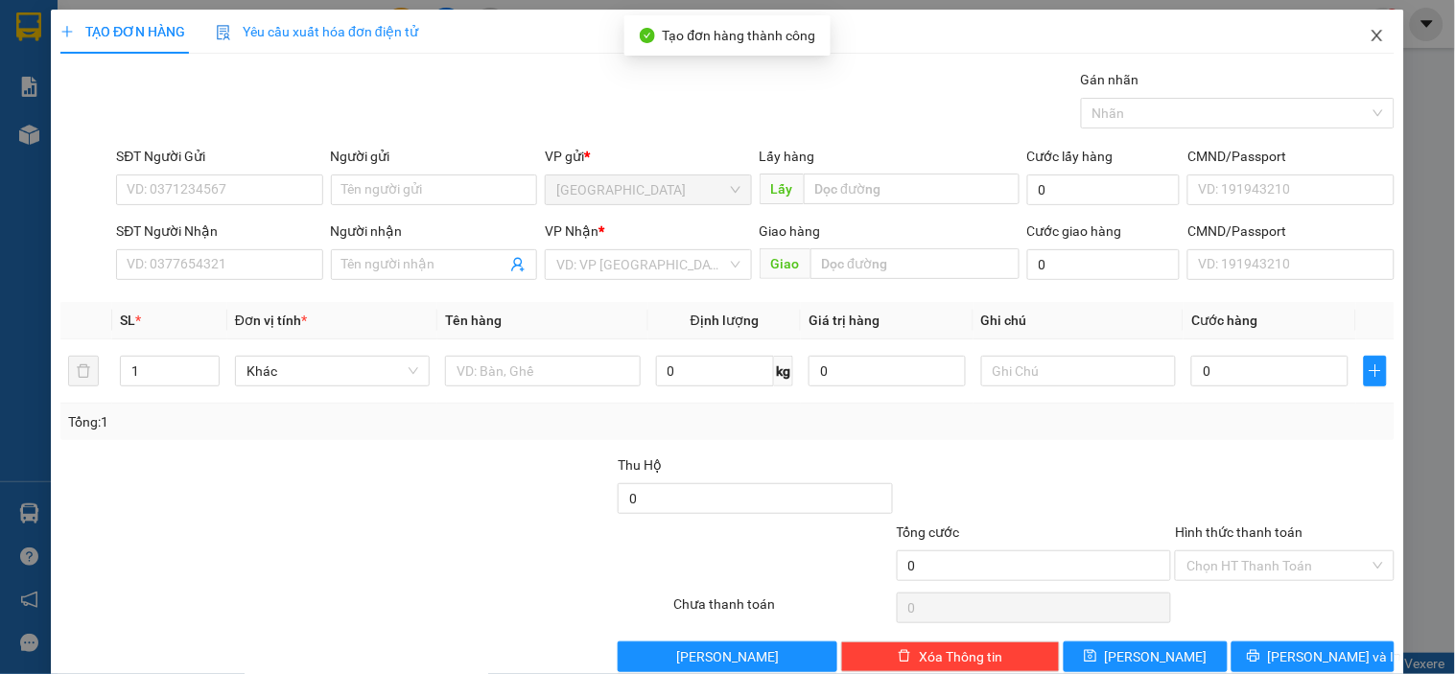
click at [1353, 39] on span "Close" at bounding box center [1377, 37] width 54 height 54
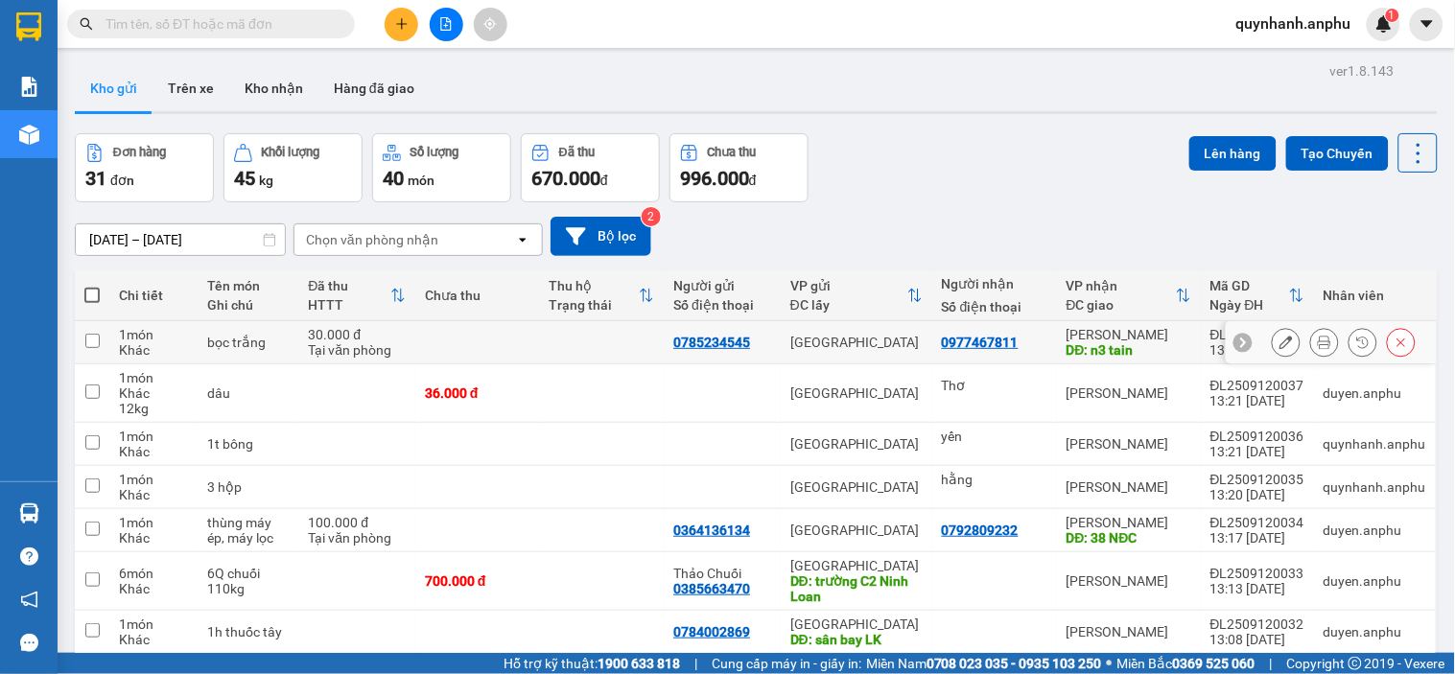
click at [1310, 357] on div at bounding box center [1324, 342] width 29 height 29
click at [1318, 346] on icon at bounding box center [1324, 342] width 13 height 13
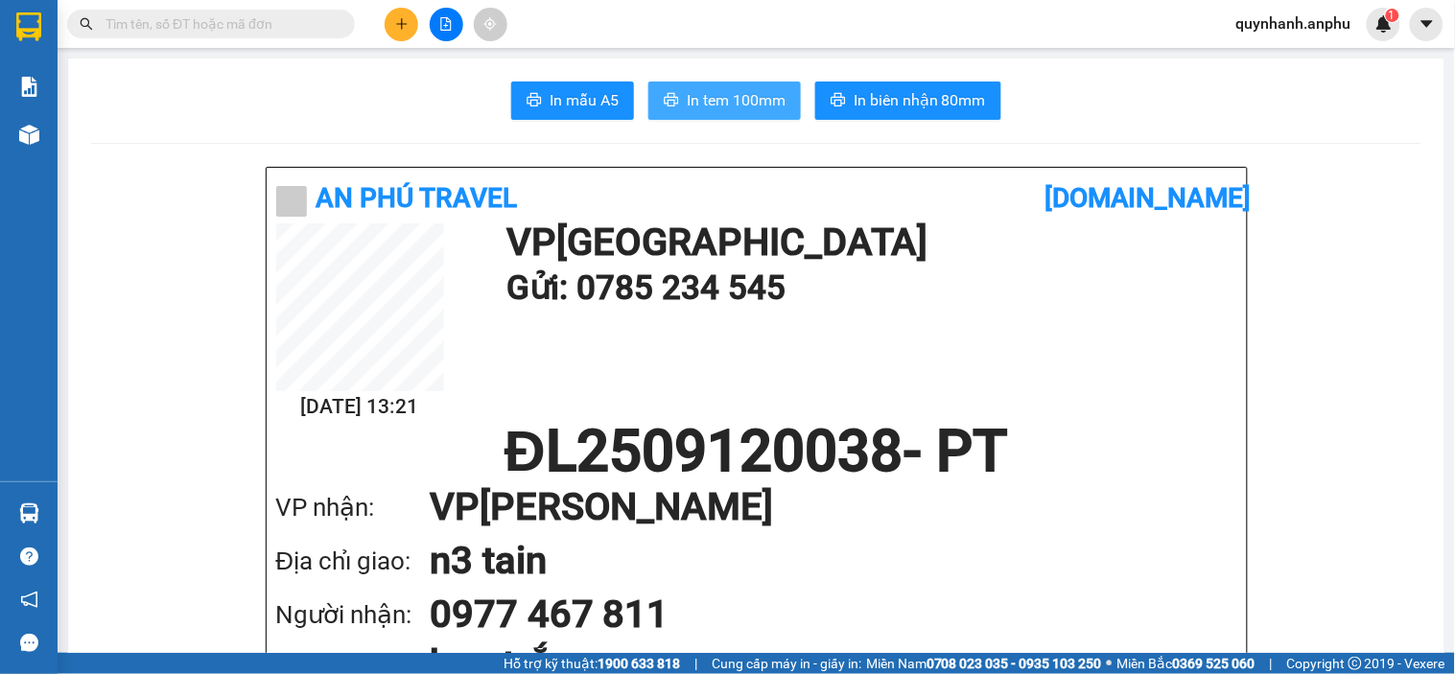
click at [743, 108] on span "In tem 100mm" at bounding box center [736, 100] width 99 height 24
click at [740, 87] on button "In tem 100mm" at bounding box center [724, 101] width 152 height 38
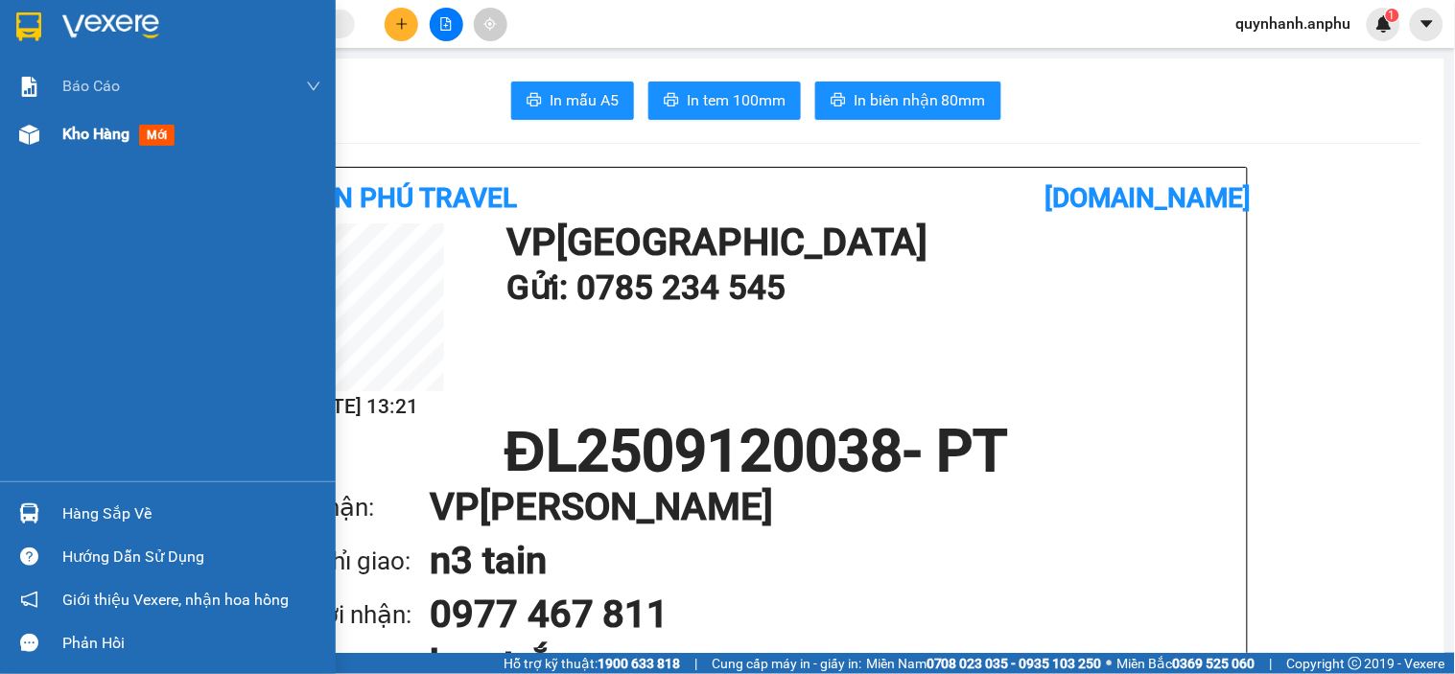
click at [98, 130] on span "Kho hàng" at bounding box center [95, 134] width 67 height 18
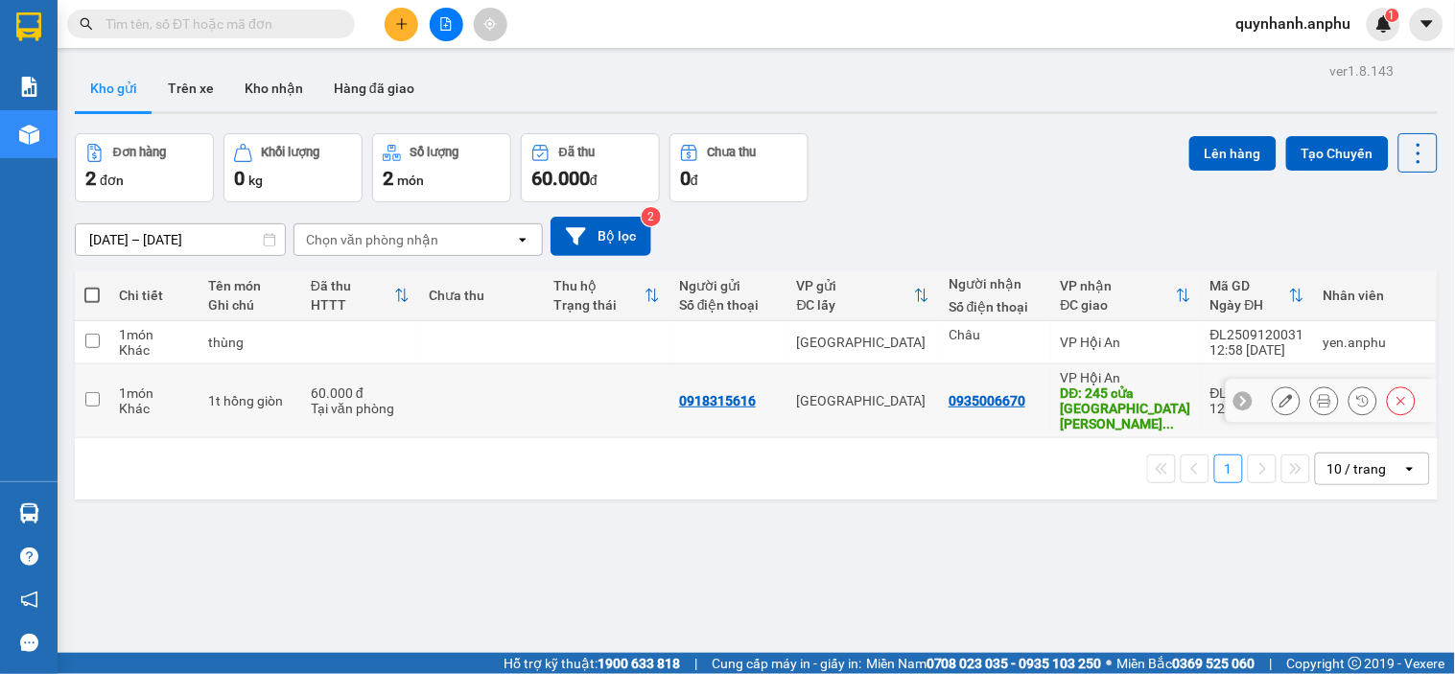
click at [1118, 399] on div "DĐ: 245 cửa đại cẩm châu quảng ..." at bounding box center [1126, 408] width 130 height 46
checkbox input "true"
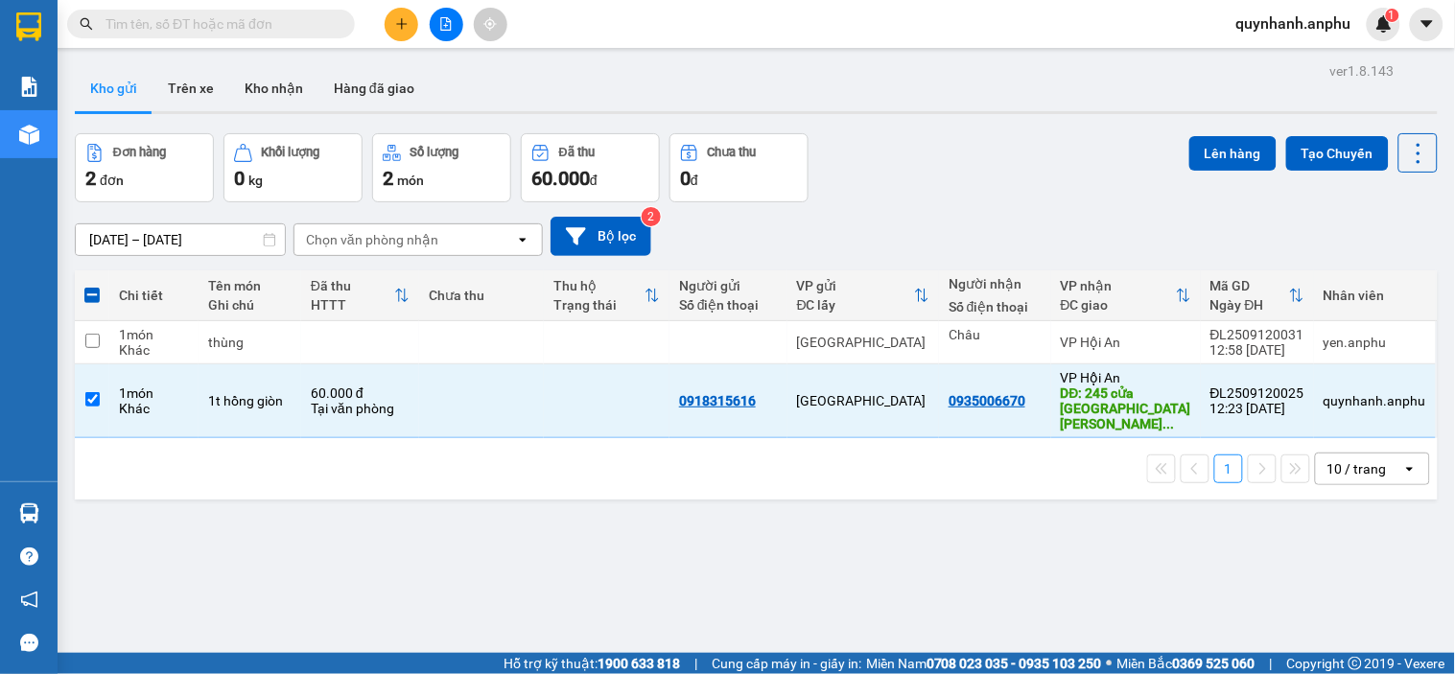
click at [217, 26] on input "text" at bounding box center [218, 23] width 226 height 21
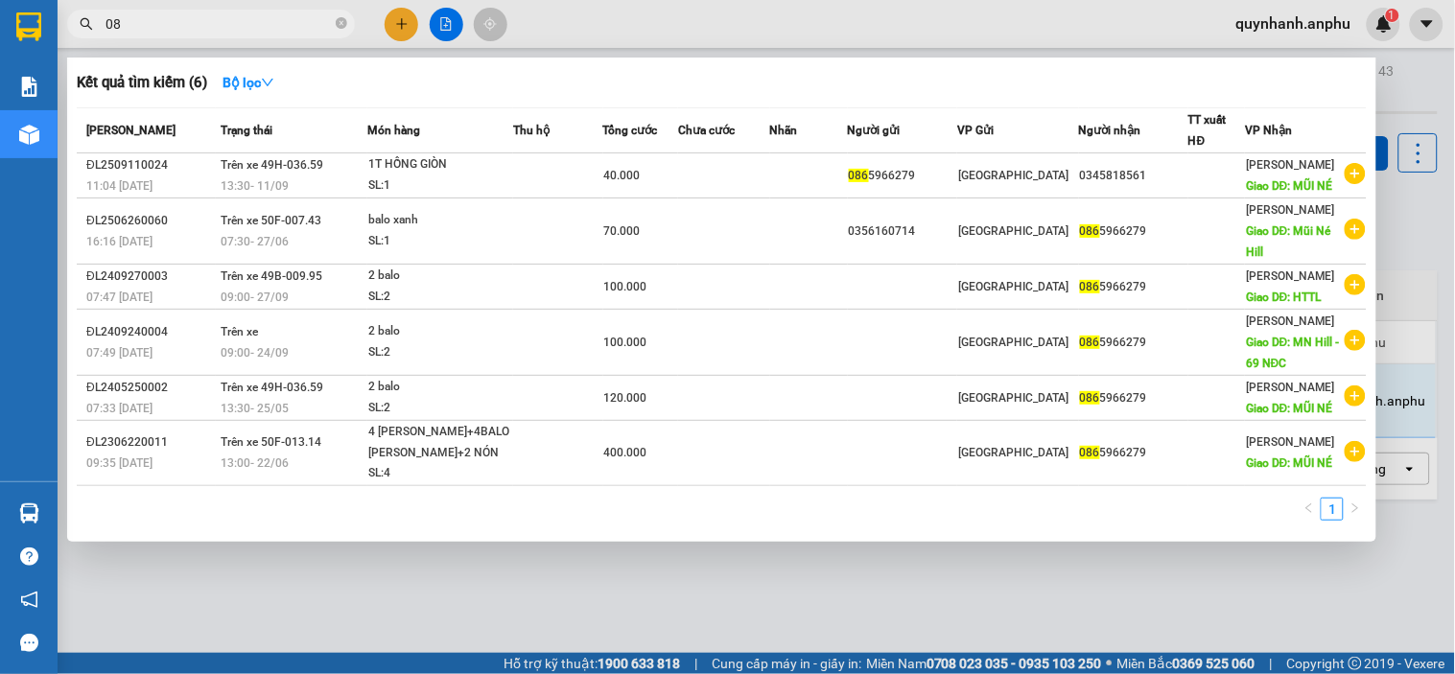
type input "0"
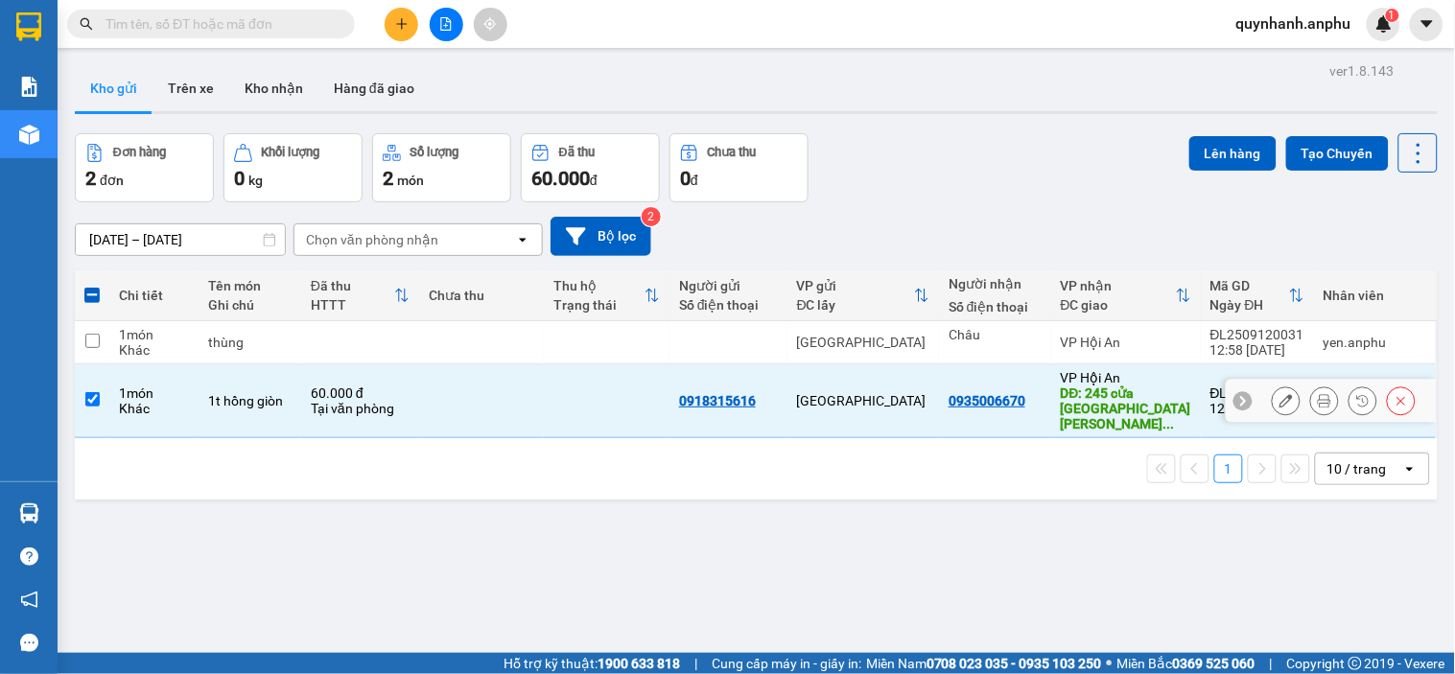
click at [104, 399] on td at bounding box center [92, 401] width 35 height 74
checkbox input "false"
